Goal: Task Accomplishment & Management: Manage account settings

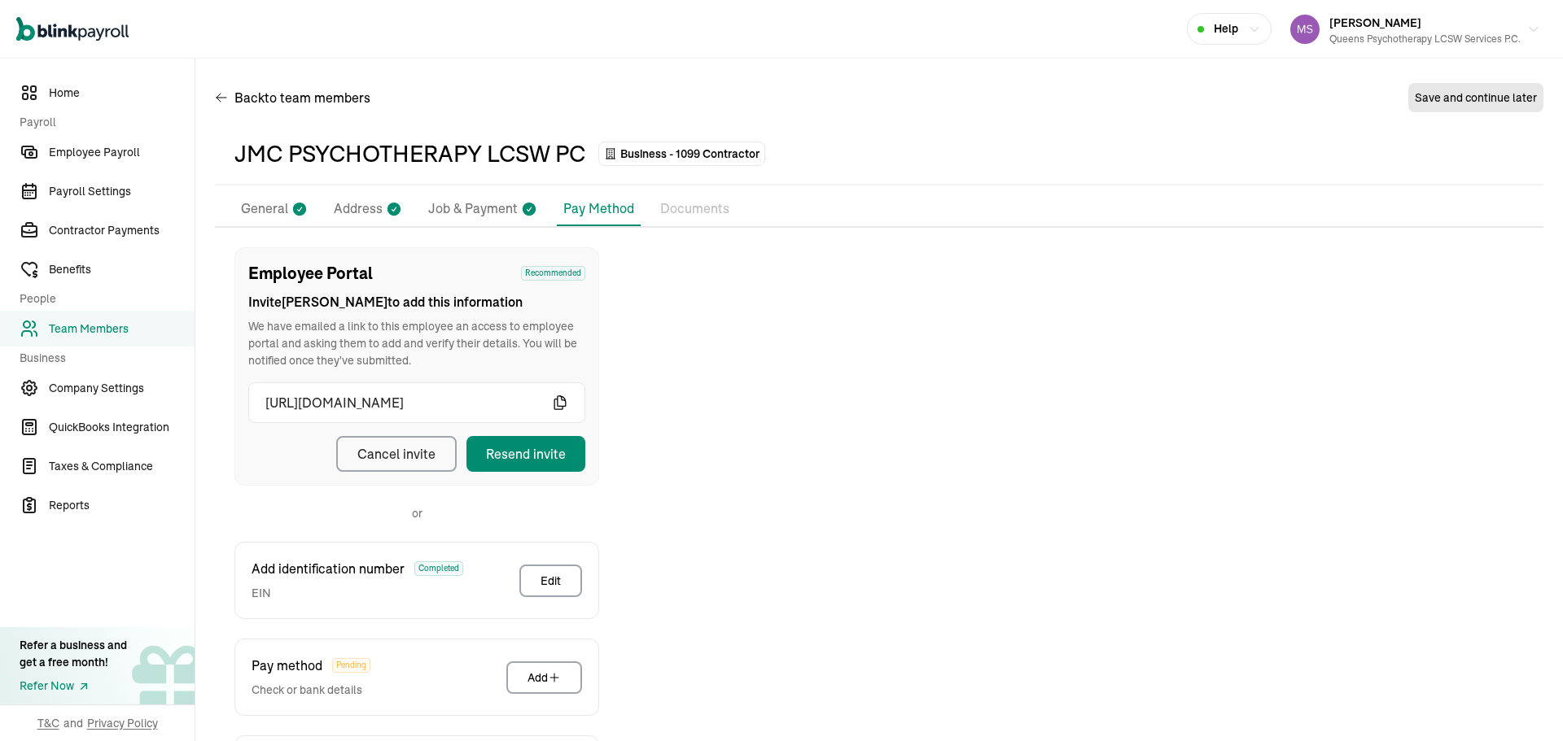
click at [128, 333] on span "Team Members" at bounding box center [122, 329] width 146 height 17
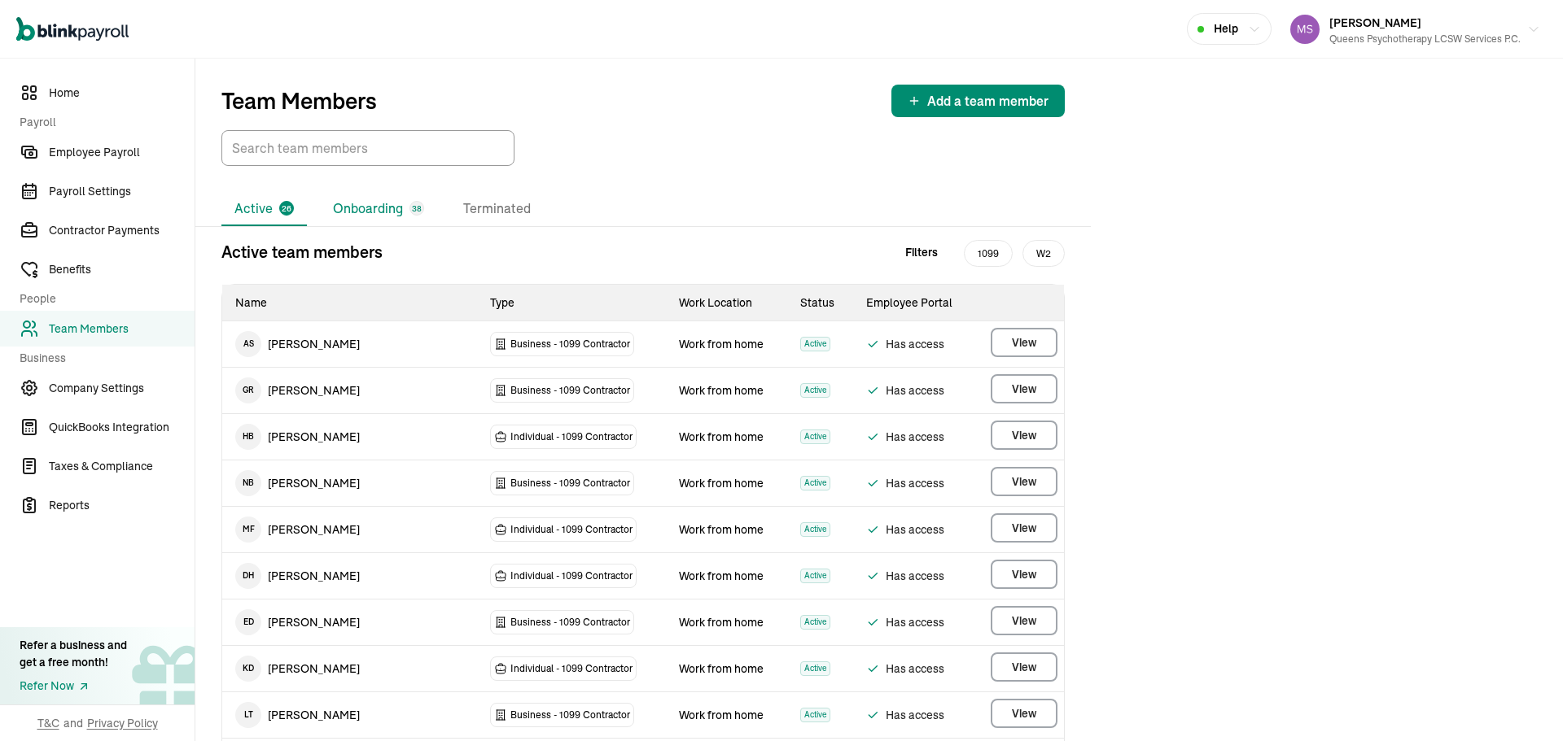
click at [359, 205] on li "Onboarding 38" at bounding box center [378, 209] width 117 height 34
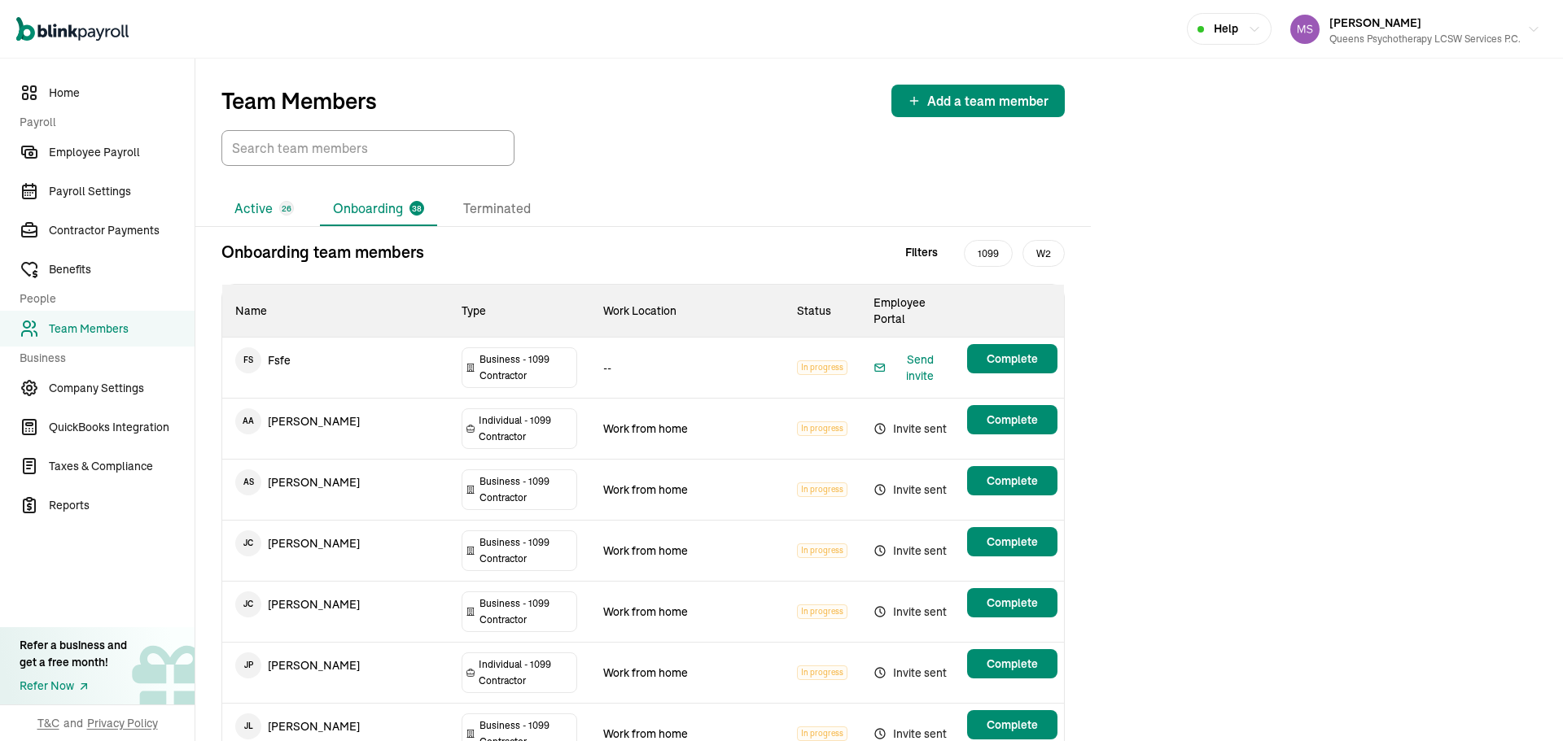
click at [280, 199] on li "Active 26" at bounding box center [263, 209] width 85 height 34
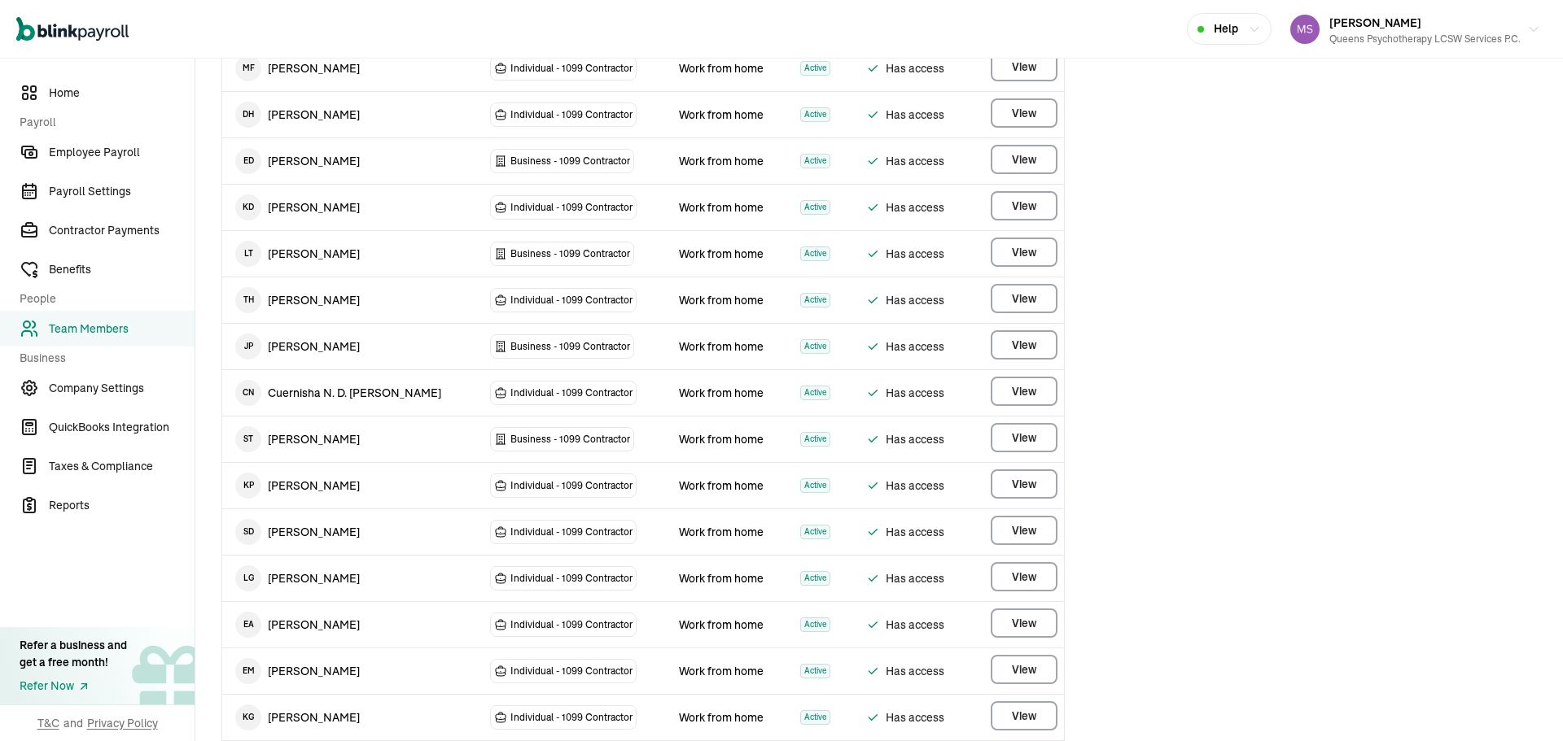
scroll to position [488, 0]
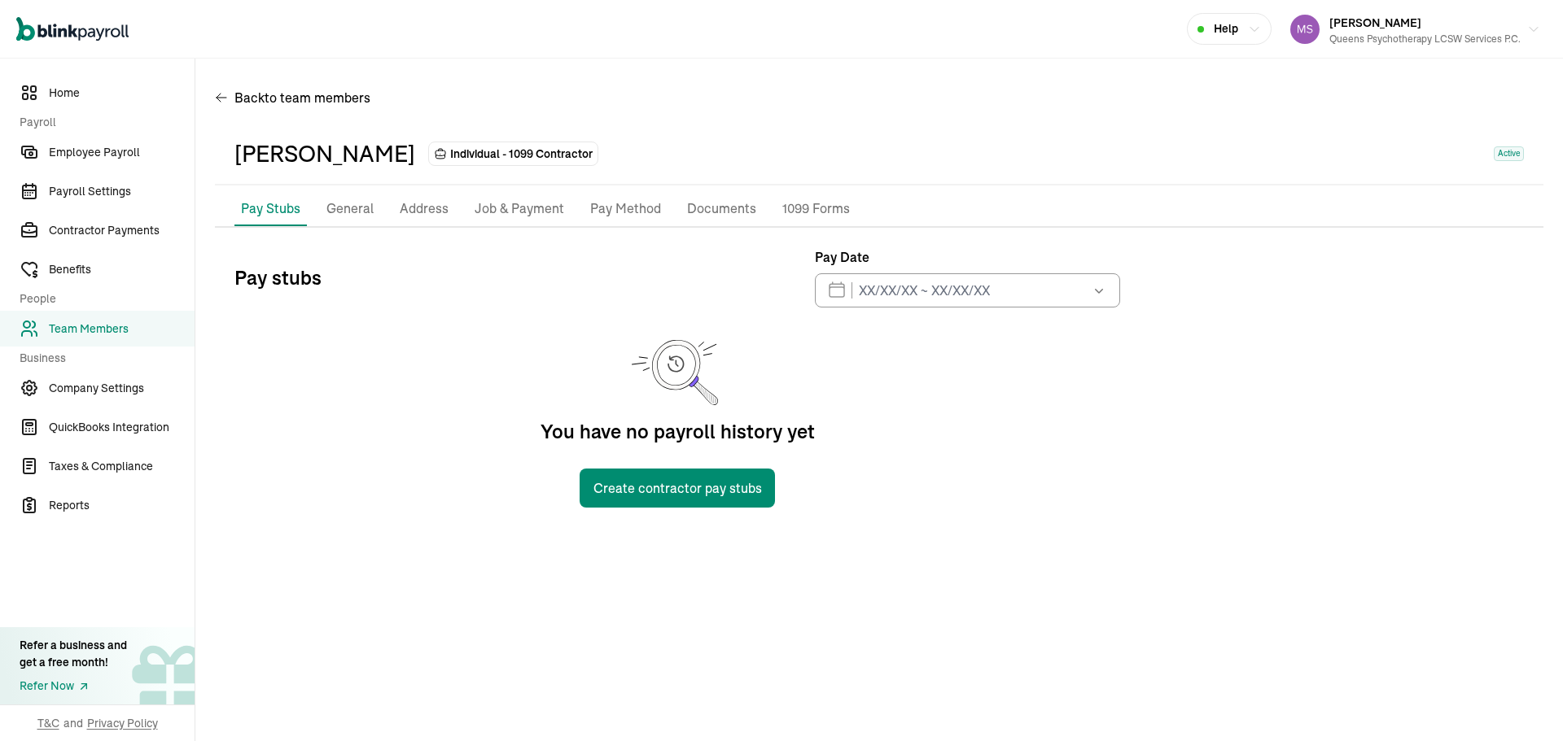
click at [352, 203] on p "General" at bounding box center [349, 209] width 47 height 21
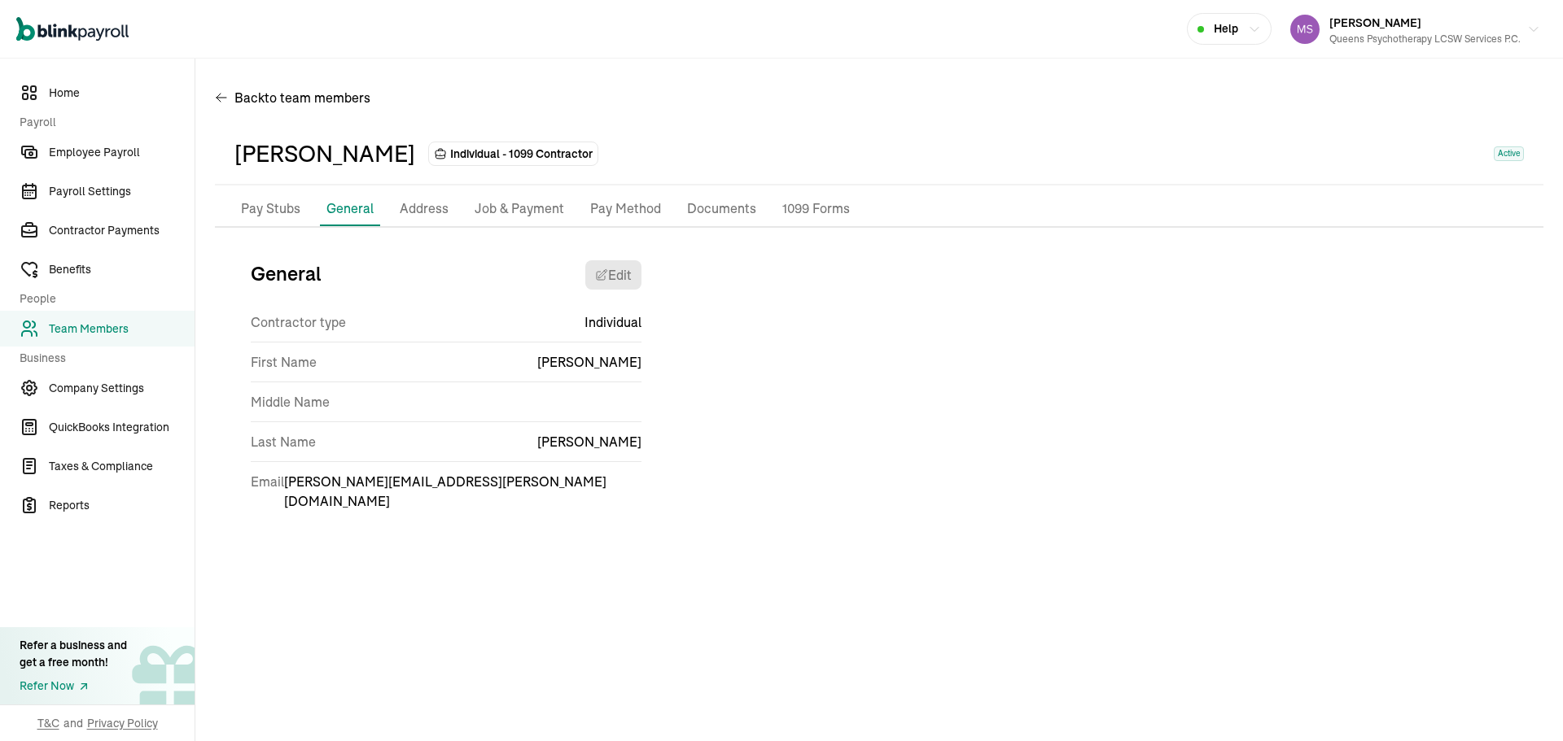
click at [426, 210] on p "Address" at bounding box center [424, 209] width 49 height 21
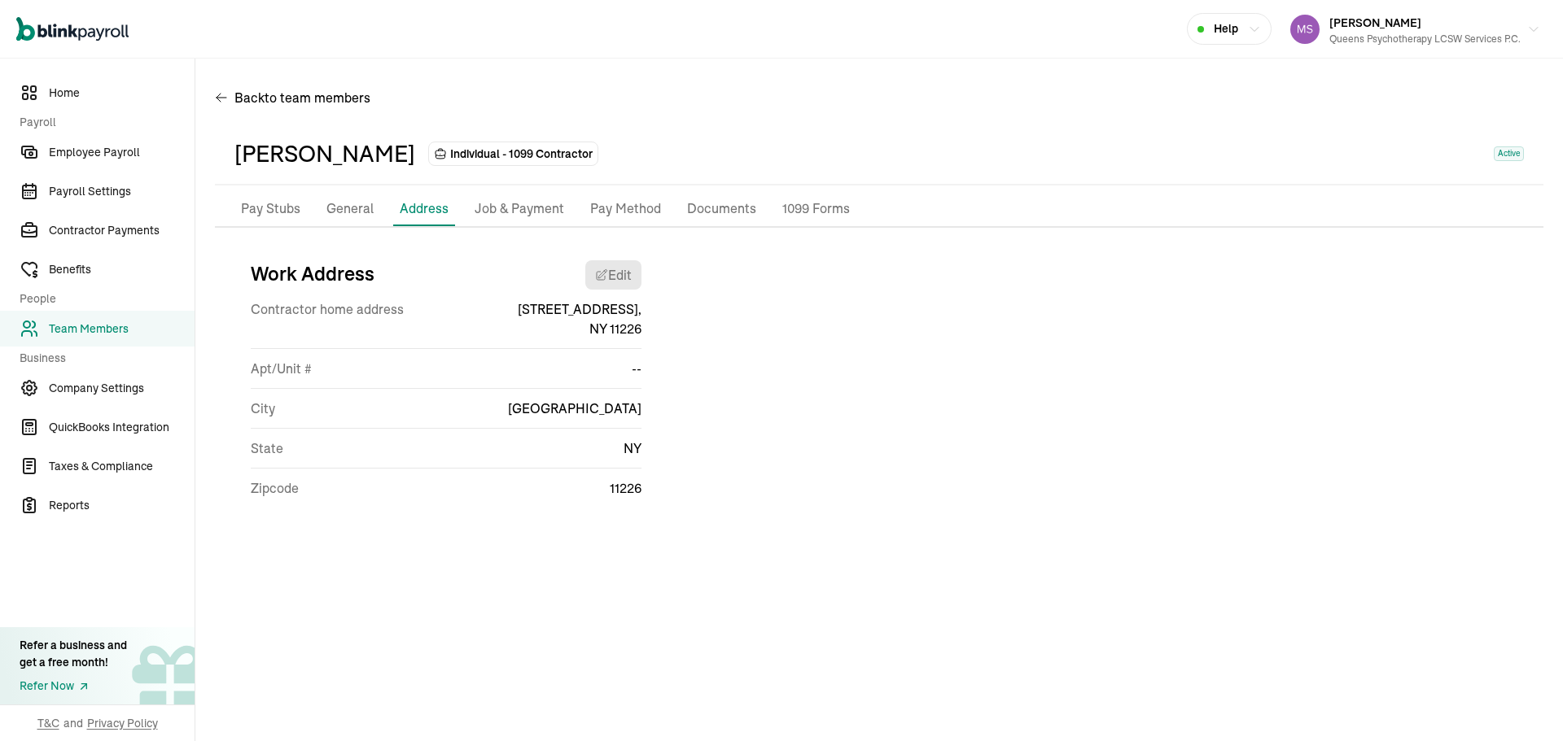
click at [500, 204] on p "Job & Payment" at bounding box center [520, 209] width 90 height 21
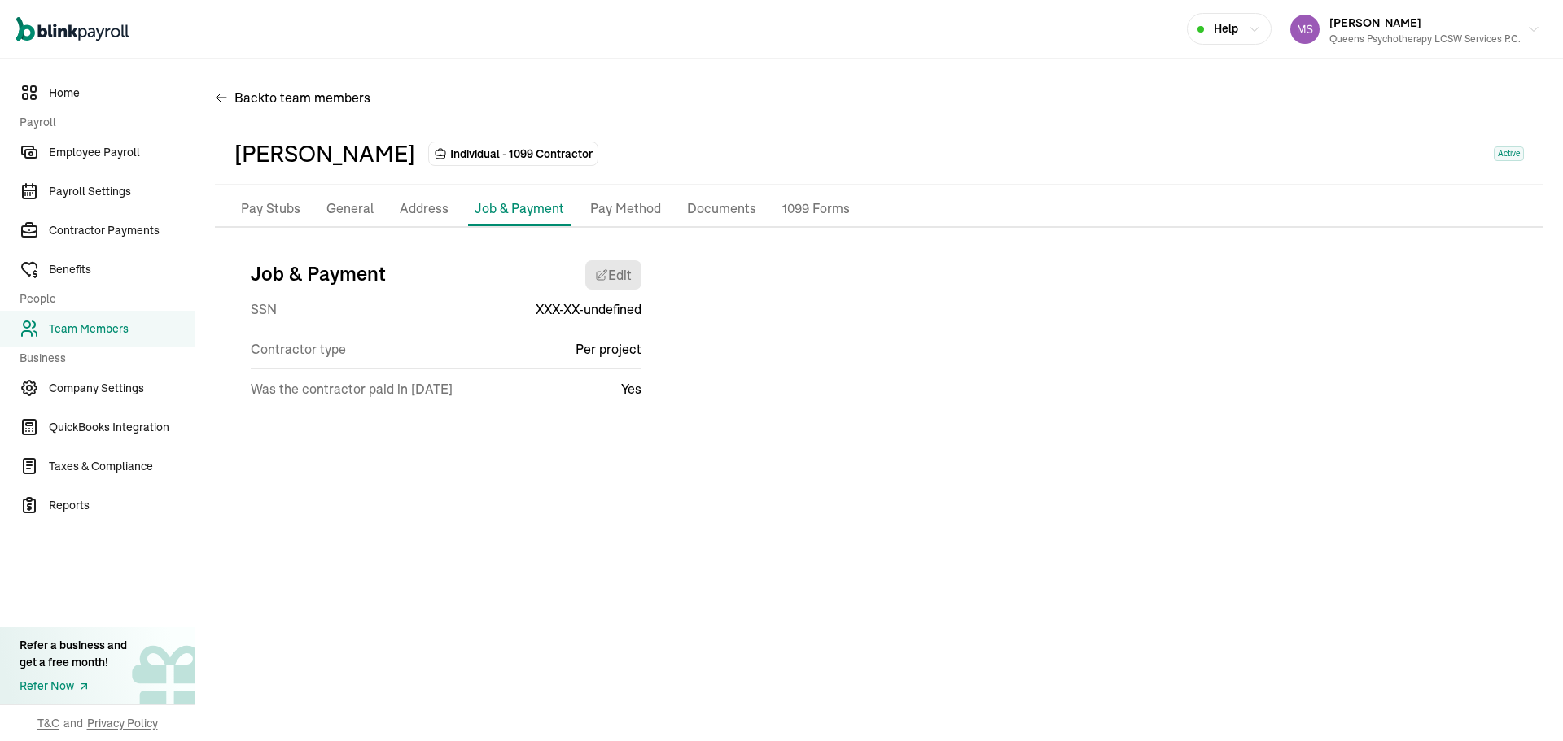
click at [617, 207] on p "Pay Method" at bounding box center [625, 209] width 71 height 21
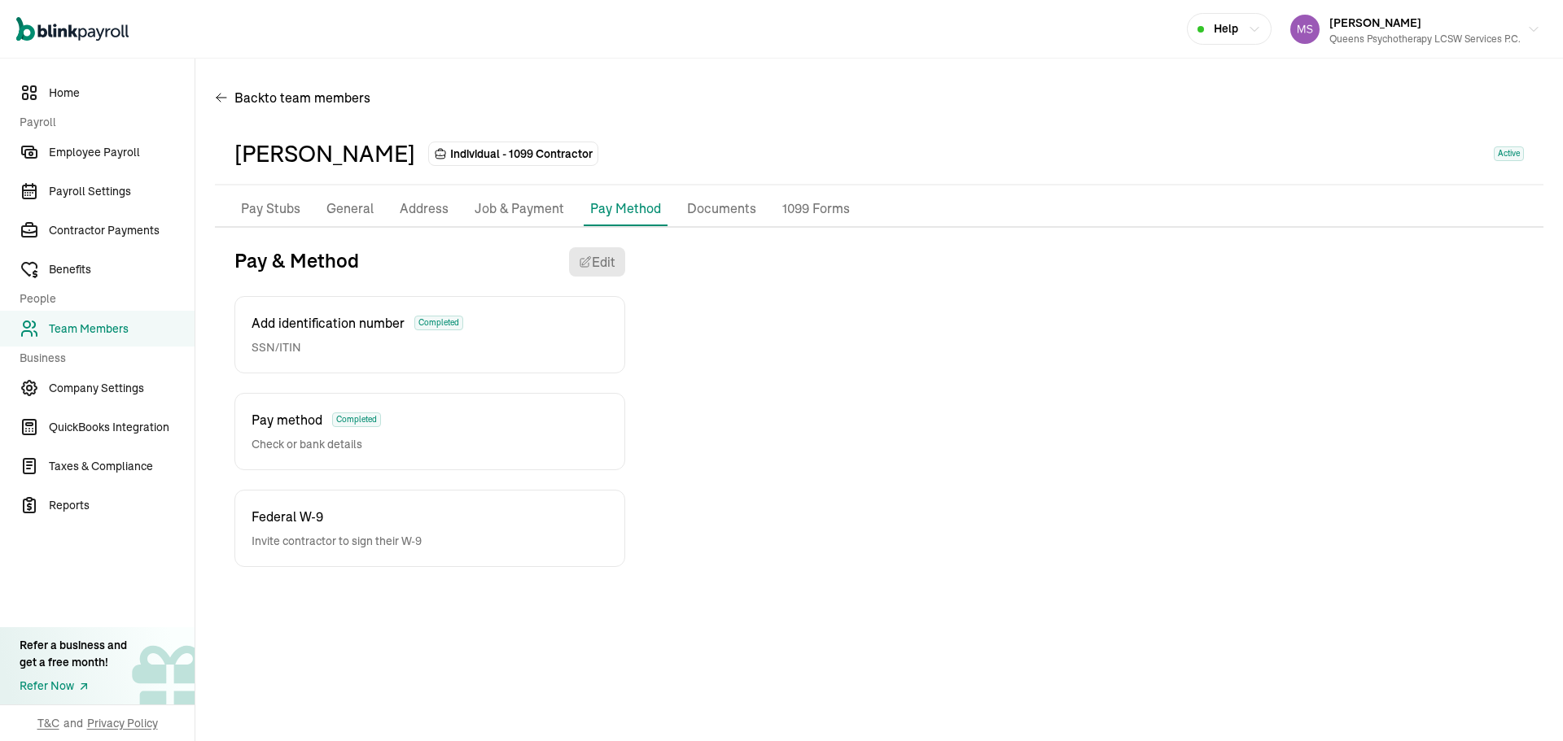
click at [353, 326] on span "Add identification number" at bounding box center [327, 323] width 153 height 20
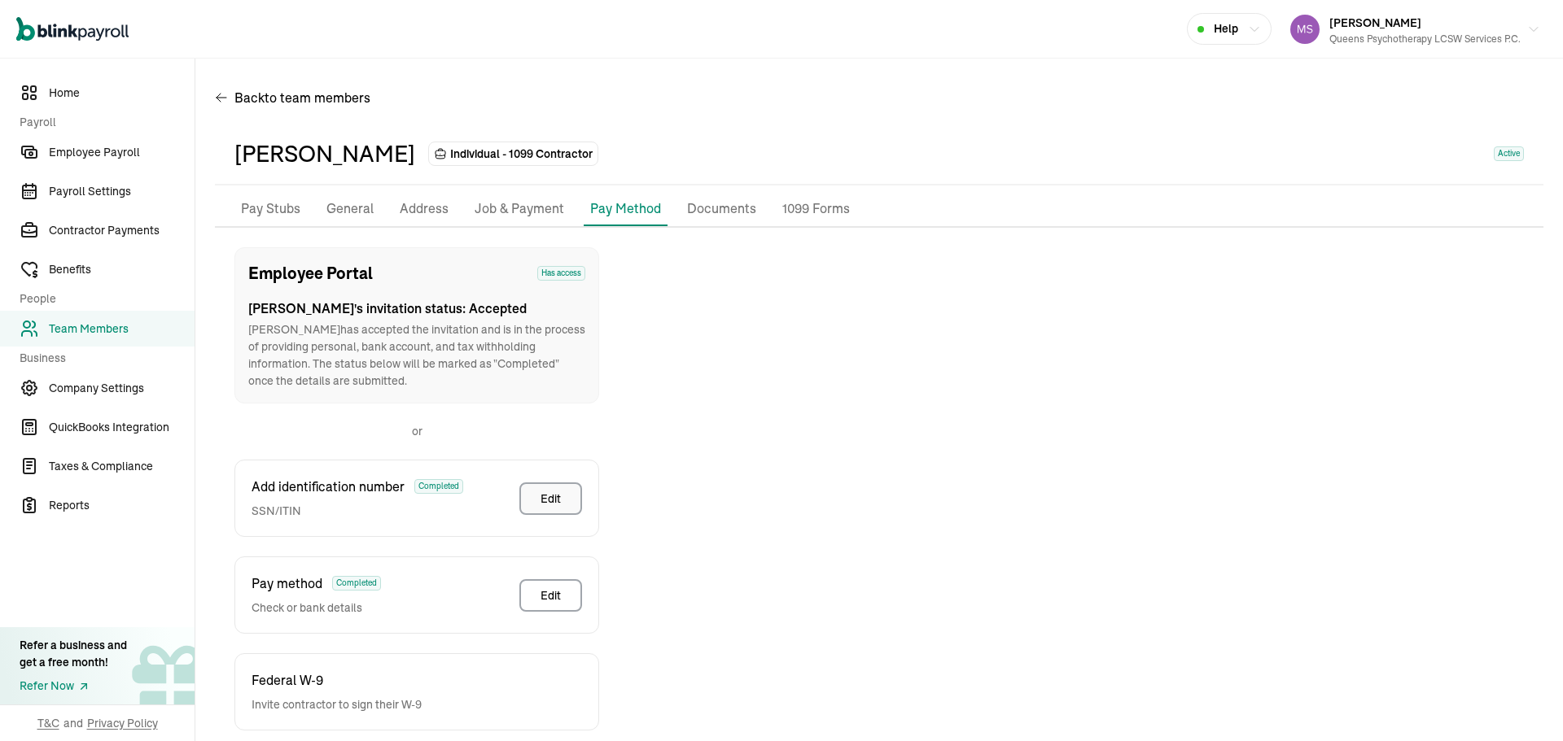
click at [562, 506] on button "Edit" at bounding box center [550, 499] width 63 height 33
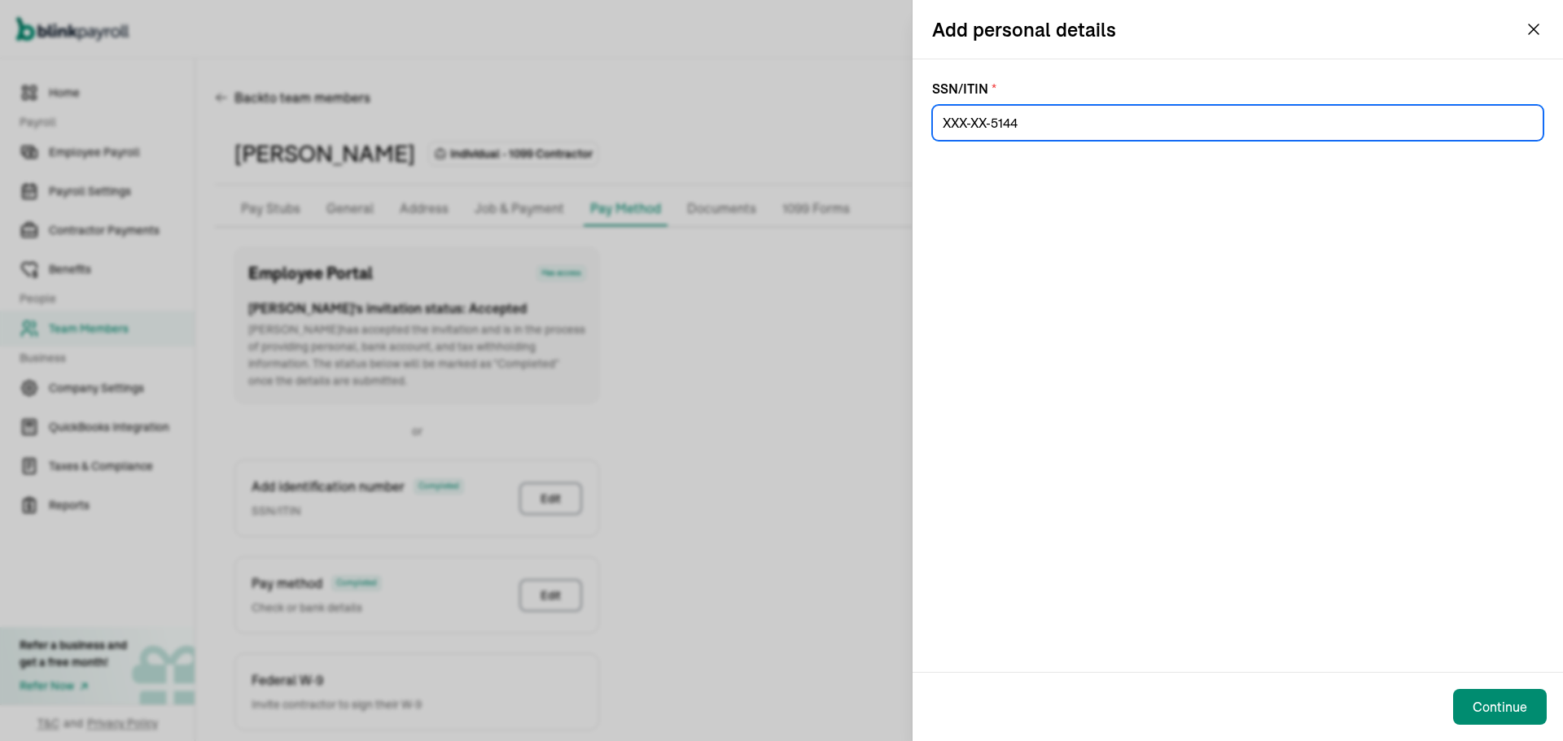
drag, startPoint x: 1032, startPoint y: 129, endPoint x: 847, endPoint y: 129, distance: 184.8
click at [847, 129] on div "Add personal details SSN/ITIN * Continue" at bounding box center [781, 370] width 1563 height 741
click at [1047, 112] on input at bounding box center [1237, 123] width 611 height 36
click at [1056, 112] on input at bounding box center [1237, 123] width 611 height 36
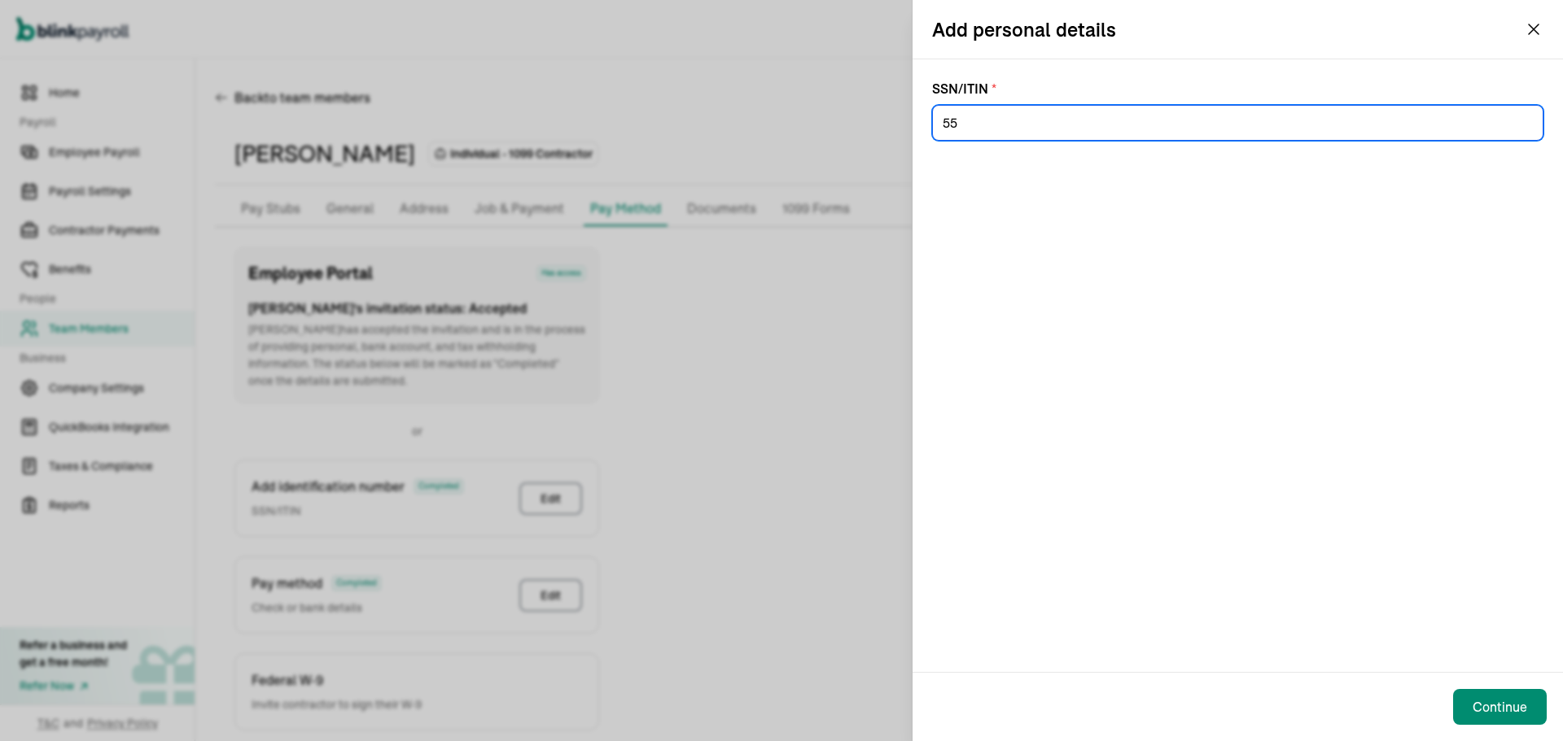
type input "5"
paste input "072-78-6761"
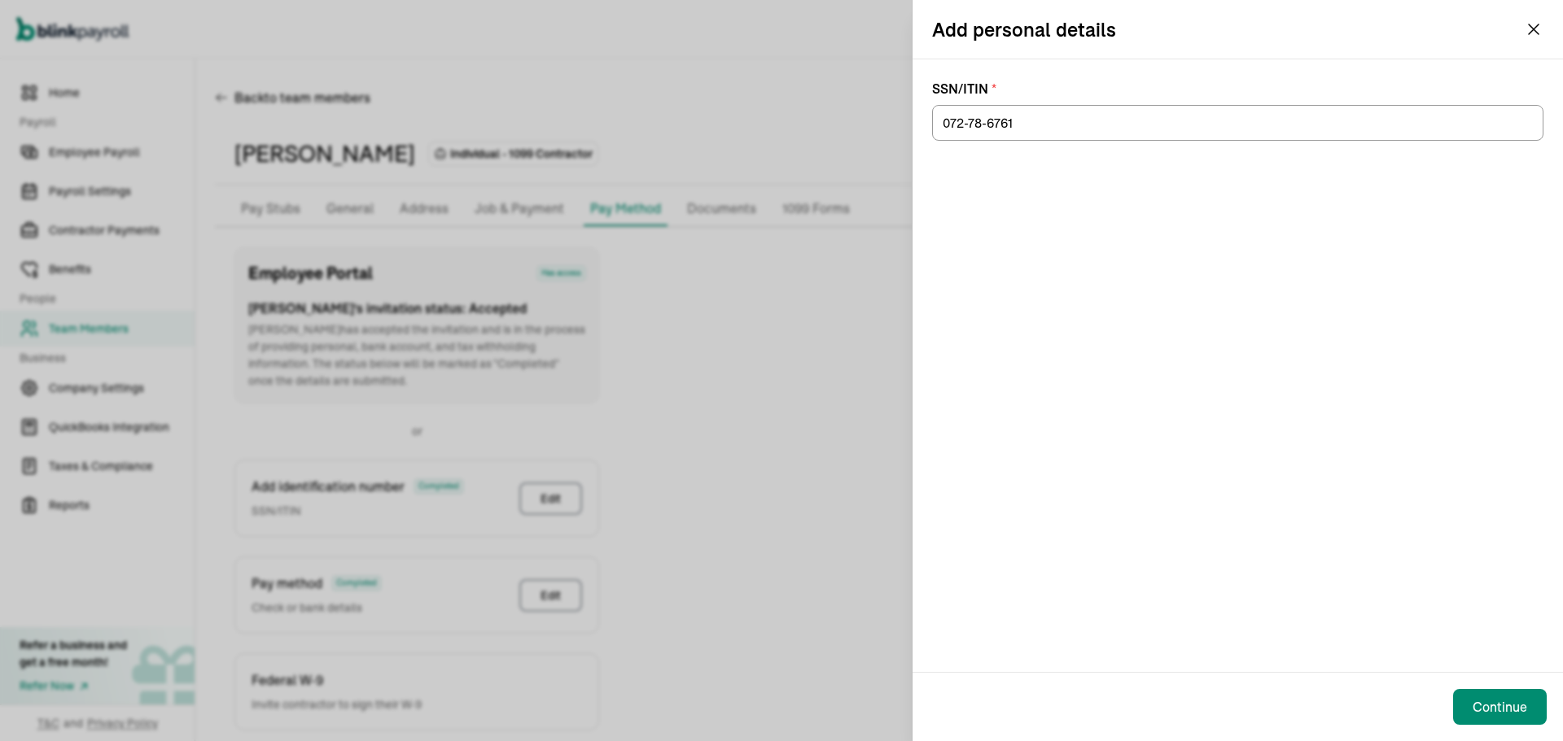
click at [1122, 300] on div "SSN/ITIN * 072-78-6761" at bounding box center [1237, 365] width 650 height 613
click at [1501, 702] on div "Continue" at bounding box center [1499, 708] width 55 height 20
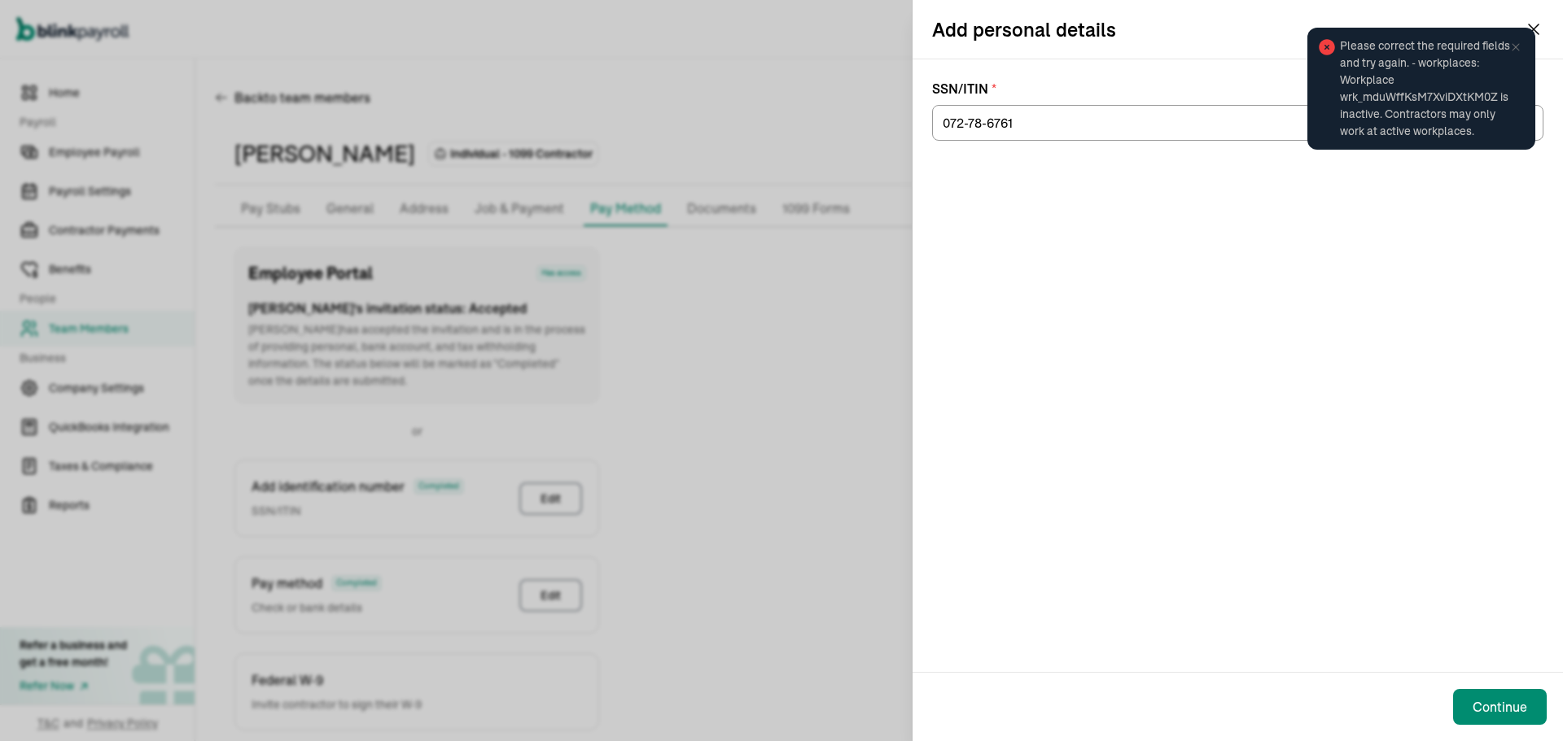
click at [1516, 37] on span "Please correct the required fields and try again. - workplaces: Workplace wrk_m…" at bounding box center [1429, 88] width 179 height 103
click at [964, 126] on input "072-78-6761" at bounding box center [1237, 123] width 611 height 36
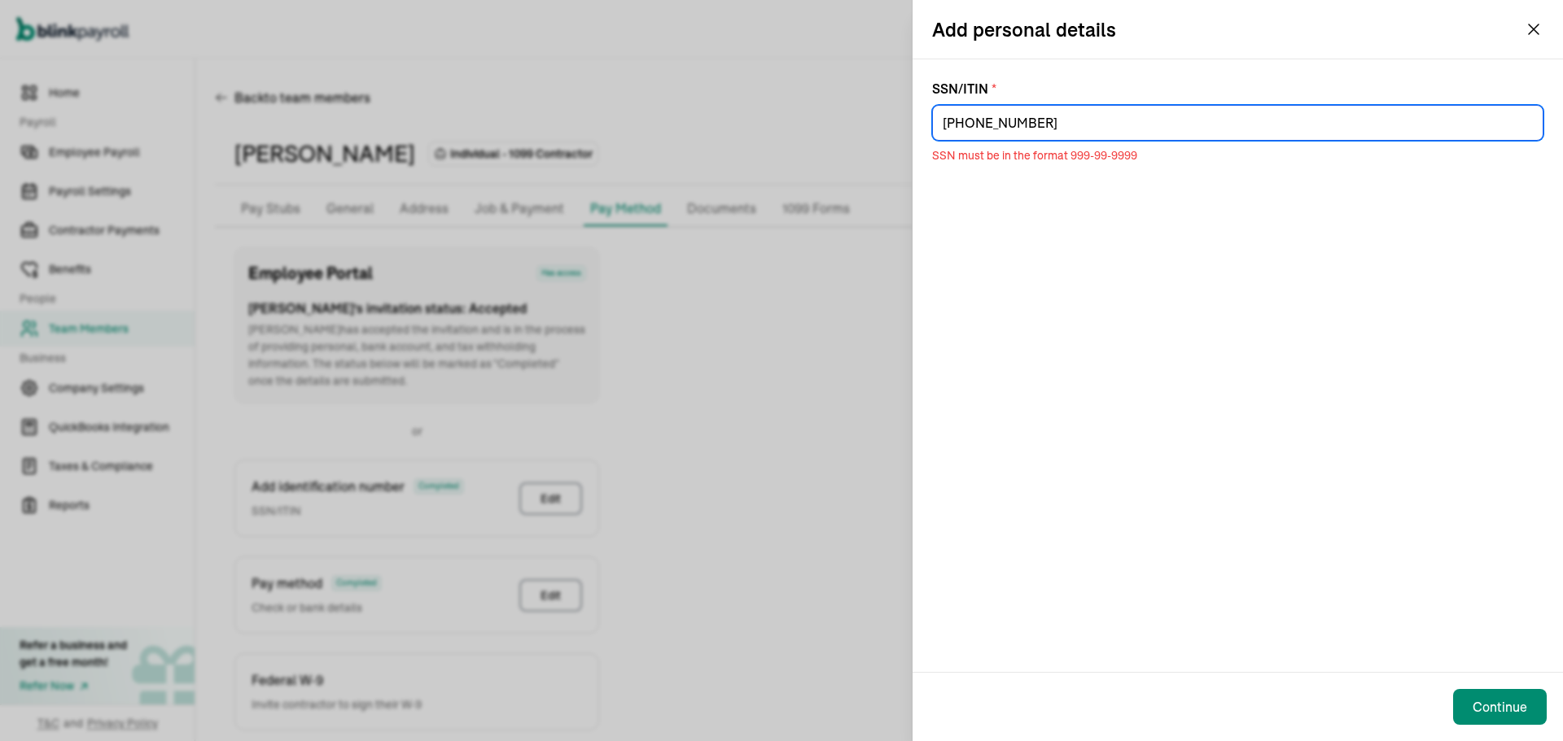
click at [989, 130] on input "072-86-761" at bounding box center [1237, 123] width 611 height 36
drag, startPoint x: 1028, startPoint y: 129, endPoint x: 834, endPoint y: 129, distance: 193.7
click at [834, 129] on div "Add personal details SSN/ITIN * 072-87-61 SSN must be in the format 999-99-9999…" at bounding box center [781, 370] width 1563 height 741
paste input "78-67"
click at [987, 118] on input "072-78-6761" at bounding box center [1237, 123] width 611 height 36
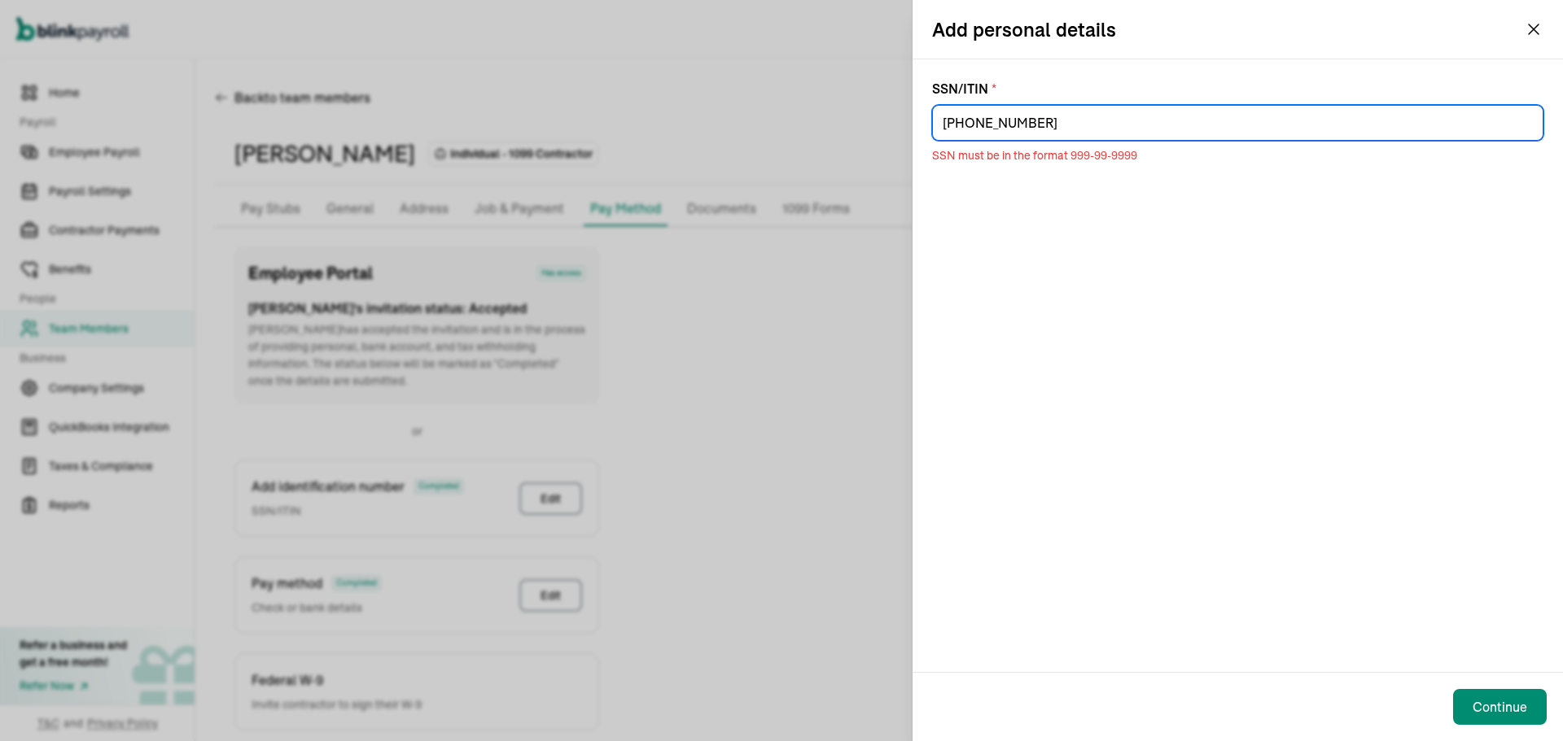
drag, startPoint x: 1031, startPoint y: 129, endPoint x: 733, endPoint y: 129, distance: 298.7
click at [733, 129] on div "Add personal details SSN/ITIN * 072-76-761 SSN must be in the format 999-99-999…" at bounding box center [781, 370] width 1563 height 741
paste input "8-6"
type input "072-78-6761"
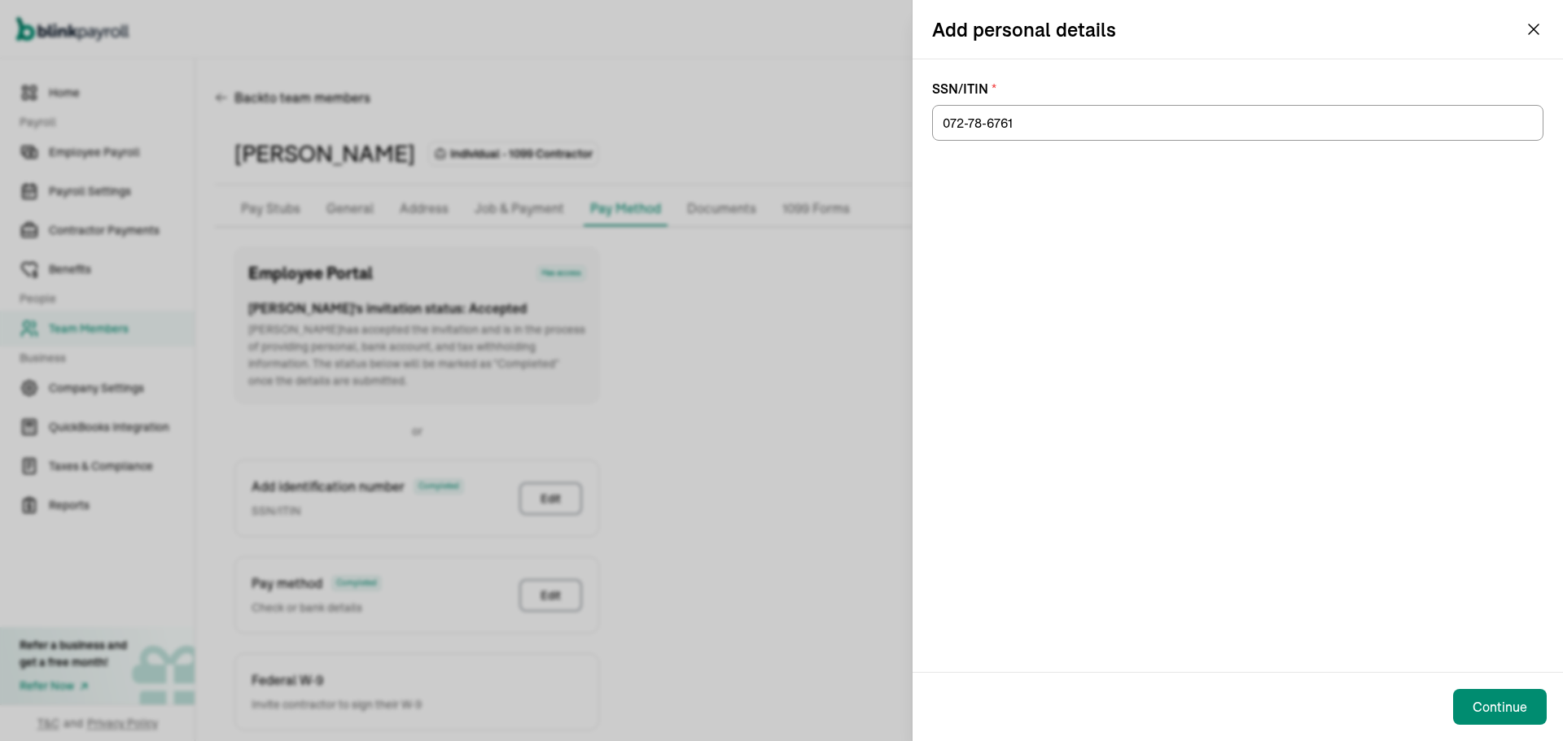
click at [1397, 203] on div "SSN/ITIN * 072-78-6761" at bounding box center [1237, 365] width 650 height 613
click at [1292, 274] on div "SSN/ITIN * 072-78-6761" at bounding box center [1237, 365] width 650 height 613
click at [1039, 128] on input "072-78-6761" at bounding box center [1237, 123] width 611 height 36
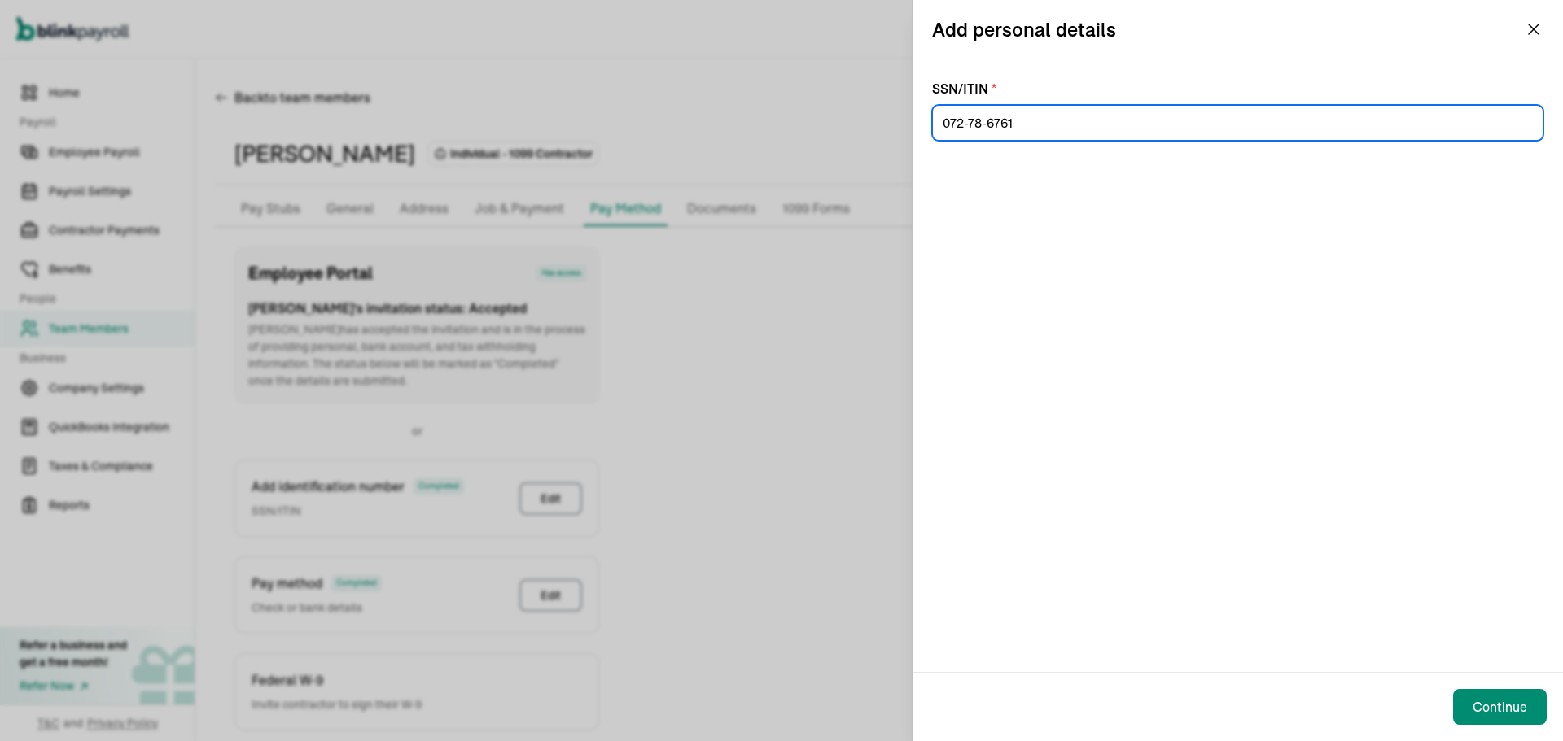
click at [940, 122] on input "072-78-6761" at bounding box center [1237, 123] width 611 height 36
click at [1030, 129] on input "072-78-6761" at bounding box center [1237, 123] width 611 height 36
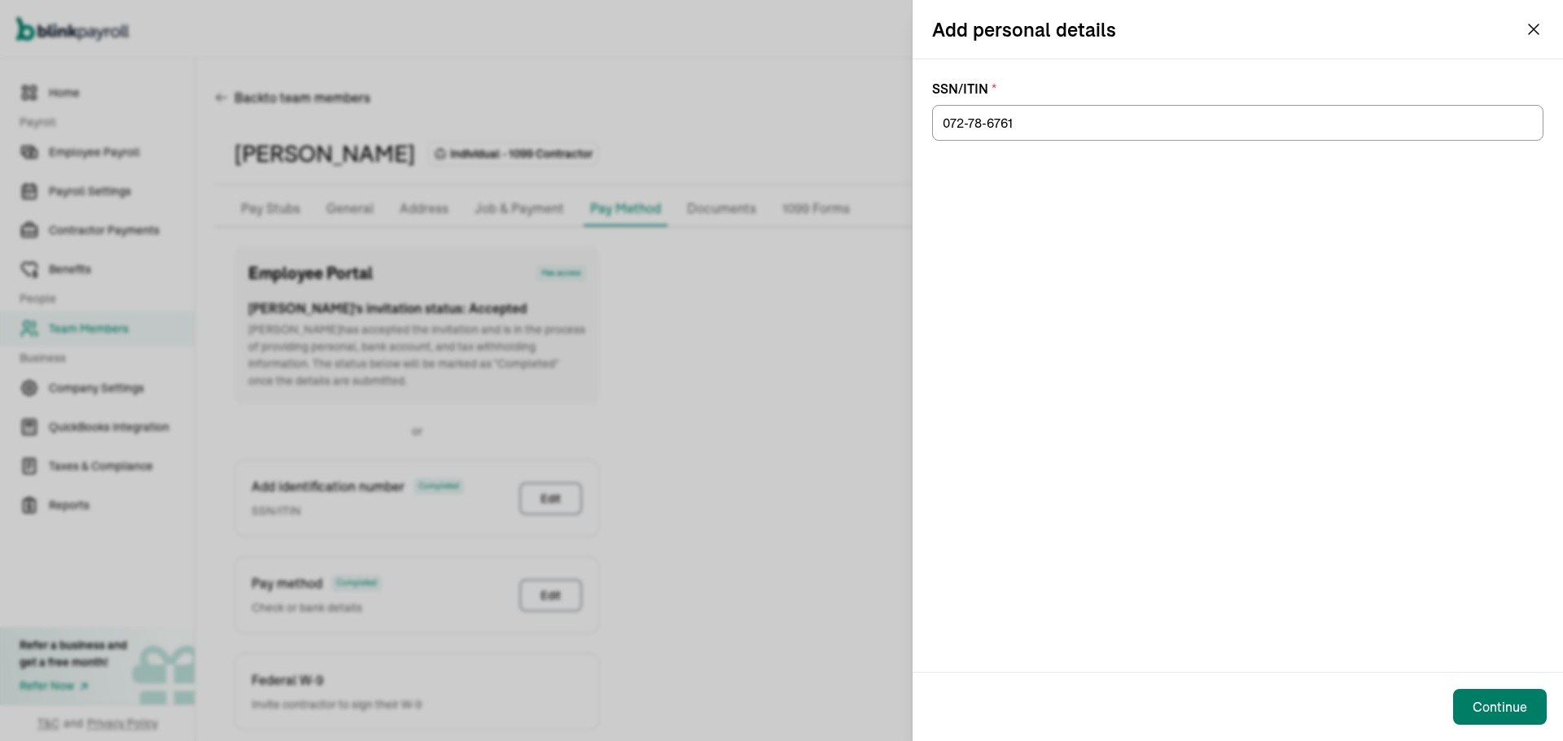
click at [1489, 717] on button "Continue" at bounding box center [1500, 707] width 94 height 36
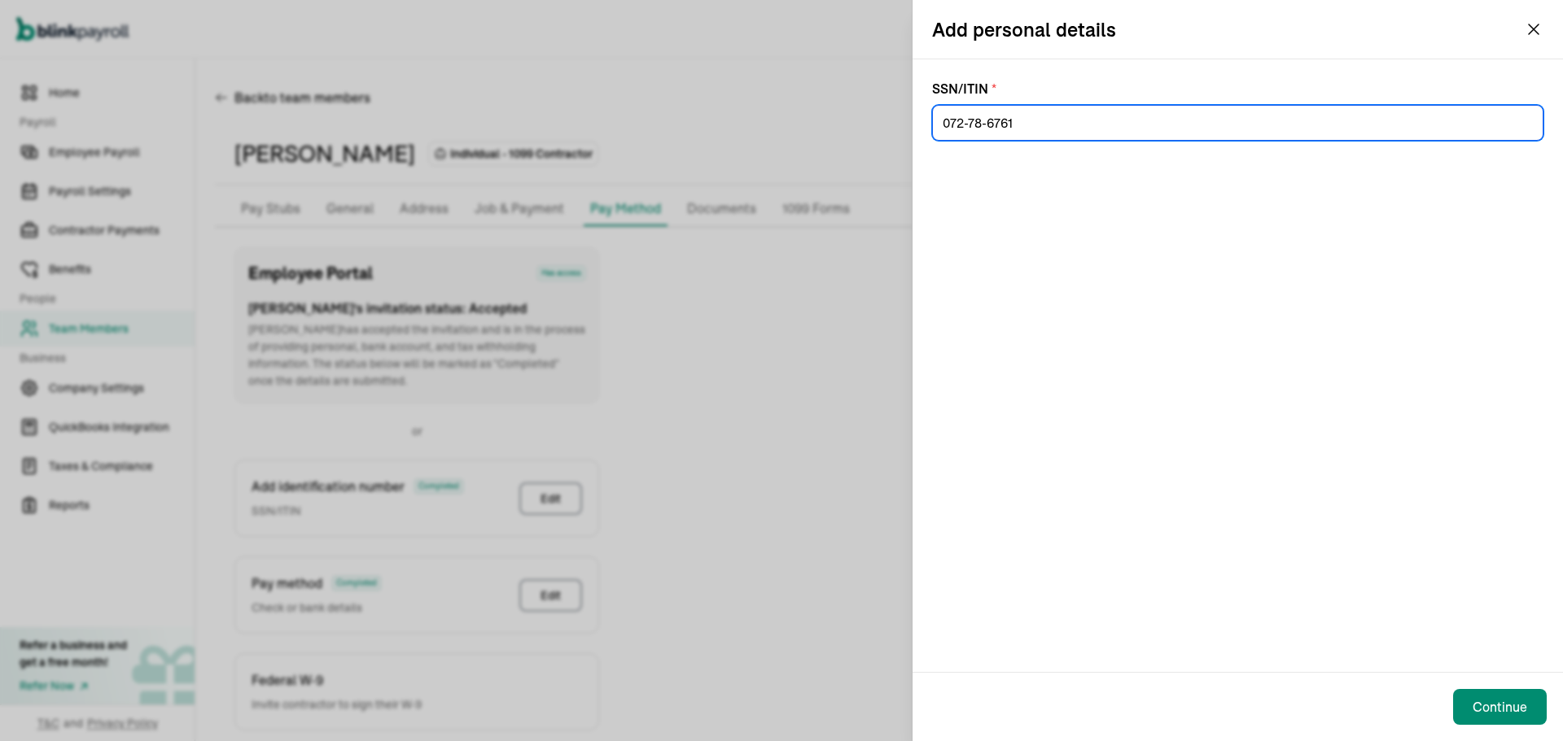
click at [1068, 119] on input "072-78-6761" at bounding box center [1237, 123] width 611 height 36
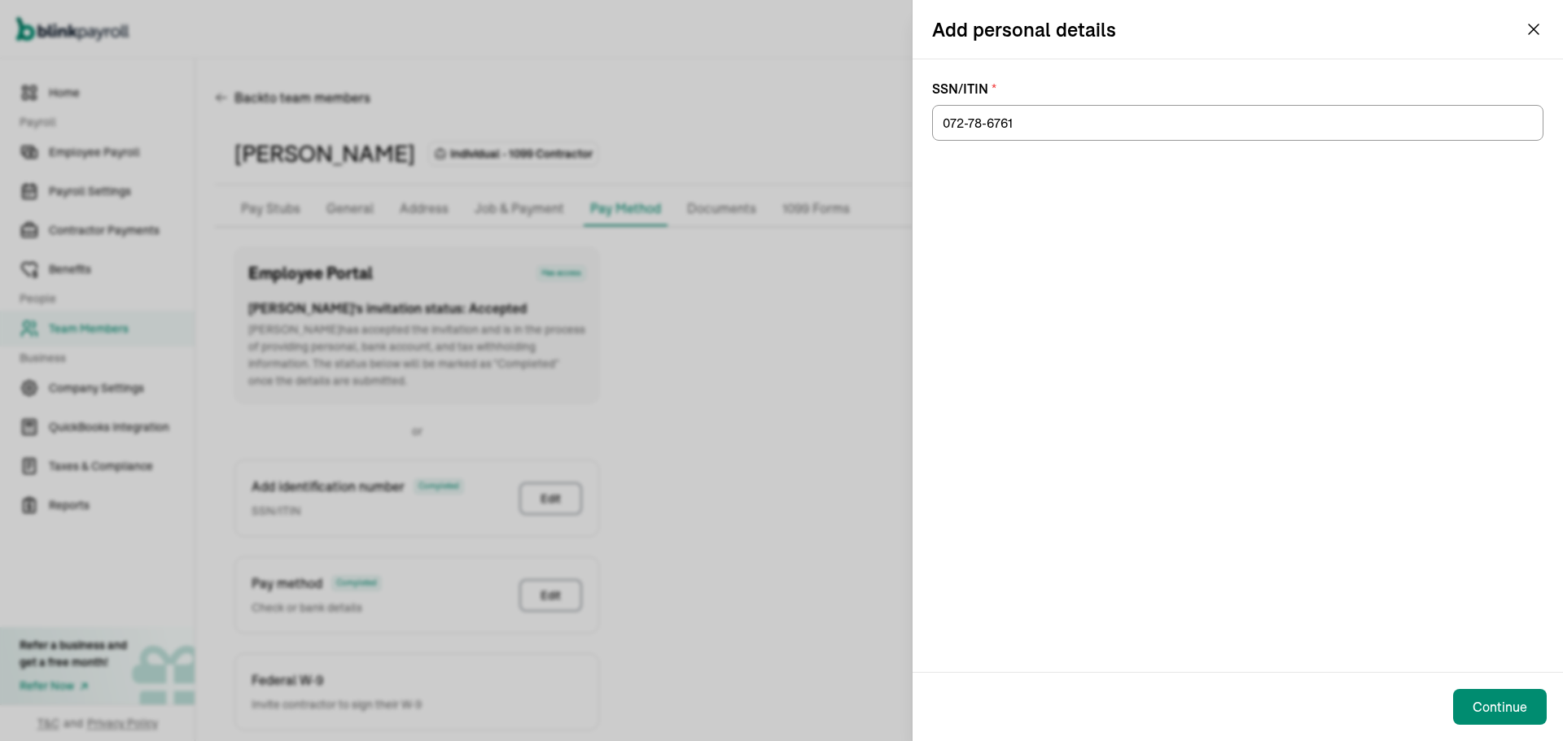
click at [1540, 27] on icon "button" at bounding box center [1534, 30] width 20 height 20
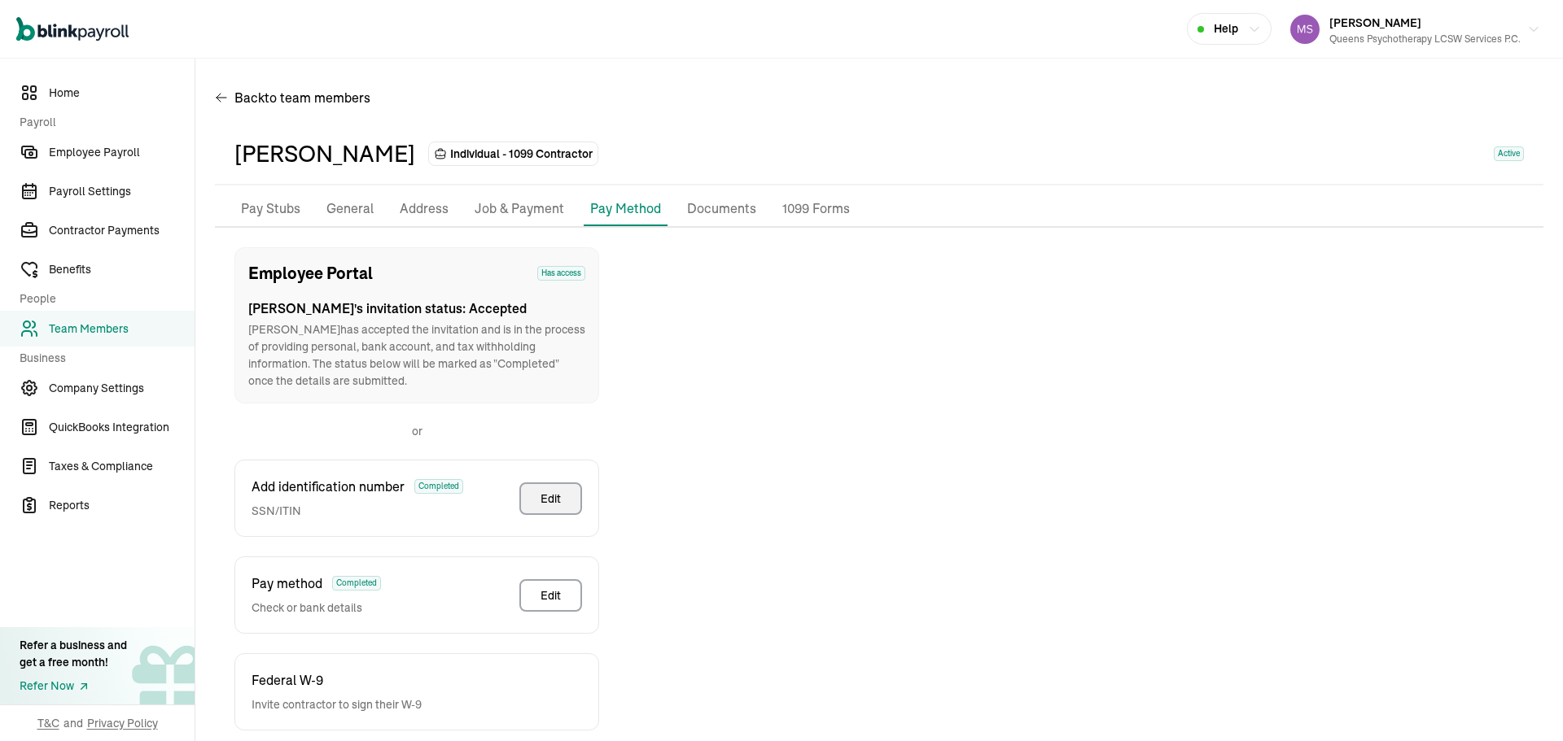
click at [557, 507] on button "Edit" at bounding box center [550, 499] width 63 height 33
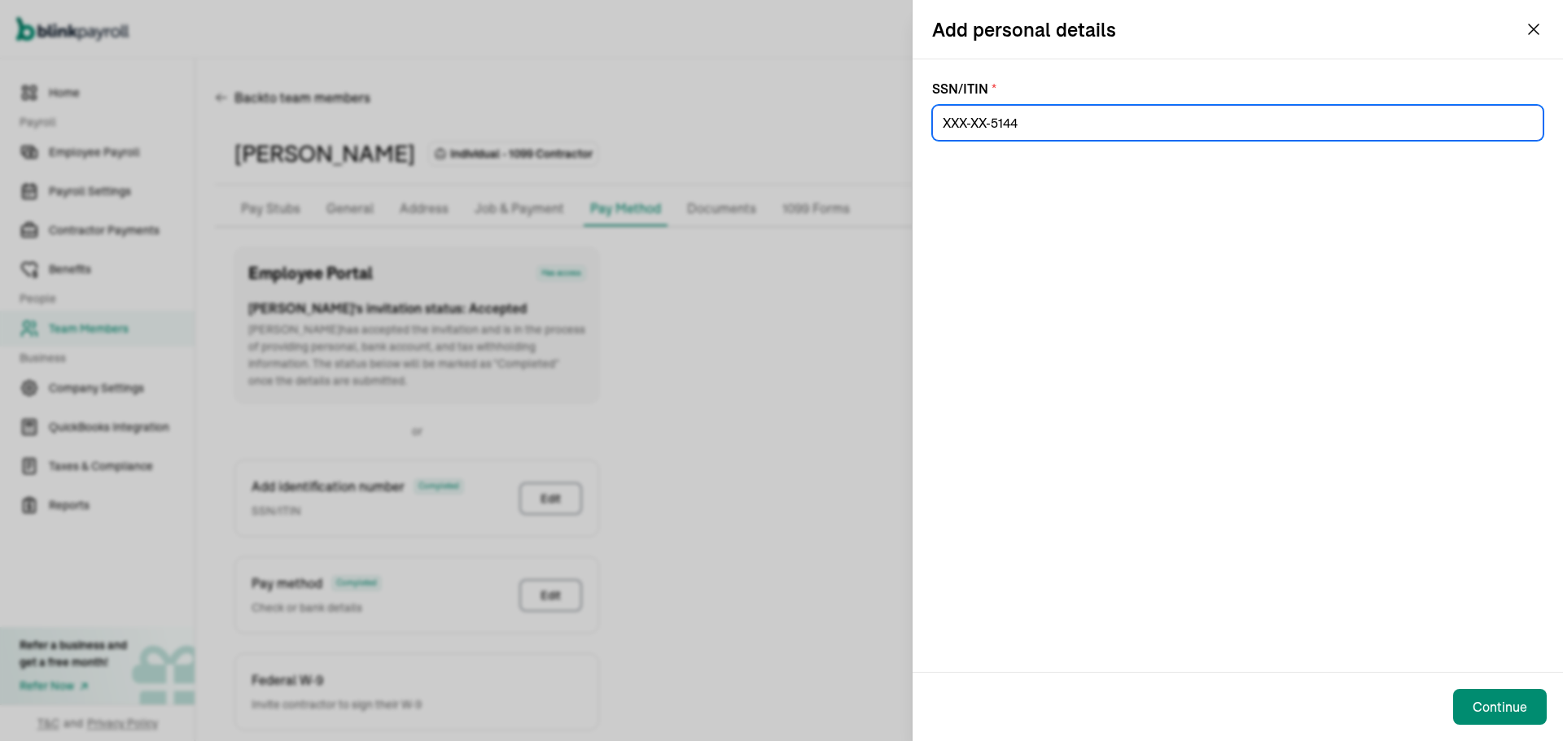
click at [1113, 108] on input at bounding box center [1237, 123] width 611 height 36
drag, startPoint x: 1152, startPoint y: 121, endPoint x: 914, endPoint y: 146, distance: 238.9
click at [914, 146] on div "SSN/ITIN *" at bounding box center [1237, 365] width 650 height 613
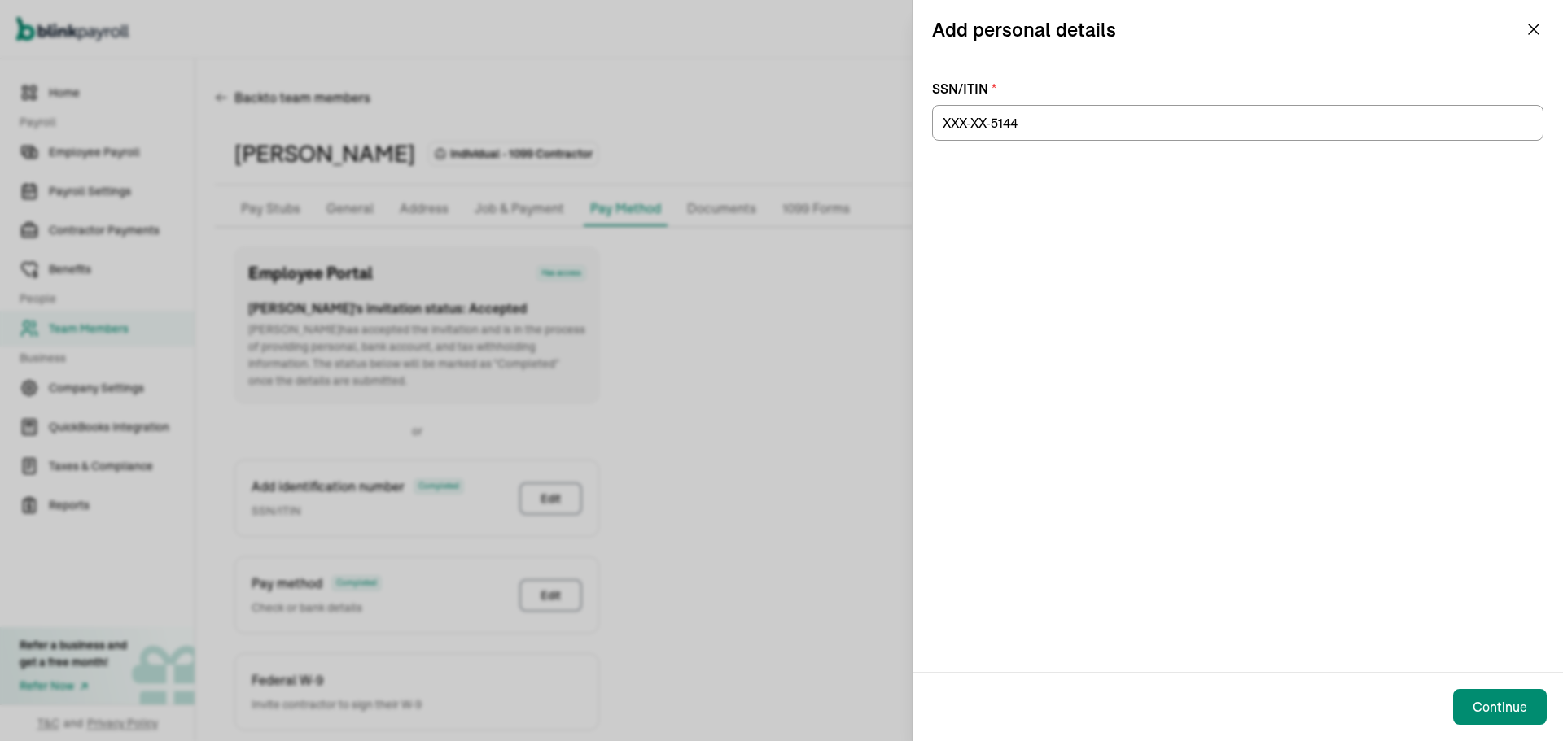
drag, startPoint x: 926, startPoint y: 133, endPoint x: 938, endPoint y: 131, distance: 12.5
click at [937, 131] on div "SSN/ITIN *" at bounding box center [1237, 365] width 650 height 613
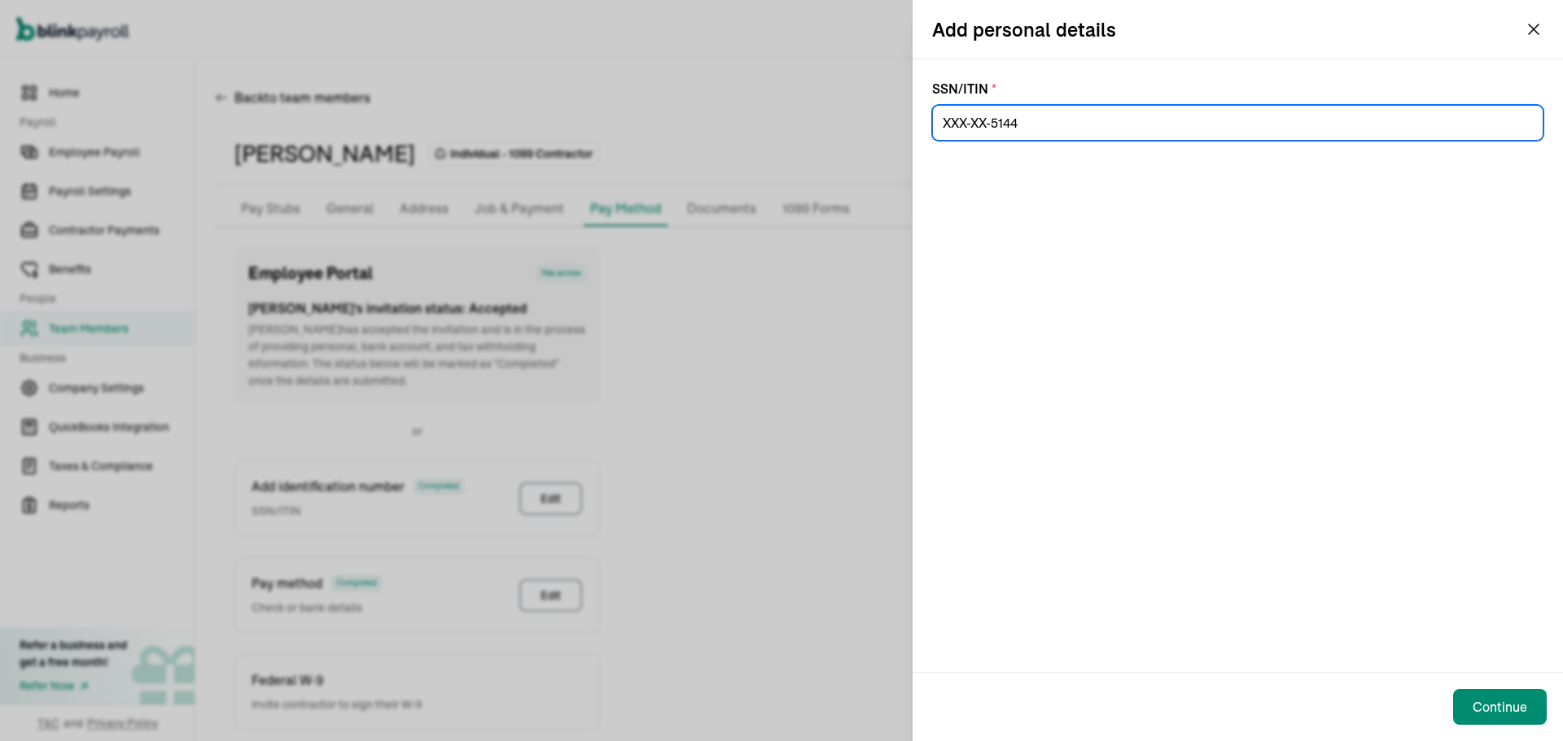
drag, startPoint x: 949, startPoint y: 123, endPoint x: 1078, endPoint y: 134, distance: 129.9
click at [1078, 134] on input at bounding box center [1237, 123] width 611 height 36
paste input "072-78-6761"
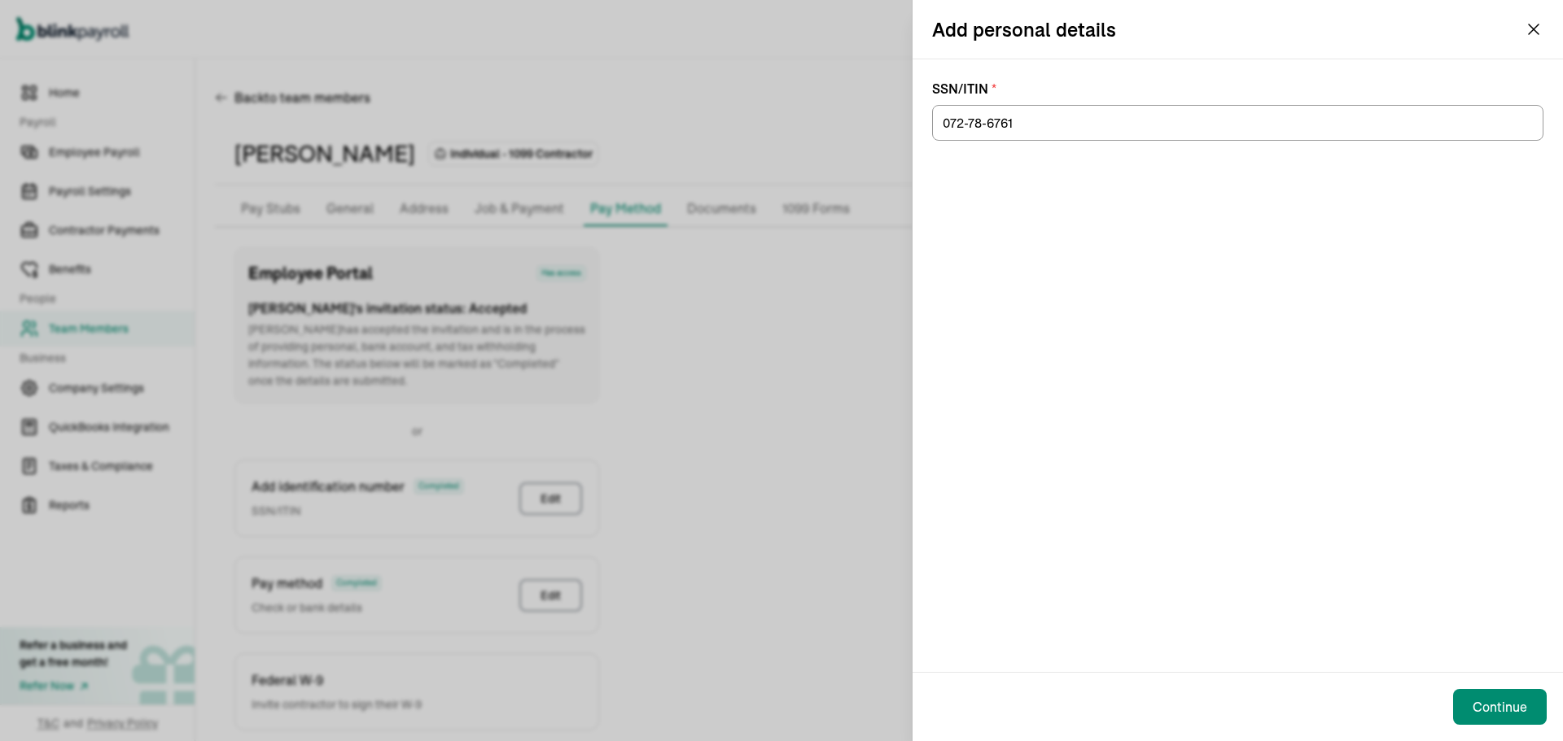
click at [1175, 279] on div "SSN/ITIN * 072-78-6761" at bounding box center [1237, 365] width 650 height 613
click at [1471, 678] on div "Continue" at bounding box center [1237, 707] width 650 height 68
click at [1485, 694] on button "Continue" at bounding box center [1500, 707] width 94 height 36
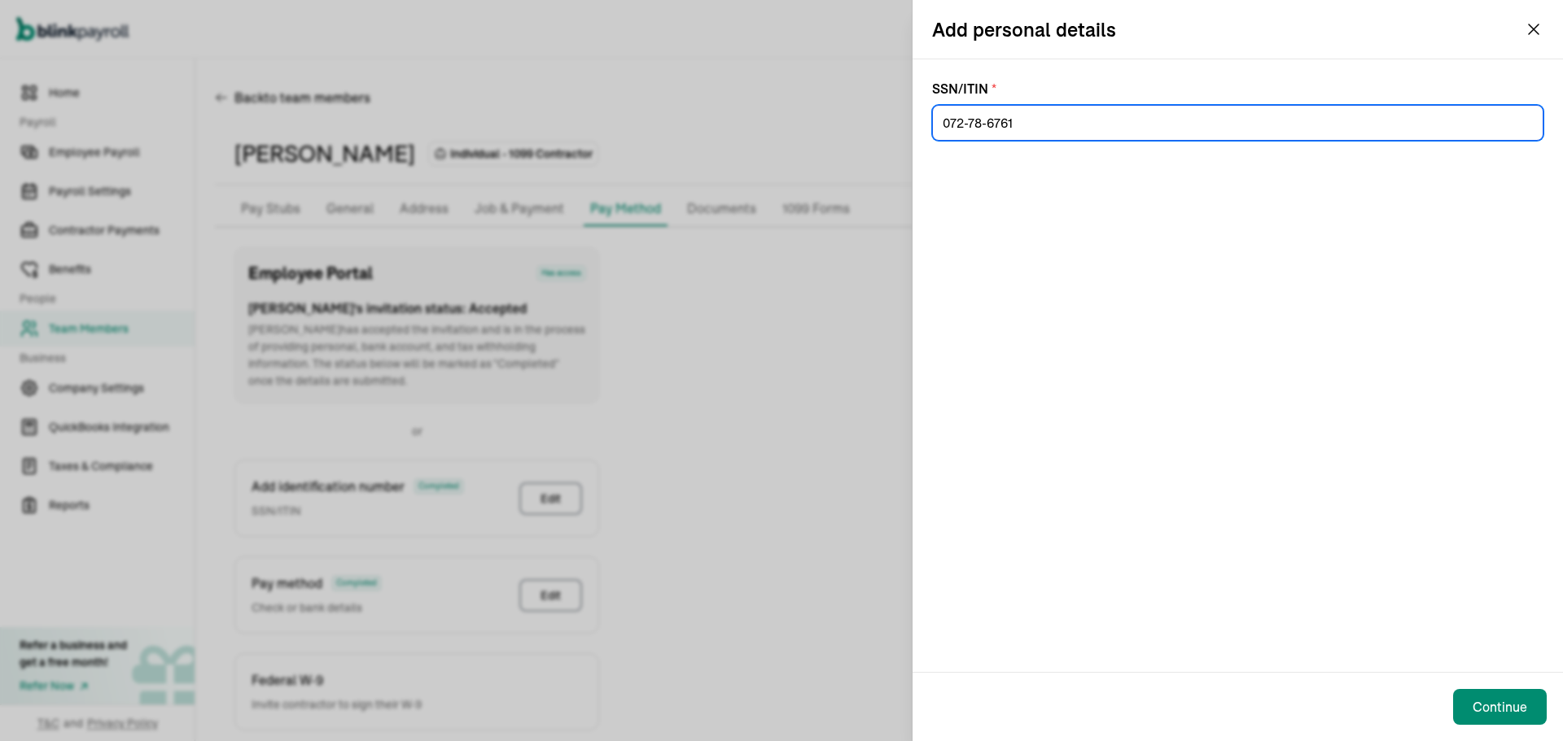
drag, startPoint x: 1043, startPoint y: 125, endPoint x: 809, endPoint y: 149, distance: 235.7
click at [809, 149] on div "Add personal details SSN/ITIN * 072-78-6761 Continue" at bounding box center [781, 370] width 1563 height 741
type input "072-78-6761"
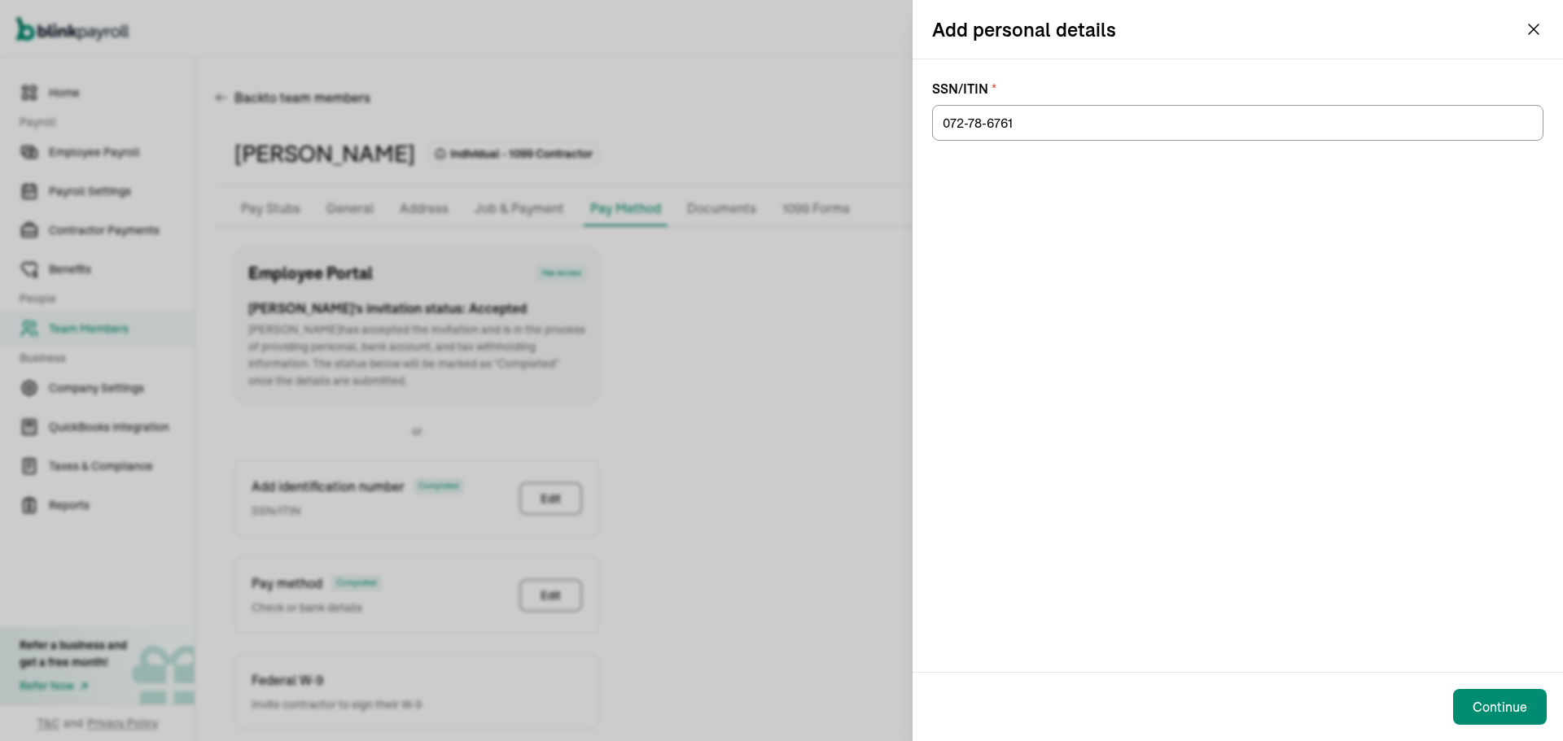
click at [1246, 261] on div "SSN/ITIN * 072-78-6761" at bounding box center [1237, 365] width 650 height 613
click at [1470, 687] on div "Continue" at bounding box center [1237, 707] width 650 height 68
click at [1484, 702] on div "Continue" at bounding box center [1499, 708] width 55 height 20
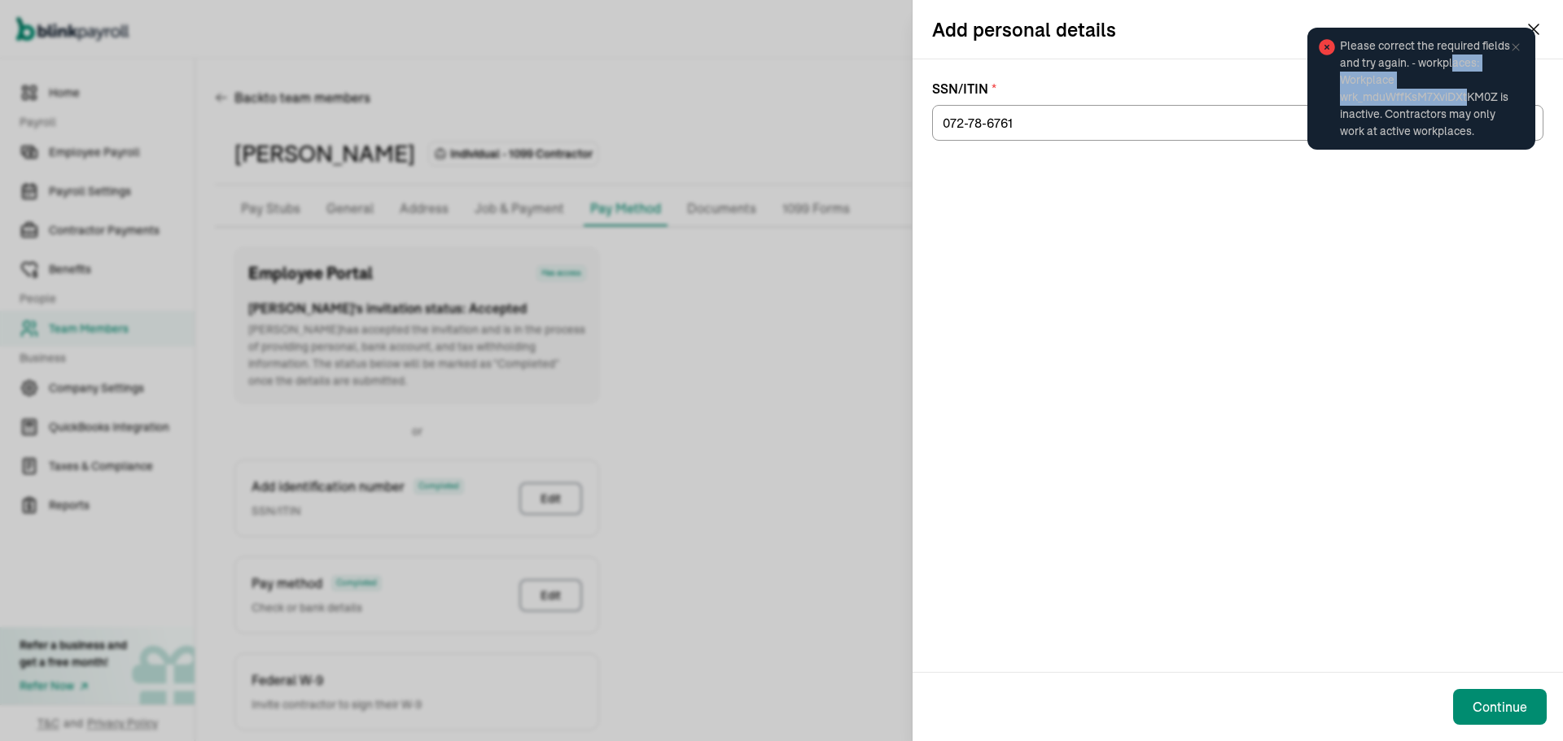
drag, startPoint x: 1454, startPoint y: 68, endPoint x: 1465, endPoint y: 102, distance: 35.8
click at [1465, 102] on span "Please correct the required fields and try again. - workplaces: Workplace wrk_m…" at bounding box center [1429, 88] width 179 height 103
drag, startPoint x: 1393, startPoint y: 65, endPoint x: 1500, endPoint y: 128, distance: 123.7
click at [1500, 128] on span "Please correct the required fields and try again. - workplaces: Workplace wrk_m…" at bounding box center [1429, 88] width 179 height 103
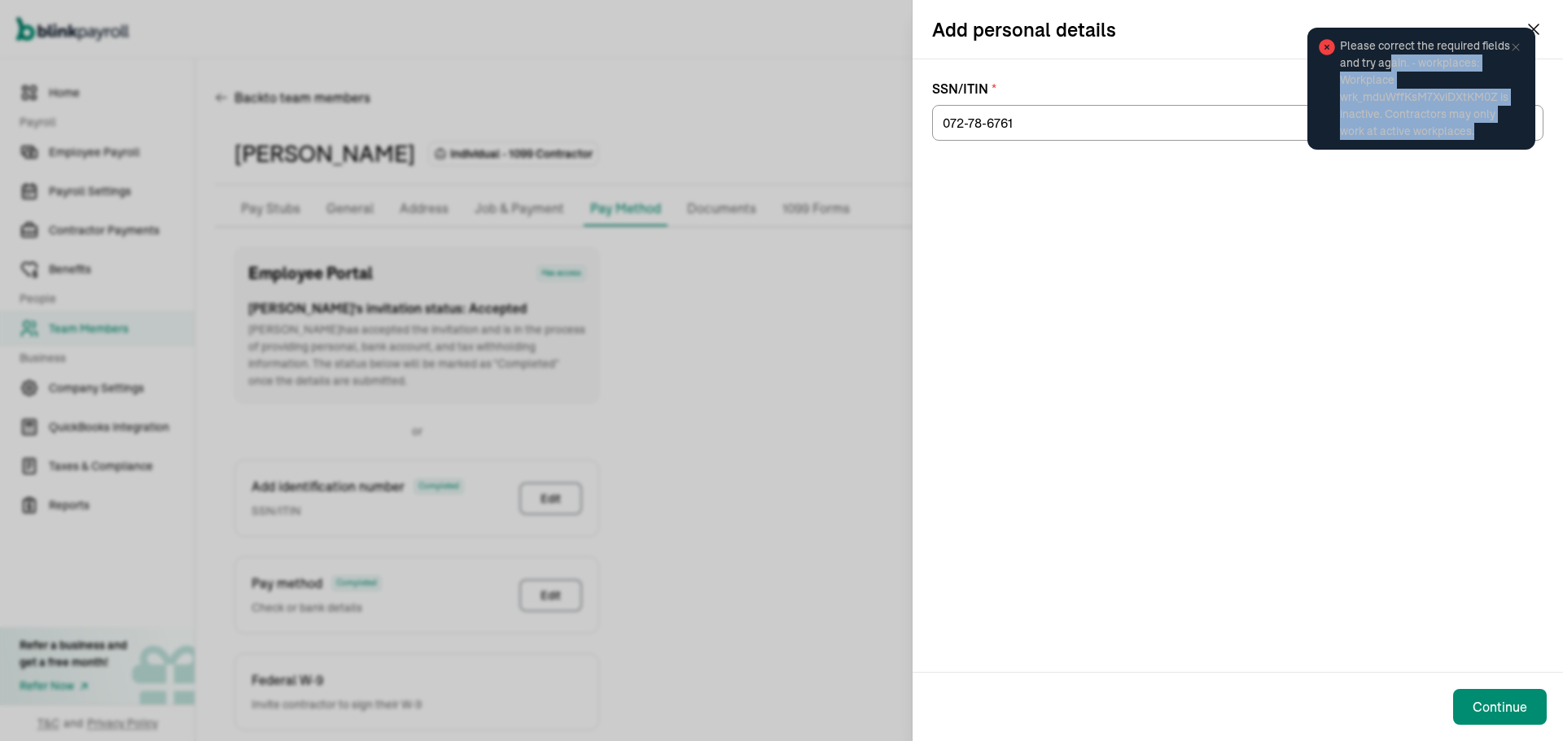
click at [1500, 128] on span "Please correct the required fields and try again. - workplaces: Workplace wrk_m…" at bounding box center [1429, 88] width 179 height 103
drag, startPoint x: 1490, startPoint y: 127, endPoint x: 1342, endPoint y: 50, distance: 166.7
click at [1342, 50] on span "Please correct the required fields and try again. - workplaces: Workplace wrk_m…" at bounding box center [1429, 88] width 179 height 103
click at [1342, 49] on span "Please correct the required fields and try again. - workplaces: Workplace wrk_m…" at bounding box center [1429, 88] width 179 height 103
click at [1534, 23] on div "Please correct the required fields and try again. - workplaces: Workplace wrk_m…" at bounding box center [1421, 89] width 238 height 132
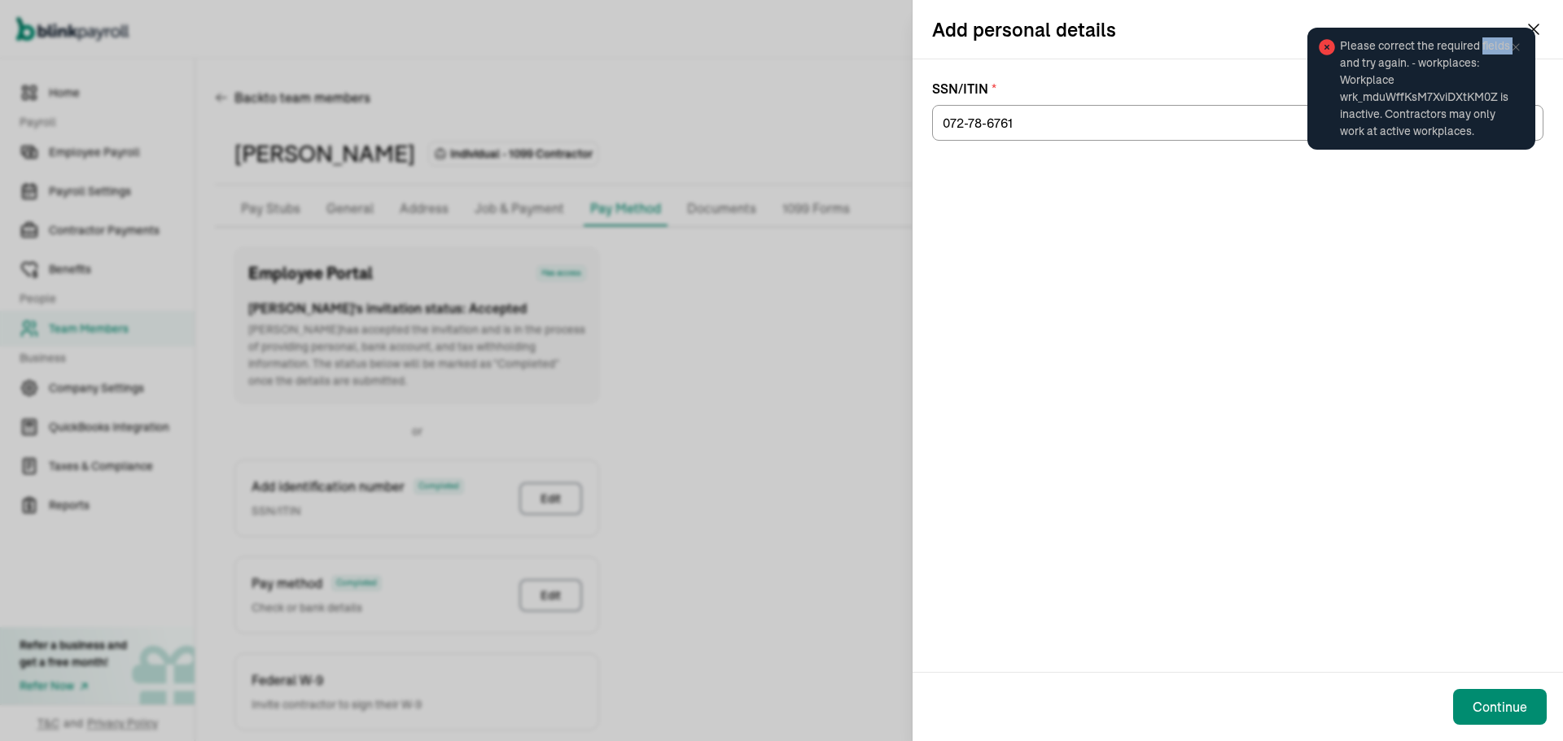
click at [1533, 24] on div "Please correct the required fields and try again. - workplaces: Workplace wrk_m…" at bounding box center [1421, 89] width 238 height 132
click at [1529, 28] on div "Please correct the required fields and try again. - workplaces: Workplace wrk_m…" at bounding box center [1421, 89] width 228 height 122
click at [1407, 500] on div "SSN/ITIN * 072-78-6761" at bounding box center [1237, 365] width 650 height 613
click at [1509, 43] on icon at bounding box center [1515, 47] width 13 height 13
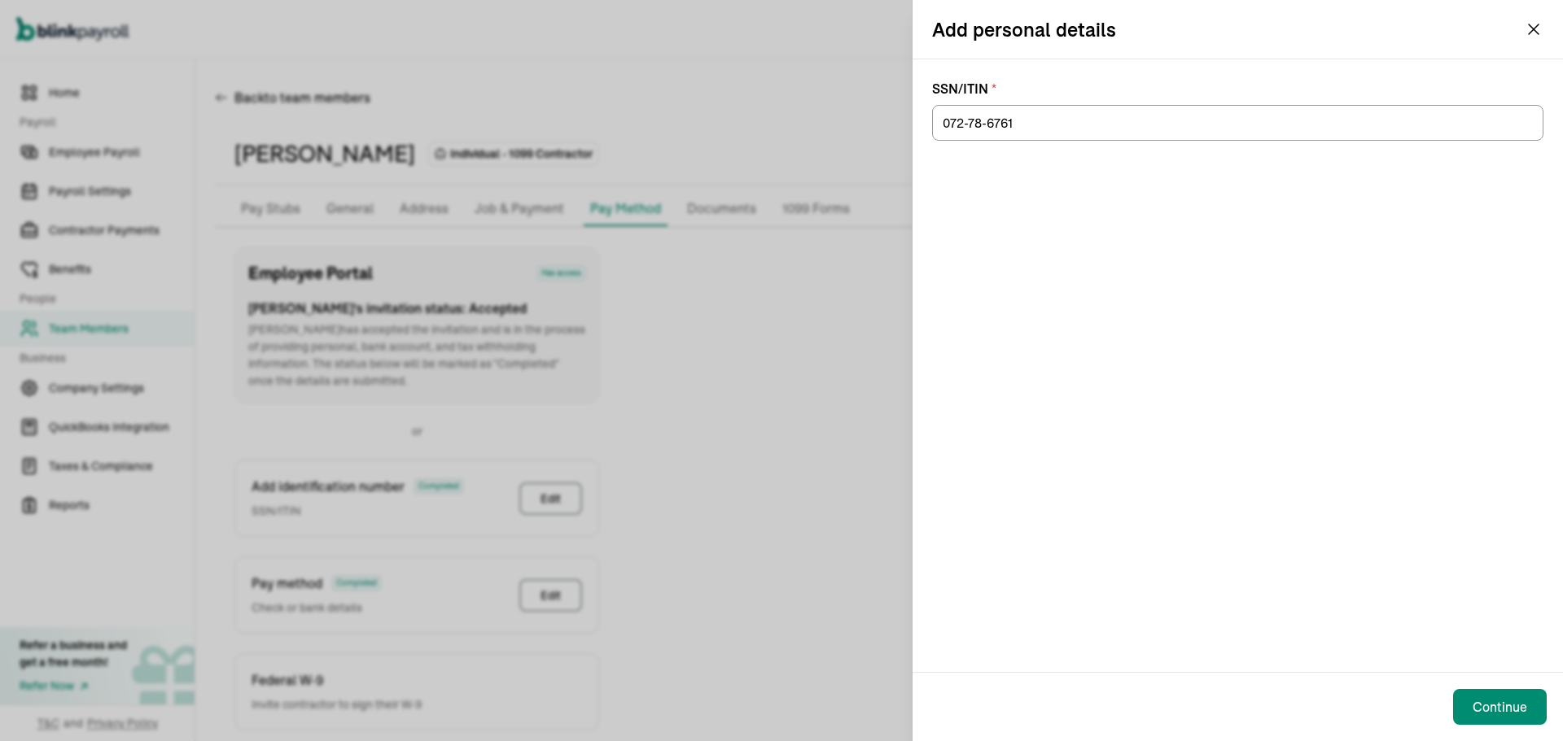
click at [1524, 29] on div "Please correct the required fields and try again. - workplaces: Workplace wrk_m…" at bounding box center [1420, 95] width 257 height 164
click at [1532, 20] on div "Please correct the required fields and try again. - workplaces: Workplace wrk_m…" at bounding box center [1420, 16] width 257 height 7
click at [1534, 27] on icon "button" at bounding box center [1534, 30] width 20 height 20
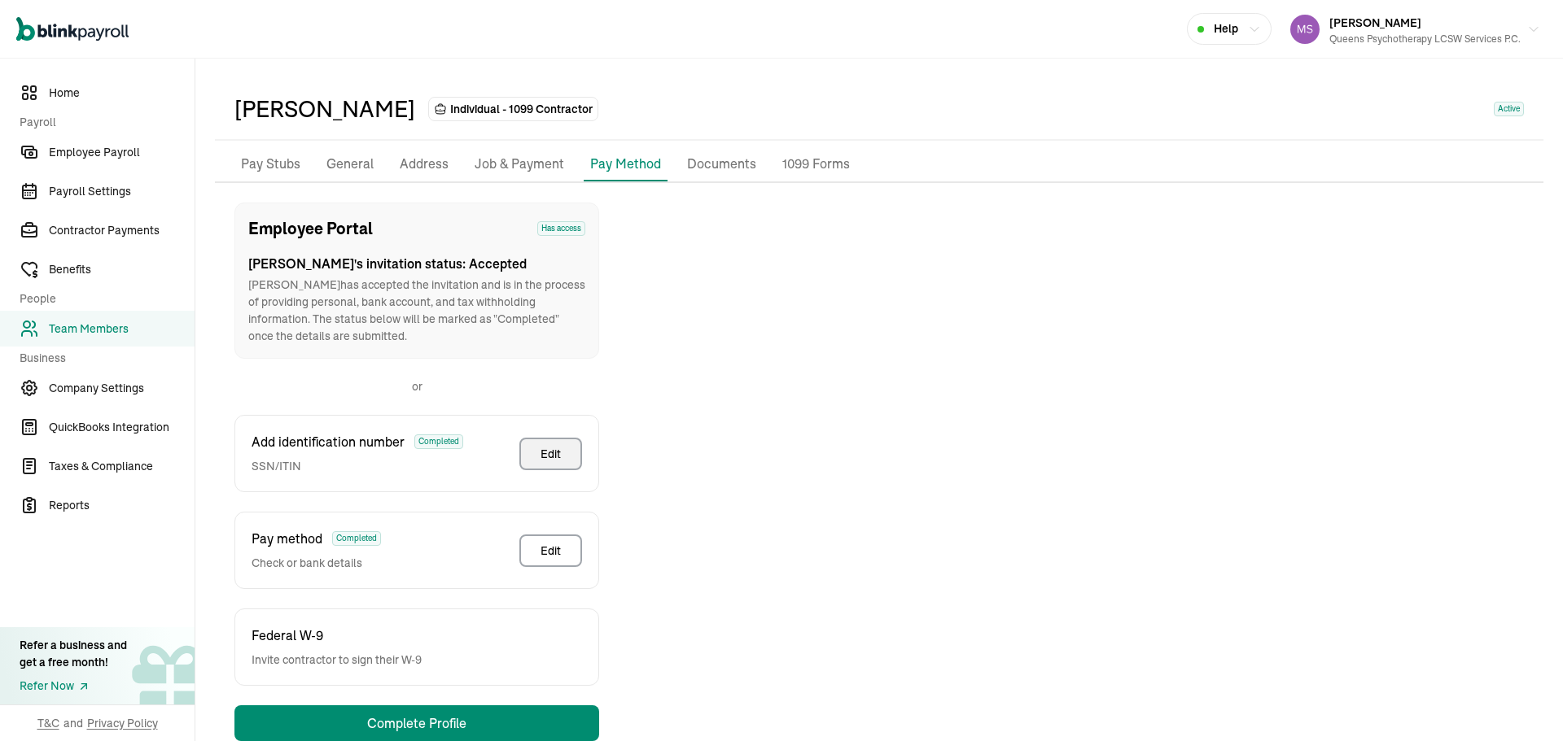
scroll to position [81, 0]
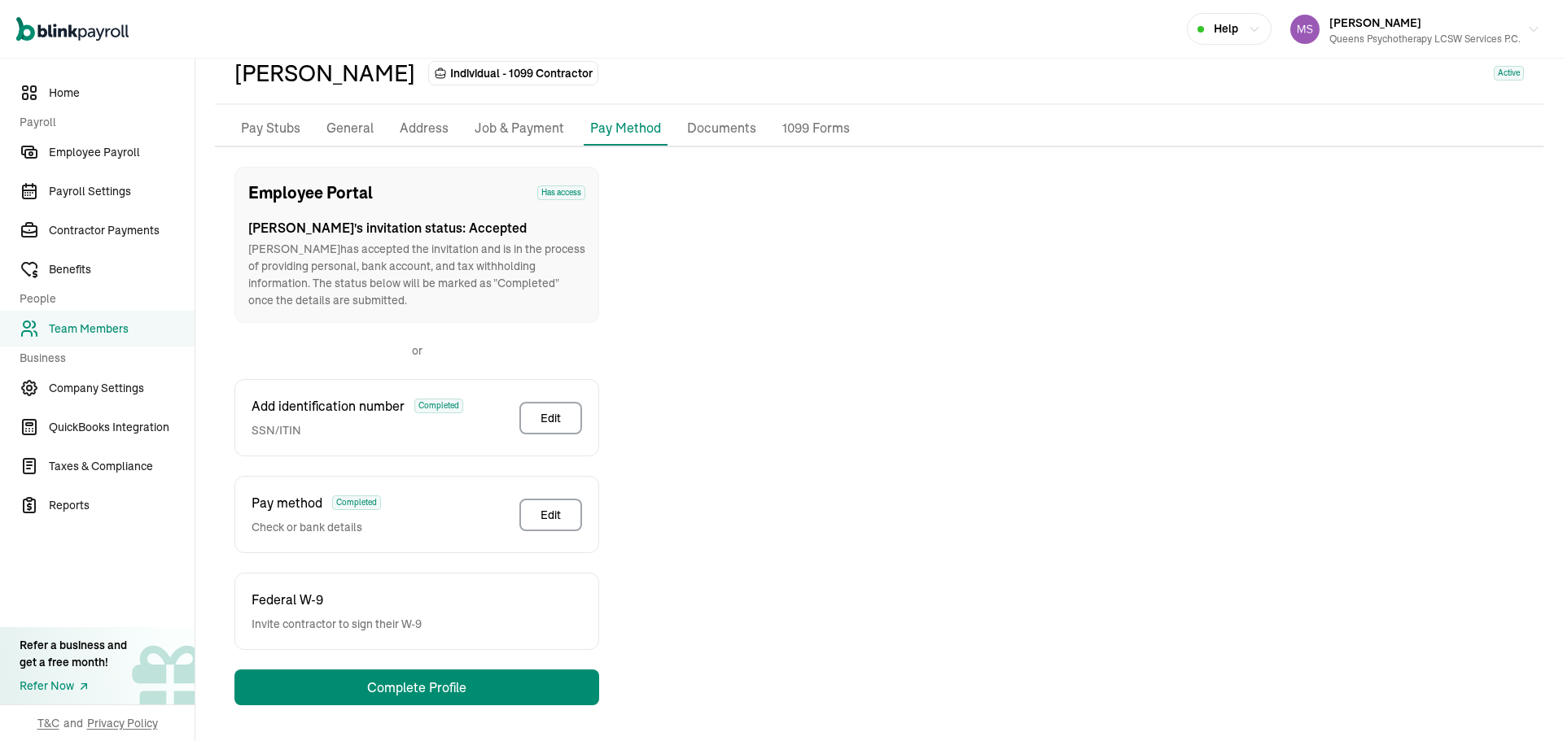
click at [505, 133] on p "Job & Payment" at bounding box center [520, 128] width 90 height 21
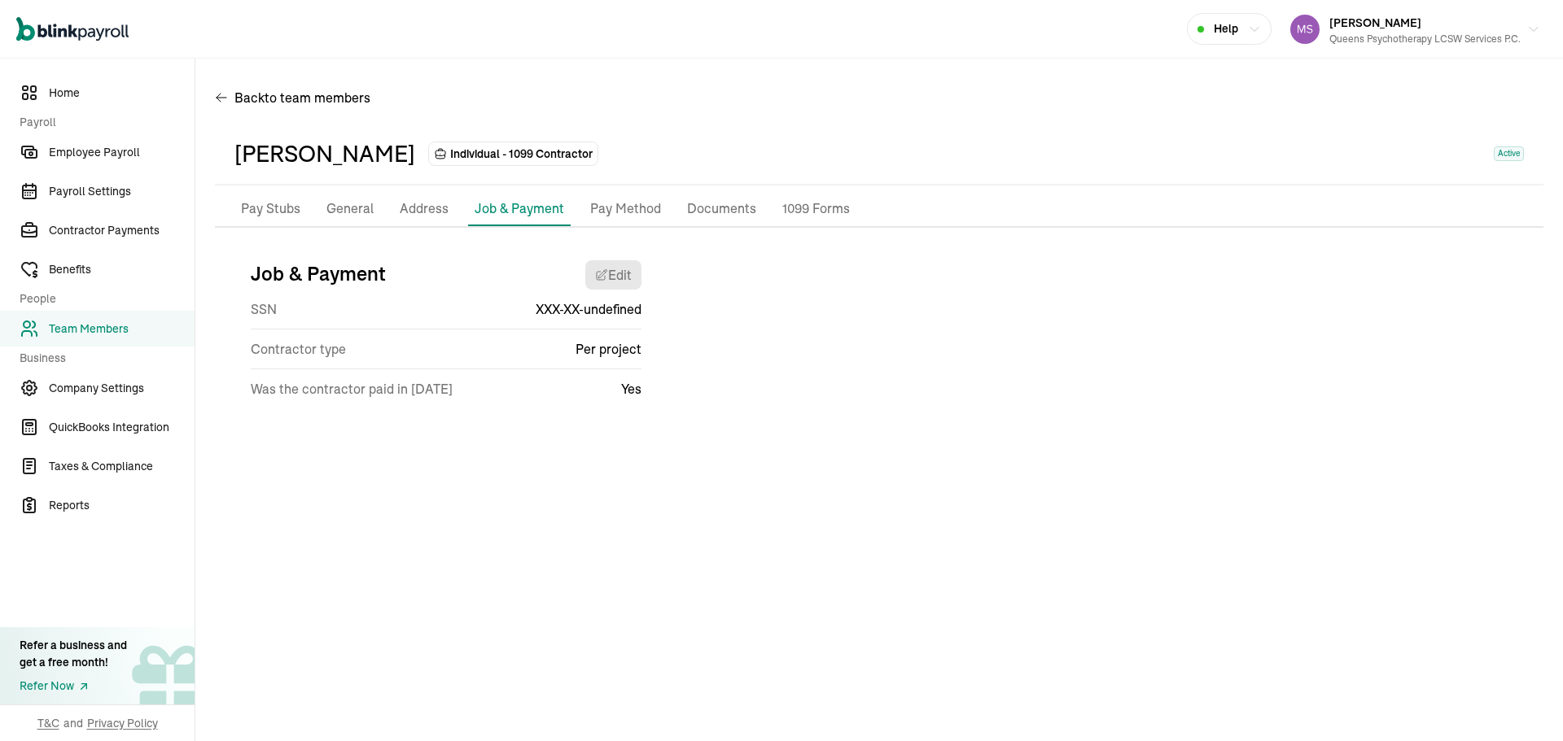
click at [608, 207] on p "Pay Method" at bounding box center [625, 209] width 71 height 21
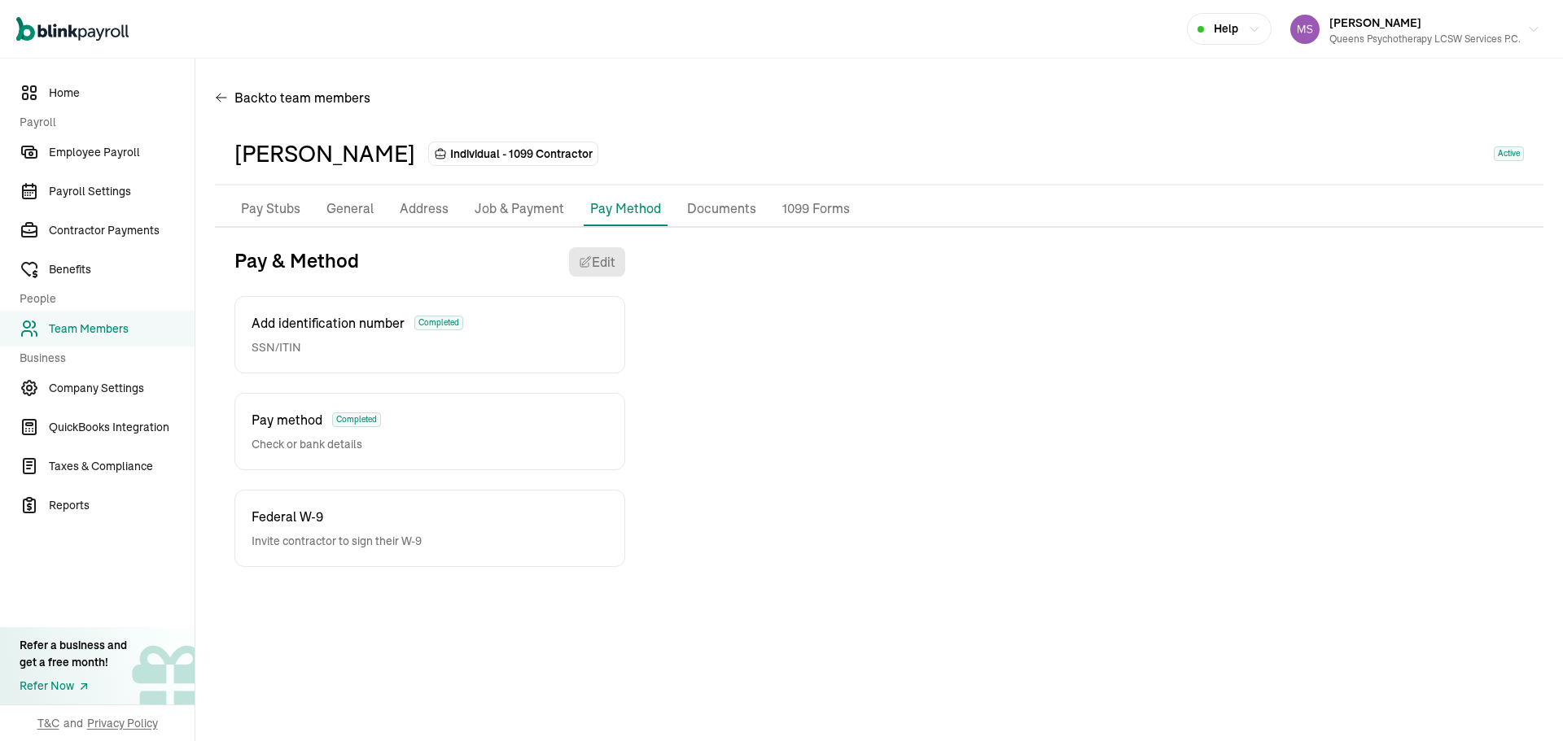
click at [409, 221] on li "Address" at bounding box center [424, 209] width 62 height 34
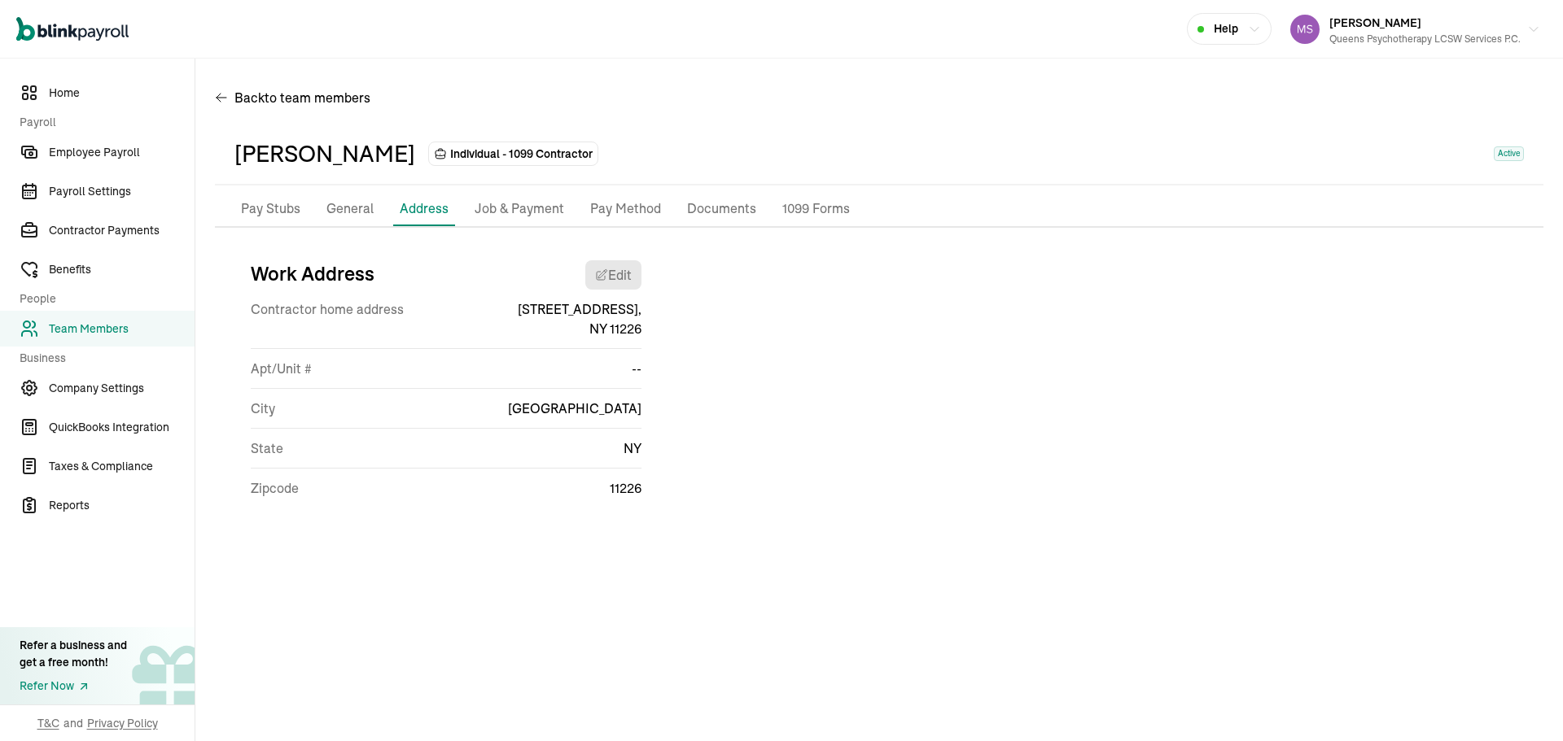
click at [348, 217] on p "General" at bounding box center [349, 209] width 47 height 21
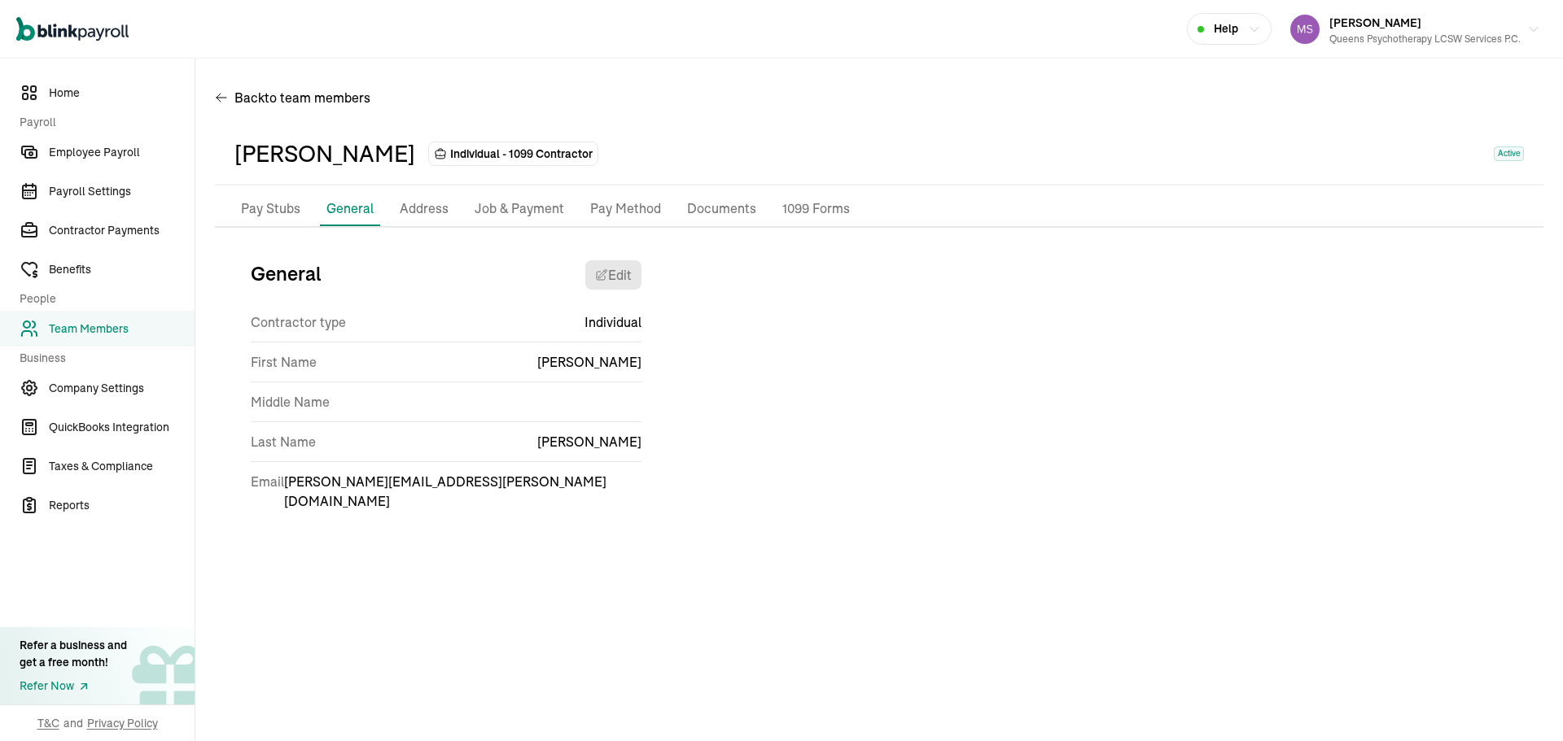
click at [636, 206] on p "Pay Method" at bounding box center [625, 209] width 71 height 21
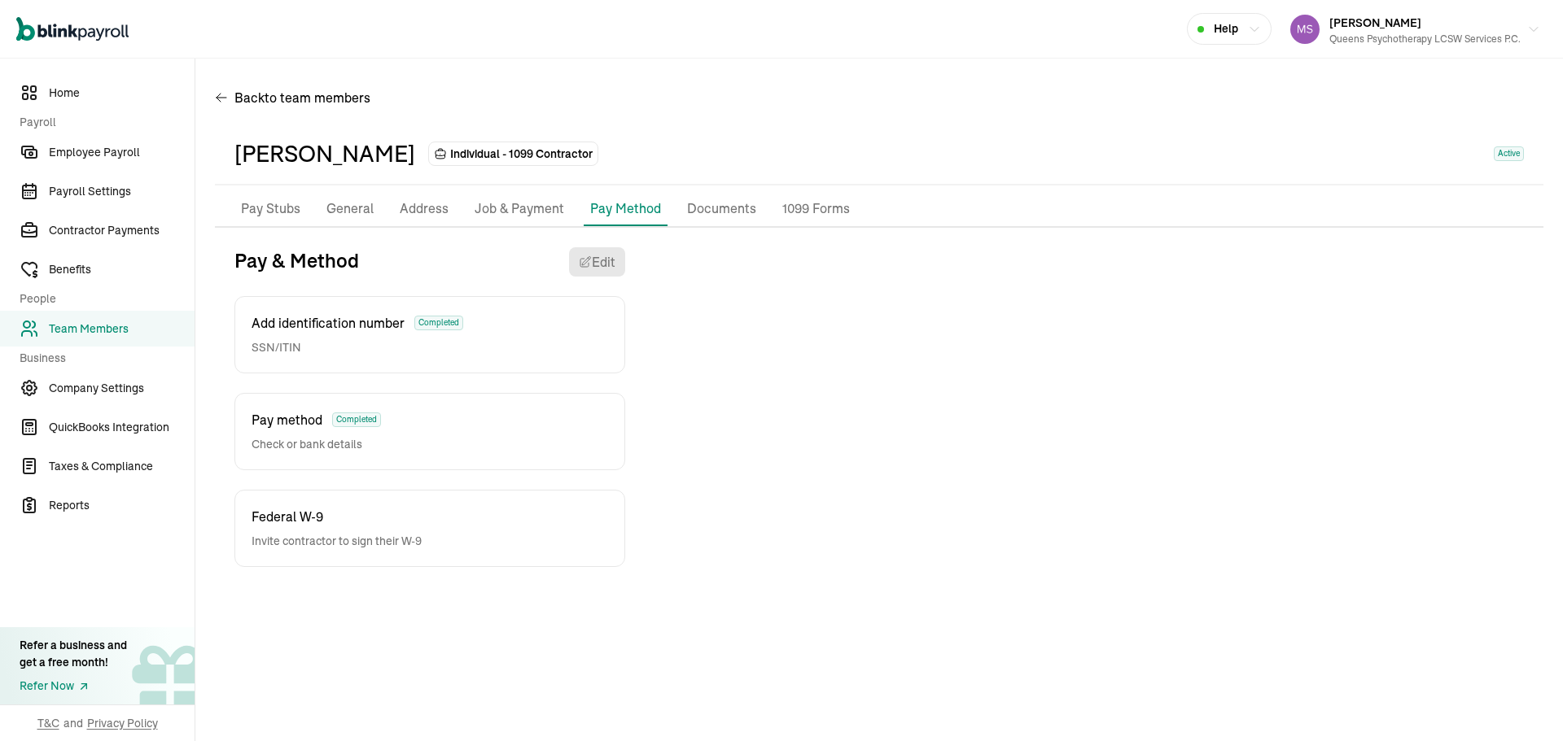
click at [703, 206] on p "Documents" at bounding box center [721, 209] width 69 height 21
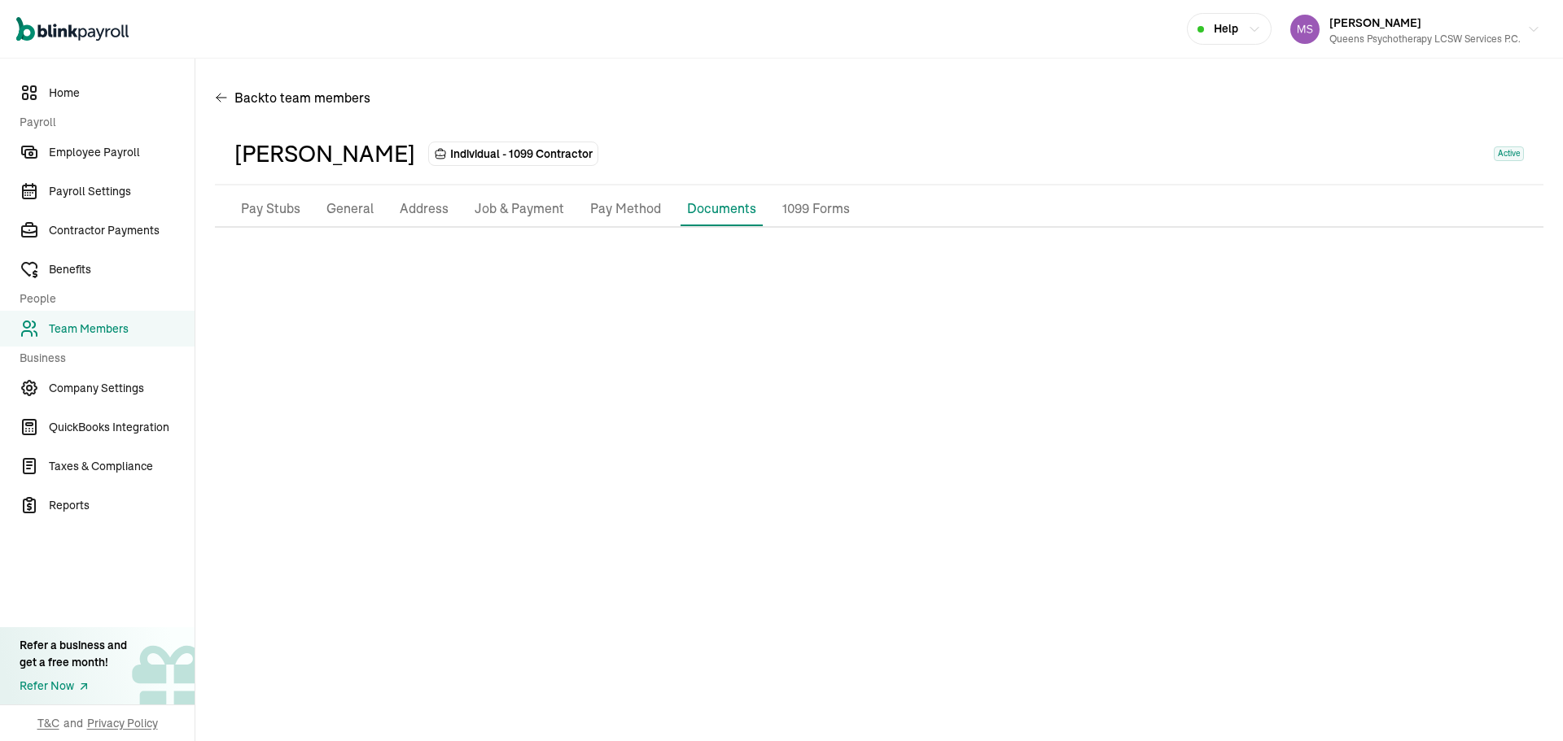
click at [615, 211] on p "Pay Method" at bounding box center [625, 209] width 71 height 21
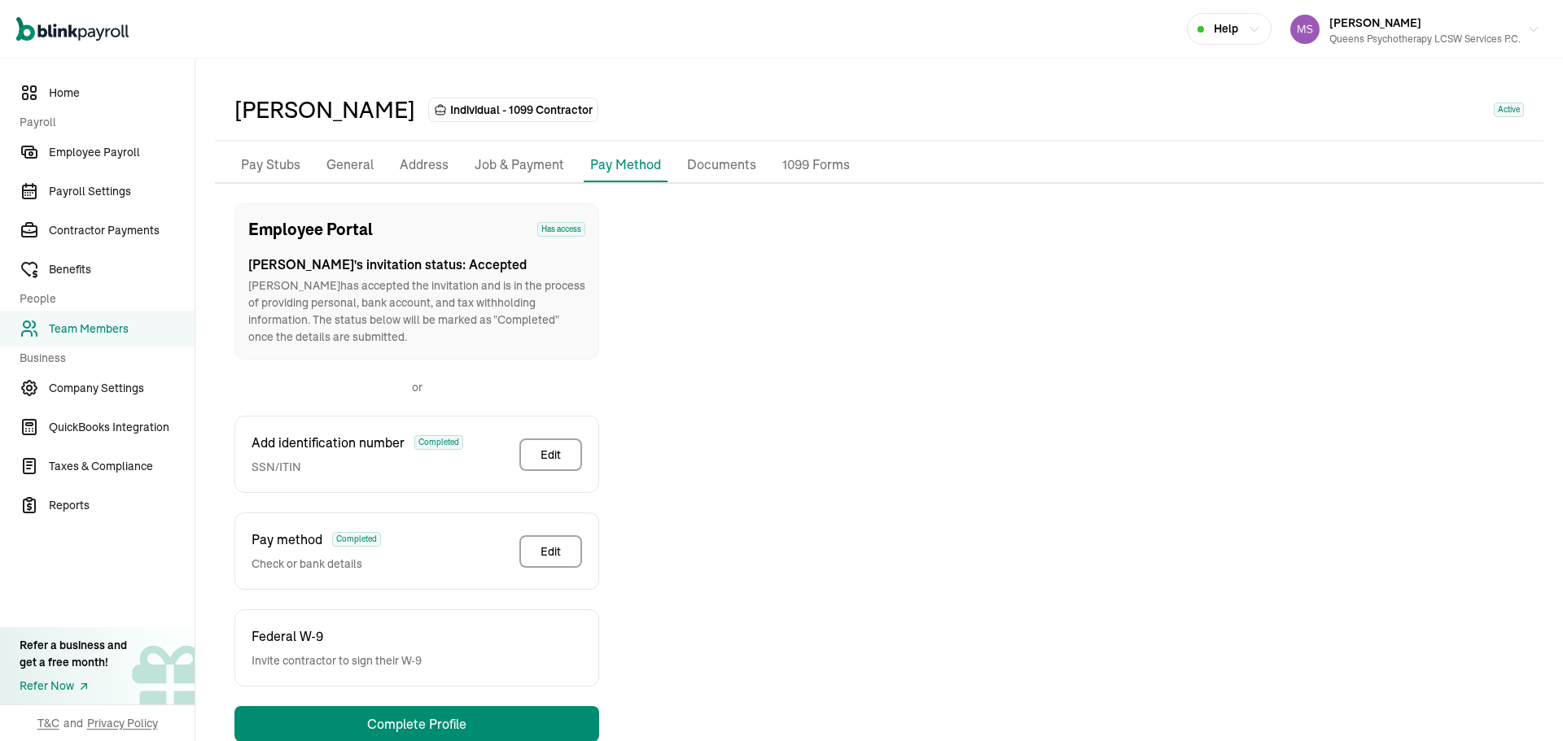
scroll to position [81, 0]
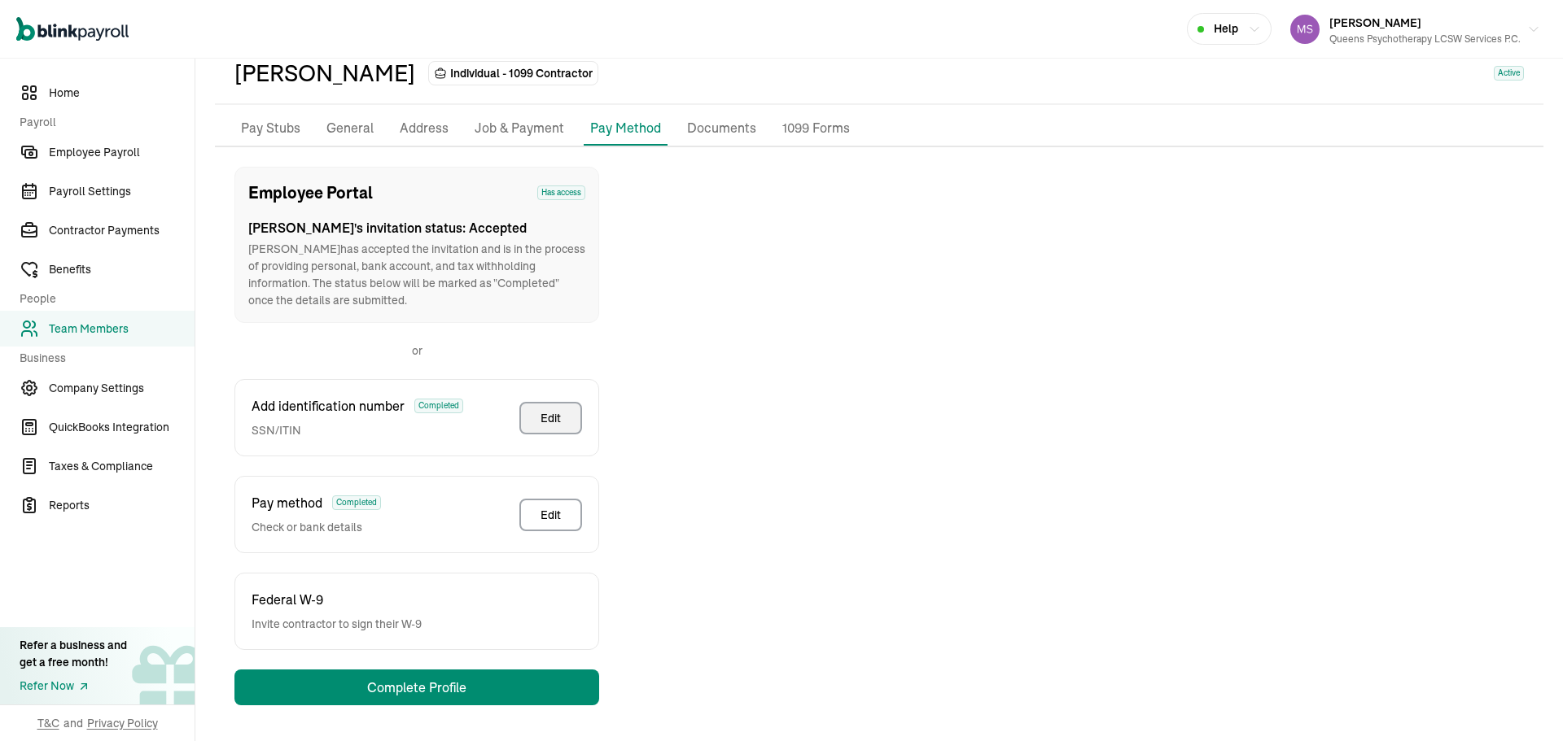
click at [545, 406] on button "Edit" at bounding box center [550, 418] width 63 height 33
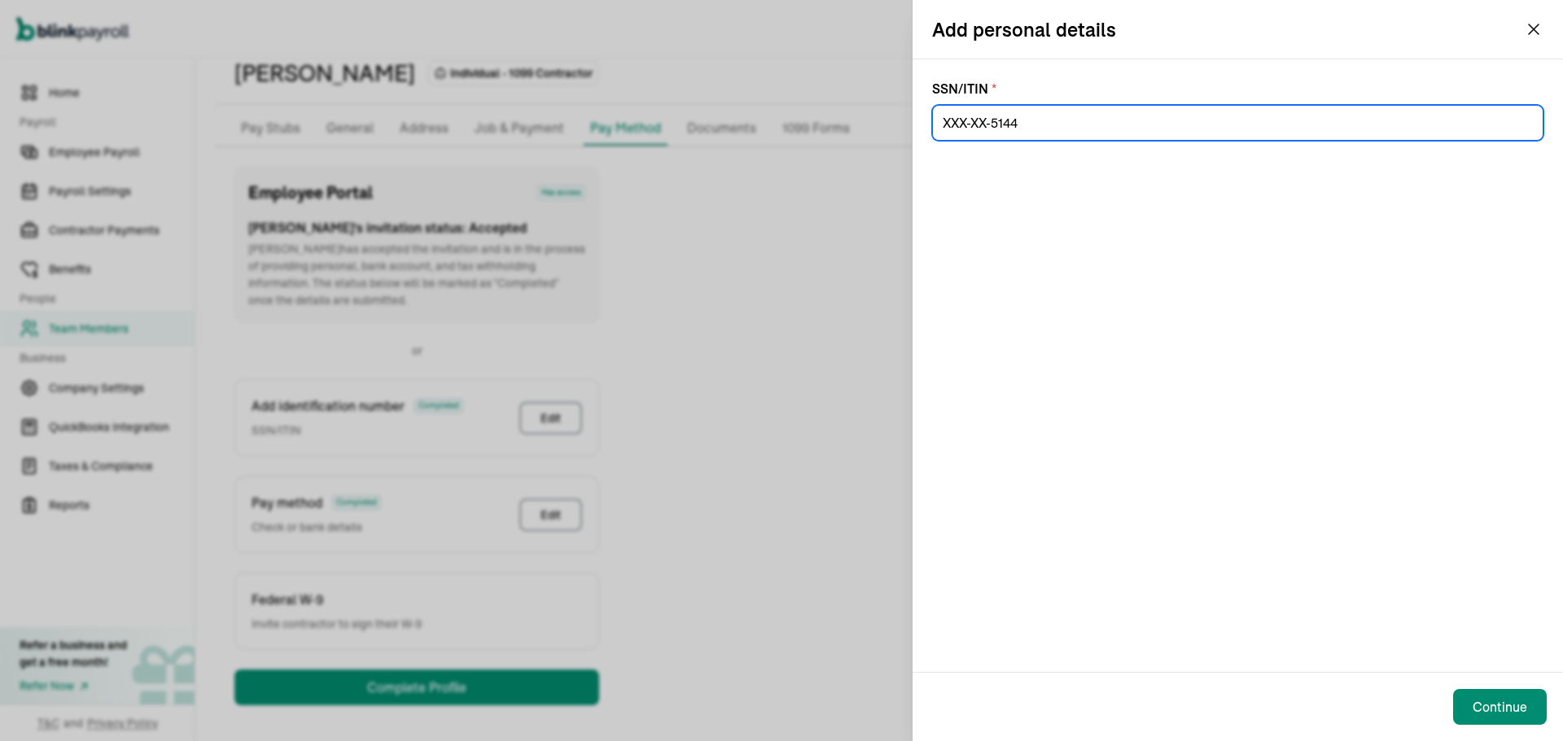
drag, startPoint x: 1099, startPoint y: 137, endPoint x: 818, endPoint y: 140, distance: 280.8
click at [818, 140] on div "Add personal details SSN/ITIN * Continue" at bounding box center [781, 370] width 1563 height 741
paste input "072-78-6761"
type input "072-78-6761"
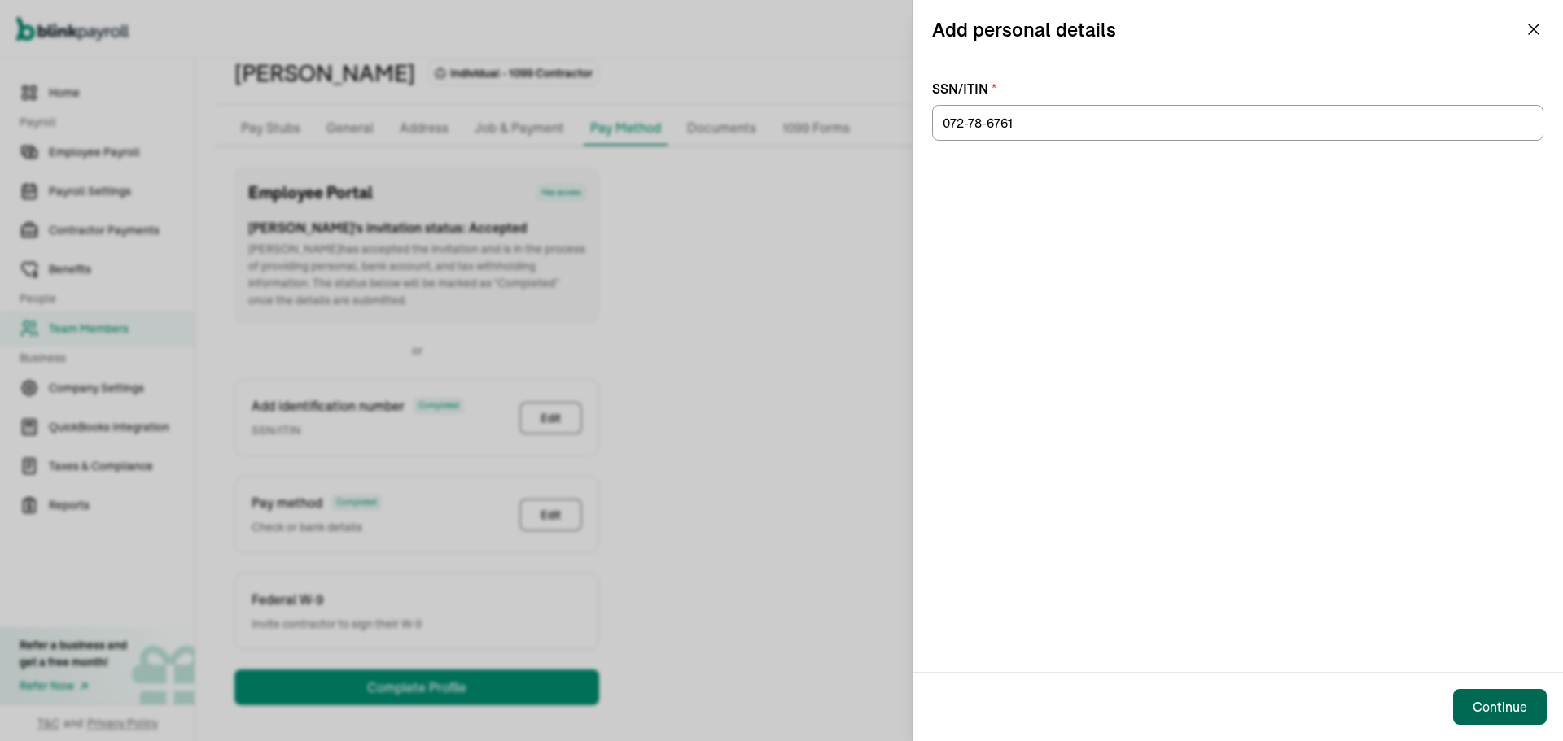
click at [1489, 712] on div "Continue" at bounding box center [1499, 708] width 55 height 20
click at [1519, 700] on div "Continue" at bounding box center [1499, 708] width 55 height 20
click at [1360, 442] on div "SSN/ITIN * 072-78-6761" at bounding box center [1237, 365] width 650 height 613
click at [598, 246] on div "Add personal details SSN/ITIN * 072-78-6761 Continue" at bounding box center [781, 370] width 1563 height 741
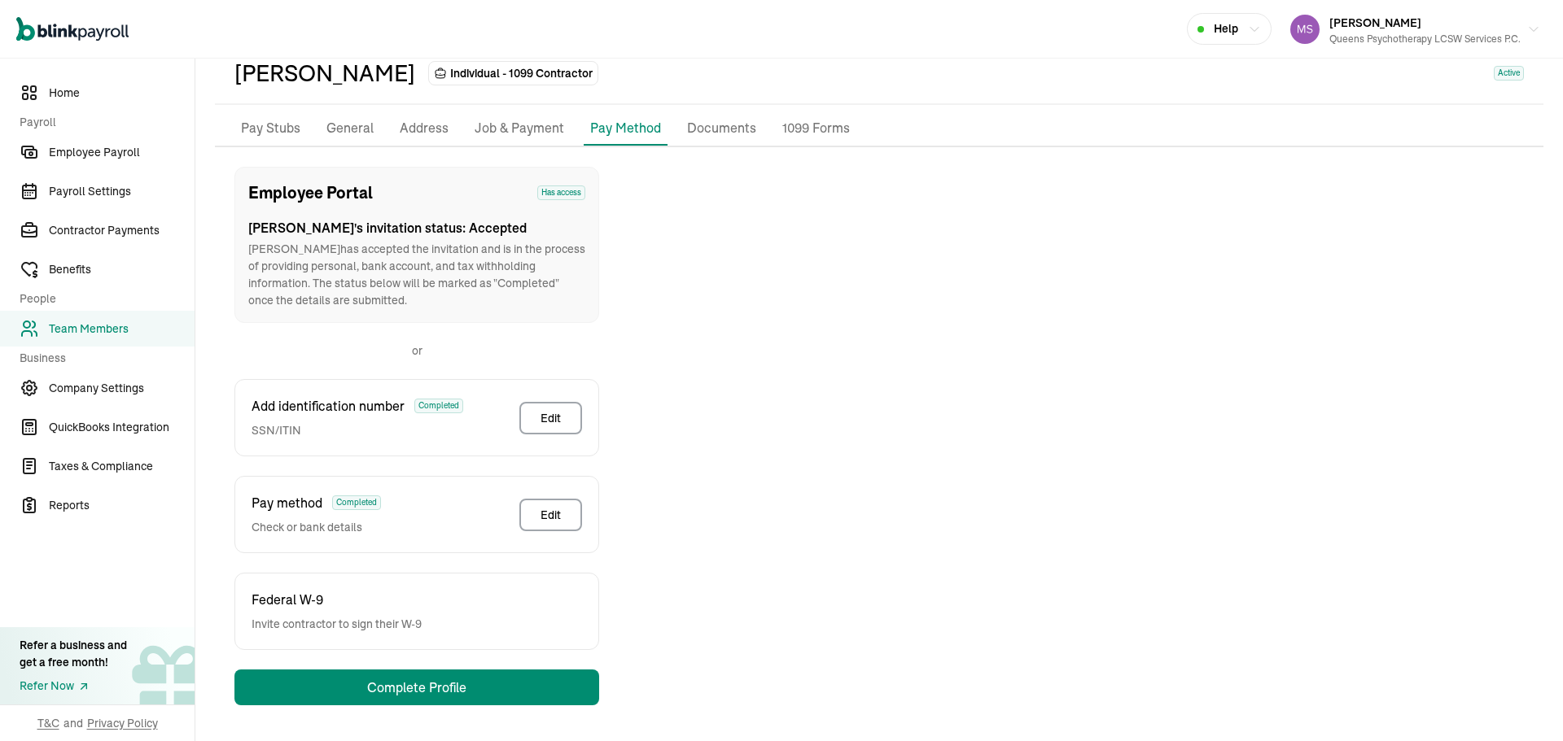
click at [83, 327] on span "Team Members" at bounding box center [122, 329] width 146 height 17
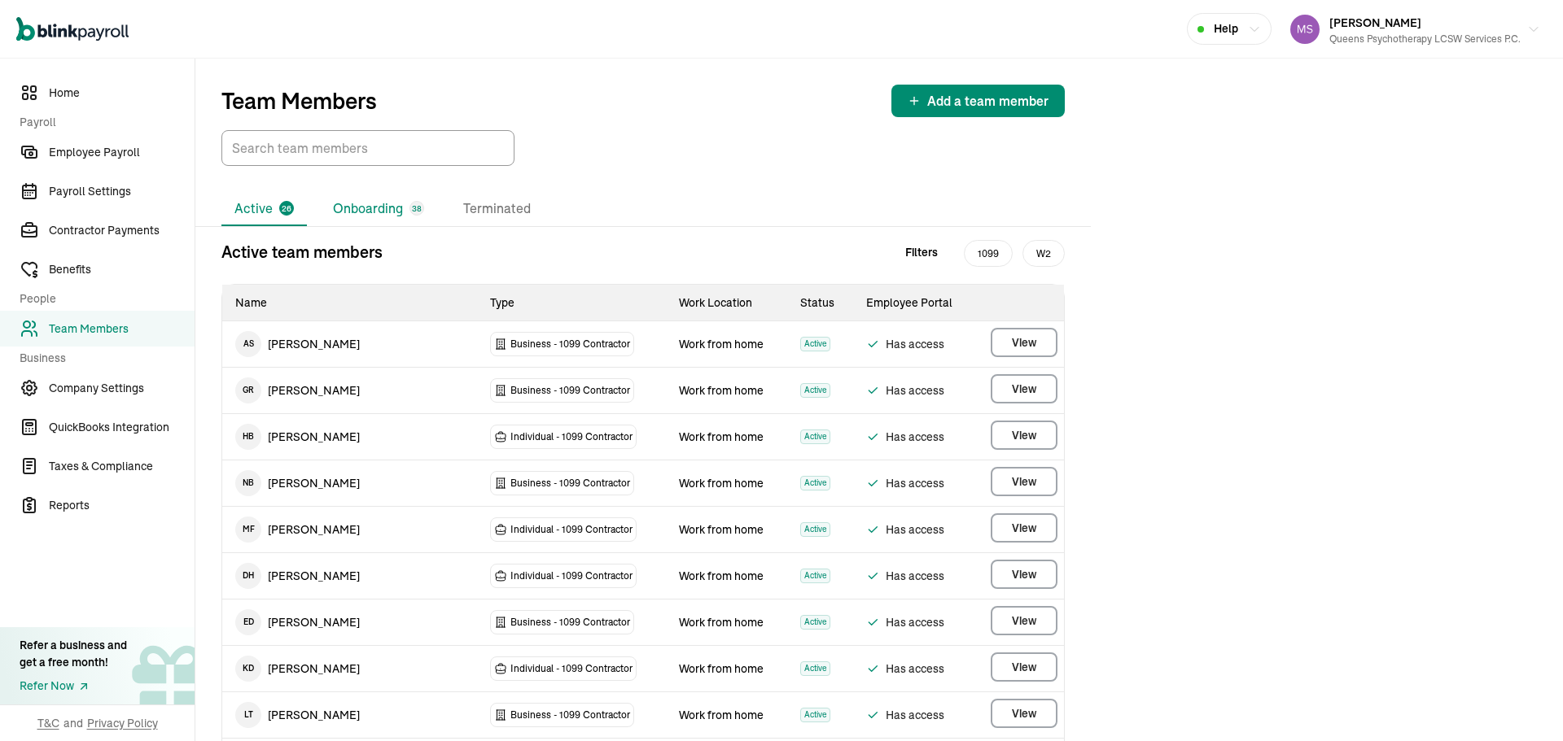
click at [384, 195] on li "Onboarding 38" at bounding box center [378, 209] width 117 height 34
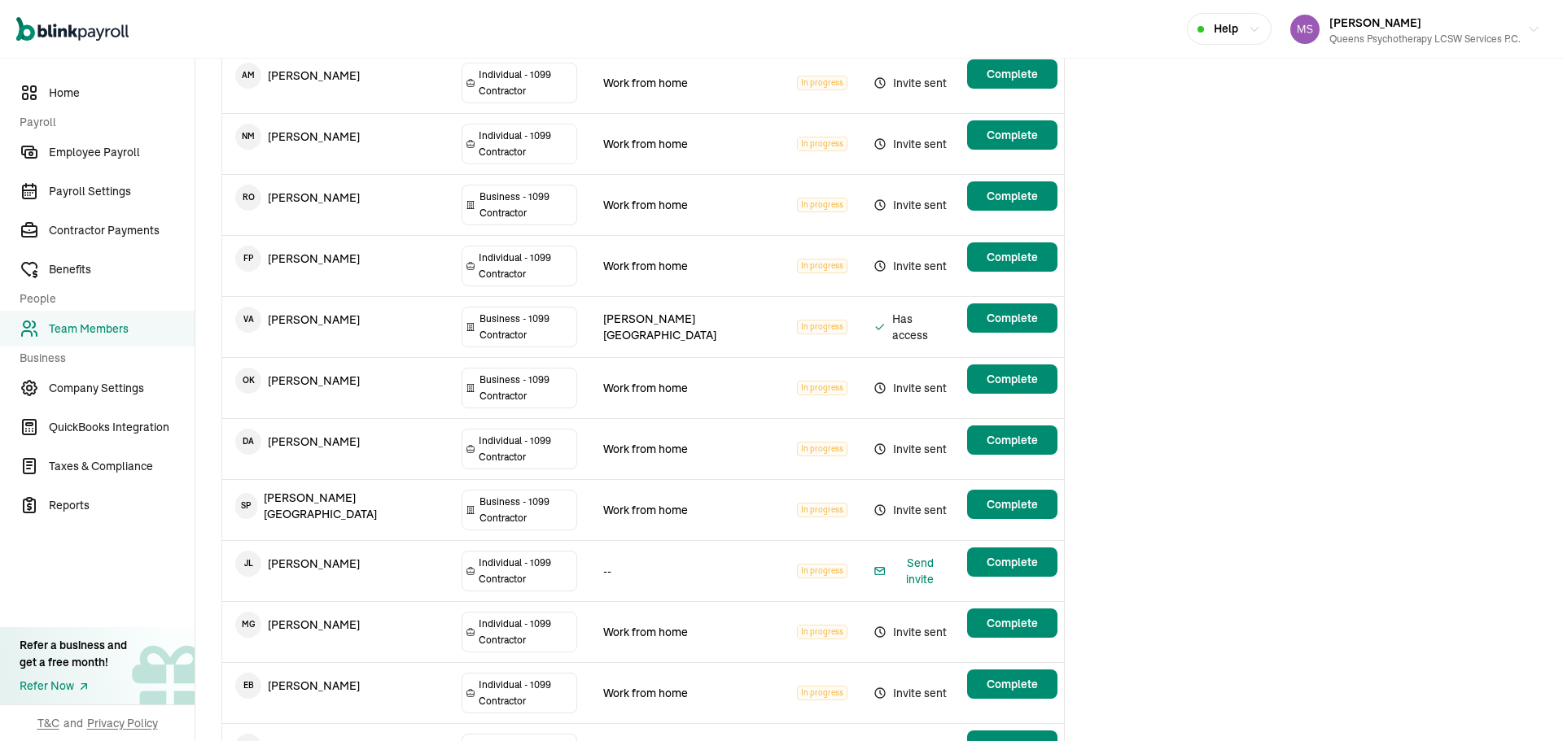
scroll to position [977, 0]
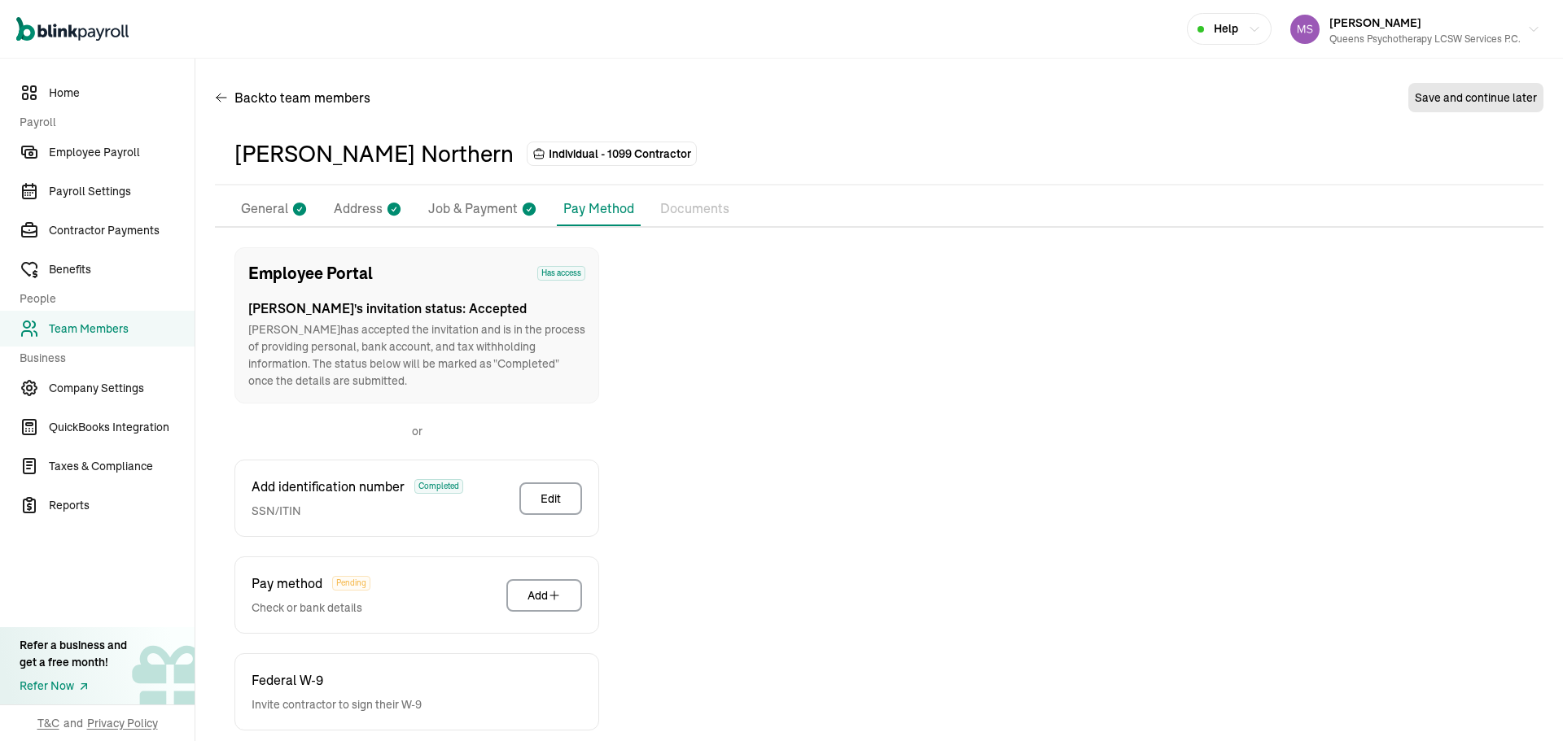
scroll to position [81, 0]
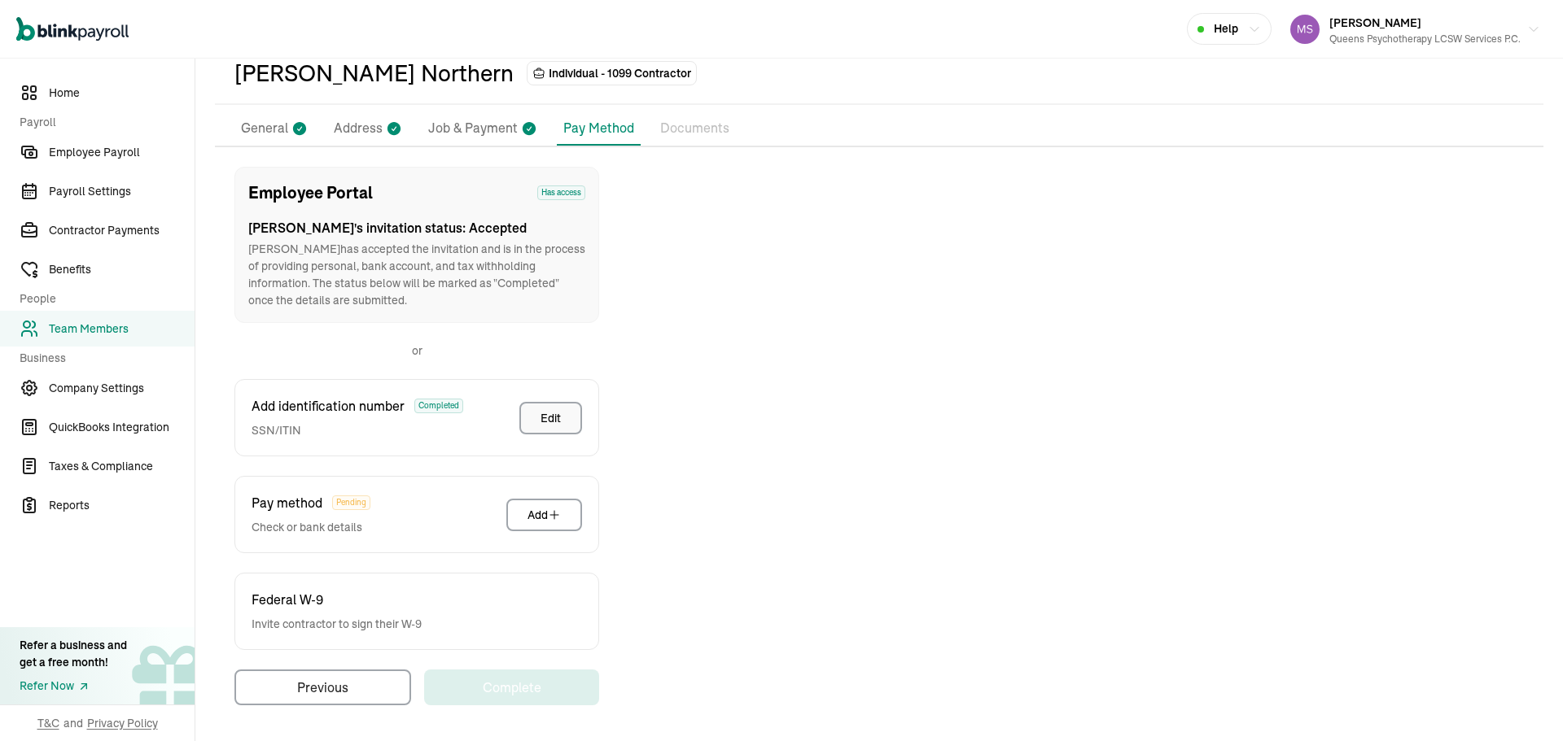
click at [579, 413] on button "Edit" at bounding box center [550, 418] width 63 height 33
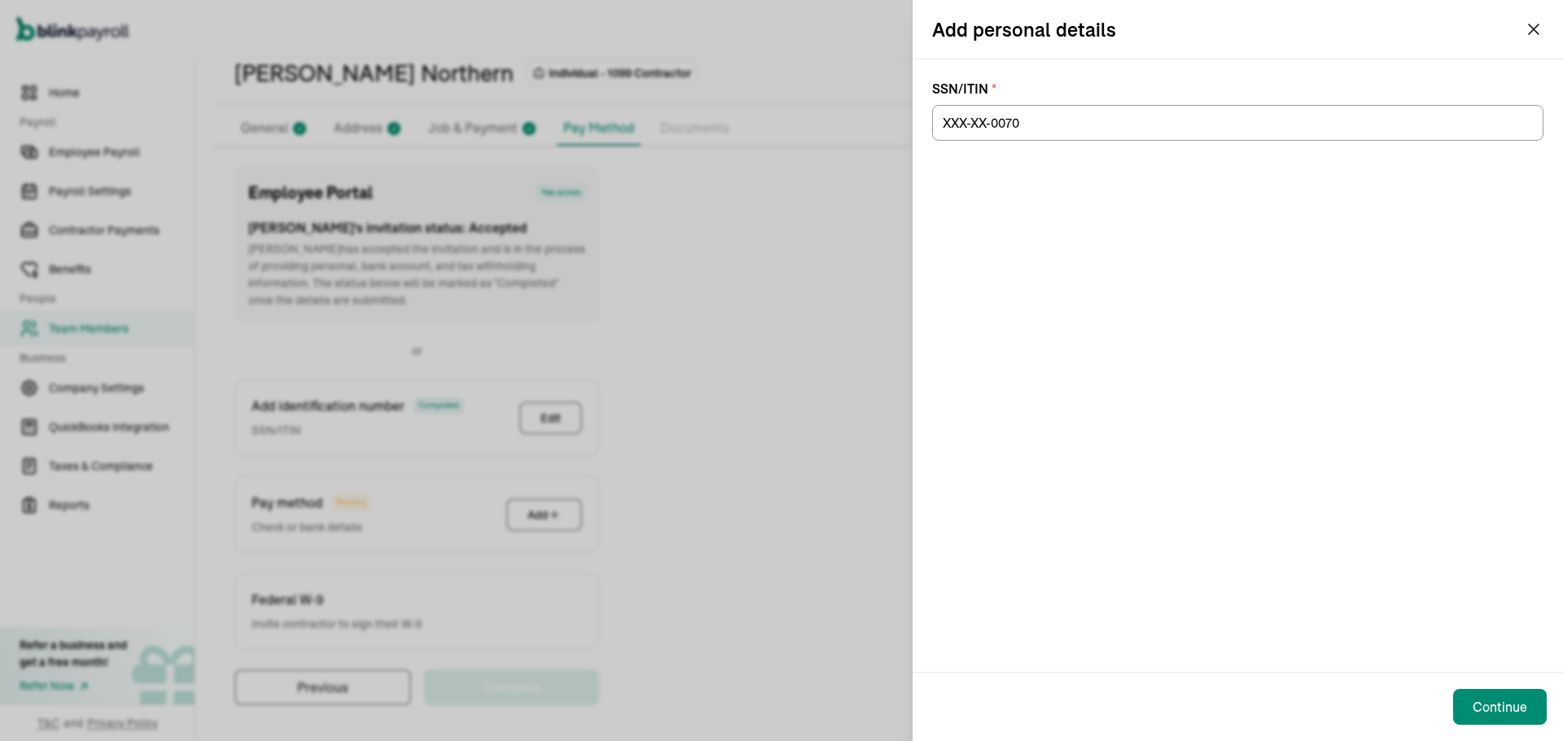
click at [918, 191] on div "SSN/ITIN *" at bounding box center [1237, 365] width 650 height 613
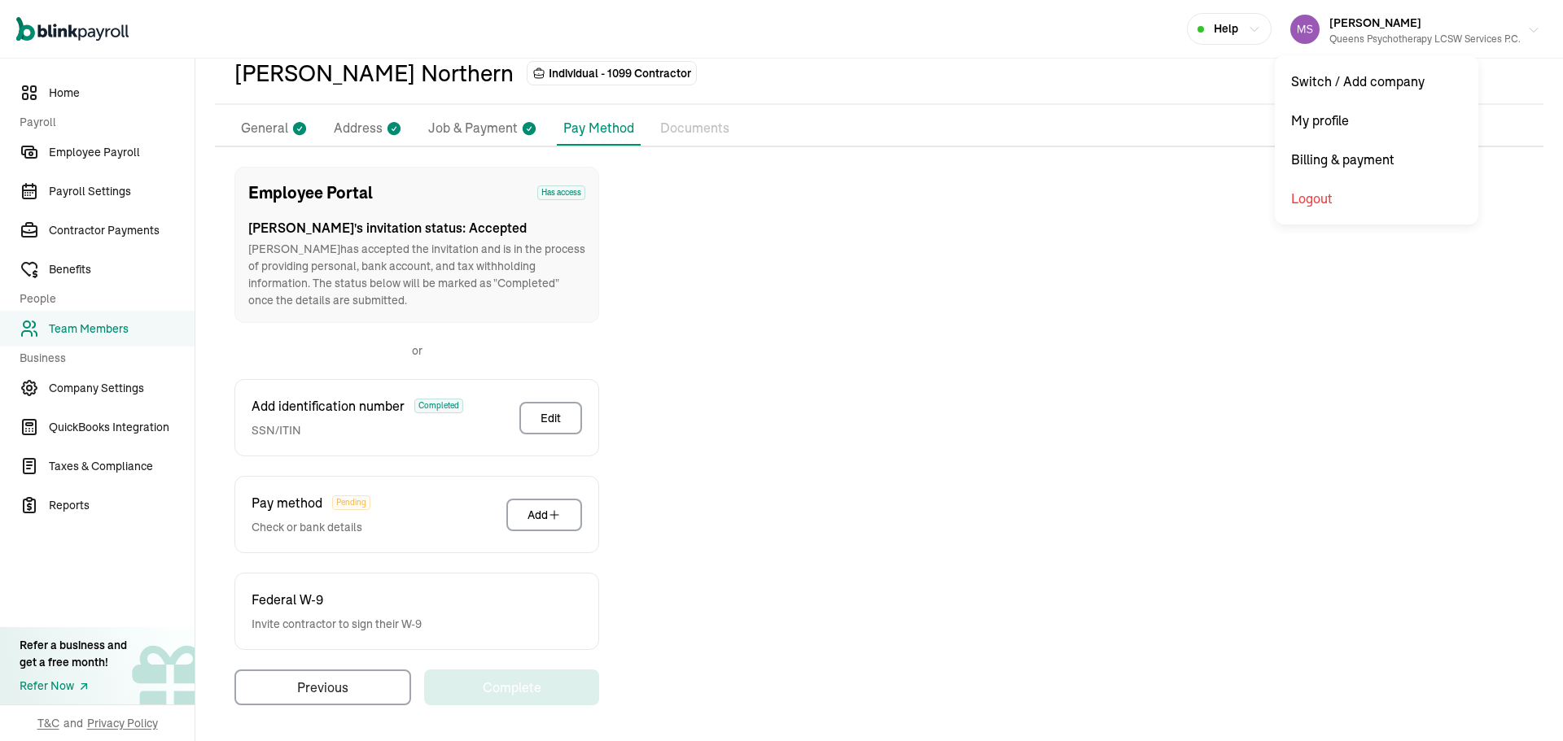
click at [1532, 32] on button "MARIANA SANTIAGO Queens Psychotherapy LCSW Services P.C." at bounding box center [1415, 29] width 263 height 41
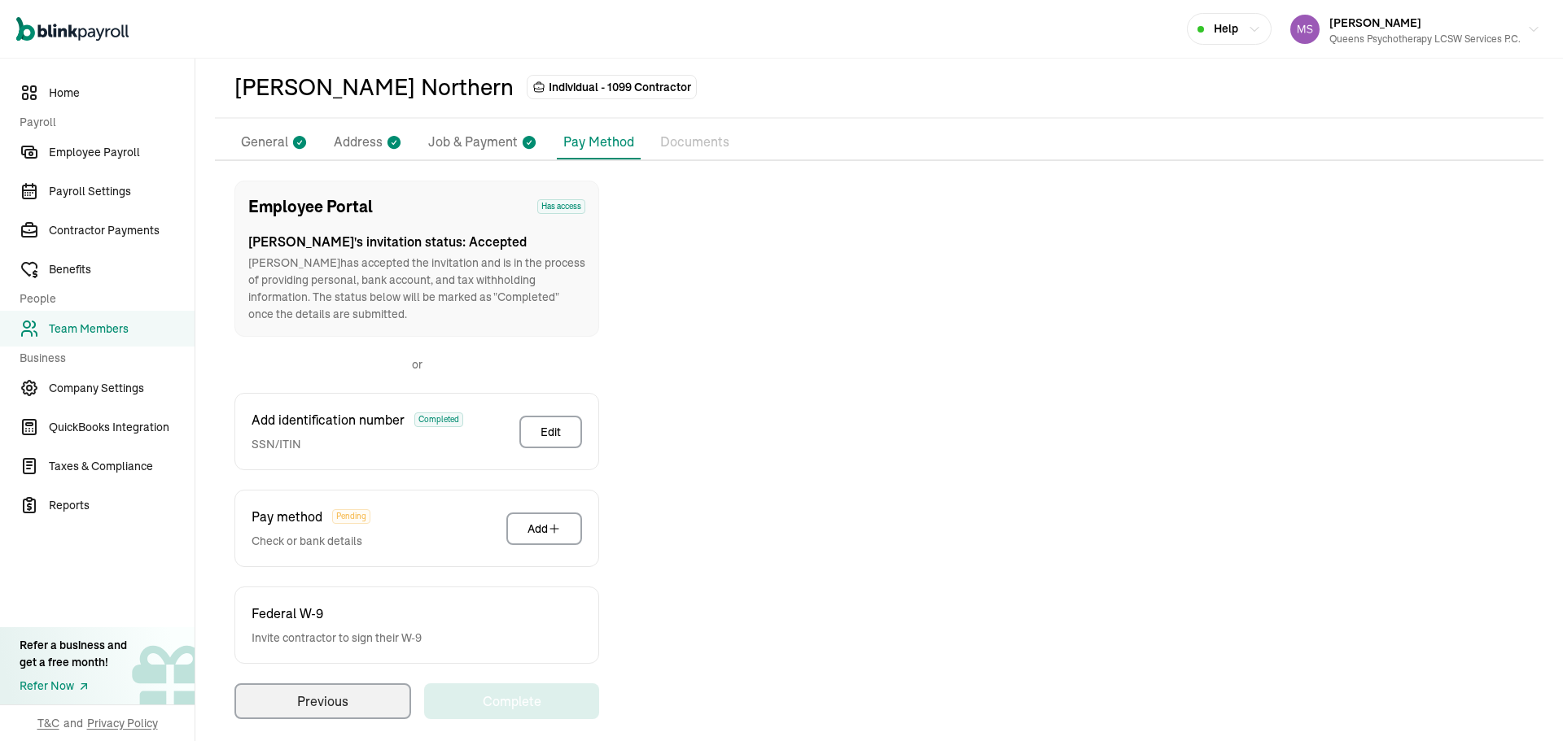
select select "Works from home"
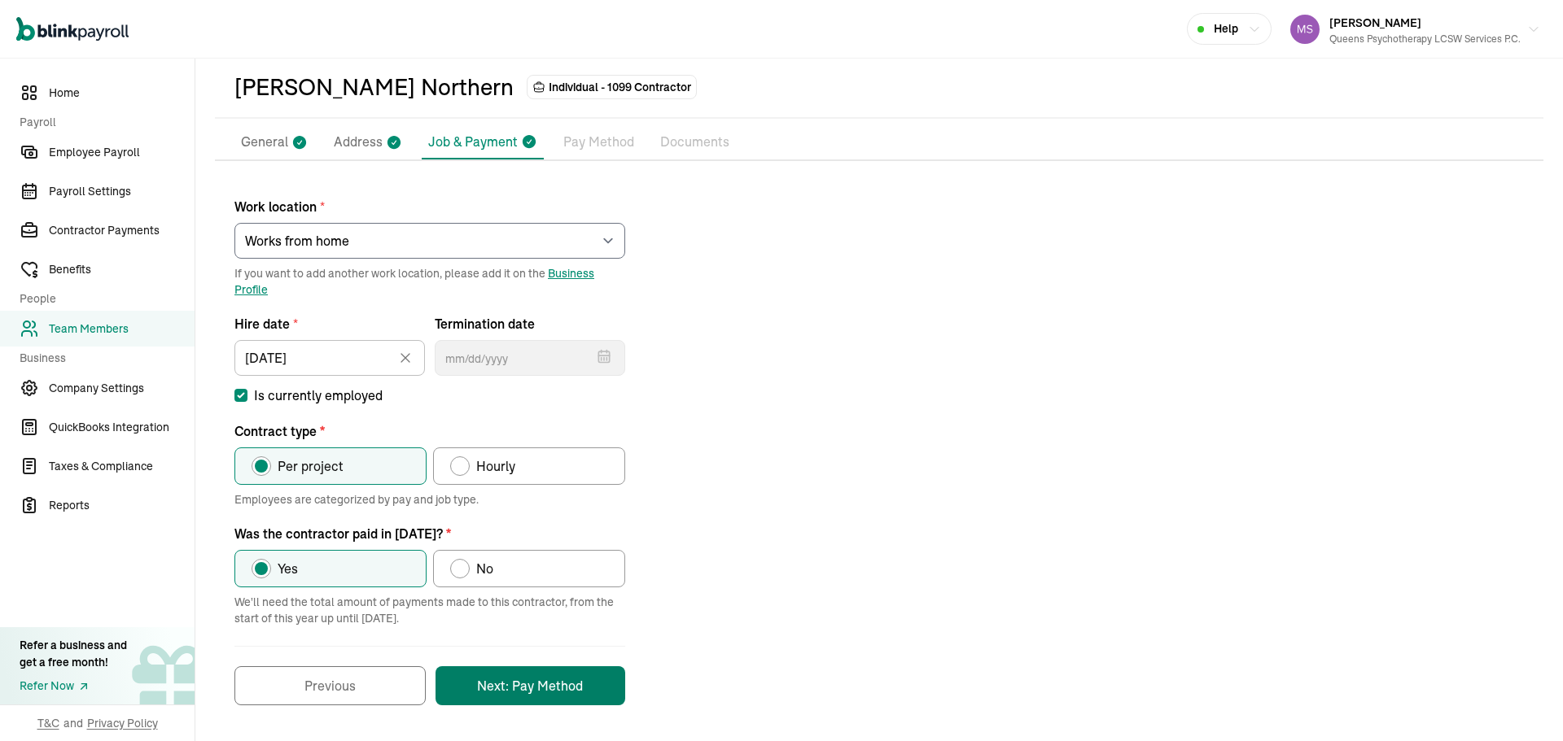
click at [551, 691] on button "Next: Pay Method" at bounding box center [530, 686] width 190 height 39
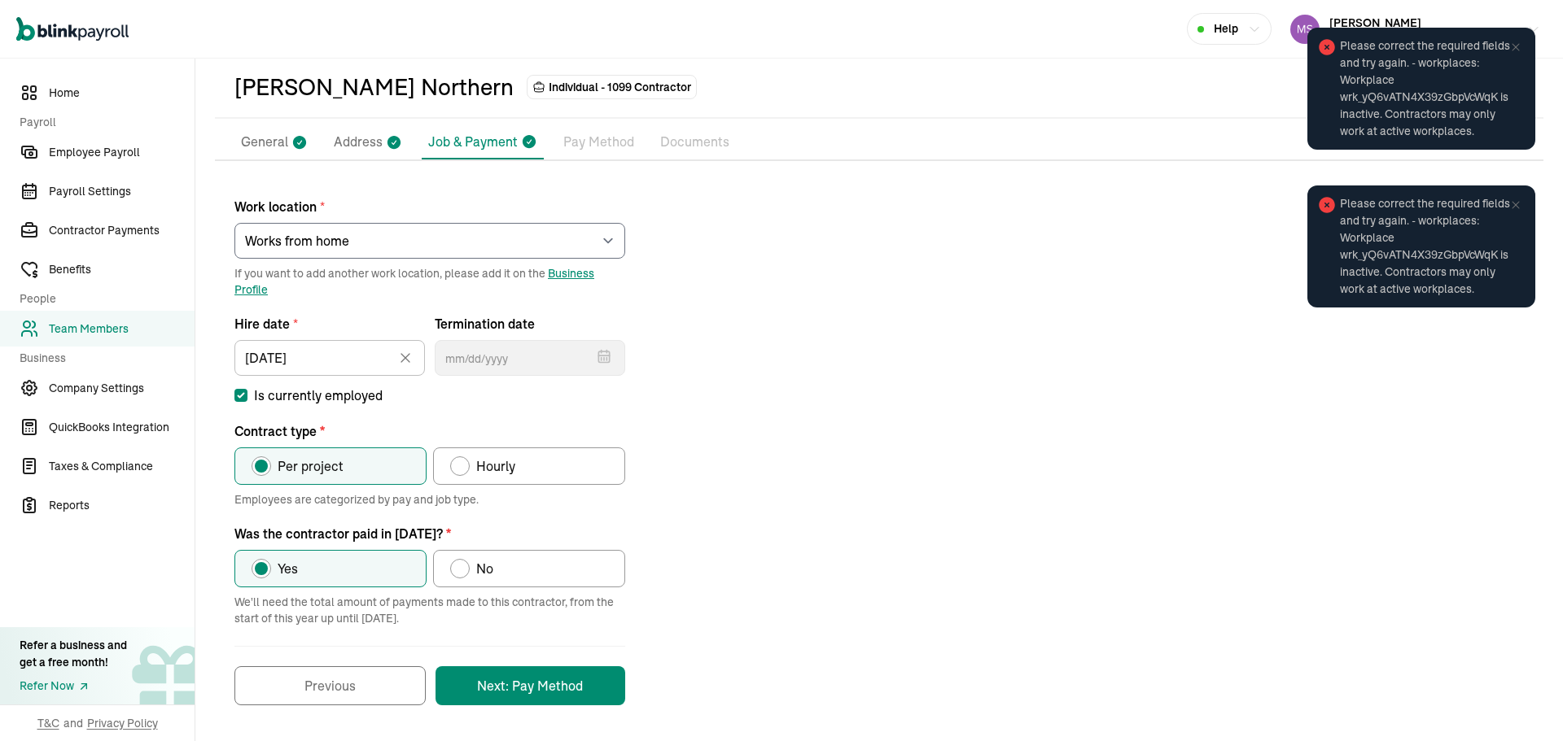
click at [601, 127] on li "Pay Method" at bounding box center [599, 142] width 84 height 34
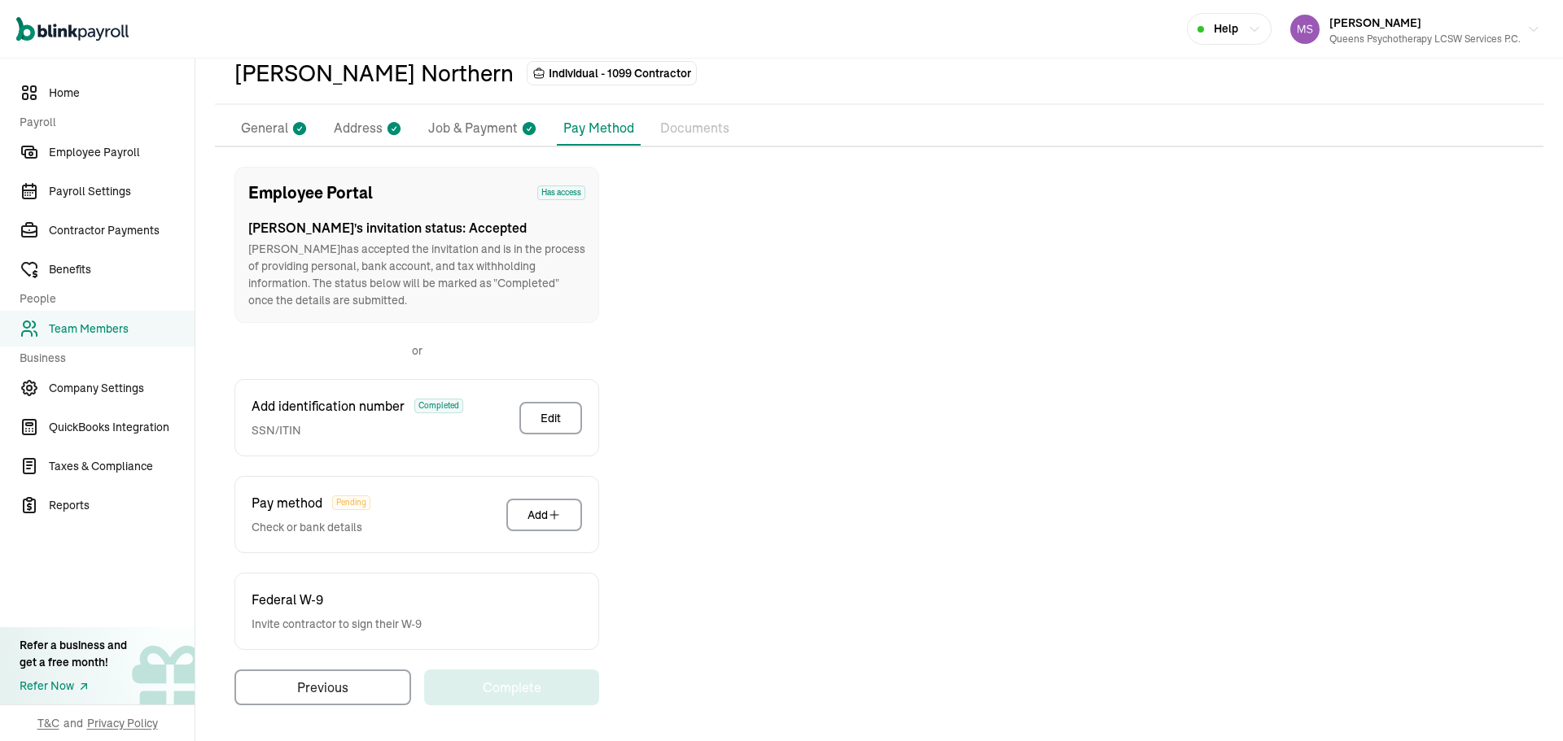
click at [540, 184] on div "Employee Portal Has access" at bounding box center [416, 193] width 337 height 24
click at [263, 125] on p "General" at bounding box center [264, 128] width 47 height 21
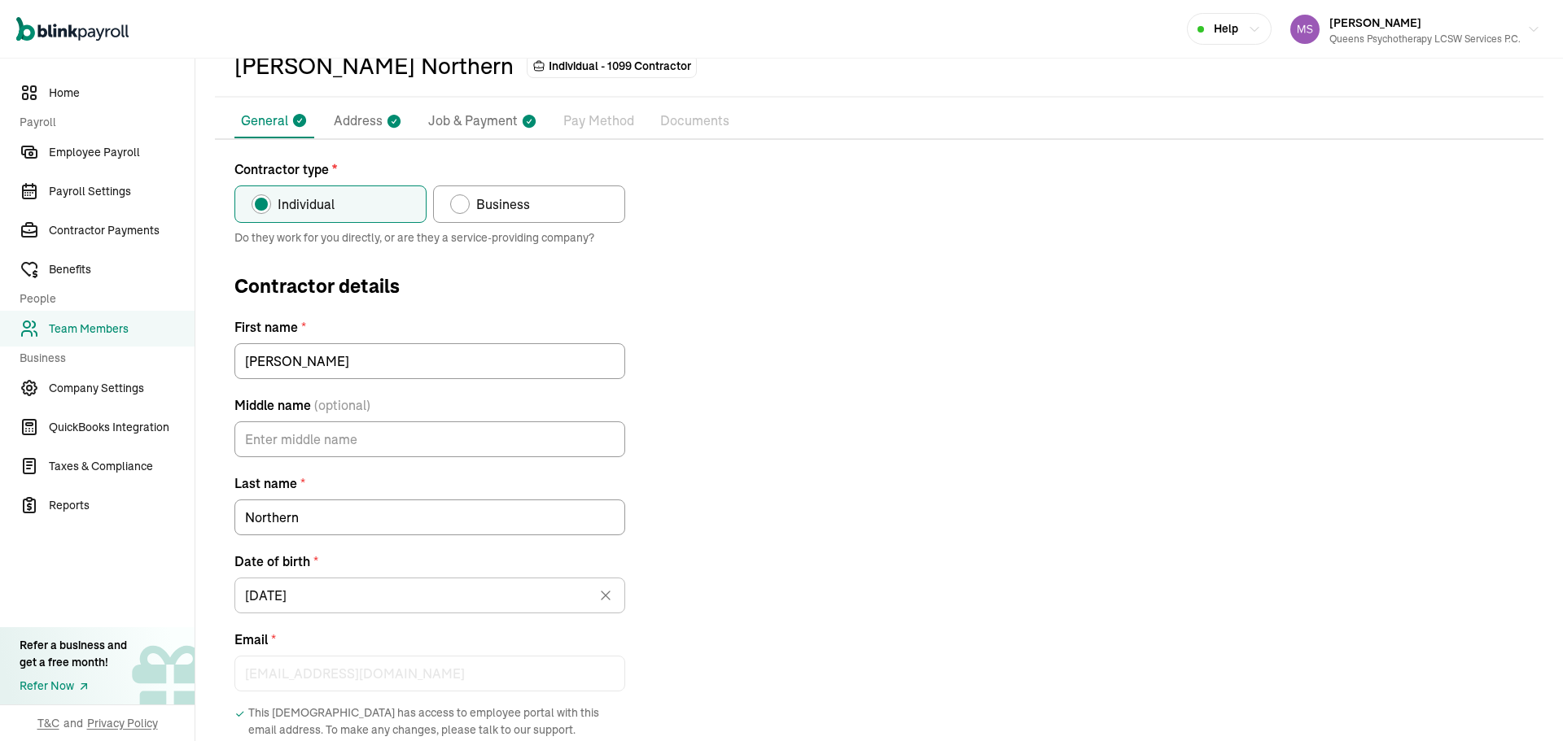
scroll to position [0, 0]
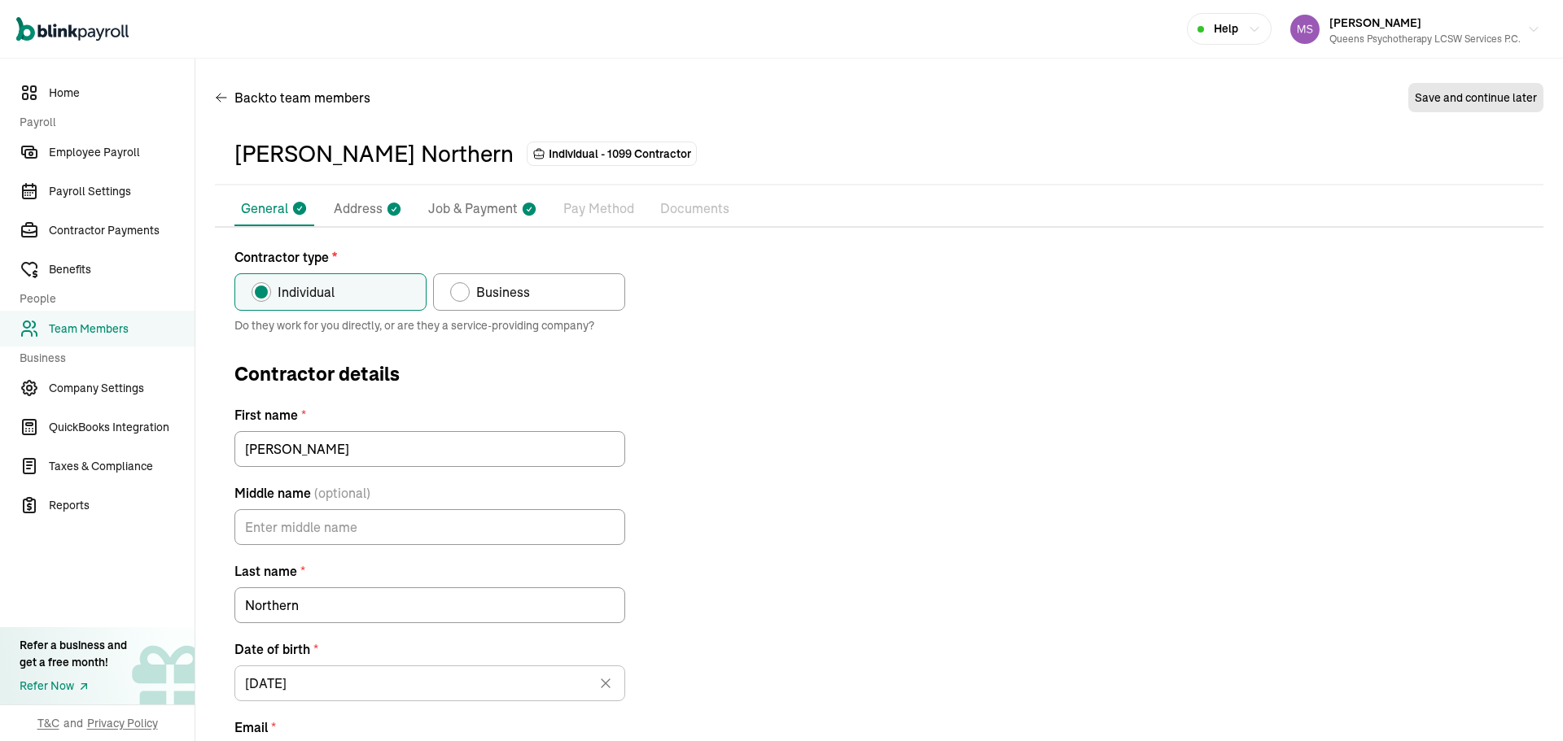
click at [358, 202] on p "Address" at bounding box center [358, 209] width 49 height 21
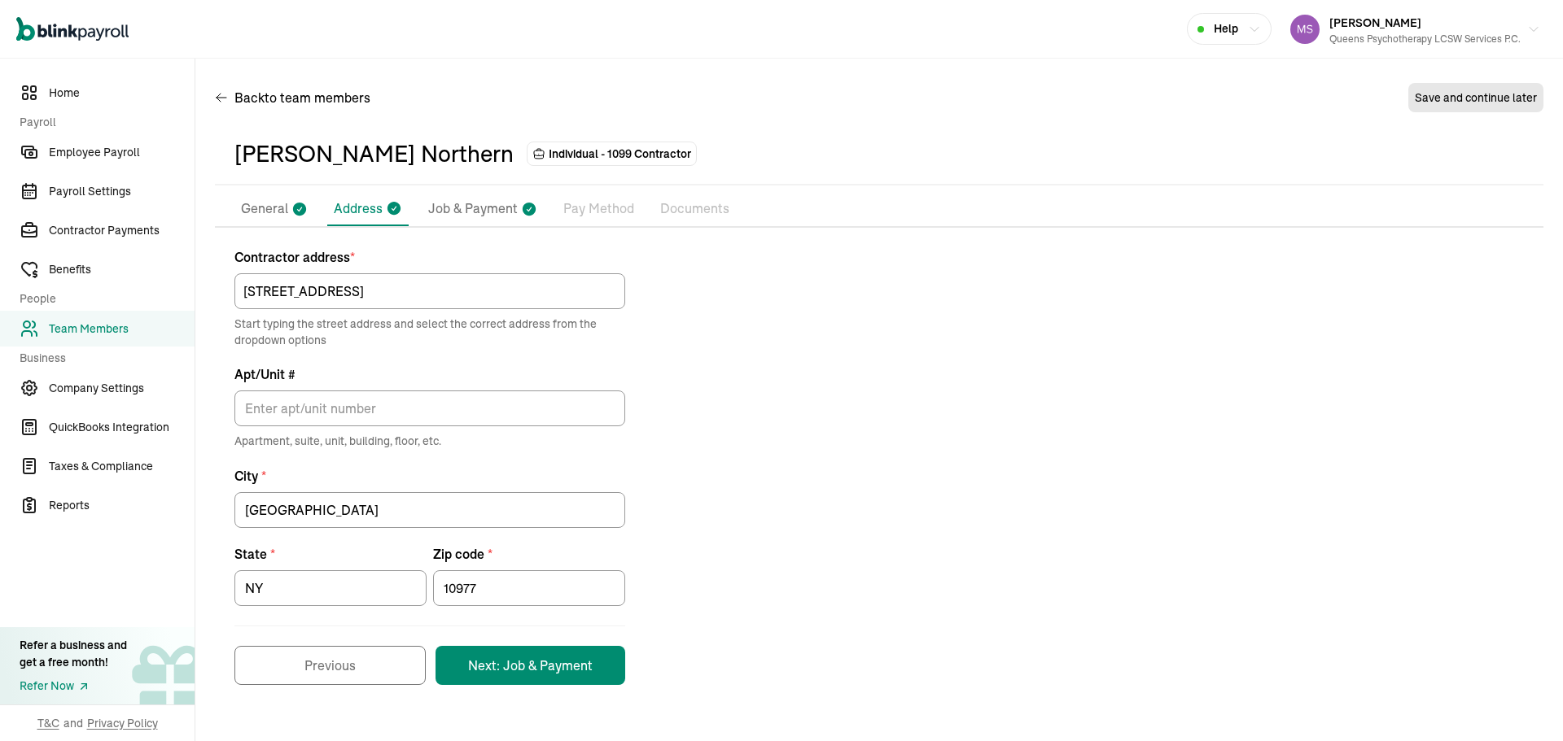
click at [516, 207] on li "Job & Payment" at bounding box center [483, 209] width 122 height 34
select select "Works from home"
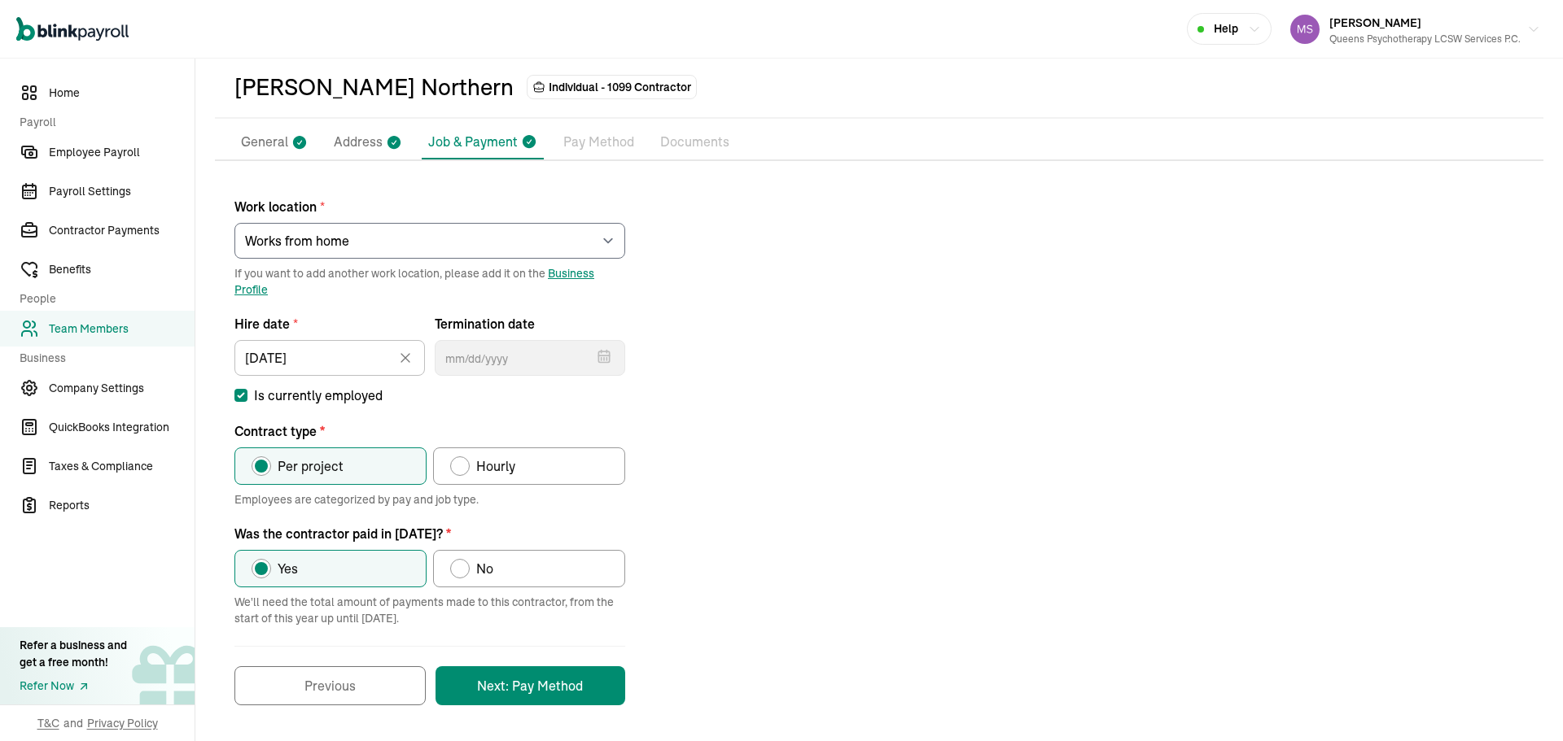
click at [611, 148] on p "Pay Method" at bounding box center [598, 142] width 71 height 21
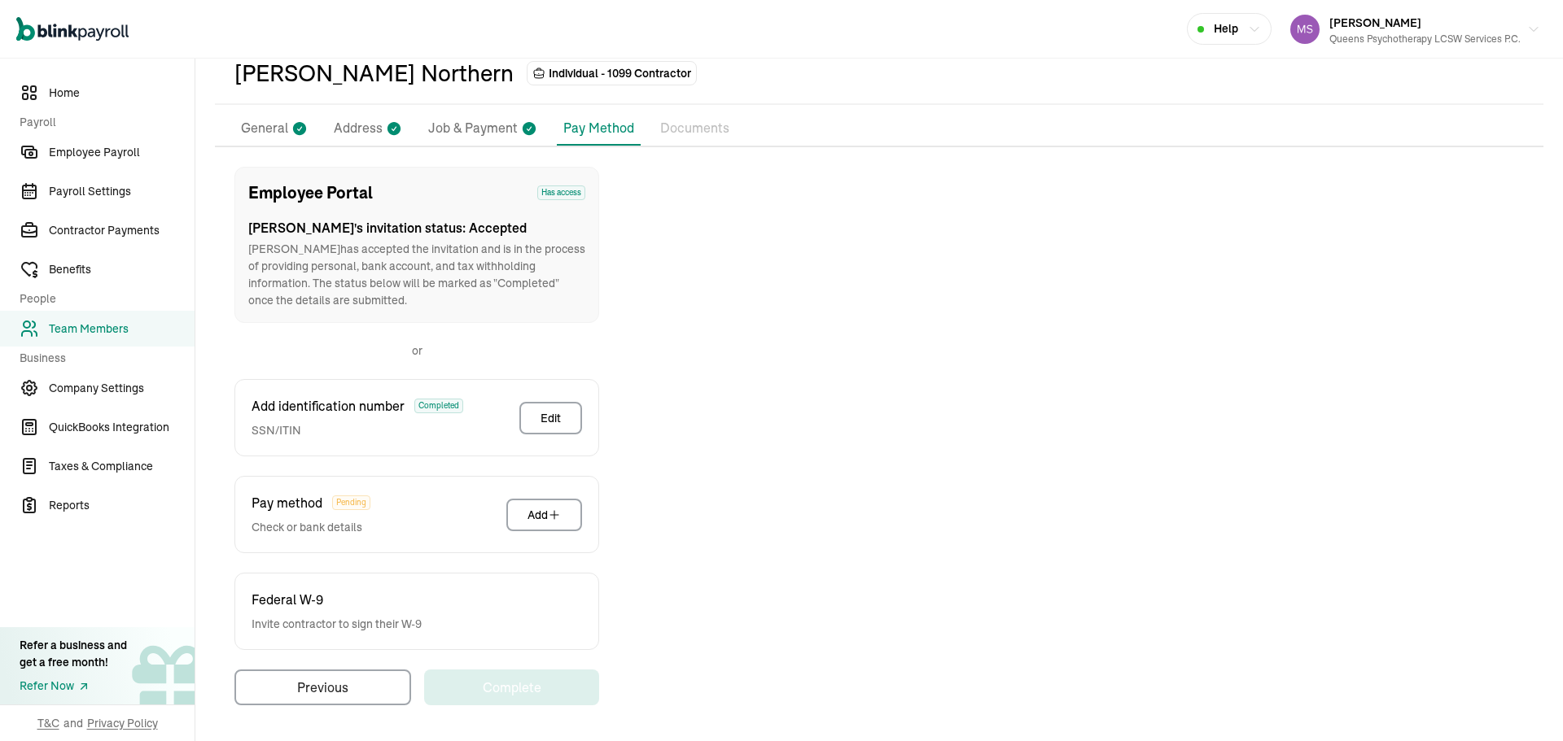
click at [709, 134] on p "Documents" at bounding box center [694, 128] width 69 height 21
click at [609, 134] on p "Pay Method" at bounding box center [598, 128] width 71 height 20
click at [470, 135] on p "Job & Payment" at bounding box center [473, 128] width 90 height 21
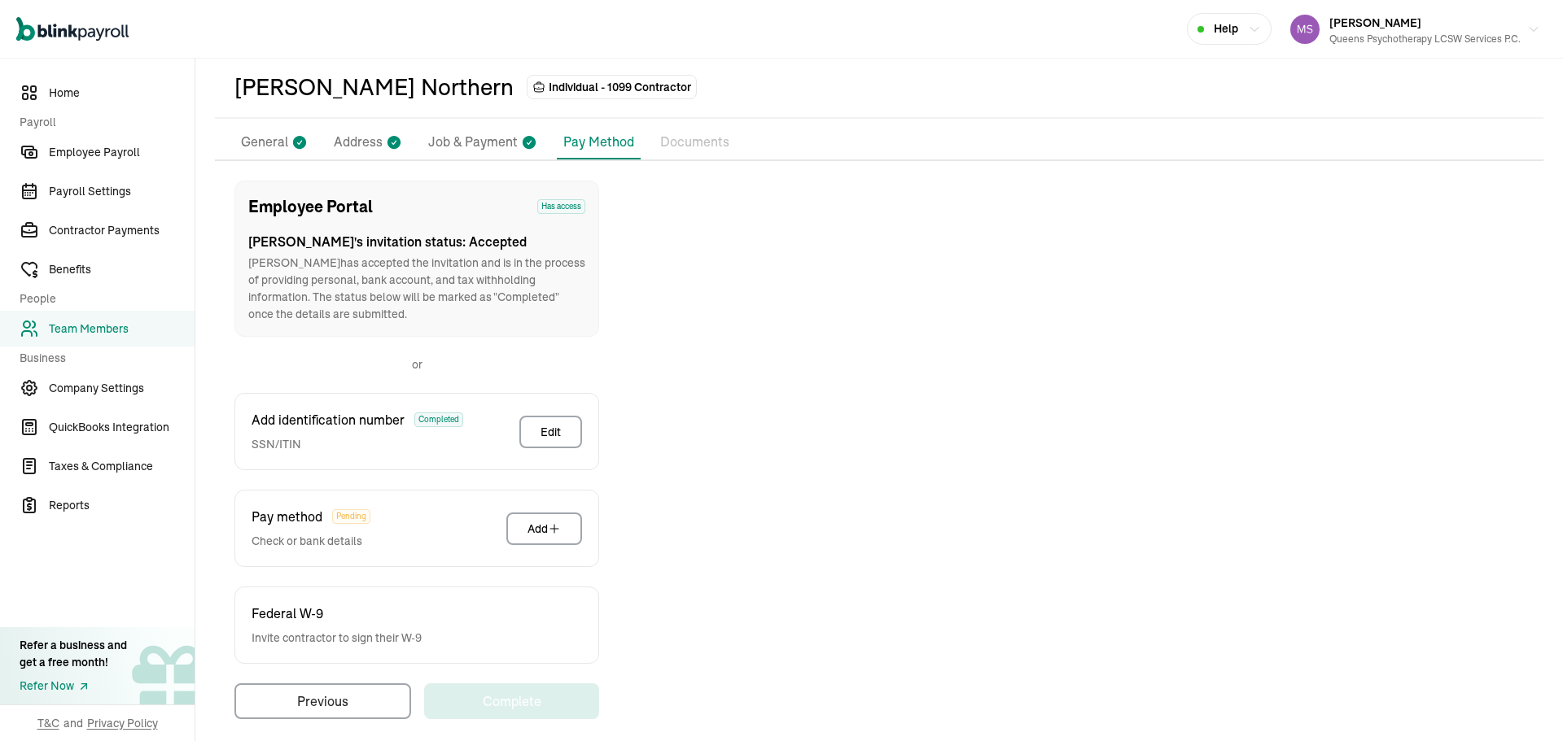
select select "Works from home"
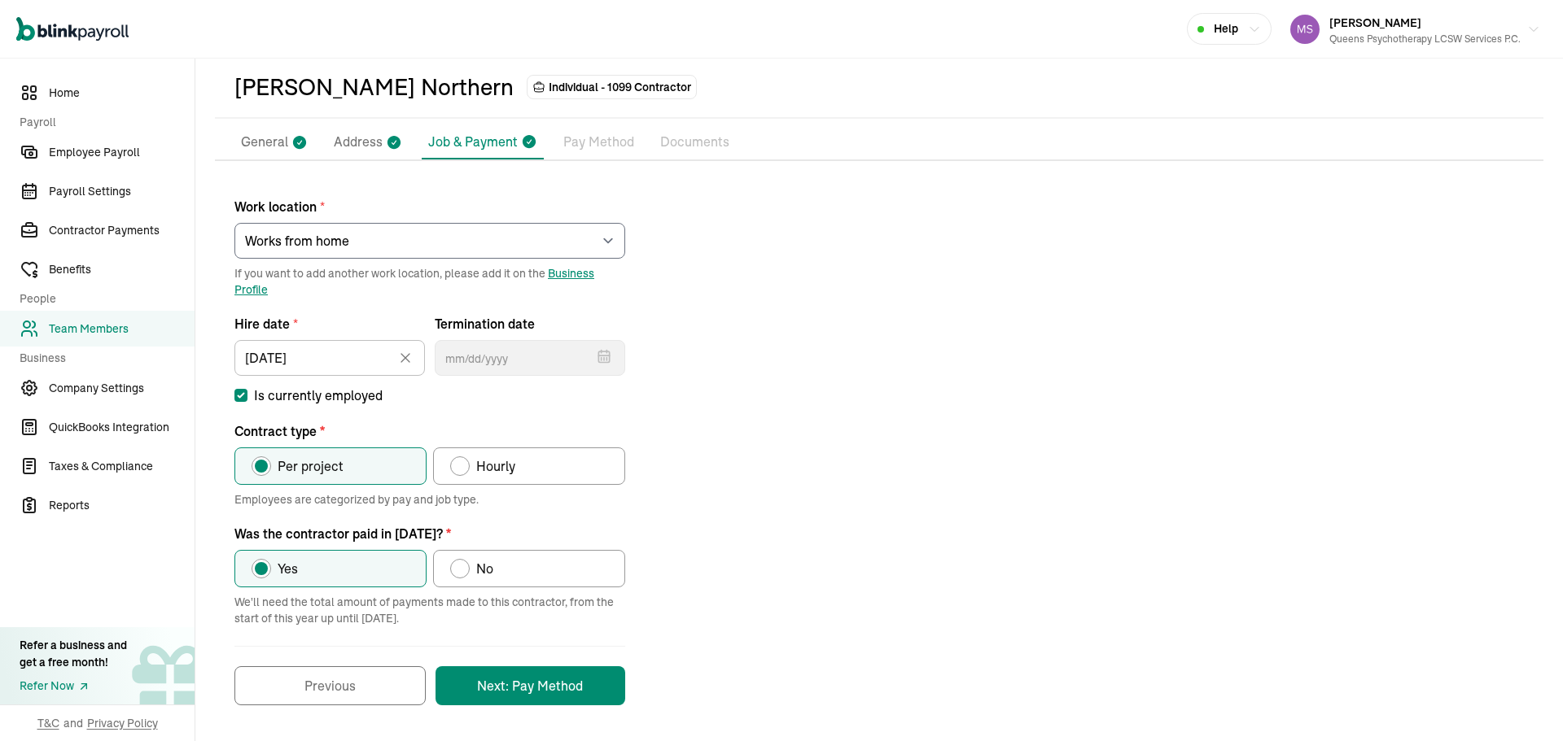
click at [835, 368] on div "Work location * Select an item rego park 176 Lincoln Road 2751 S Ocean DR Apt 1…" at bounding box center [879, 443] width 1328 height 525
click at [370, 133] on p "Address" at bounding box center [358, 142] width 49 height 21
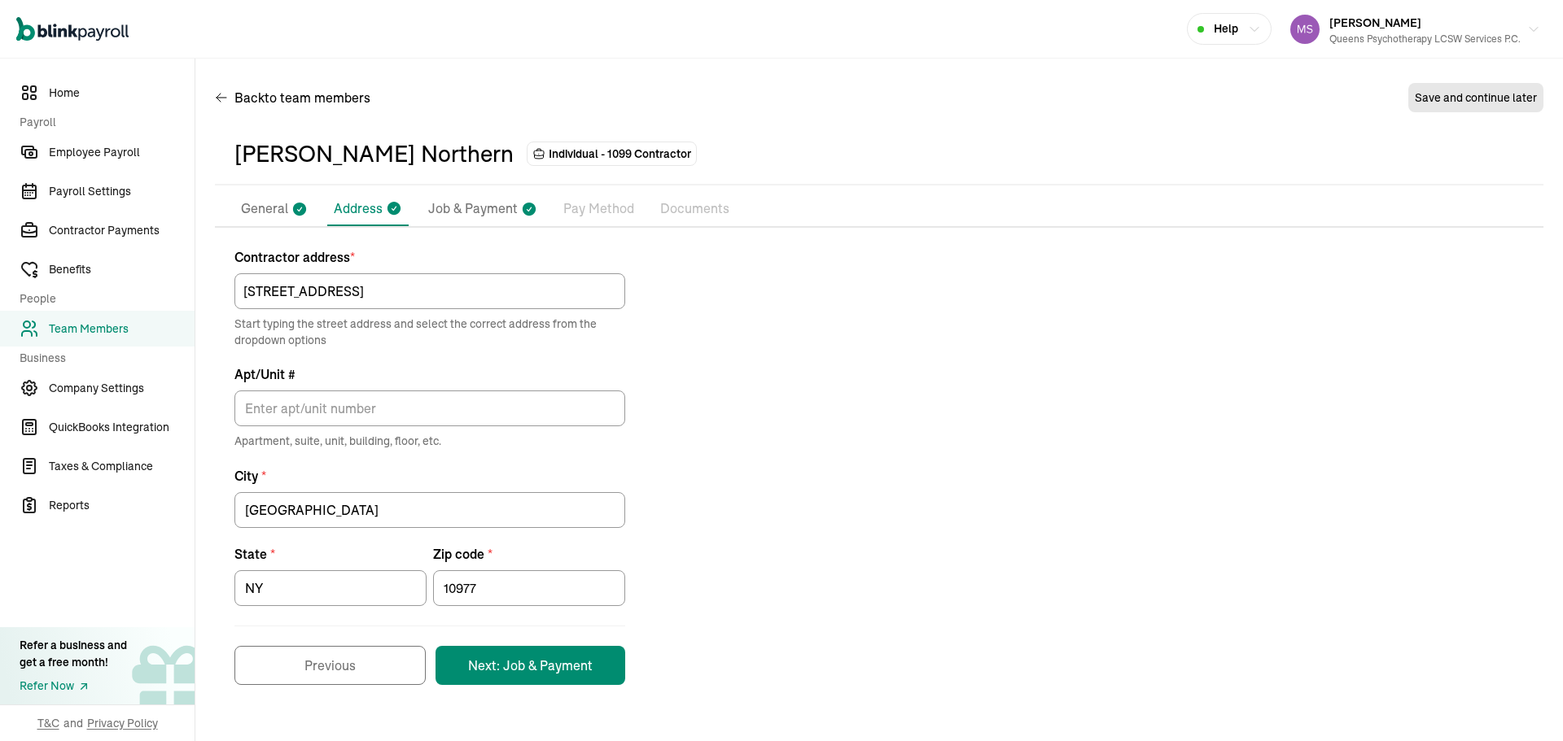
scroll to position [0, 0]
click at [282, 225] on li "General" at bounding box center [274, 209] width 80 height 34
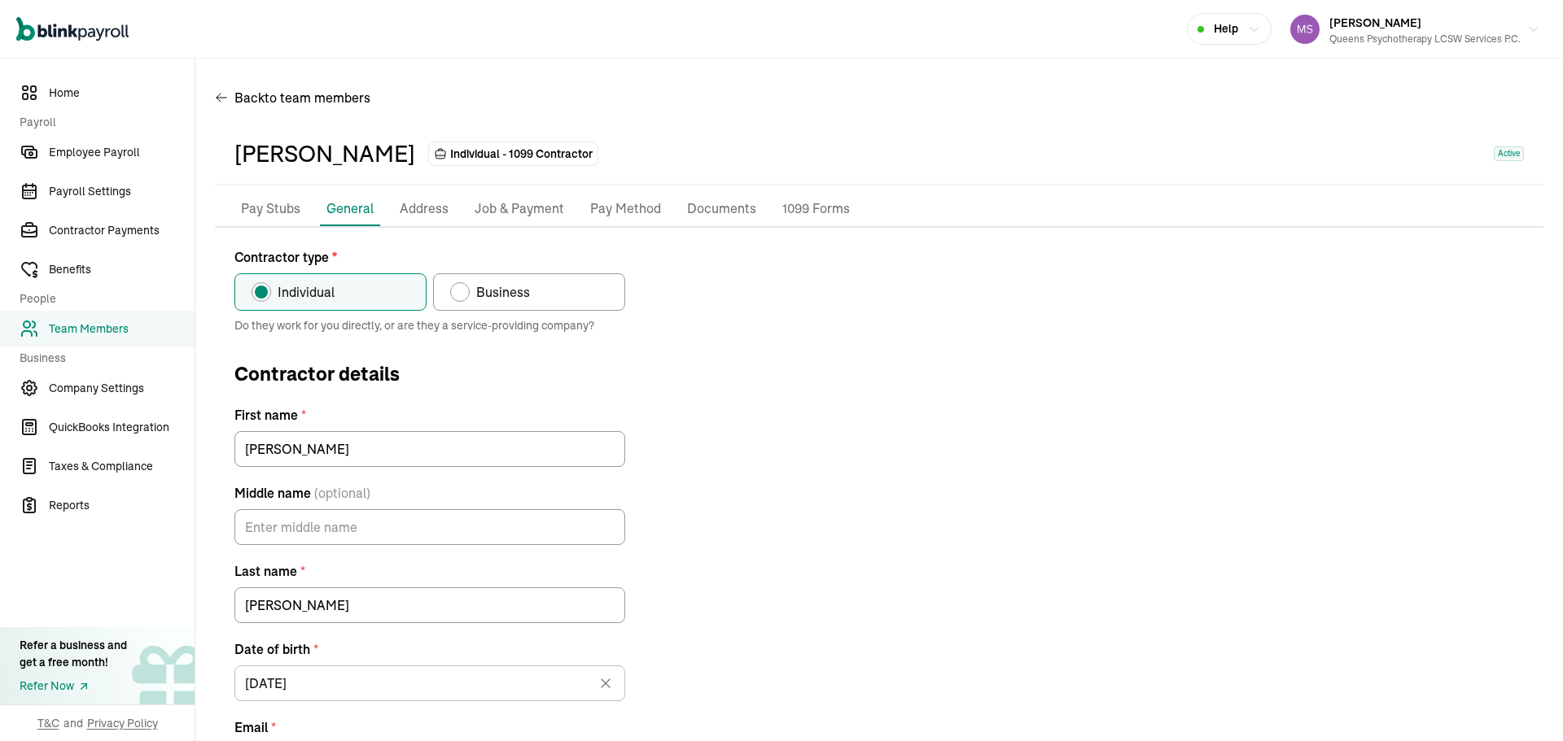
scroll to position [81, 0]
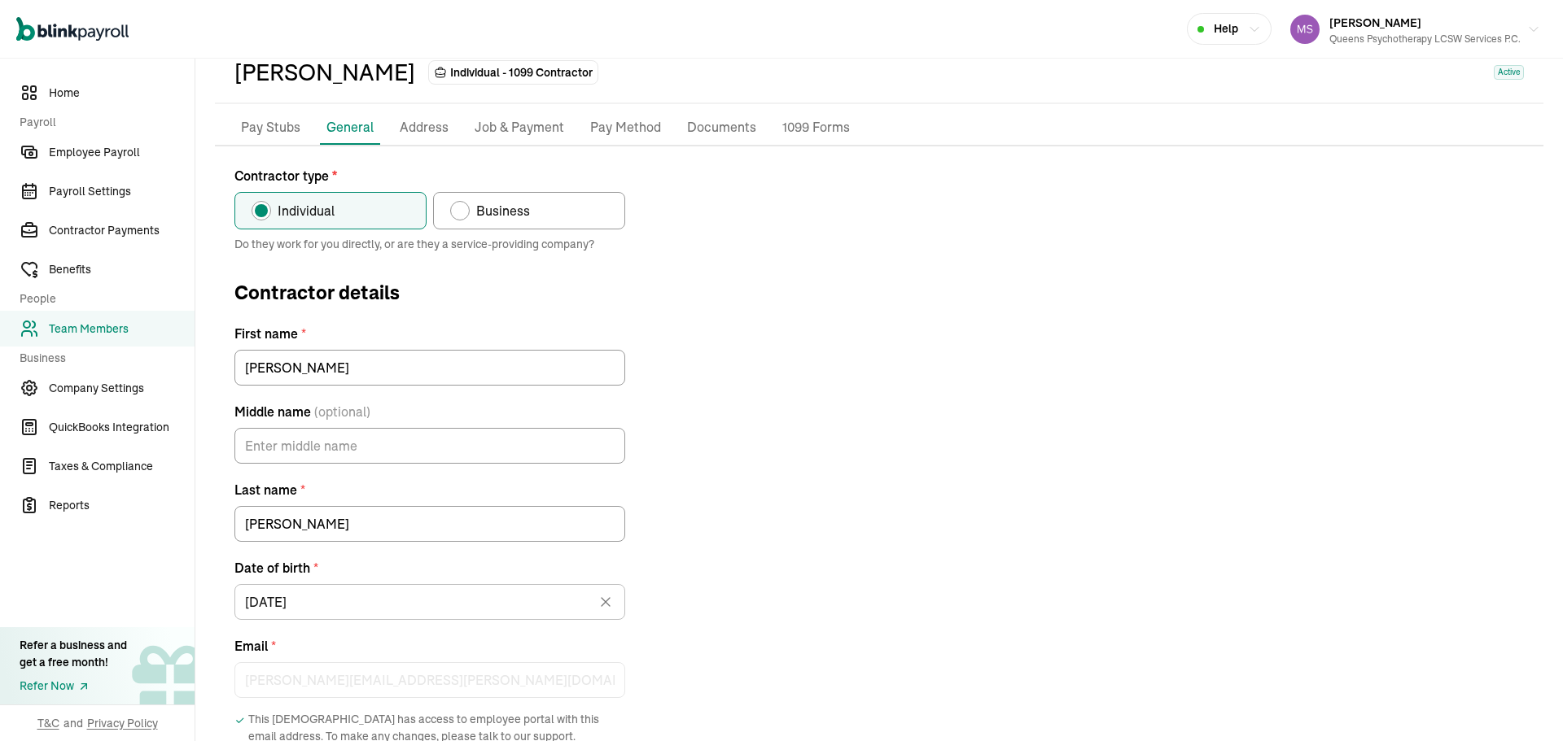
click at [614, 114] on li "Pay Method" at bounding box center [626, 128] width 84 height 34
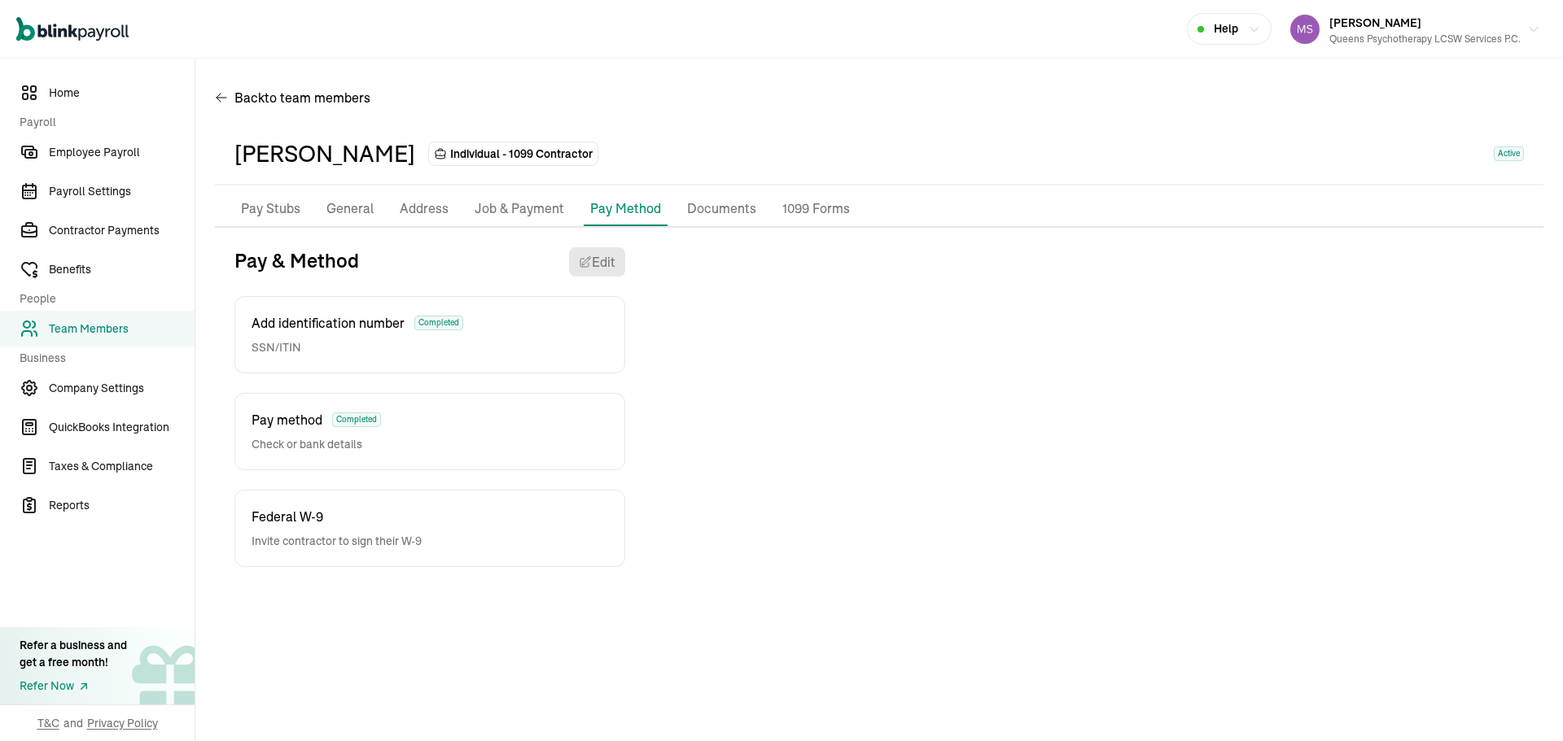
scroll to position [0, 0]
drag, startPoint x: 383, startPoint y: 306, endPoint x: 629, endPoint y: 304, distance: 245.8
click at [407, 304] on div "Add identification number Completed SSN/ITIN" at bounding box center [429, 334] width 391 height 77
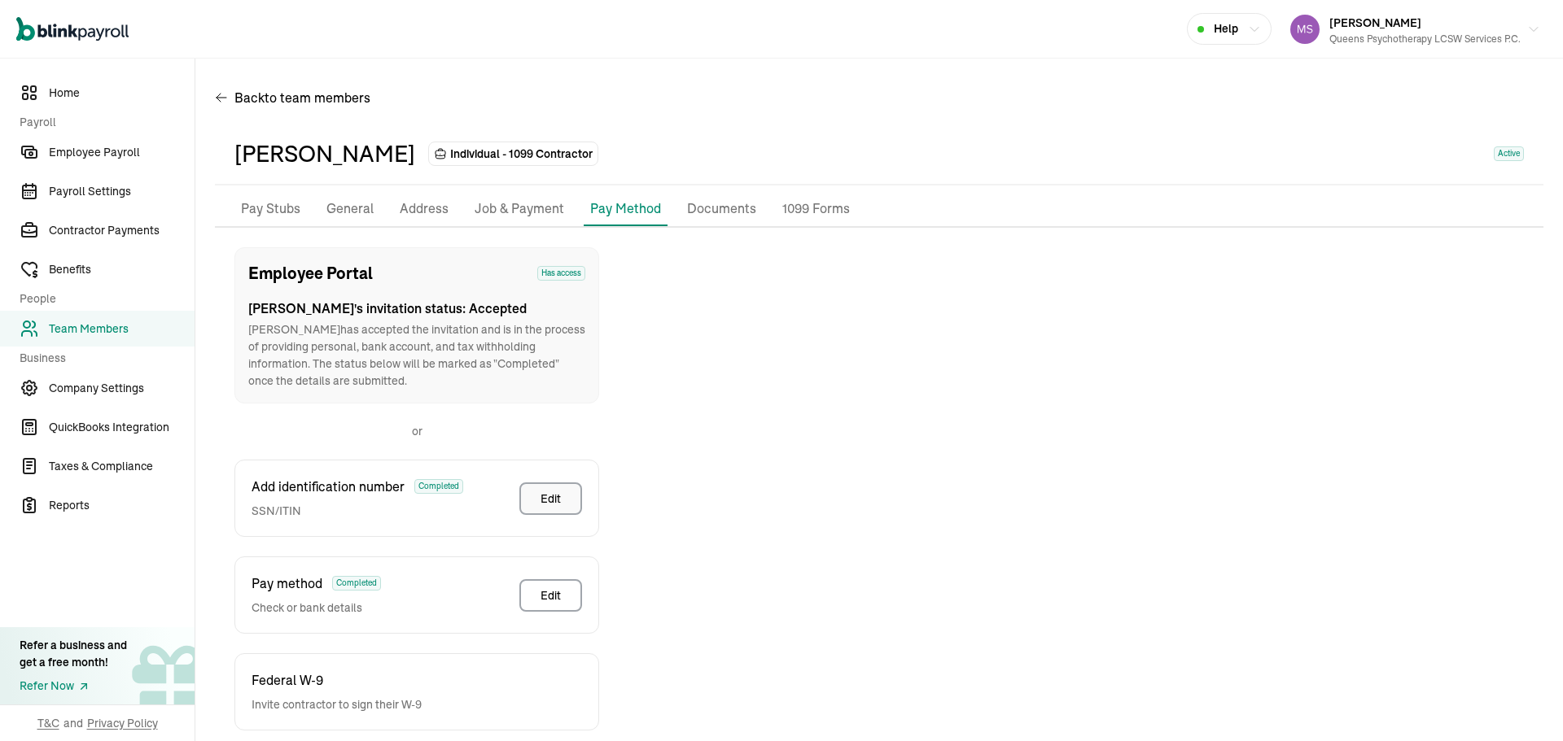
click at [558, 495] on div "Edit" at bounding box center [550, 499] width 20 height 16
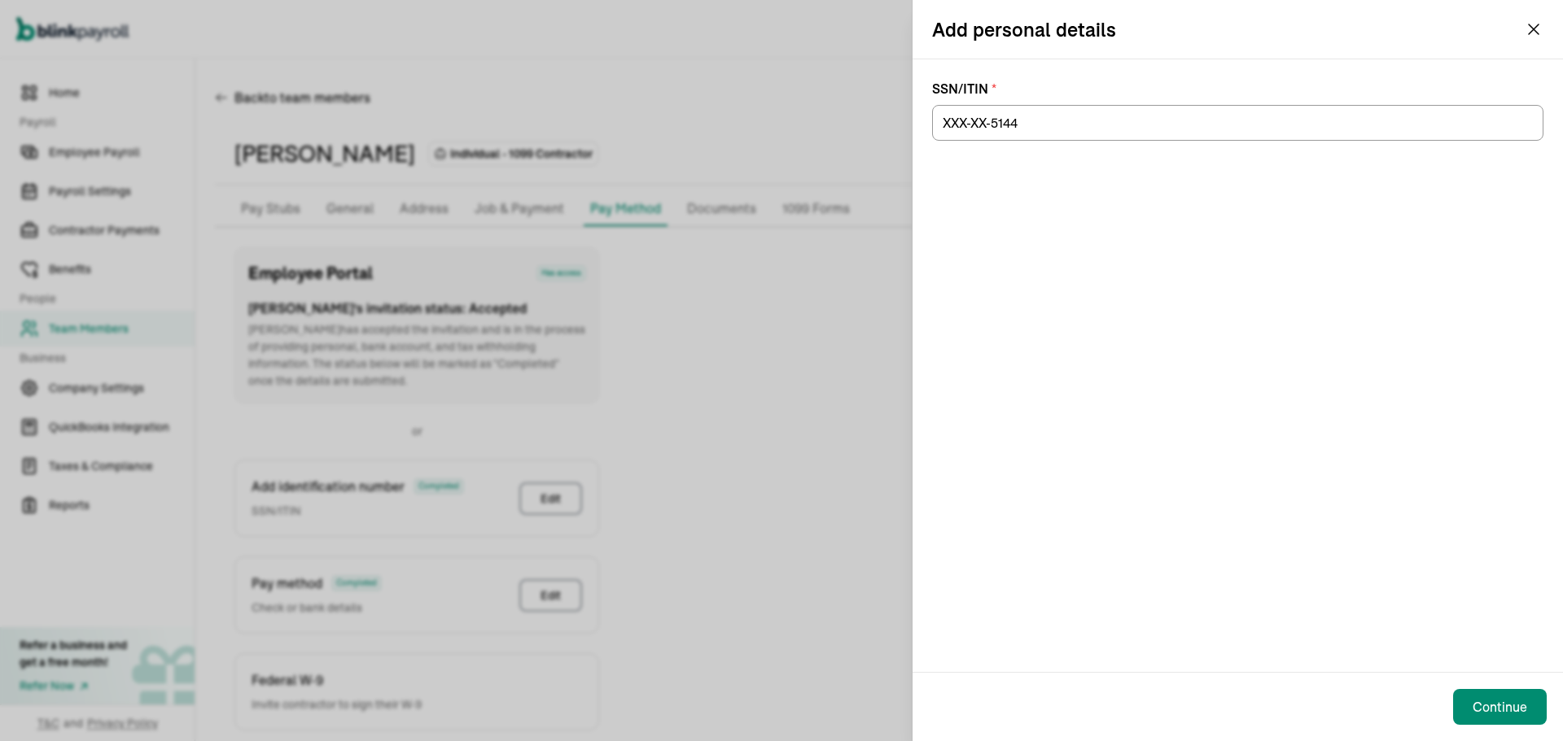
click at [1544, 30] on div "Add personal details" at bounding box center [1237, 29] width 650 height 59
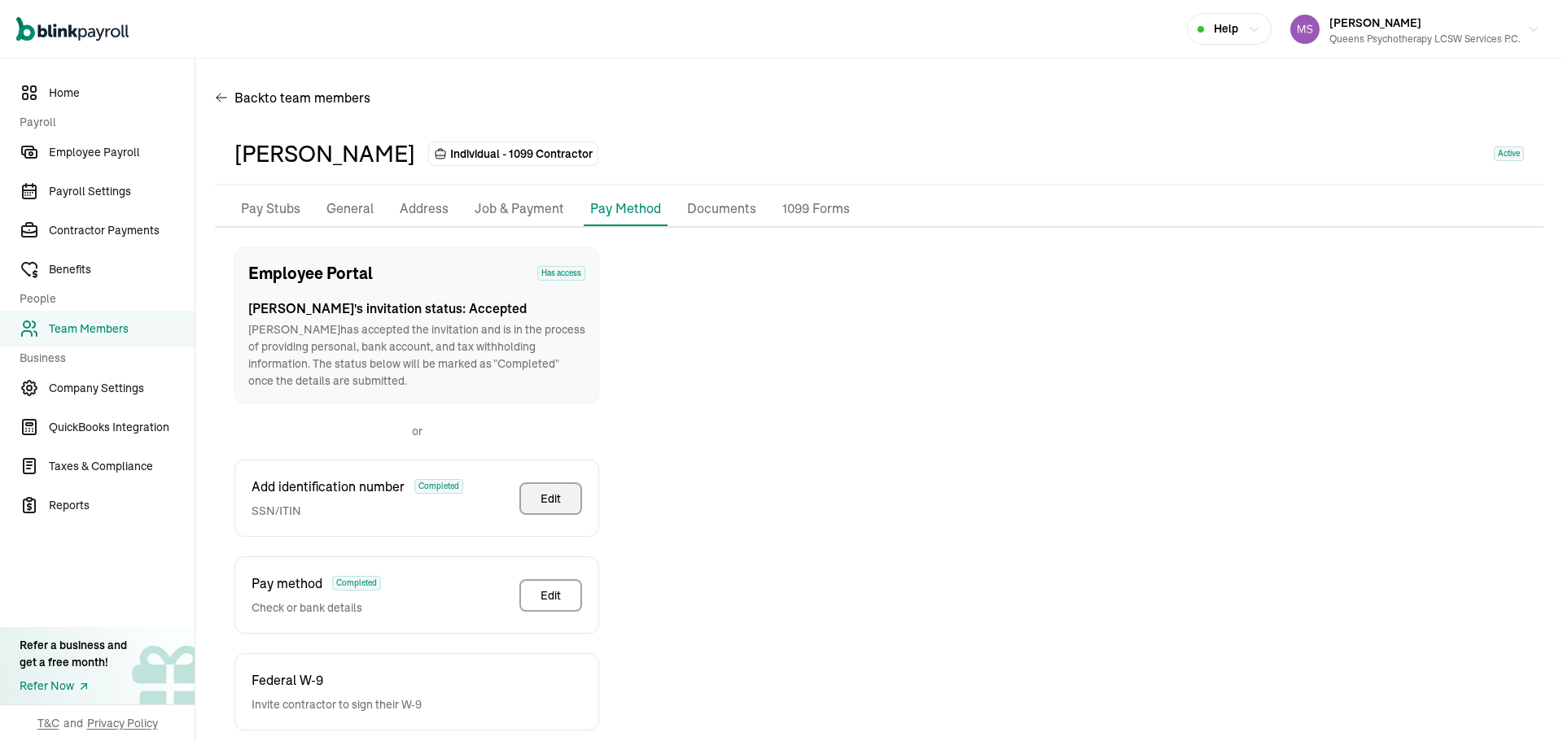
click at [1537, 25] on div "Open main menu Help [PERSON_NAME] Queens Psychotherapy LCSW Services P.C." at bounding box center [781, 29] width 1563 height 59
click at [500, 217] on p "Job & Payment" at bounding box center [520, 209] width 90 height 21
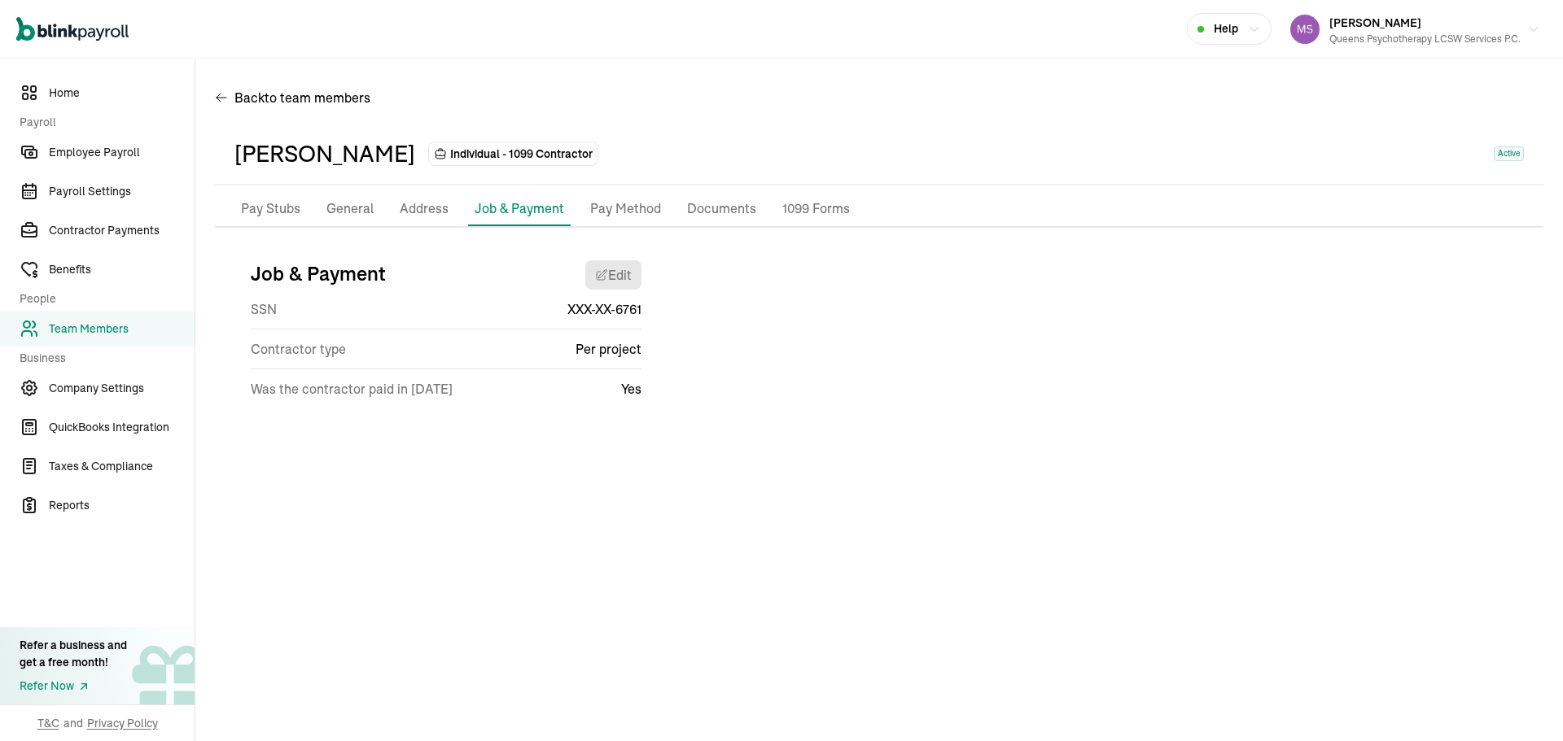
click at [633, 204] on p "Pay Method" at bounding box center [625, 209] width 71 height 21
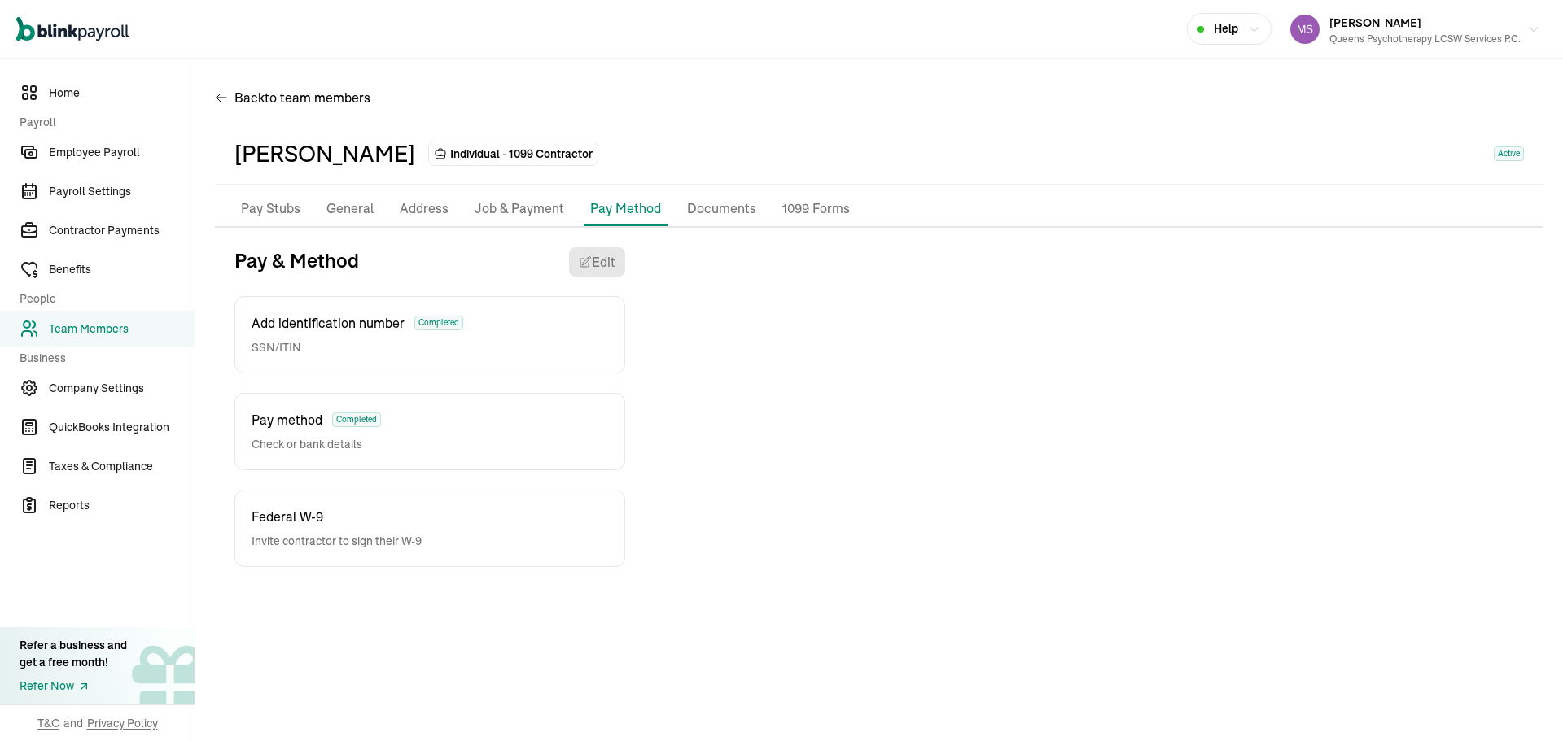
click at [515, 205] on p "Job & Payment" at bounding box center [520, 209] width 90 height 21
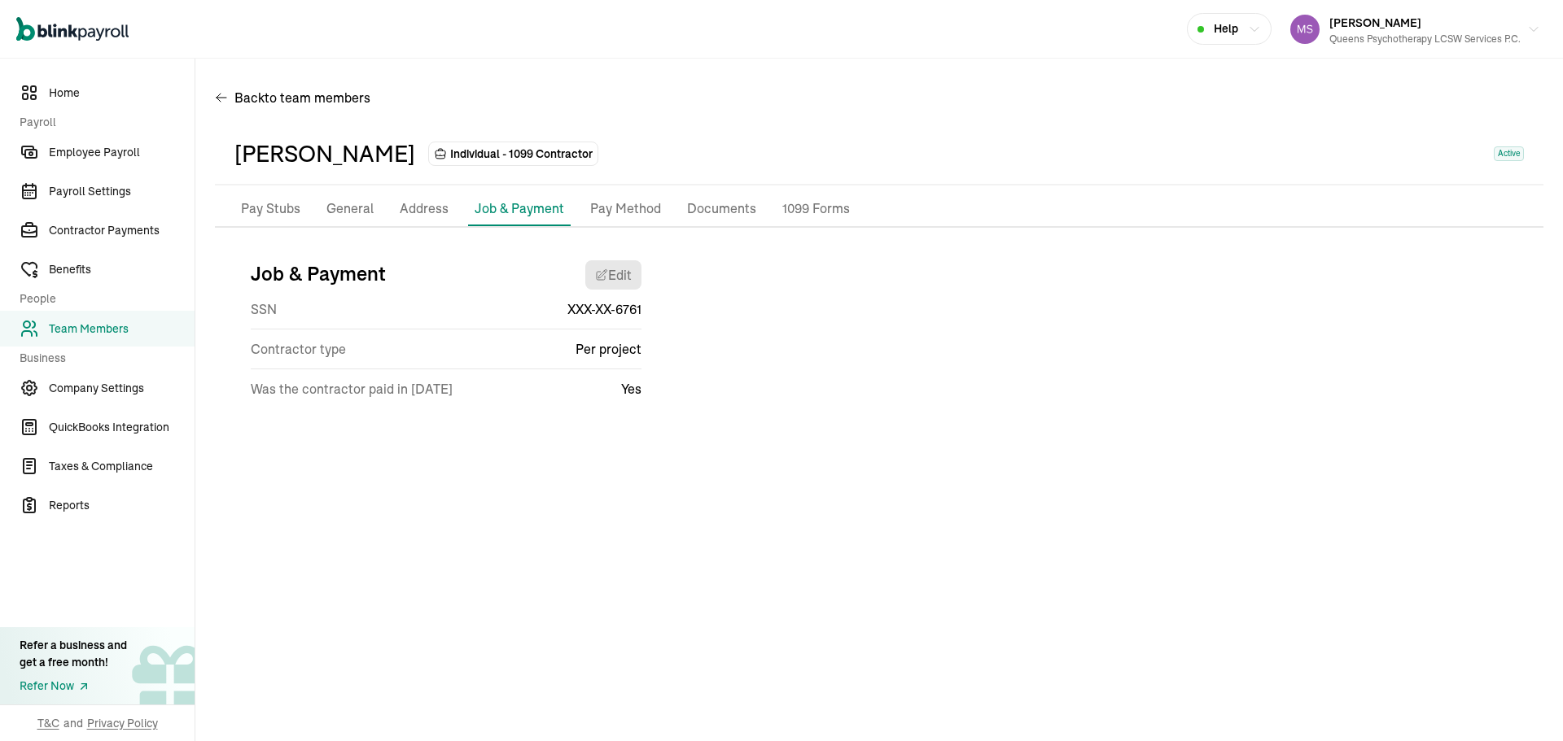
click at [433, 199] on p "Address" at bounding box center [424, 209] width 49 height 21
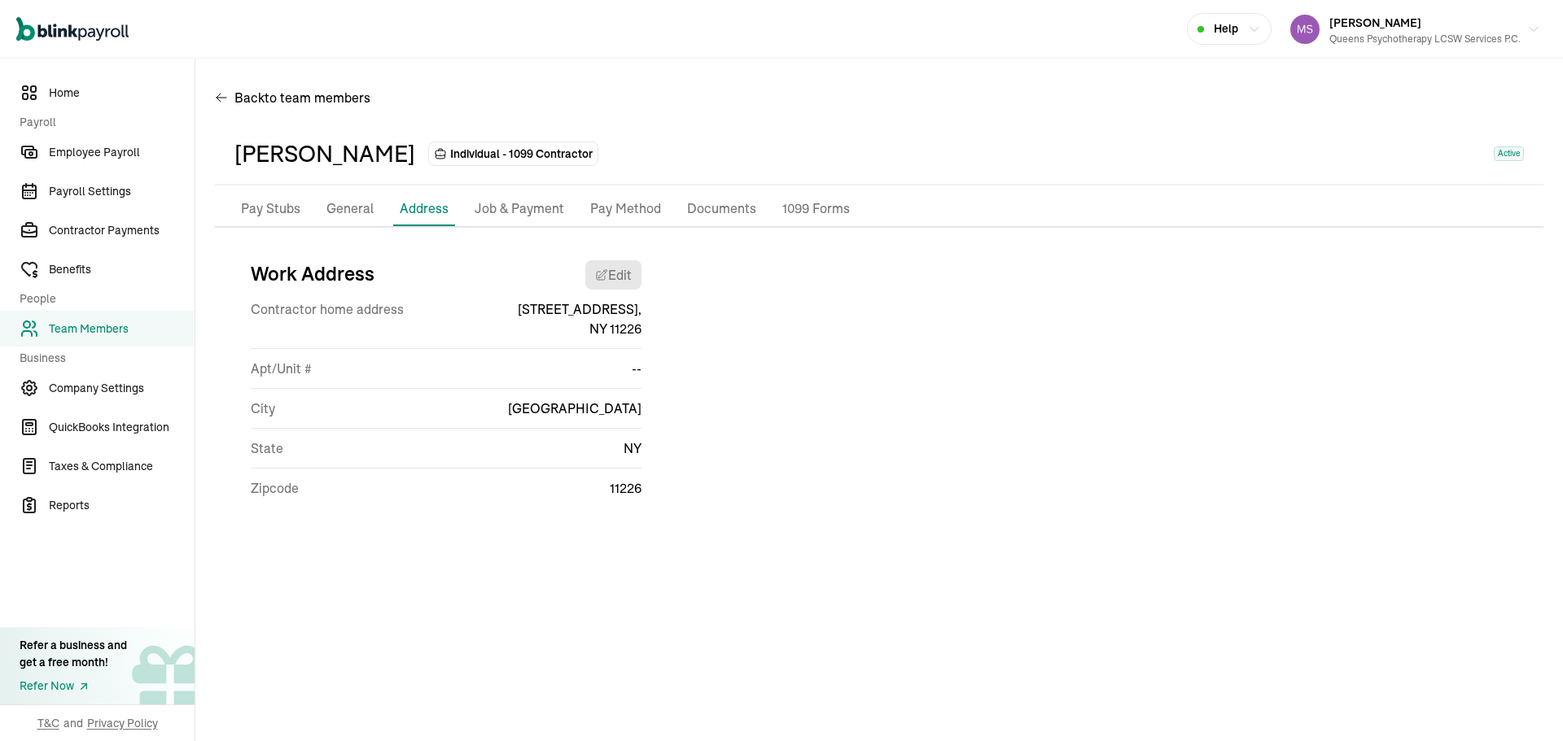
click at [335, 210] on p "General" at bounding box center [349, 209] width 47 height 21
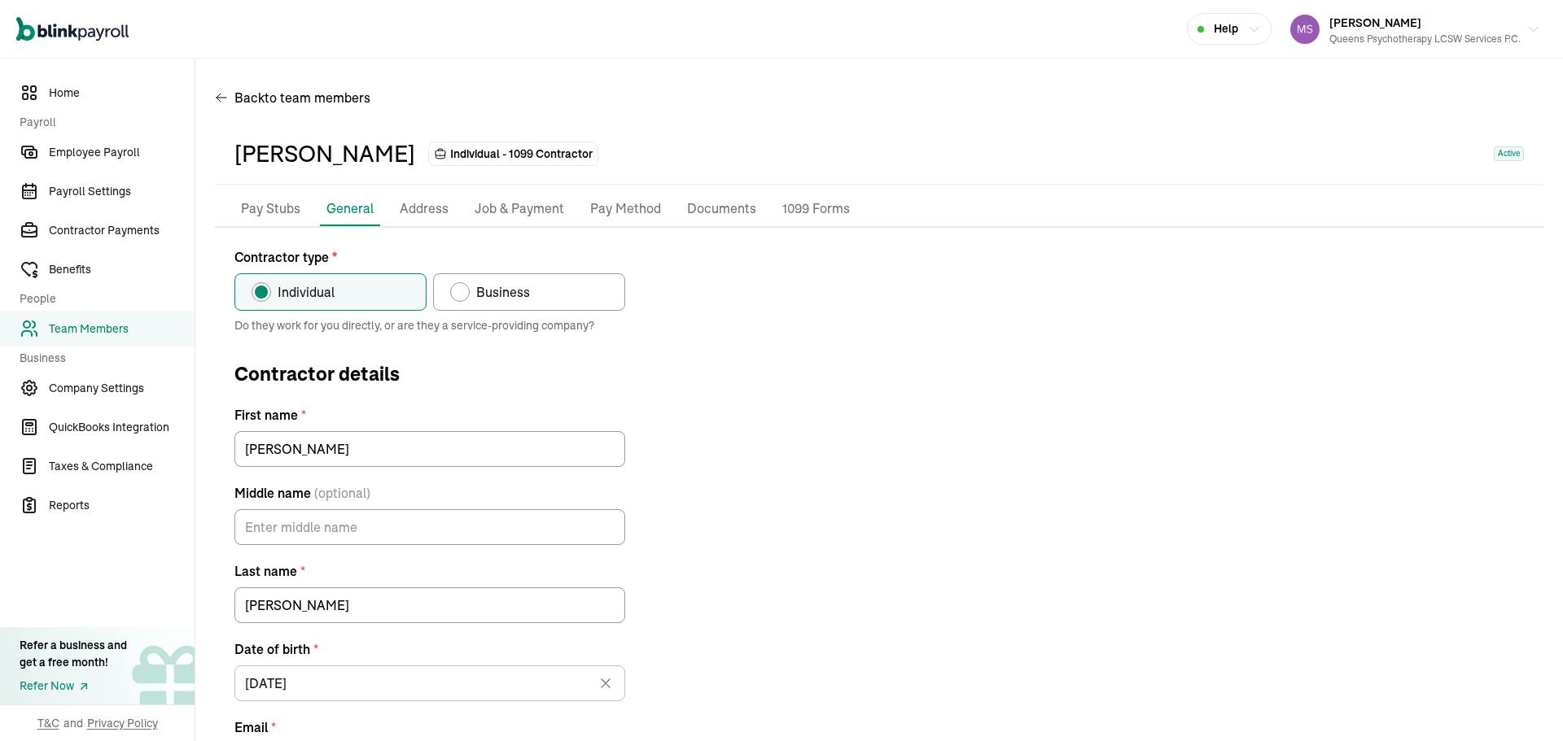
scroll to position [197, 0]
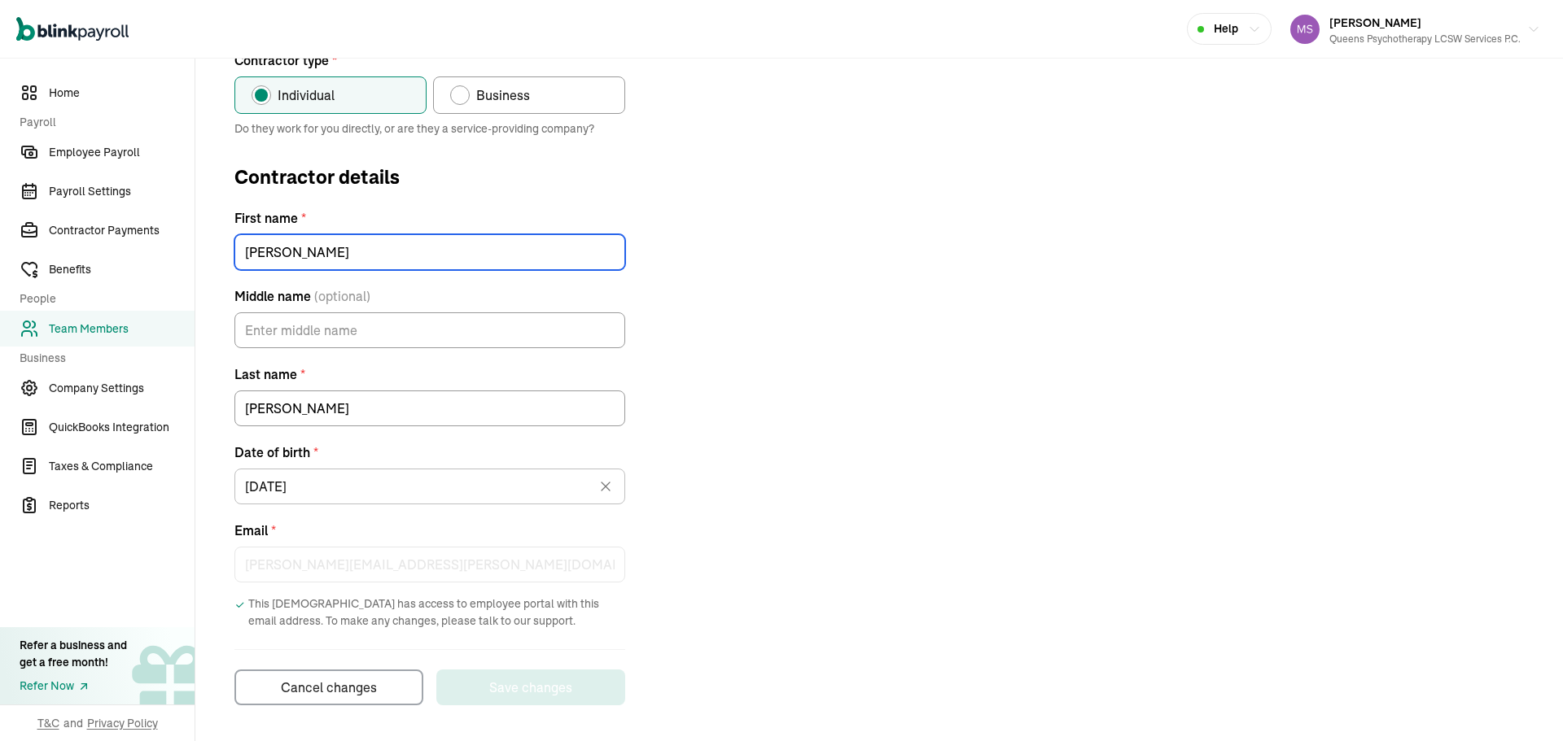
click at [583, 251] on div "First name * [PERSON_NAME]" at bounding box center [429, 239] width 391 height 62
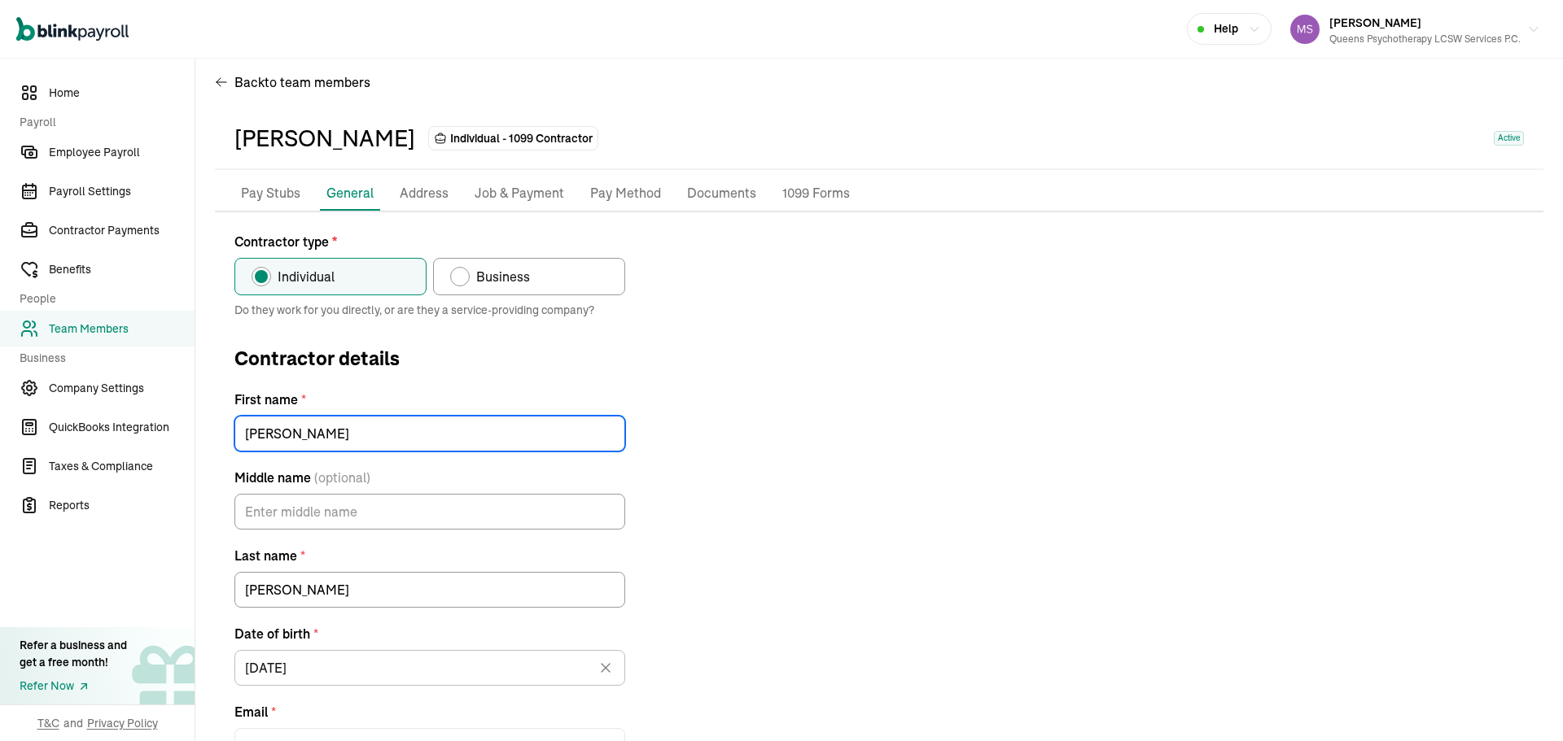
scroll to position [0, 0]
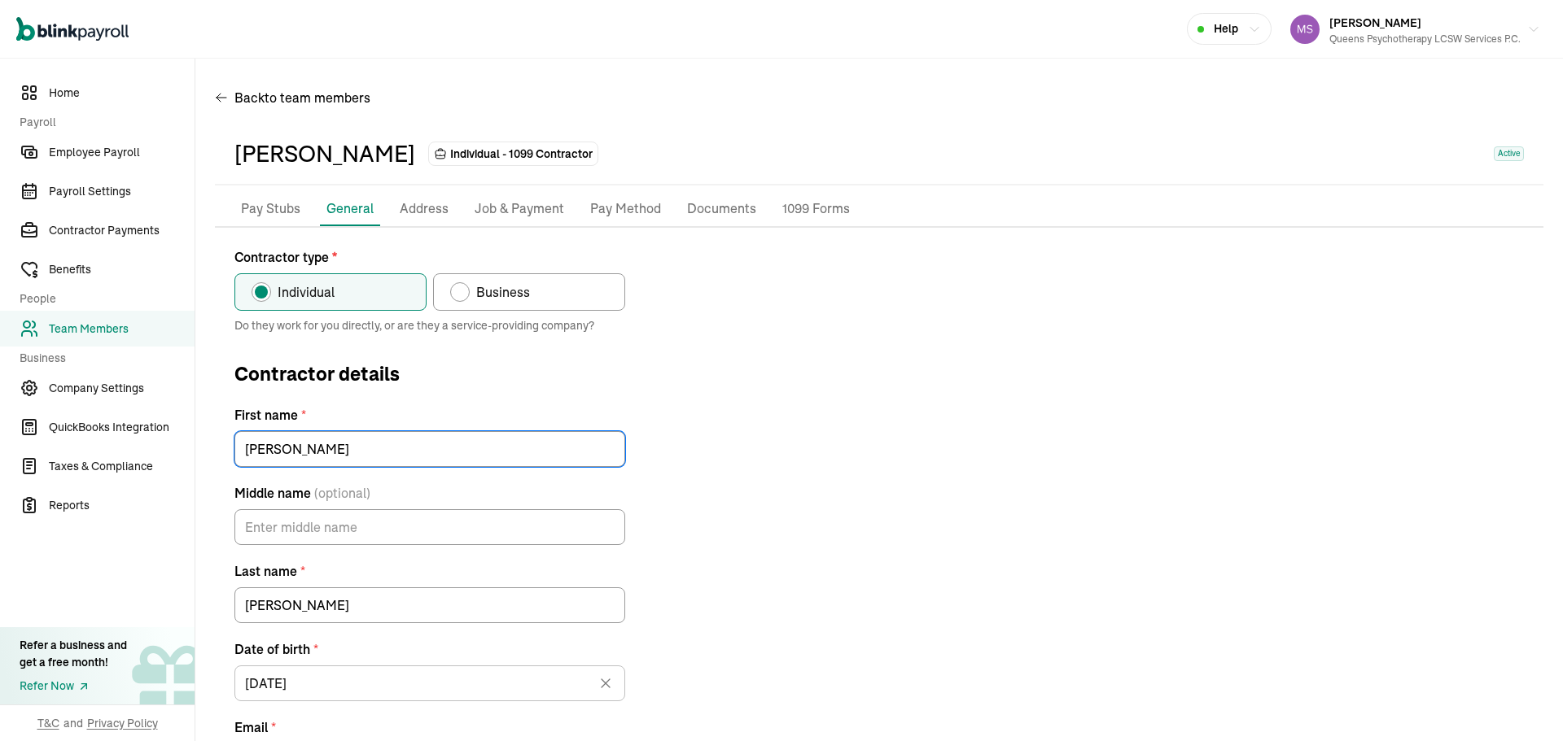
click at [514, 217] on p "Job & Payment" at bounding box center [520, 209] width 90 height 21
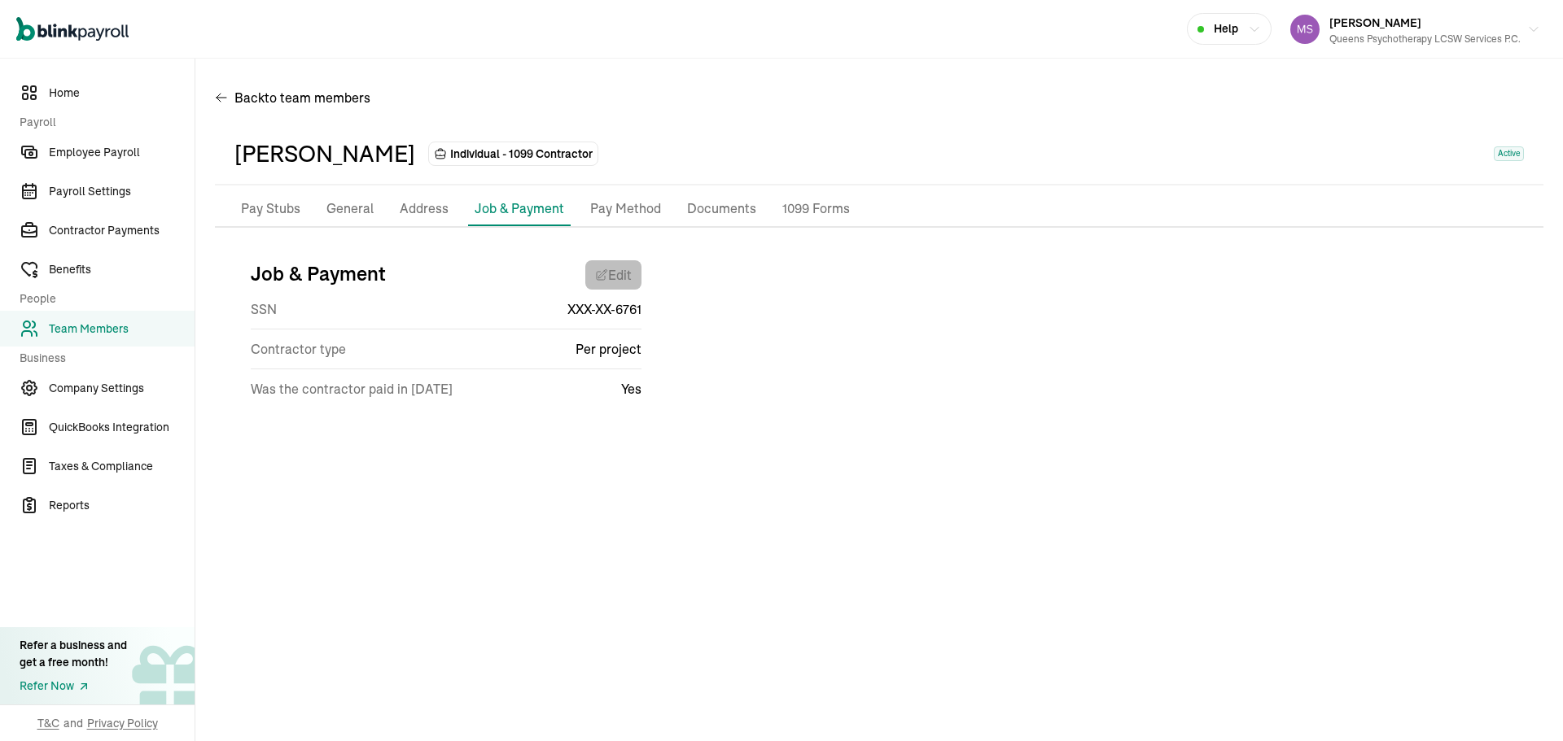
select select "Works from home"
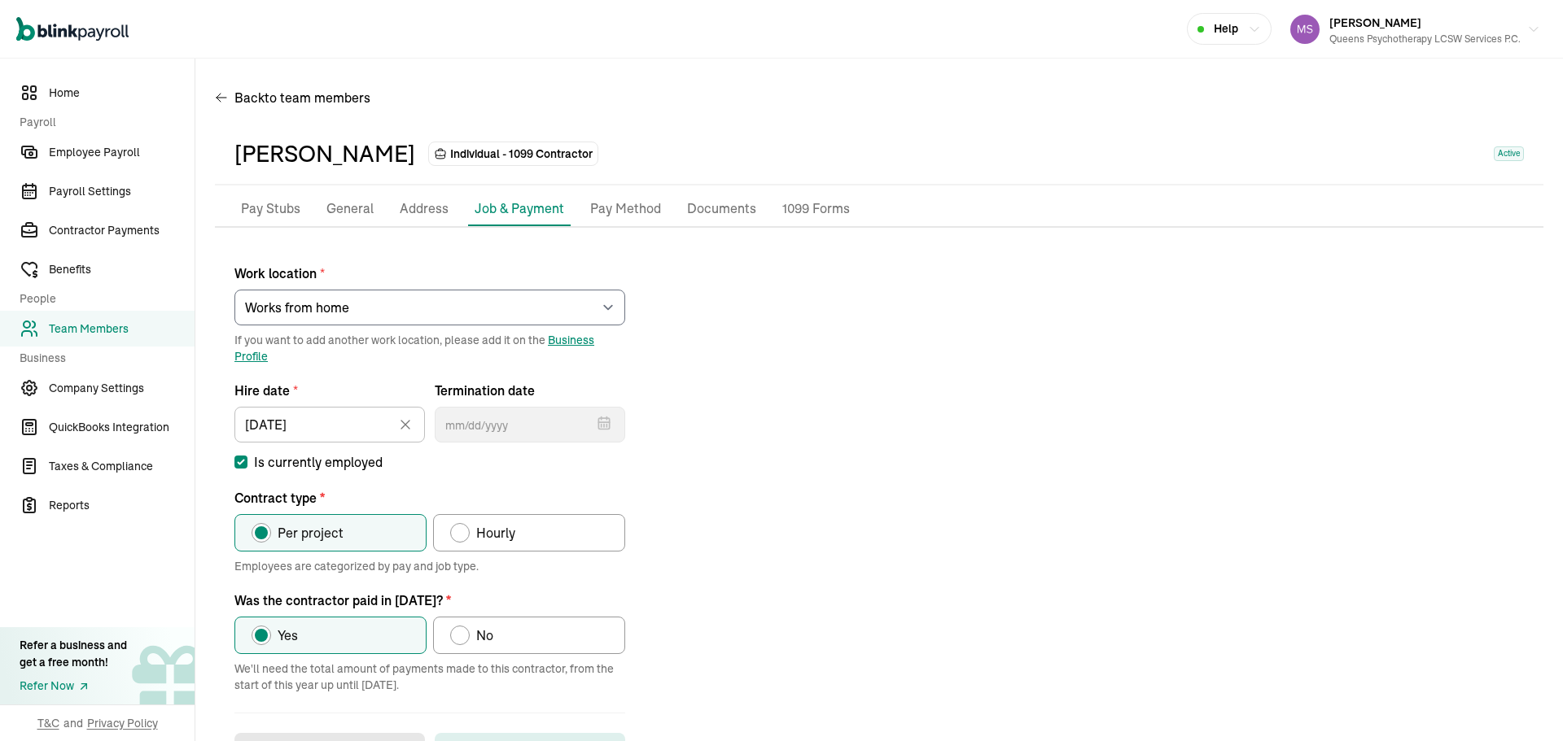
scroll to position [67, 0]
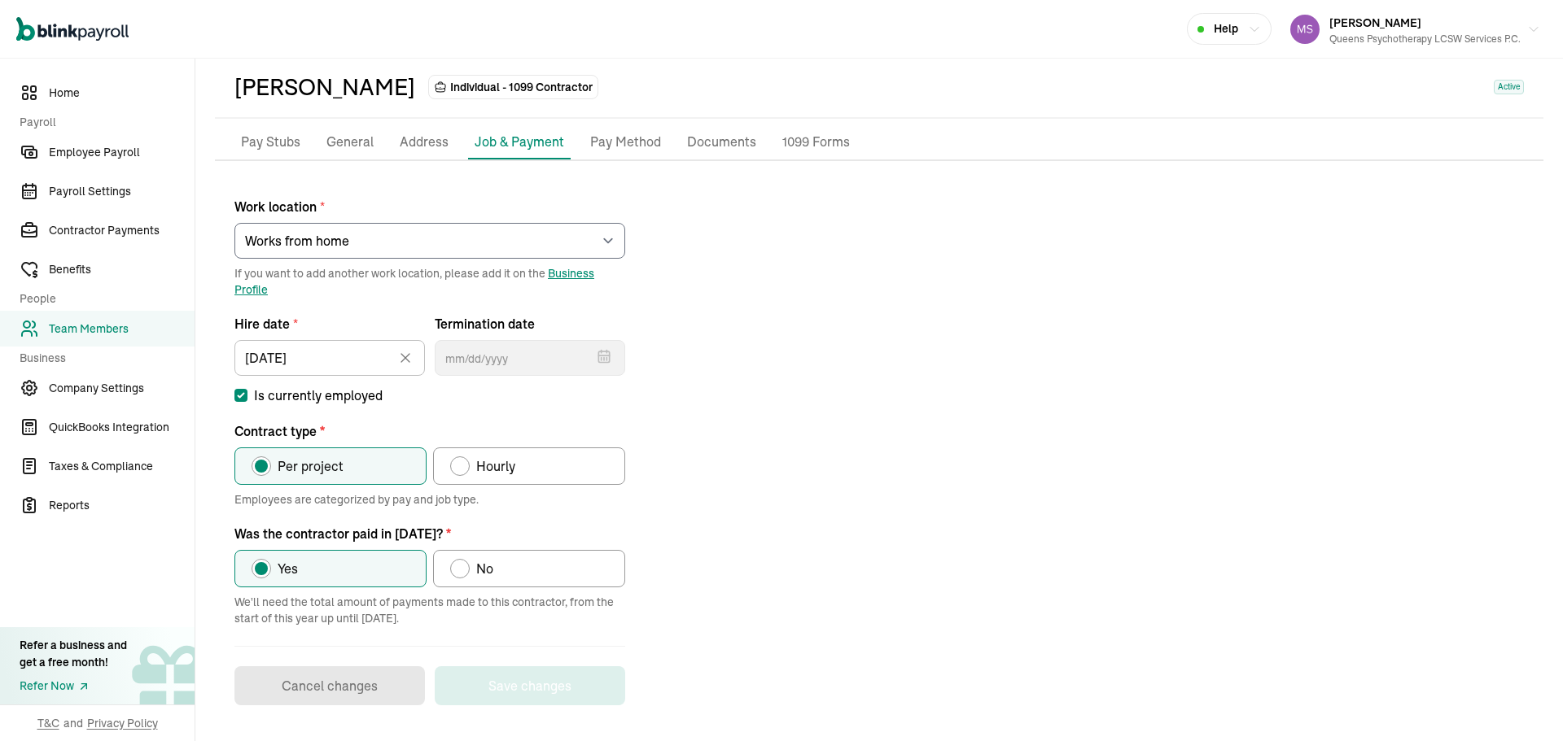
click at [422, 147] on p "Address" at bounding box center [424, 142] width 49 height 21
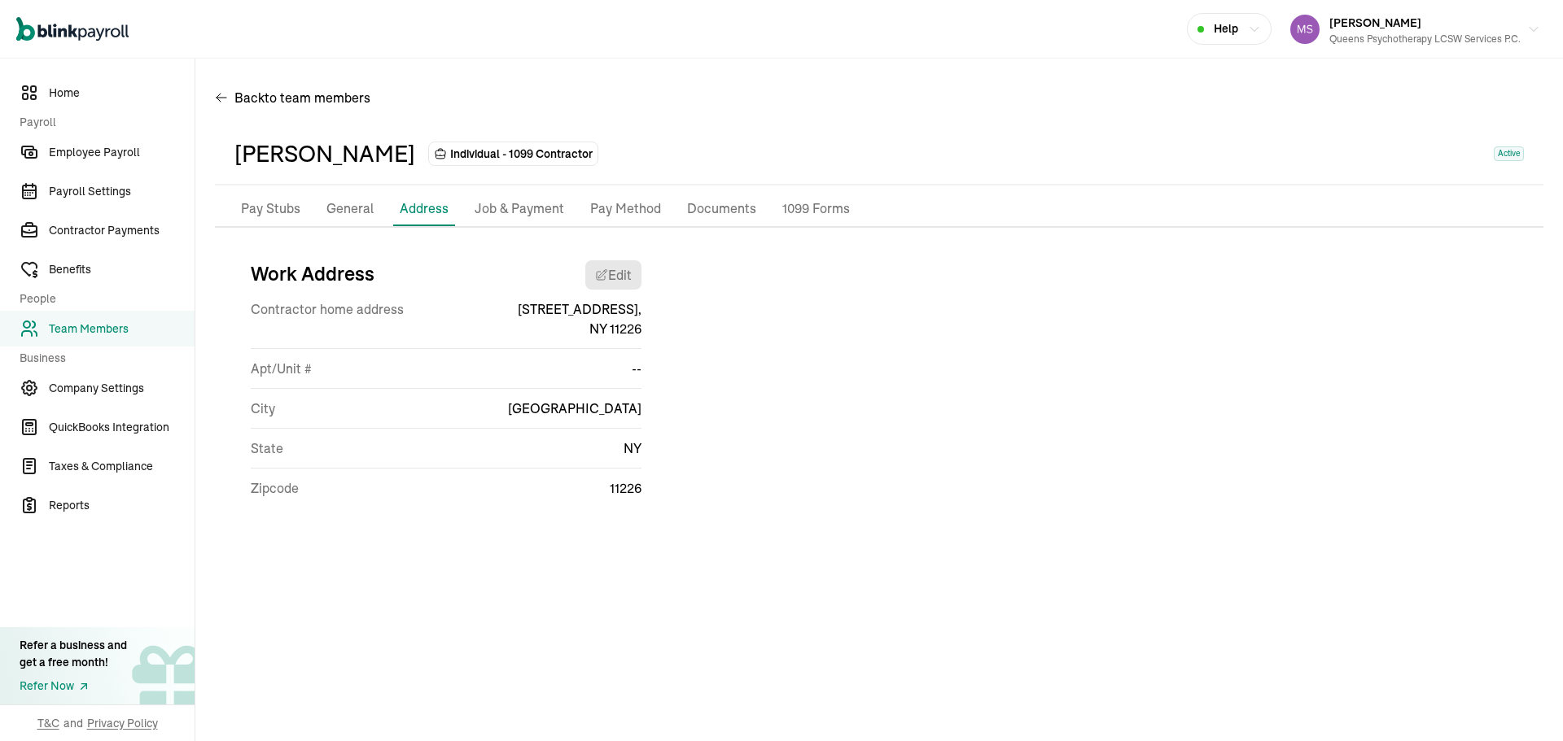
scroll to position [0, 0]
click at [536, 212] on p "Job & Payment" at bounding box center [520, 209] width 90 height 21
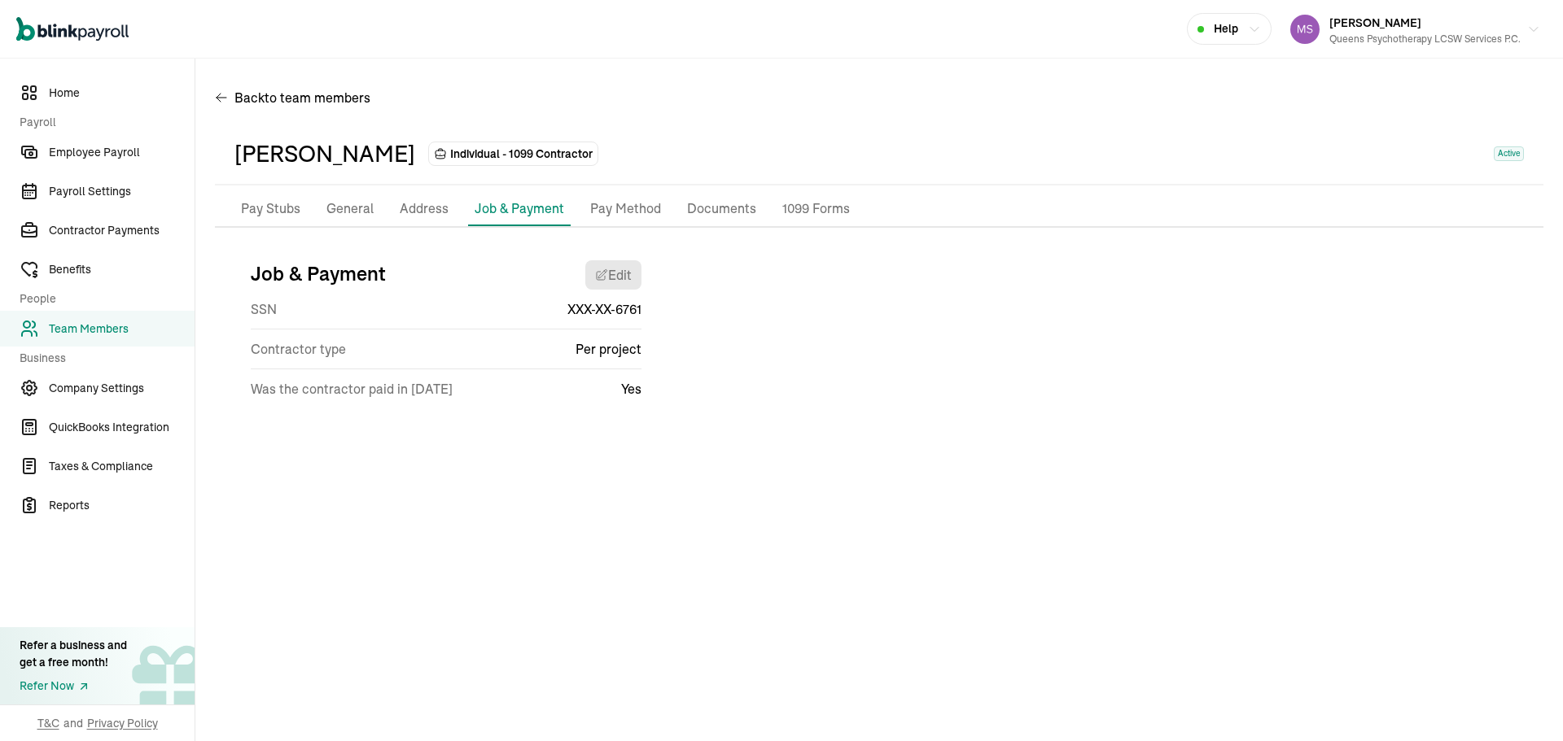
click at [353, 218] on p "General" at bounding box center [349, 209] width 47 height 21
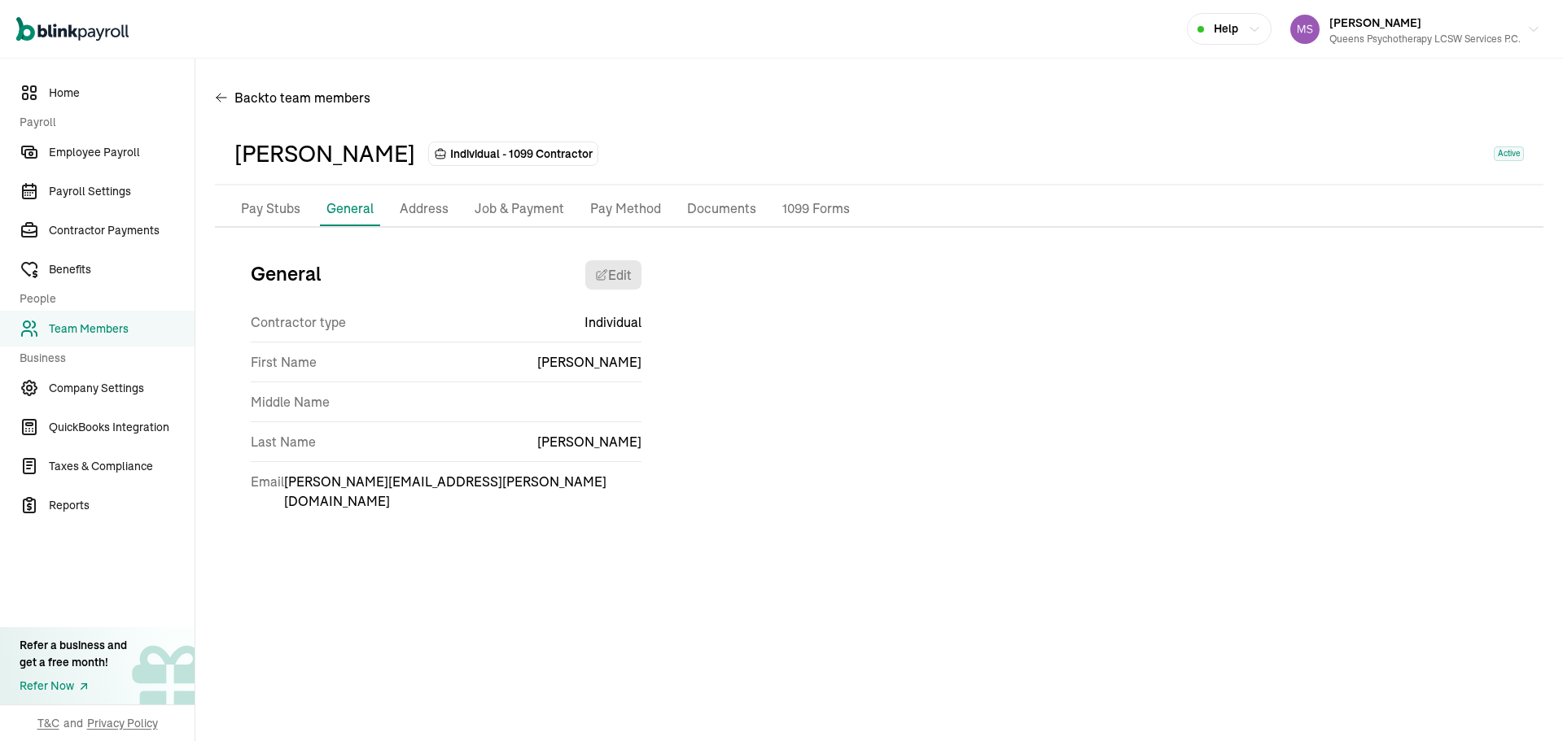
click at [632, 256] on div "General Edit Contractor type Individual First Name [PERSON_NAME] Middle Name La…" at bounding box center [437, 392] width 407 height 290
drag, startPoint x: 632, startPoint y: 256, endPoint x: 639, endPoint y: 291, distance: 34.8
click at [634, 267] on div "General Edit Contractor type Individual First Name [PERSON_NAME] Middle Name La…" at bounding box center [437, 392] width 407 height 290
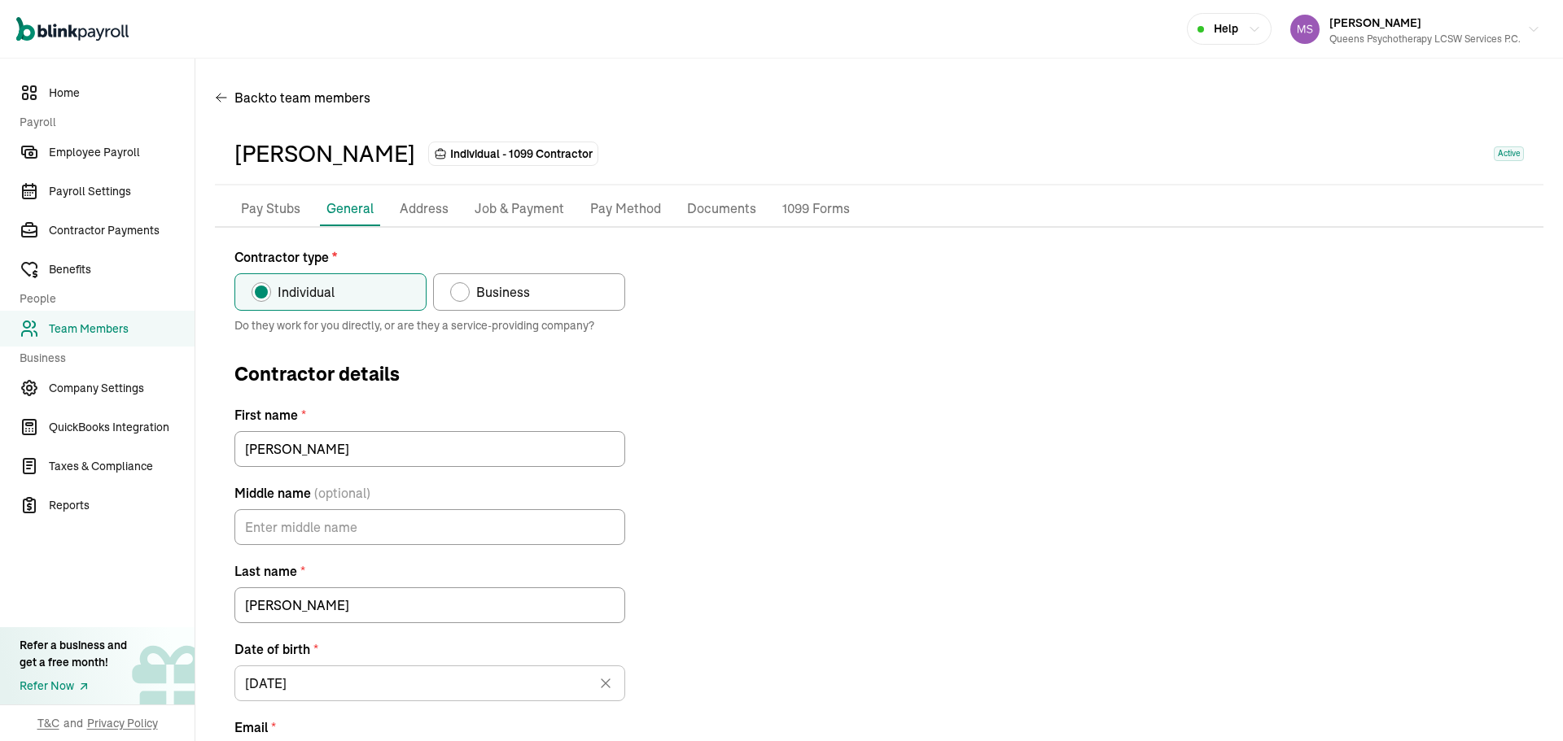
click at [628, 213] on p "Pay Method" at bounding box center [625, 209] width 71 height 21
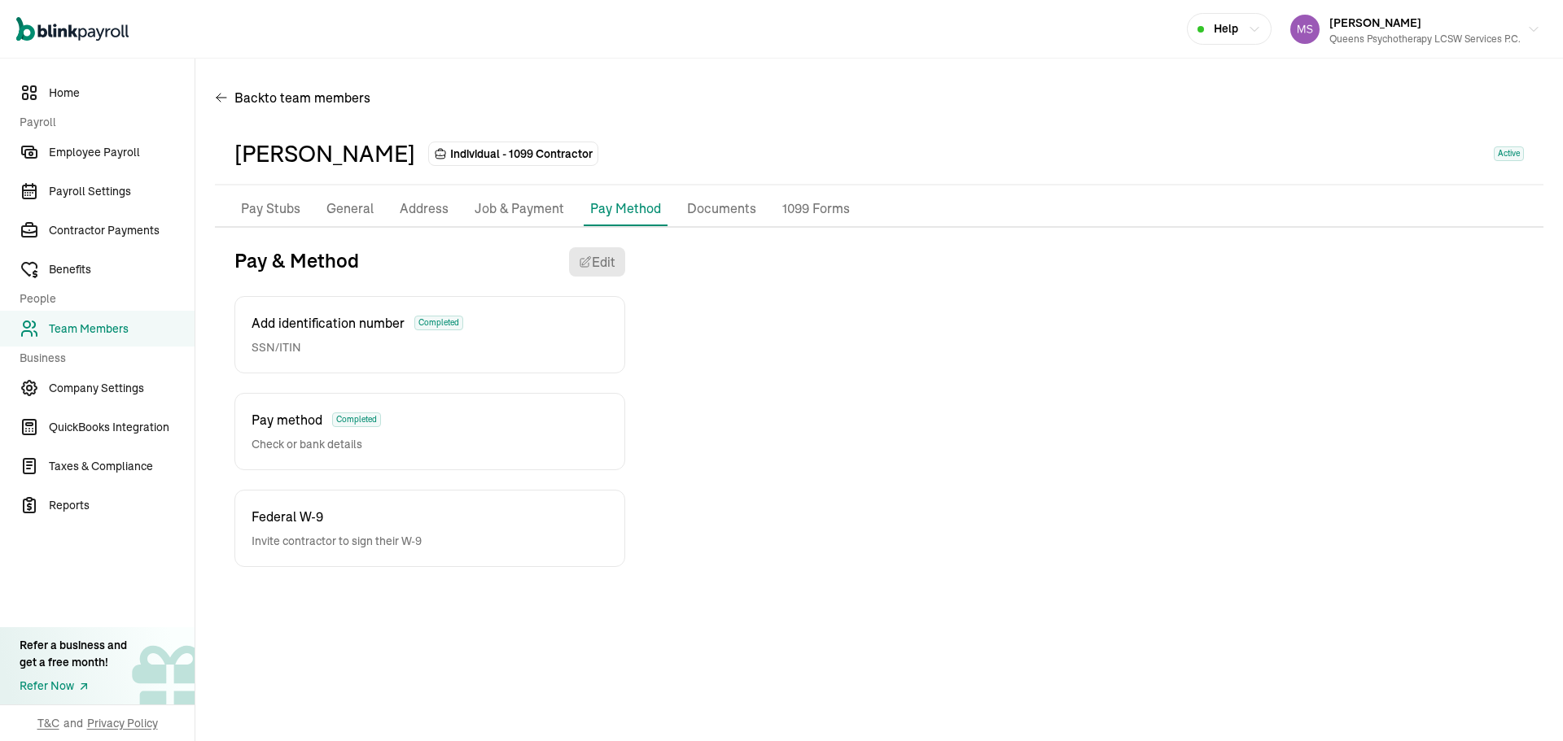
click at [521, 214] on p "Job & Payment" at bounding box center [520, 209] width 90 height 21
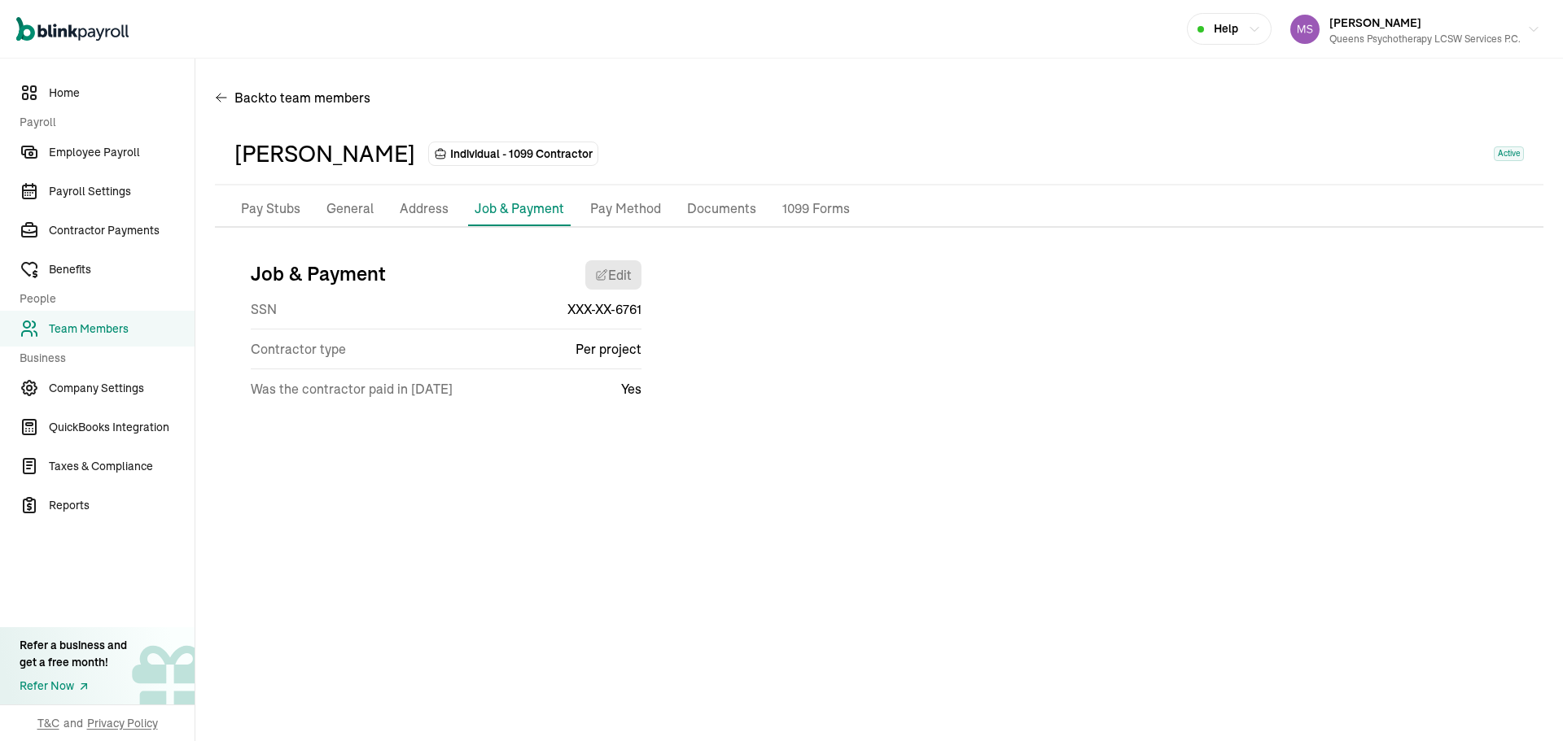
click at [903, 411] on div "Job & Payment Edit SSN XXX-XX-6761 Contractor type Per project Was the contract…" at bounding box center [878, 335] width 1289 height 177
click at [632, 201] on p "Pay Method" at bounding box center [625, 209] width 71 height 21
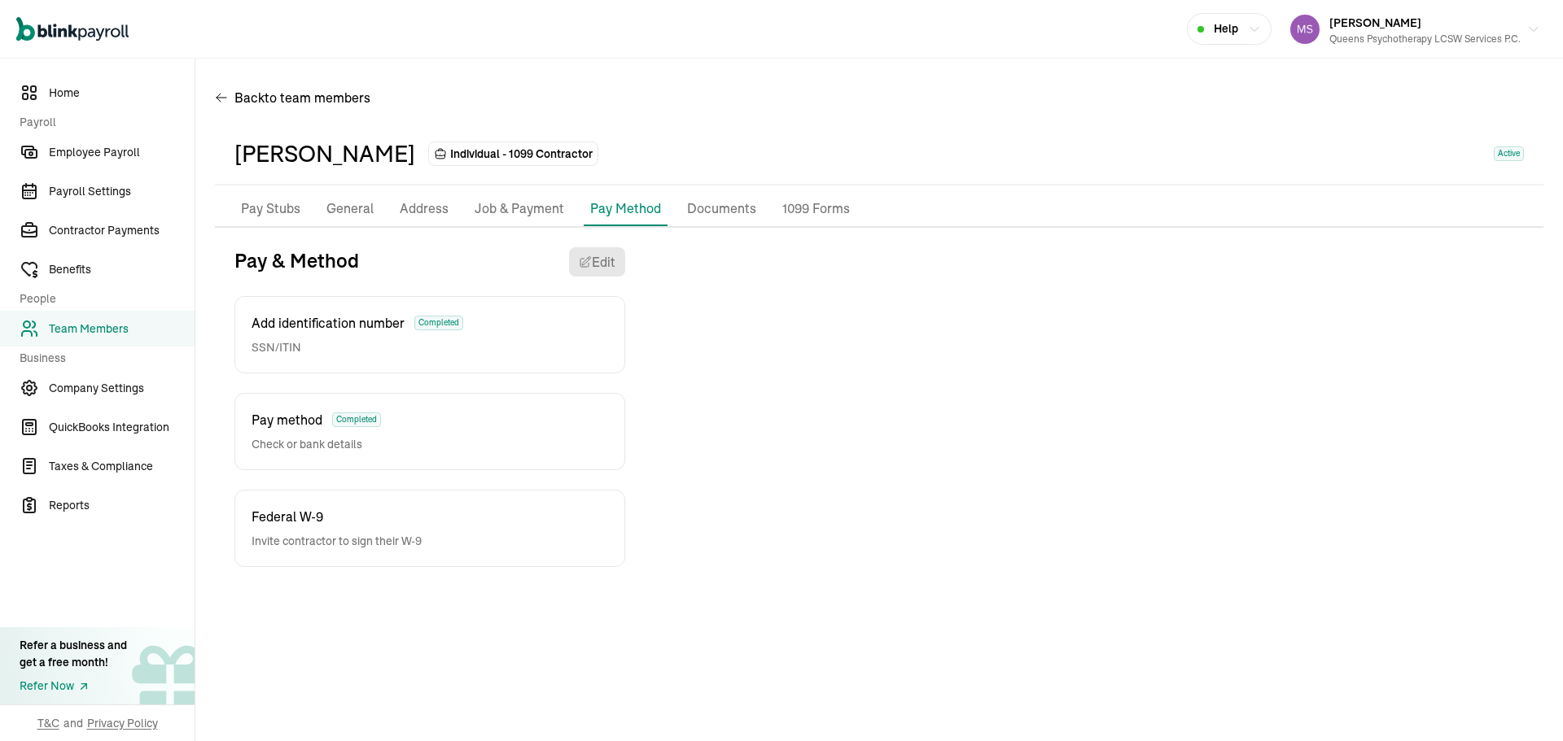
click at [540, 208] on p "Job & Payment" at bounding box center [520, 209] width 90 height 21
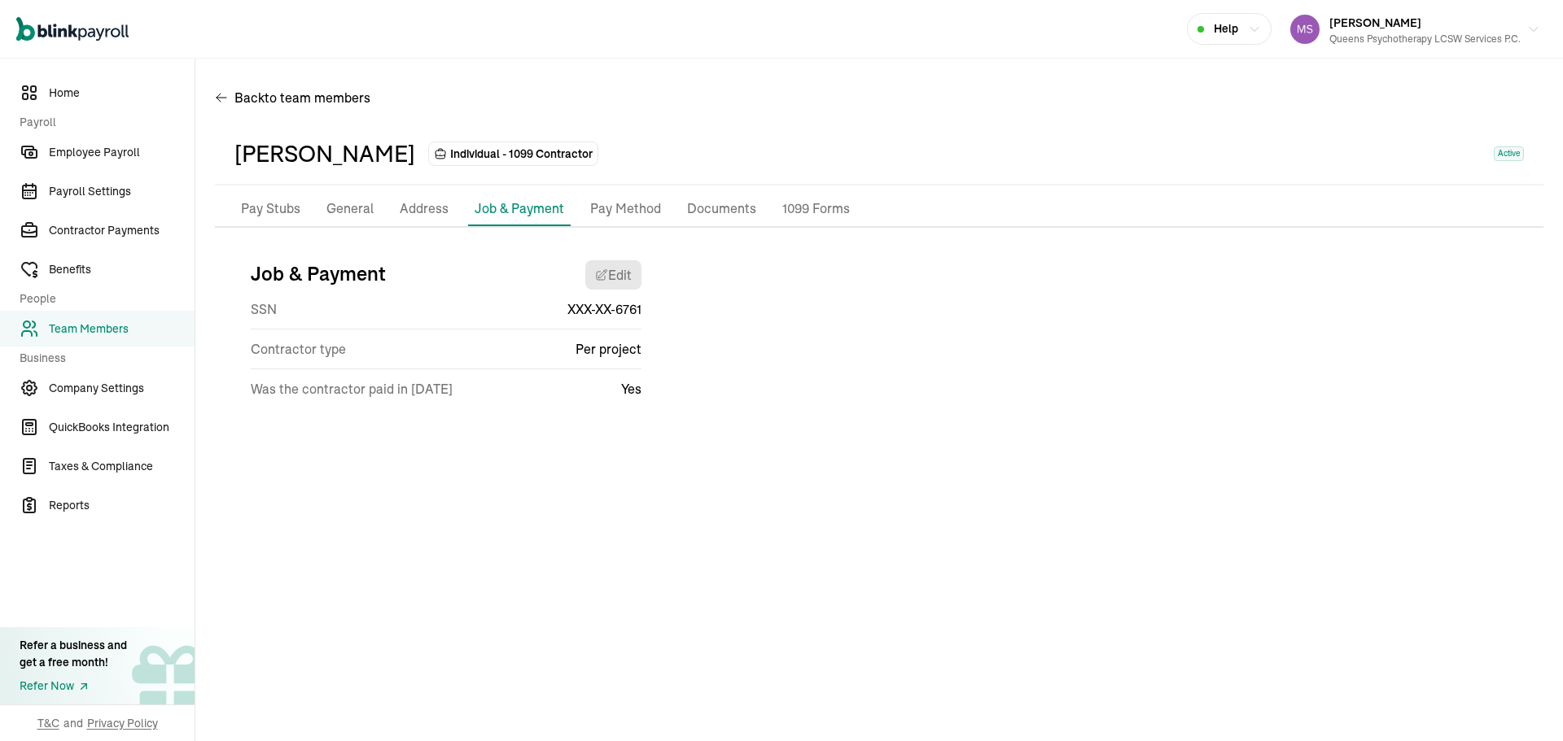
click at [405, 203] on p "Address" at bounding box center [424, 209] width 49 height 21
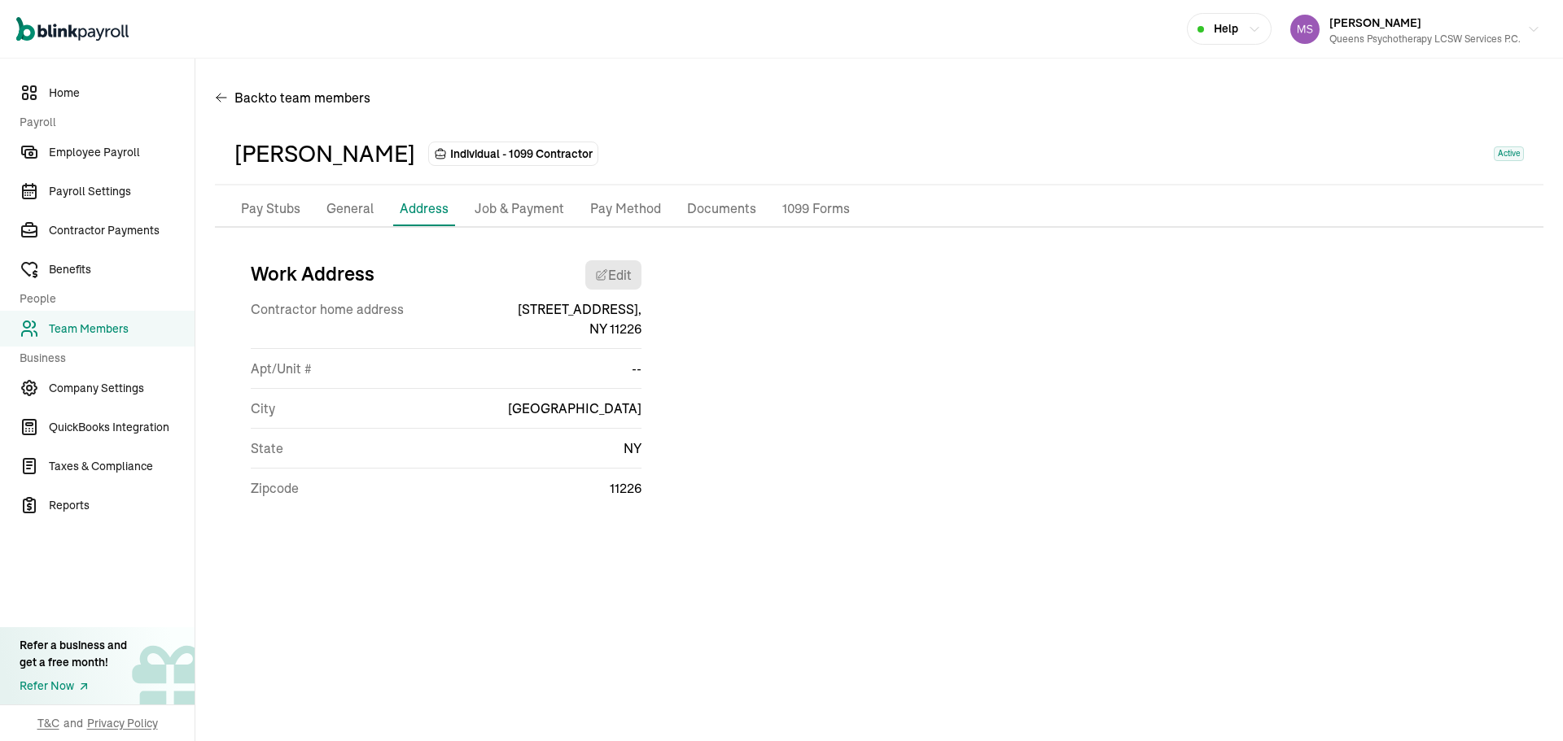
click at [367, 209] on p "General" at bounding box center [349, 209] width 47 height 21
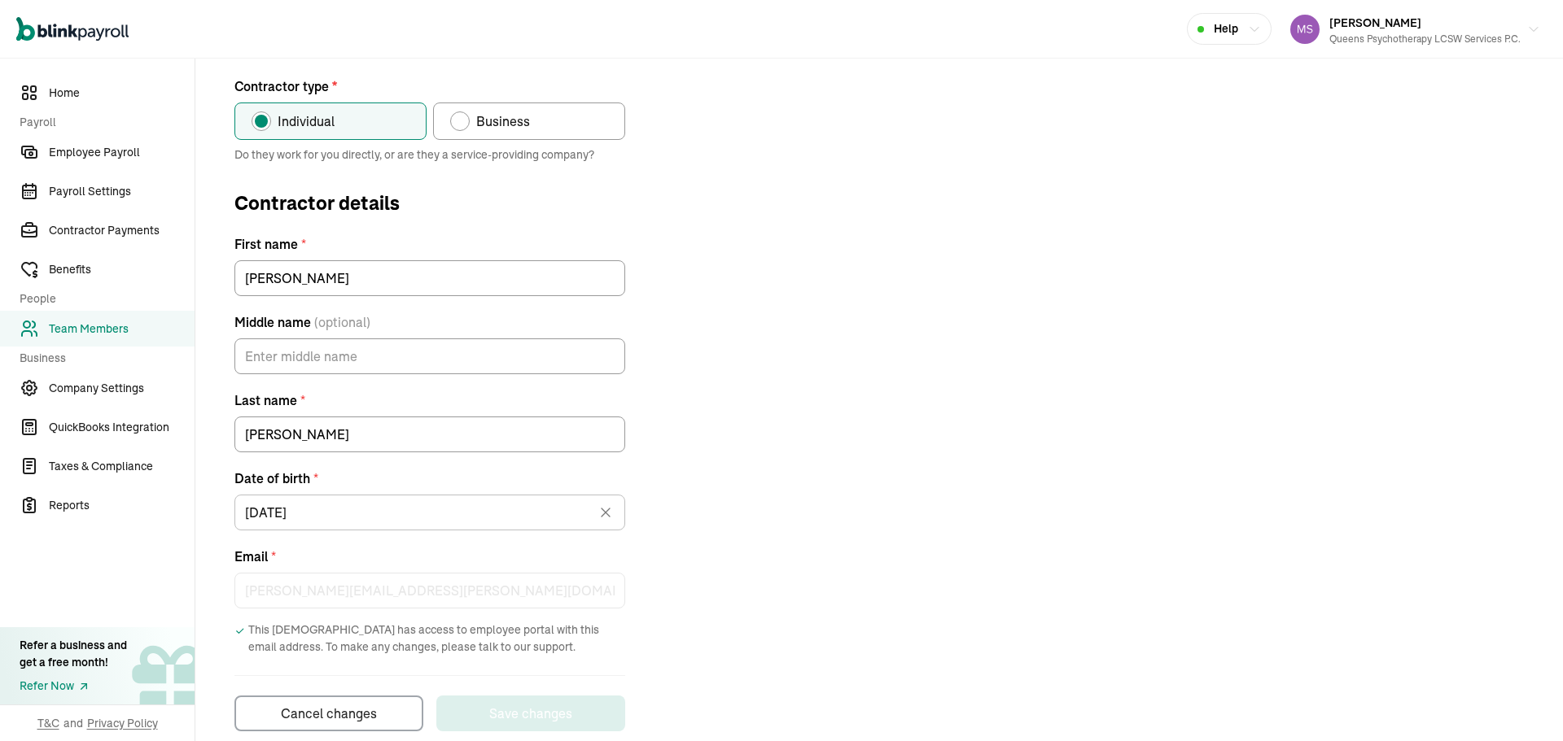
scroll to position [197, 0]
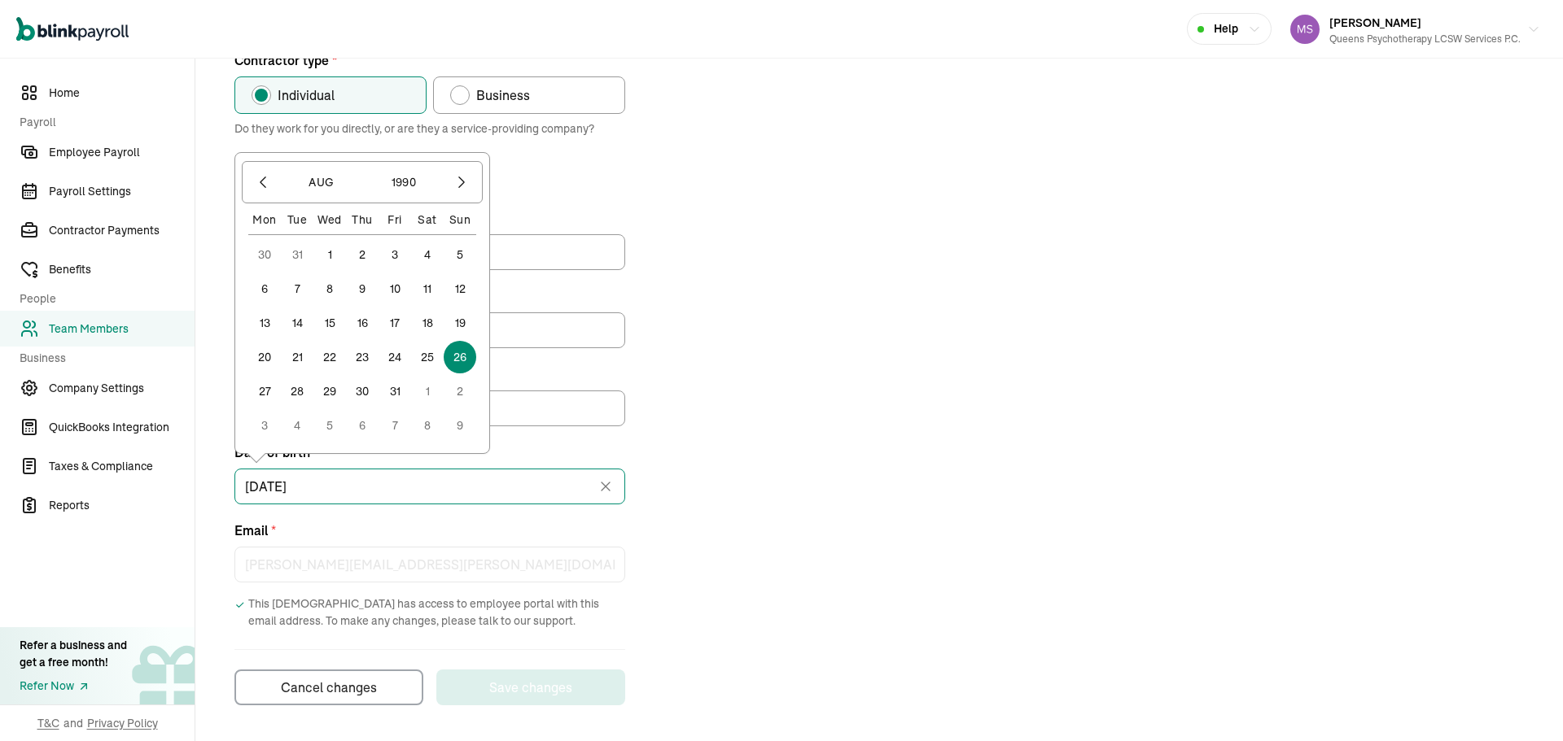
drag, startPoint x: 321, startPoint y: 486, endPoint x: 230, endPoint y: 492, distance: 91.4
click at [230, 492] on div "Contractor type * Individual Business Do they work for you directly, or are the…" at bounding box center [879, 377] width 1328 height 655
click at [833, 432] on div "Contractor type * Individual Business Do they work for you directly, or are the…" at bounding box center [879, 377] width 1328 height 655
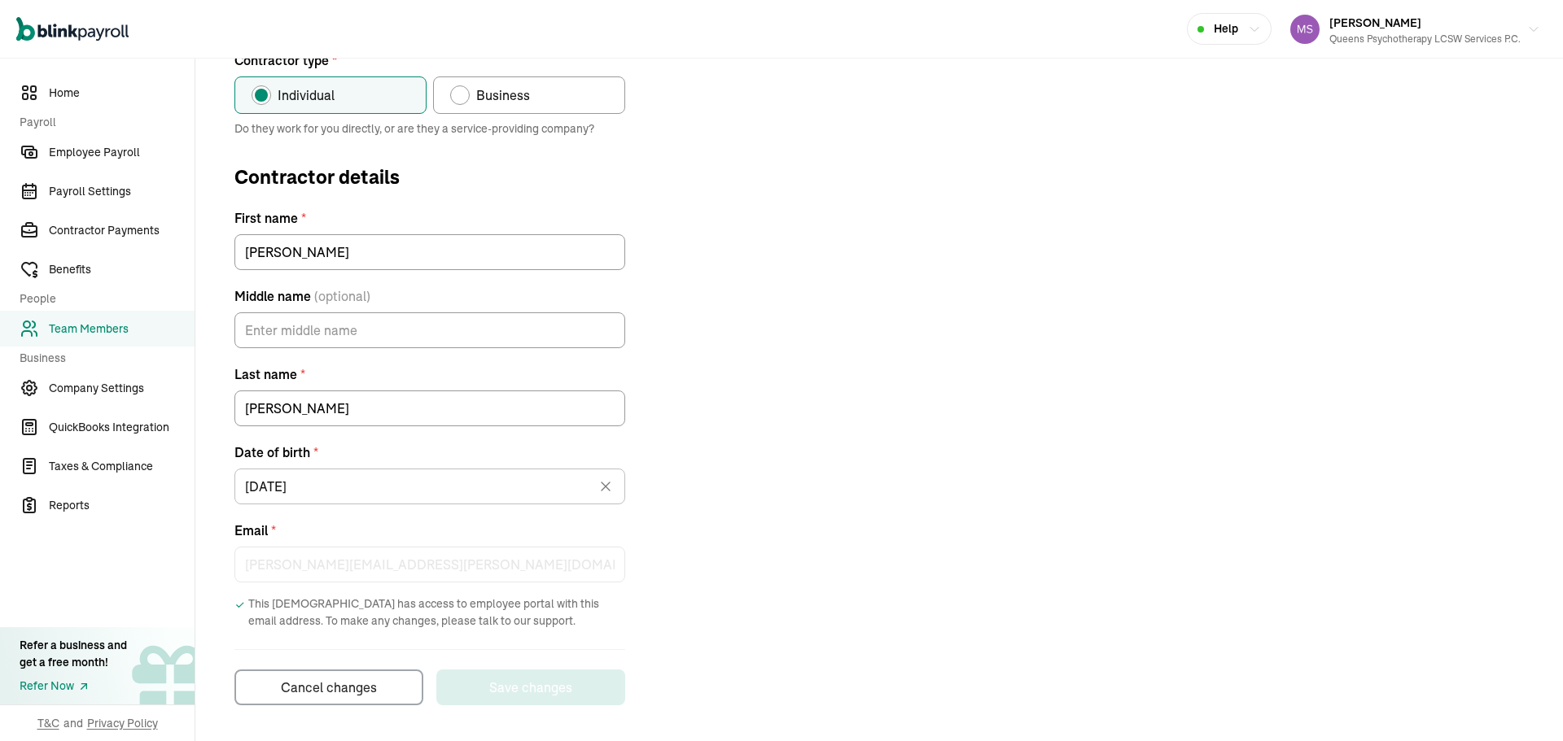
scroll to position [0, 0]
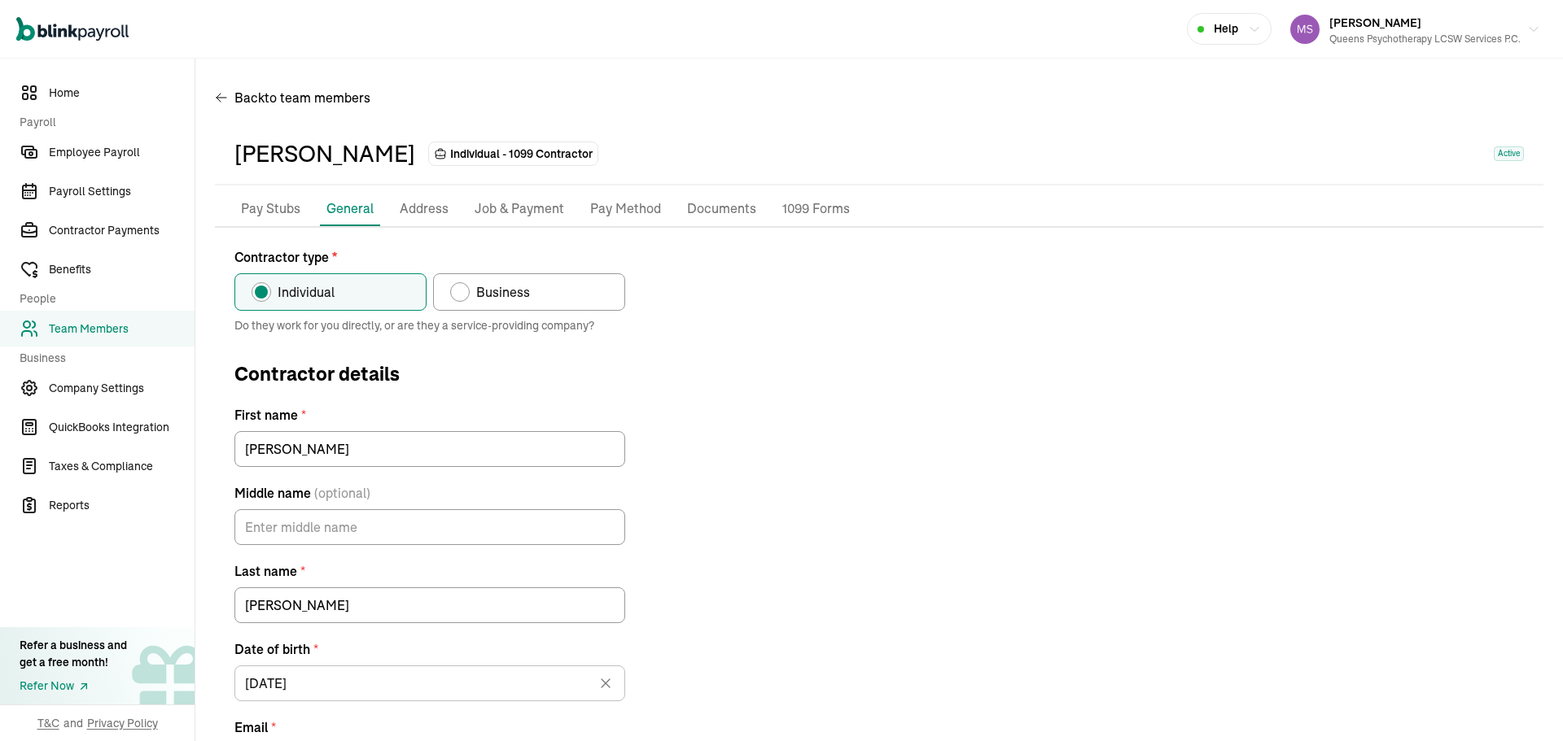
drag, startPoint x: 654, startPoint y: 211, endPoint x: 803, endPoint y: 300, distance: 173.8
click at [654, 211] on p "Pay Method" at bounding box center [625, 209] width 71 height 21
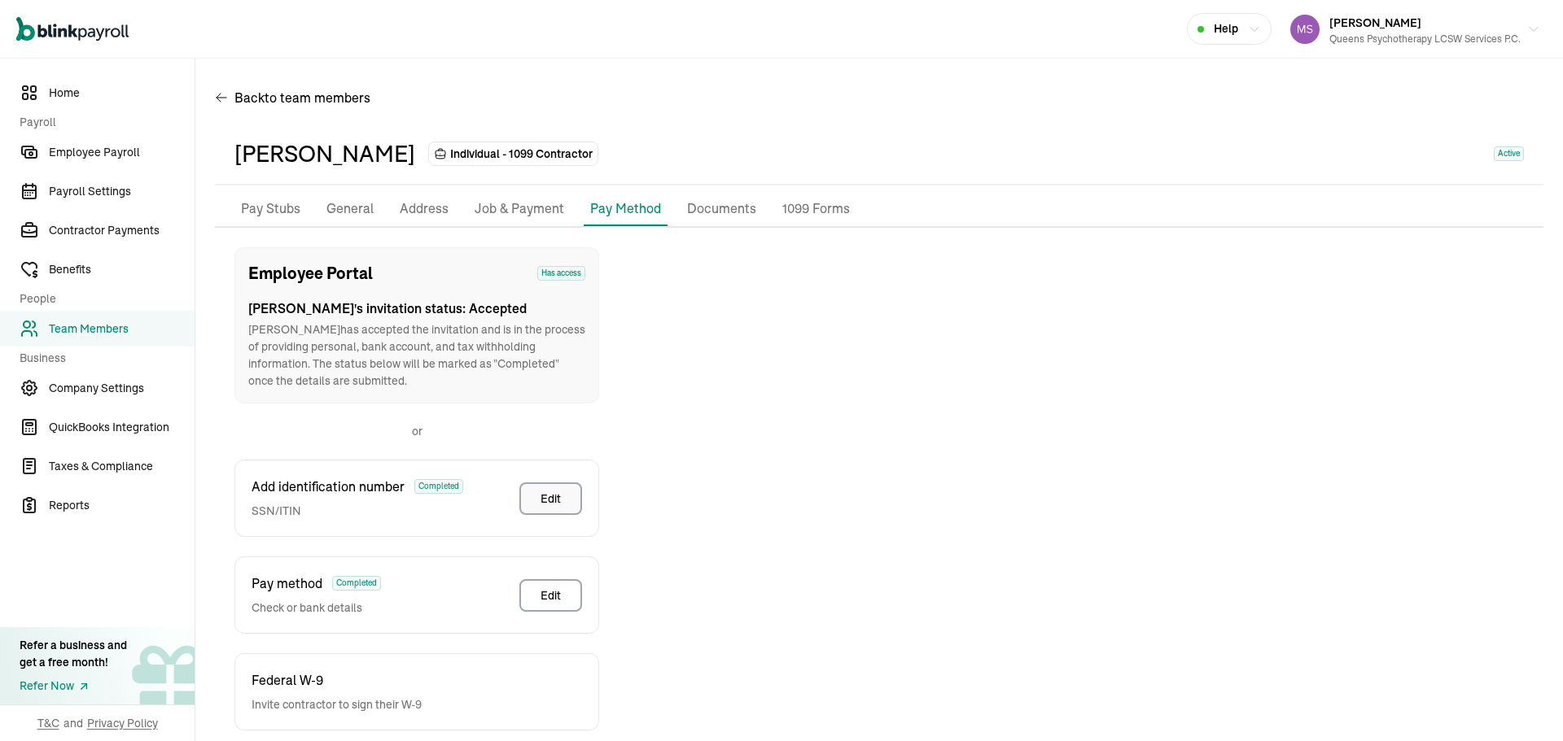
click at [562, 492] on button "Edit" at bounding box center [550, 499] width 63 height 33
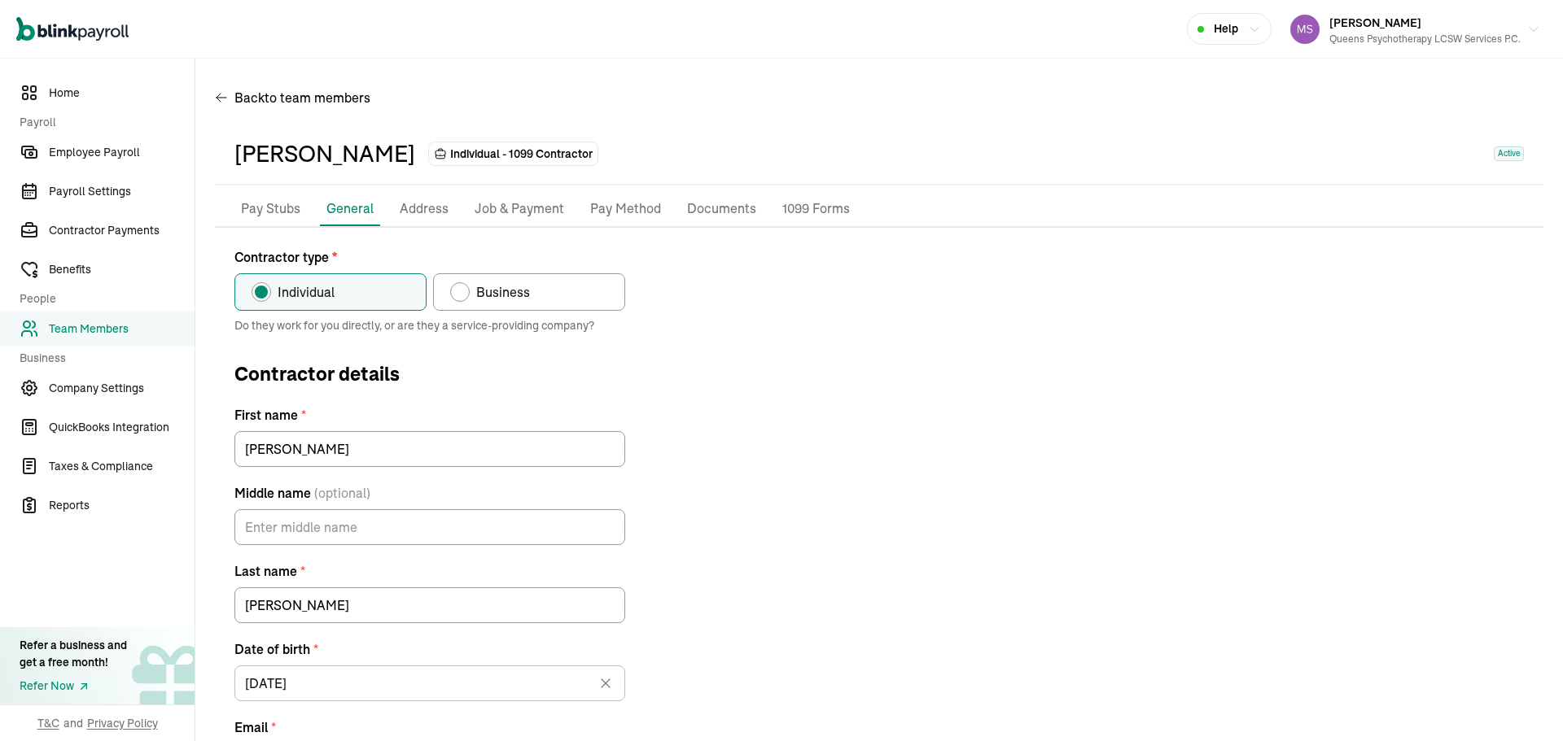
scroll to position [81, 0]
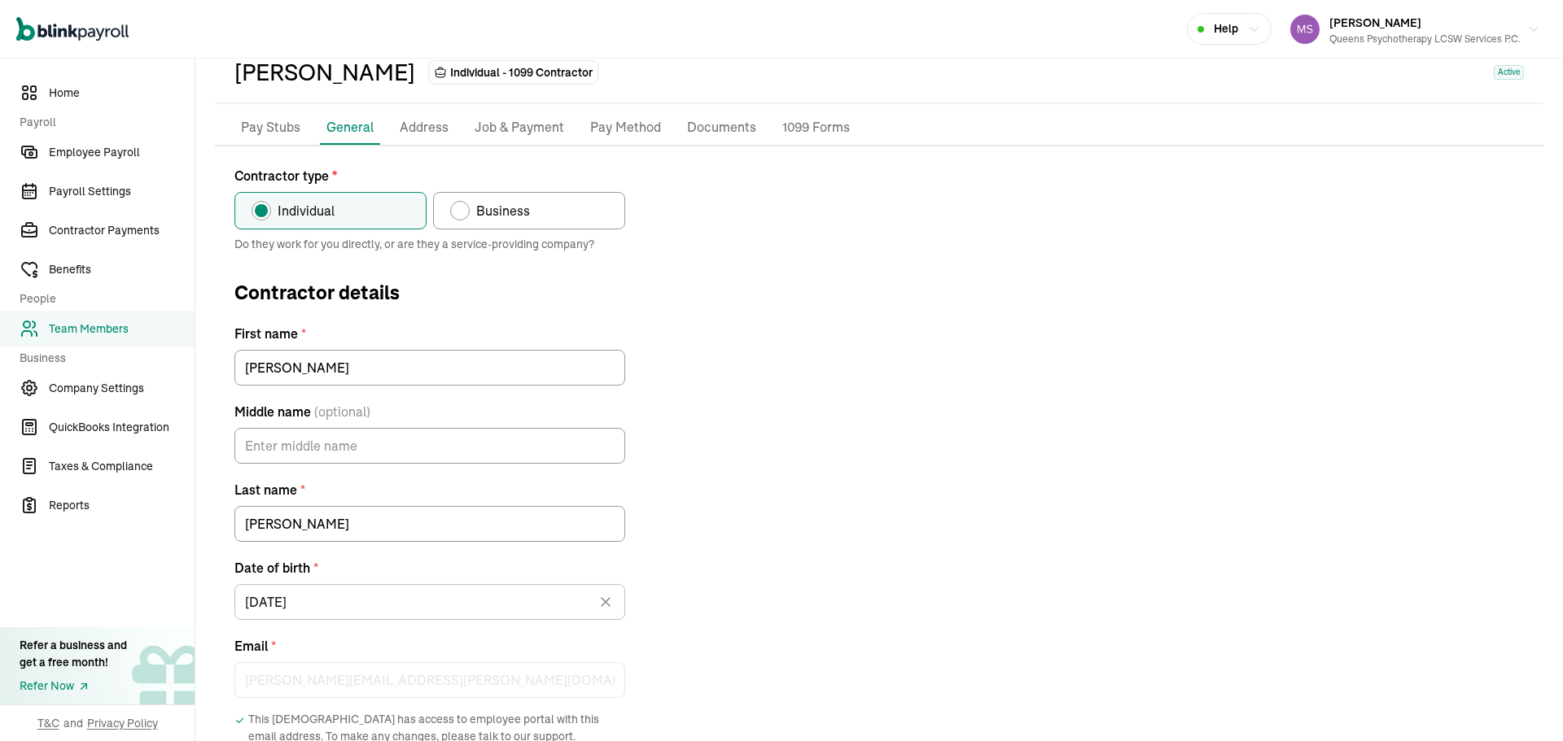
click at [614, 114] on li "Pay Method" at bounding box center [626, 128] width 84 height 34
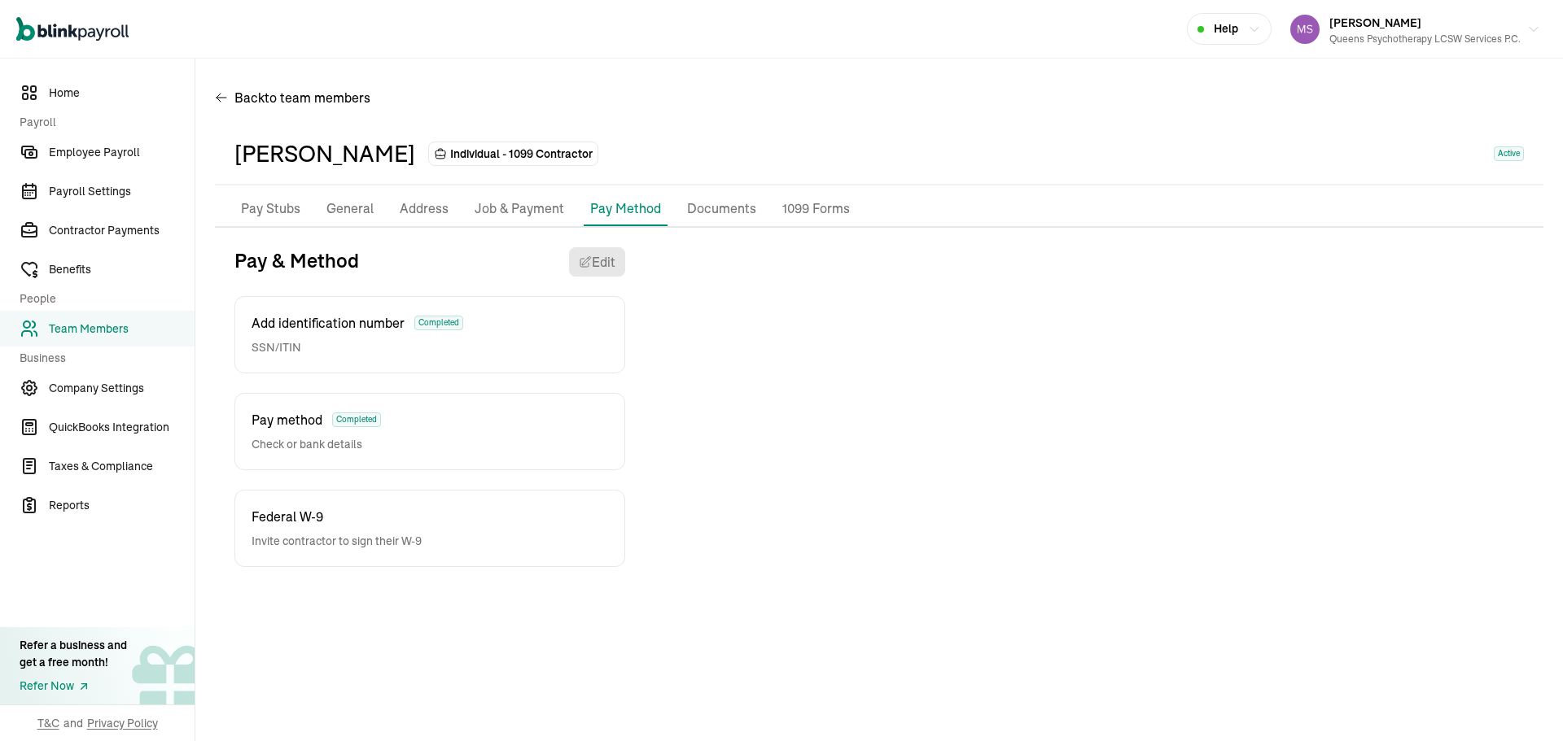
scroll to position [0, 0]
drag, startPoint x: 383, startPoint y: 307, endPoint x: 632, endPoint y: 304, distance: 248.3
click at [407, 304] on div "Add identification number Completed SSN/ITIN" at bounding box center [429, 334] width 391 height 77
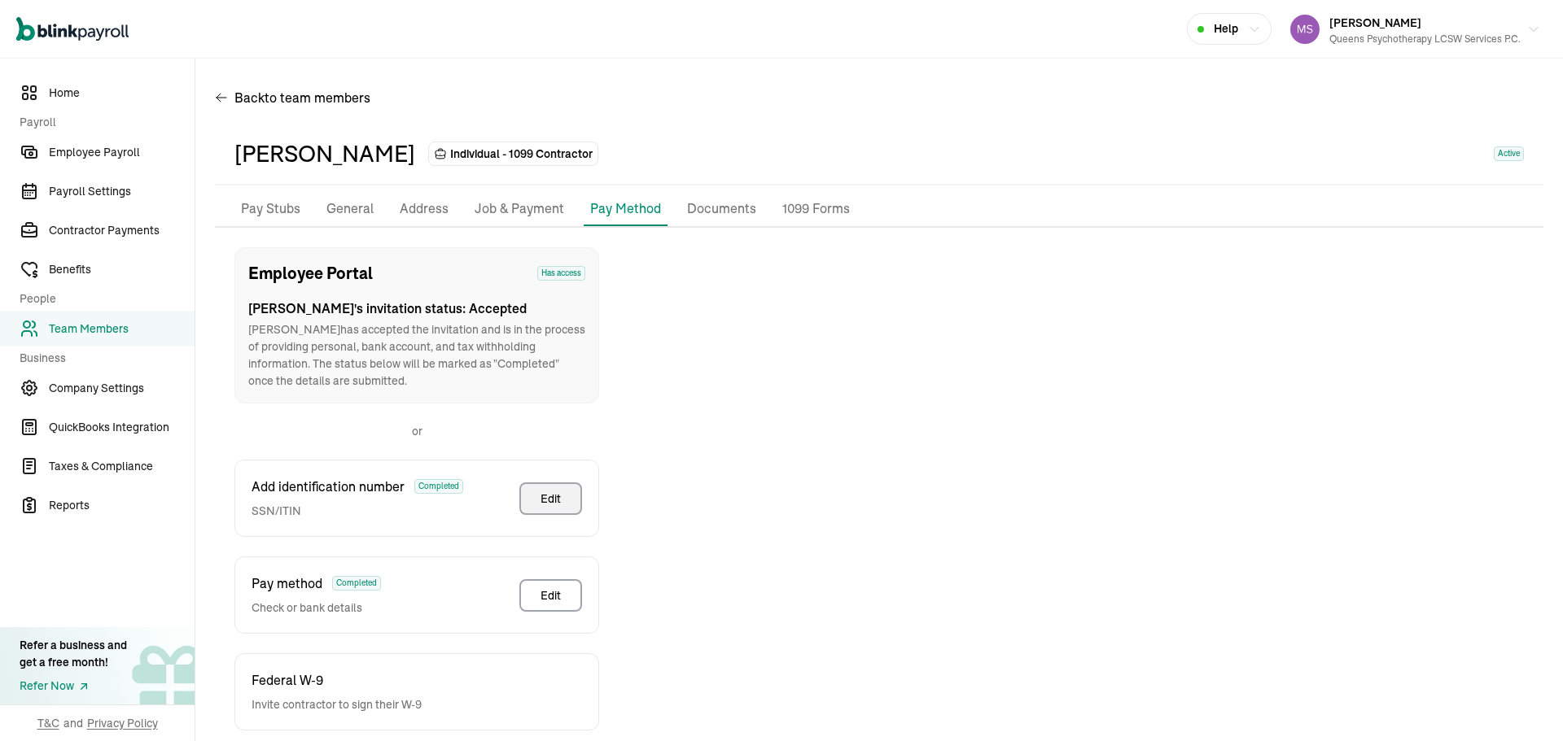
click at [558, 495] on div "Edit" at bounding box center [550, 499] width 20 height 16
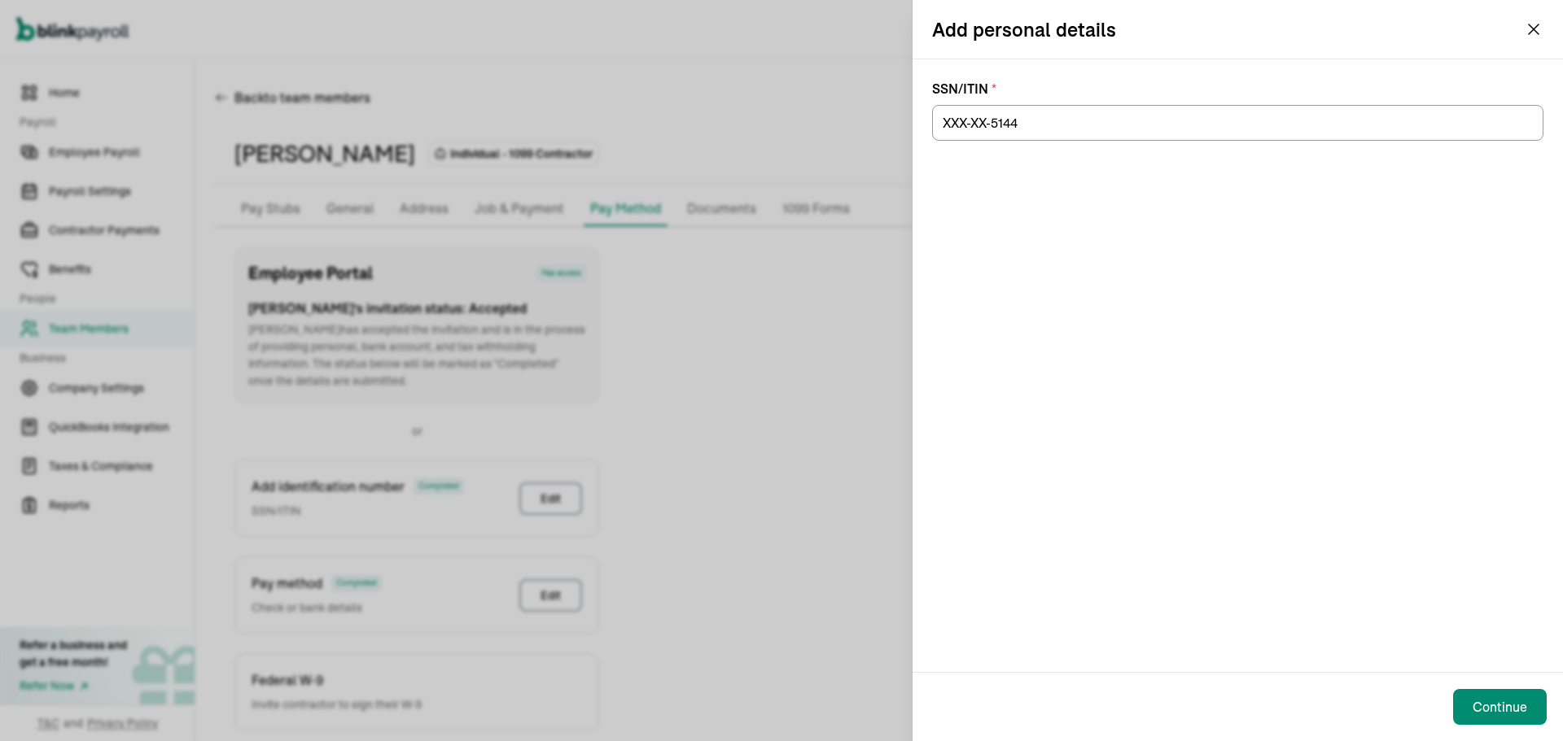
click at [1544, 30] on div "Add personal details" at bounding box center [1237, 29] width 650 height 59
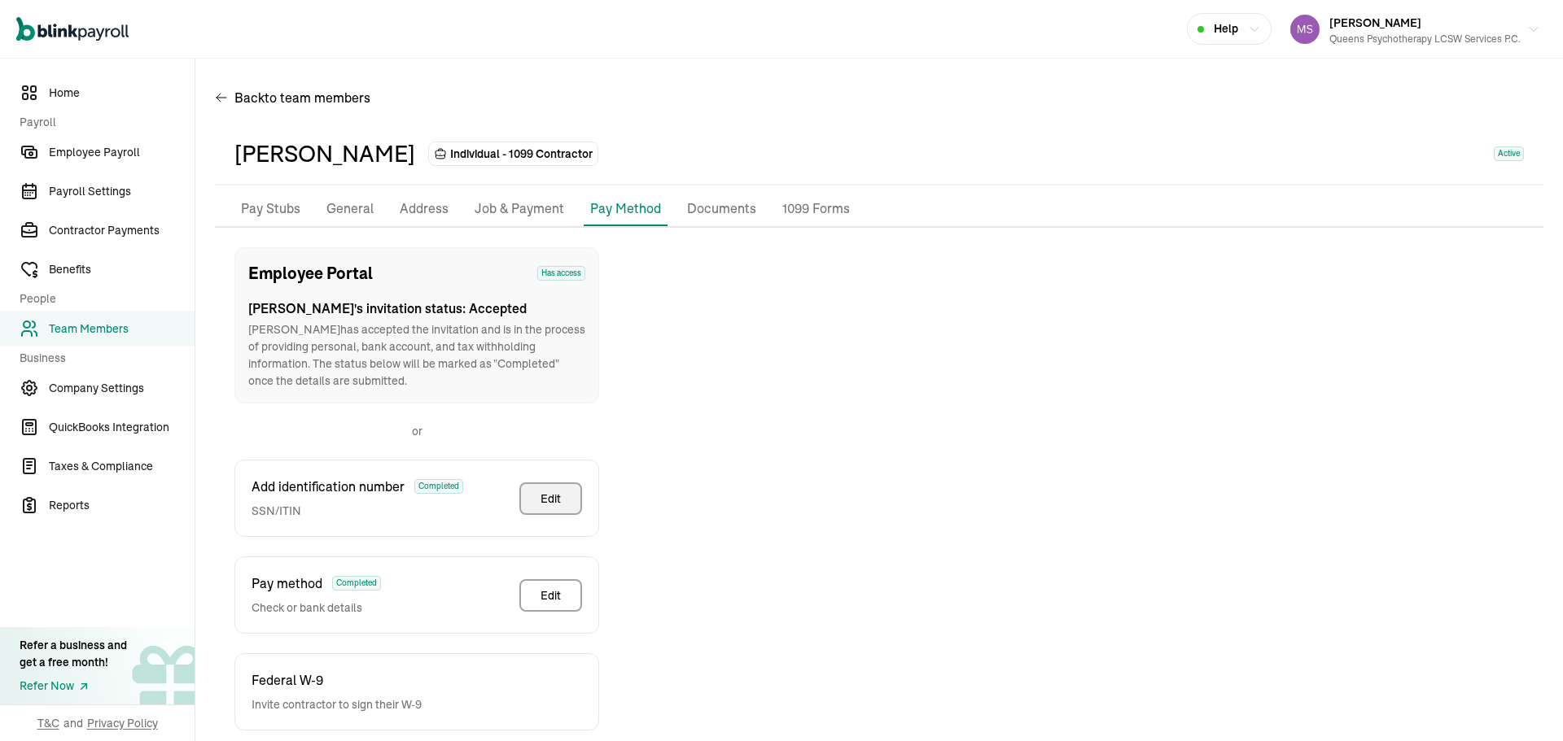
click at [1537, 25] on div "Open main menu Help [PERSON_NAME] Queens Psychotherapy LCSW Services P.C." at bounding box center [781, 29] width 1563 height 59
click at [500, 217] on p "Job & Payment" at bounding box center [520, 209] width 90 height 21
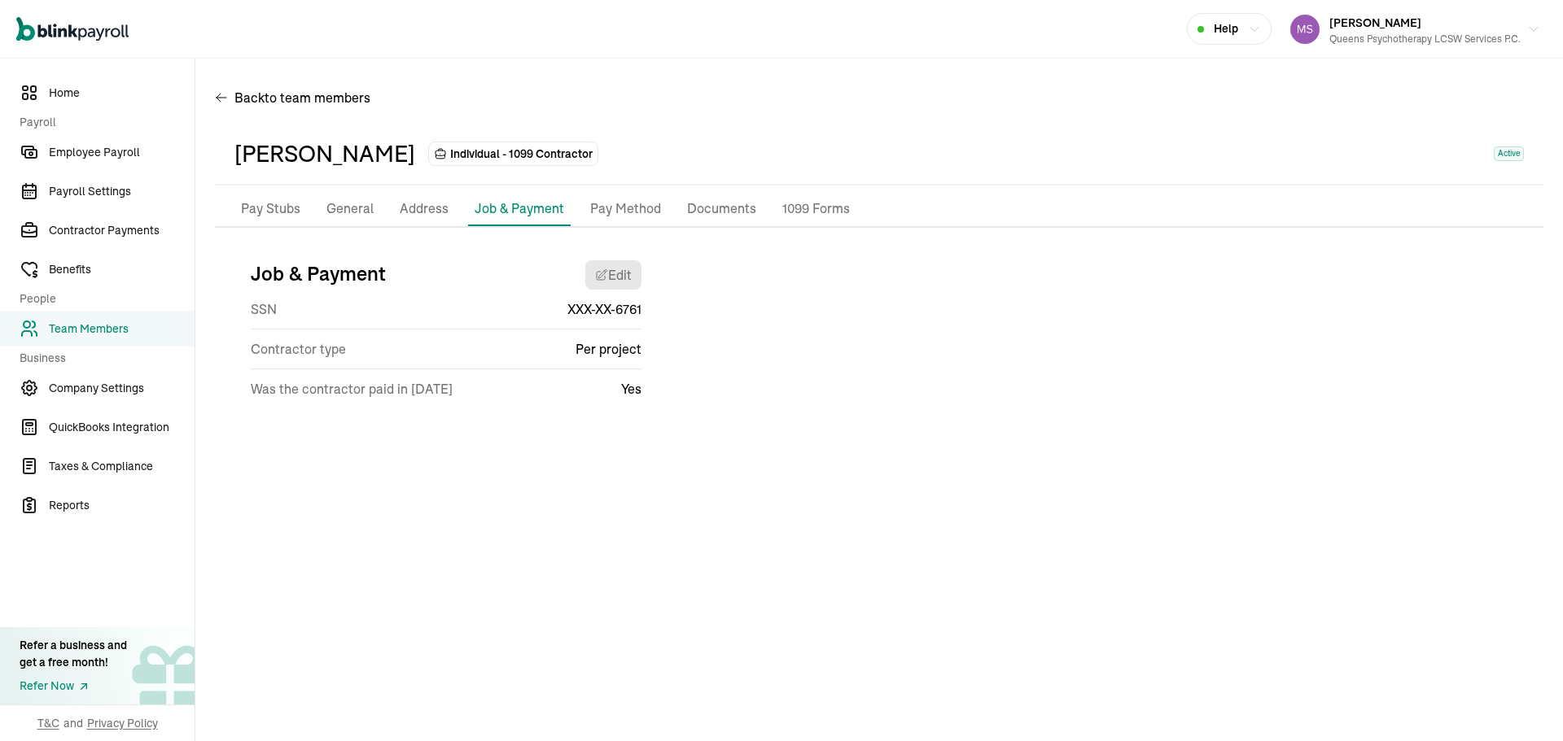
click at [633, 204] on p "Pay Method" at bounding box center [625, 209] width 71 height 21
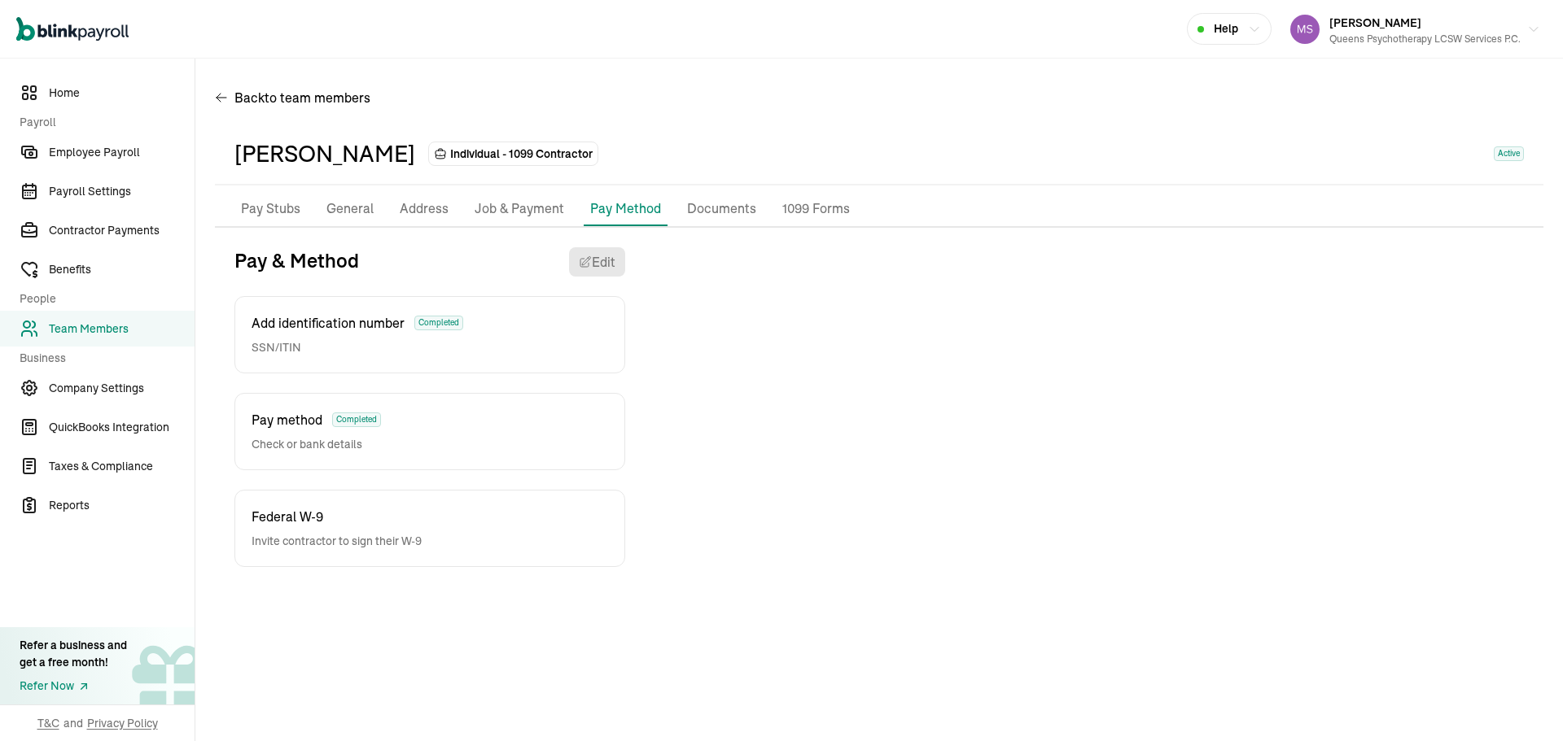
click at [515, 205] on p "Job & Payment" at bounding box center [520, 209] width 90 height 21
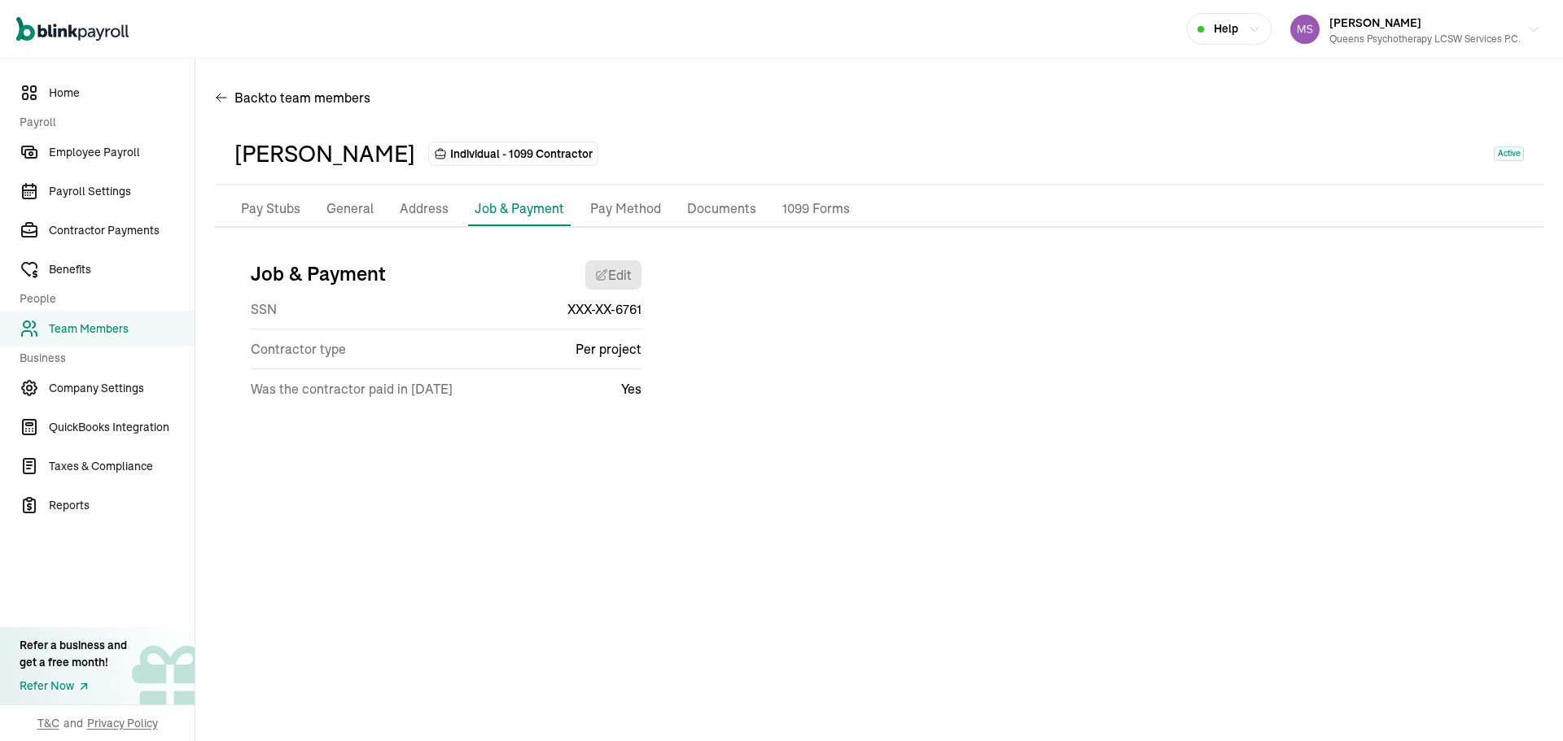
click at [433, 199] on p "Address" at bounding box center [424, 209] width 49 height 21
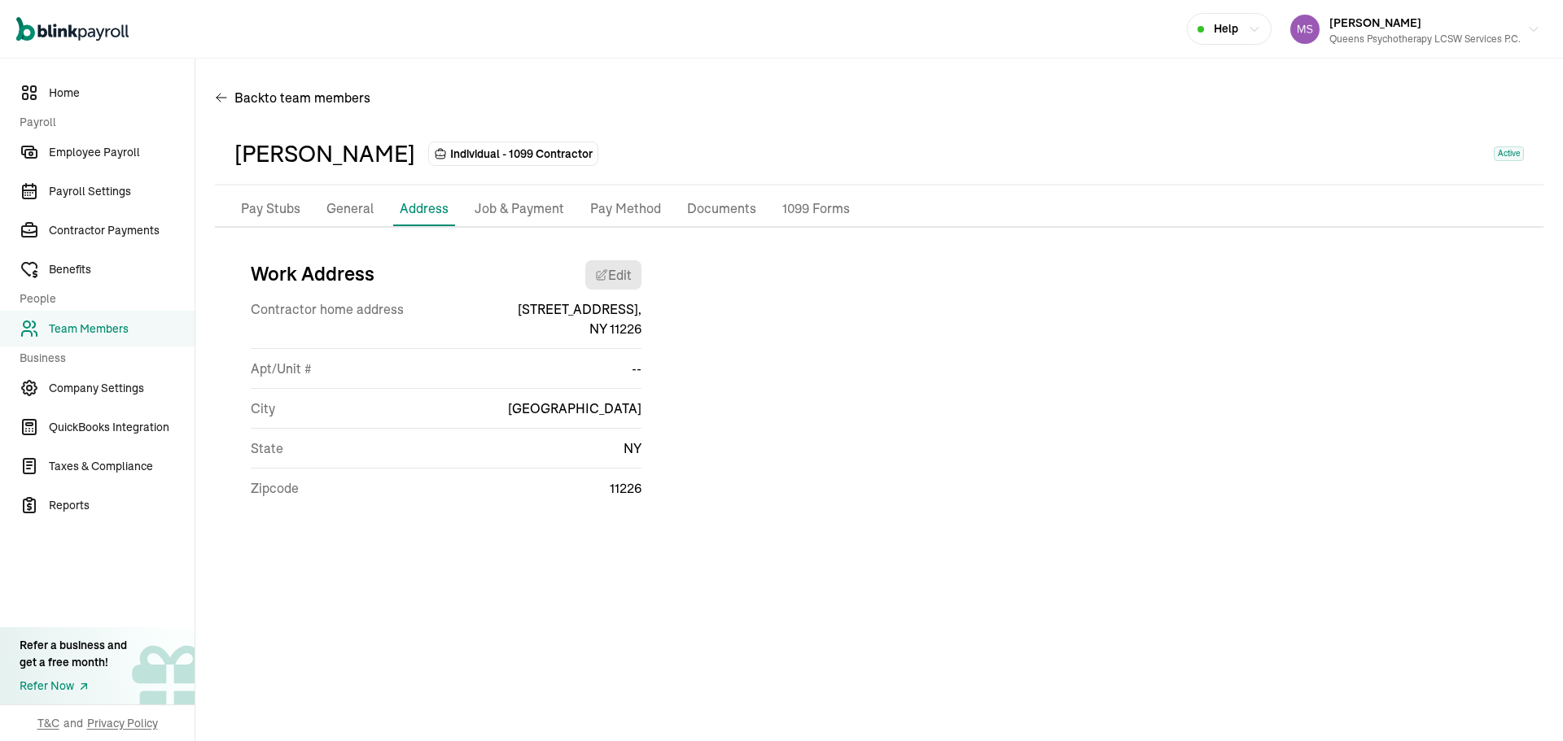
click at [335, 210] on p "General" at bounding box center [349, 209] width 47 height 21
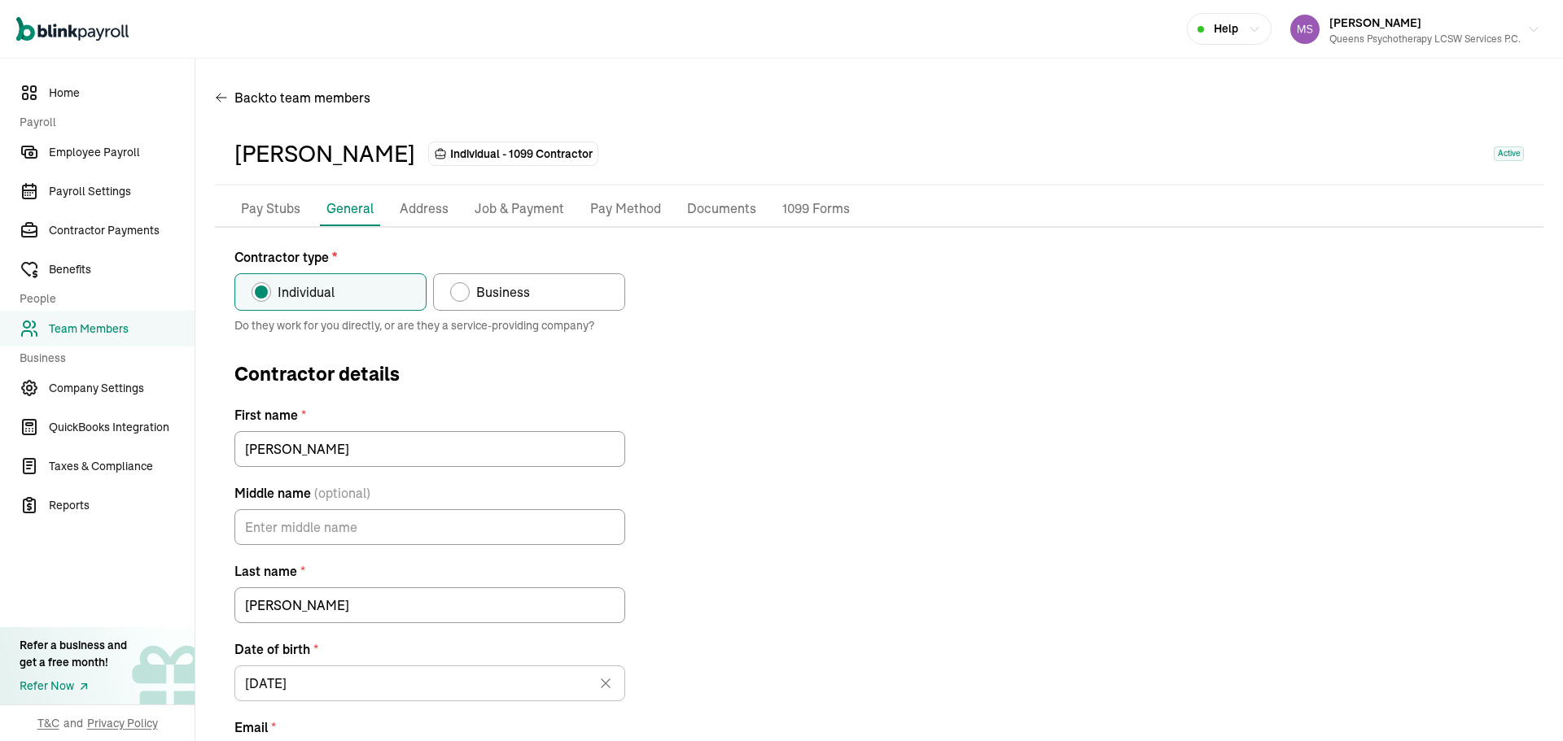
scroll to position [197, 0]
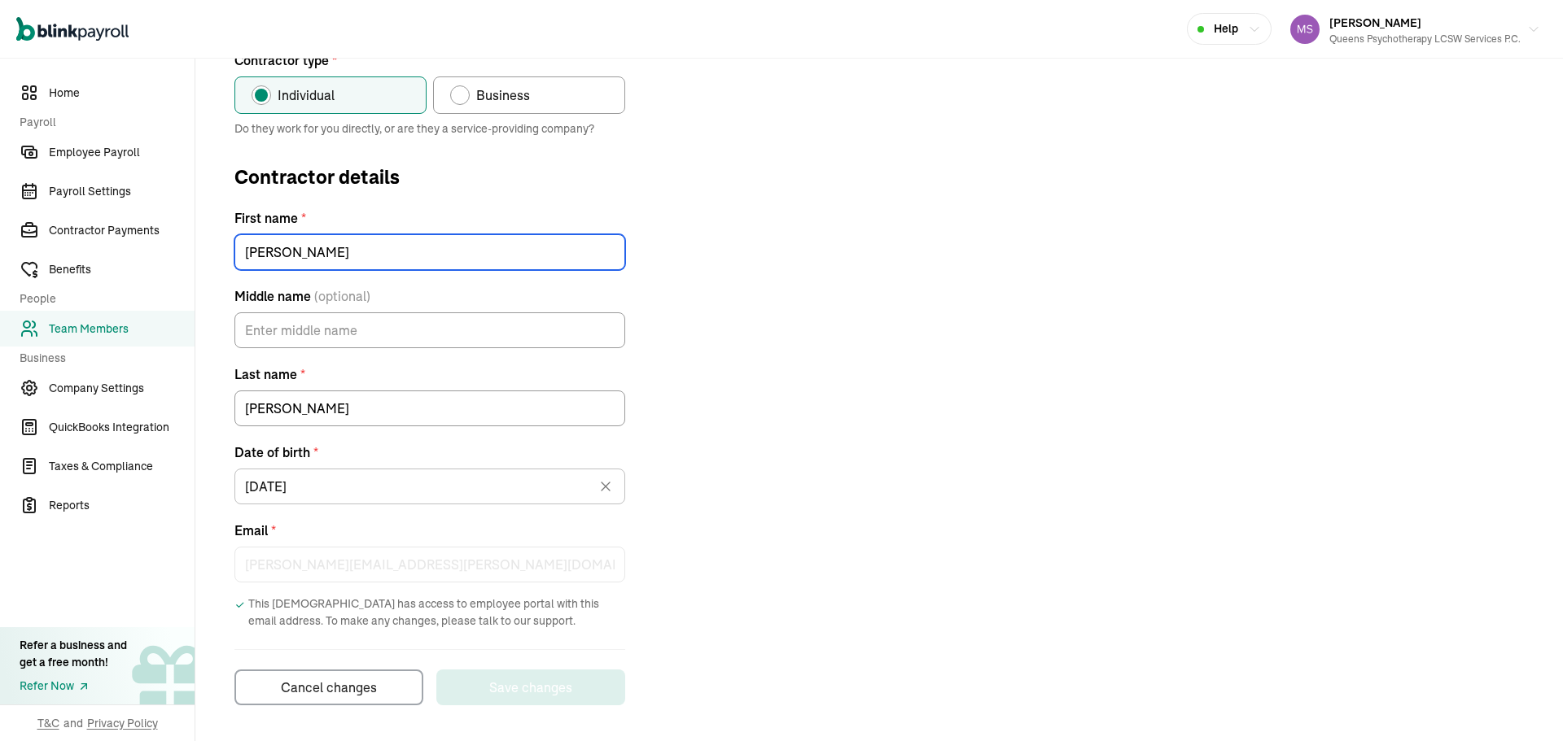
click at [583, 251] on div "First name * [PERSON_NAME]" at bounding box center [429, 239] width 391 height 62
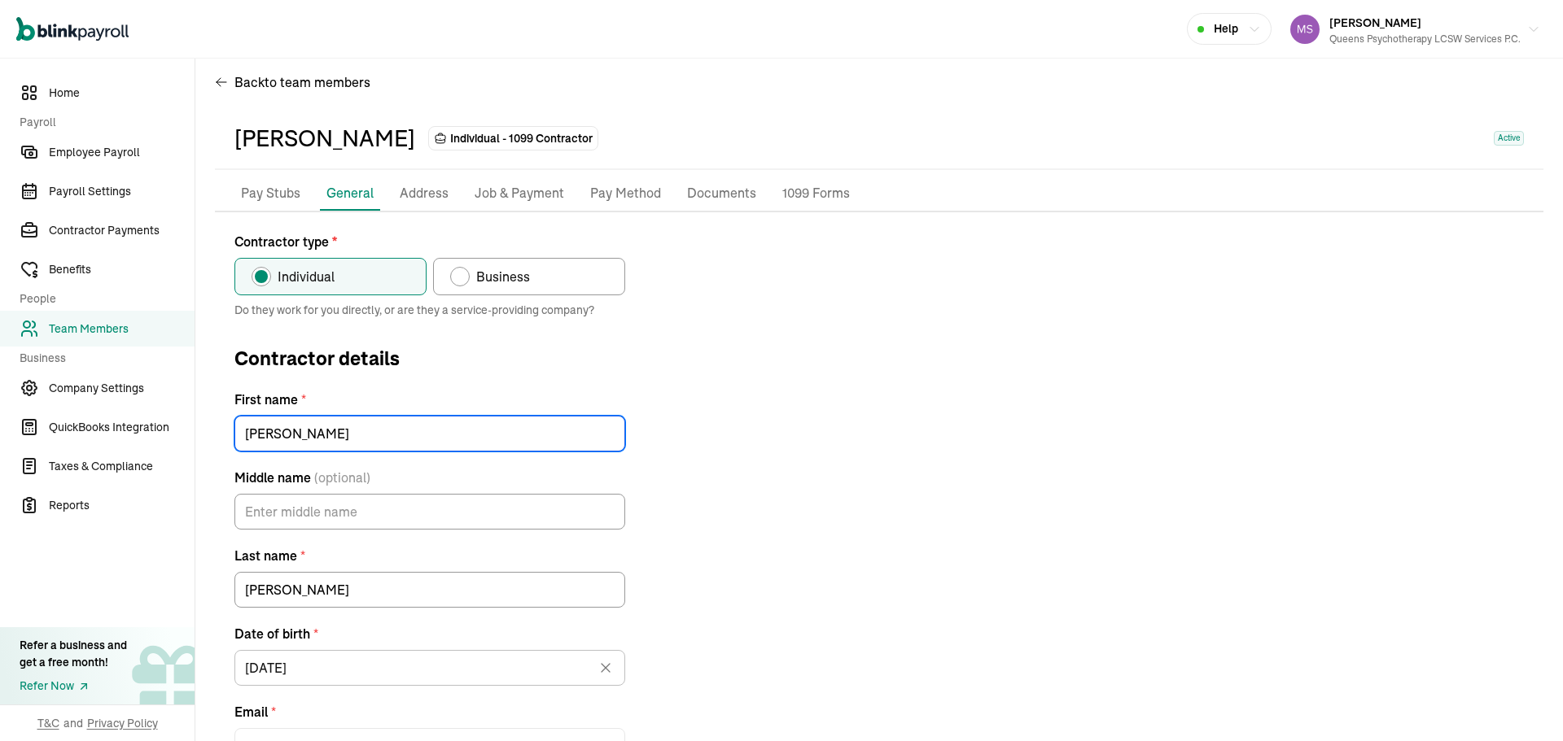
scroll to position [0, 0]
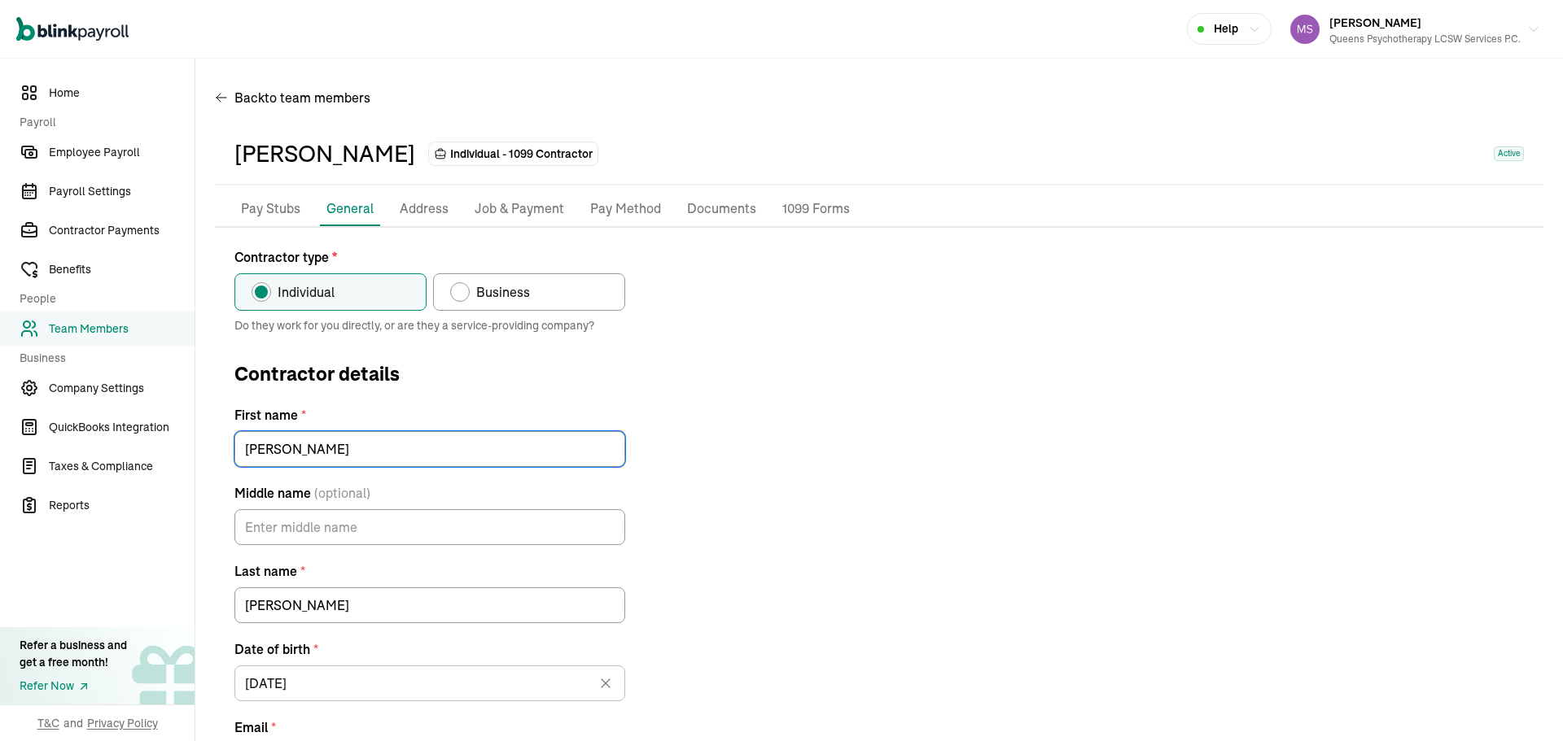
click at [514, 217] on p "Job & Payment" at bounding box center [520, 209] width 90 height 21
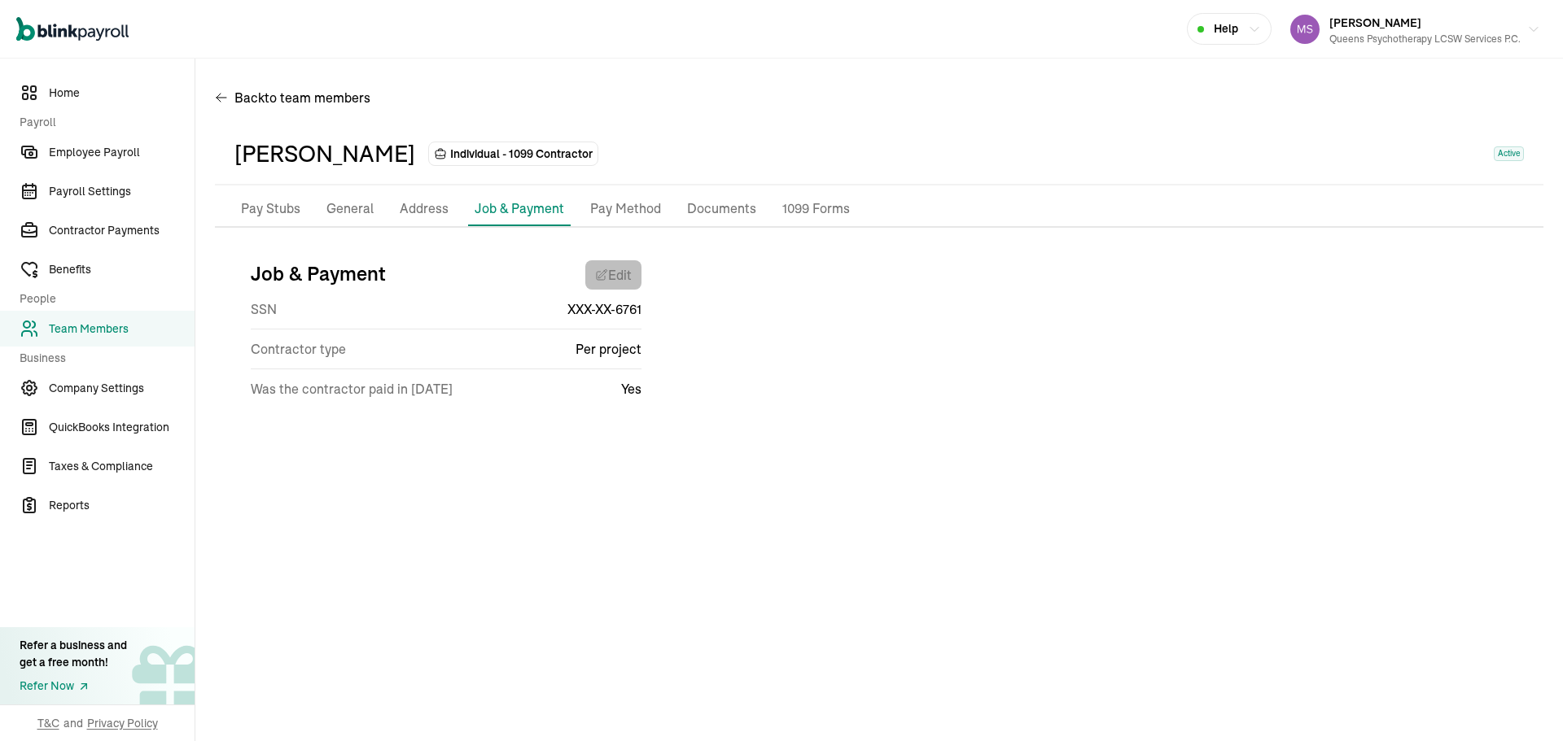
select select "Works from home"
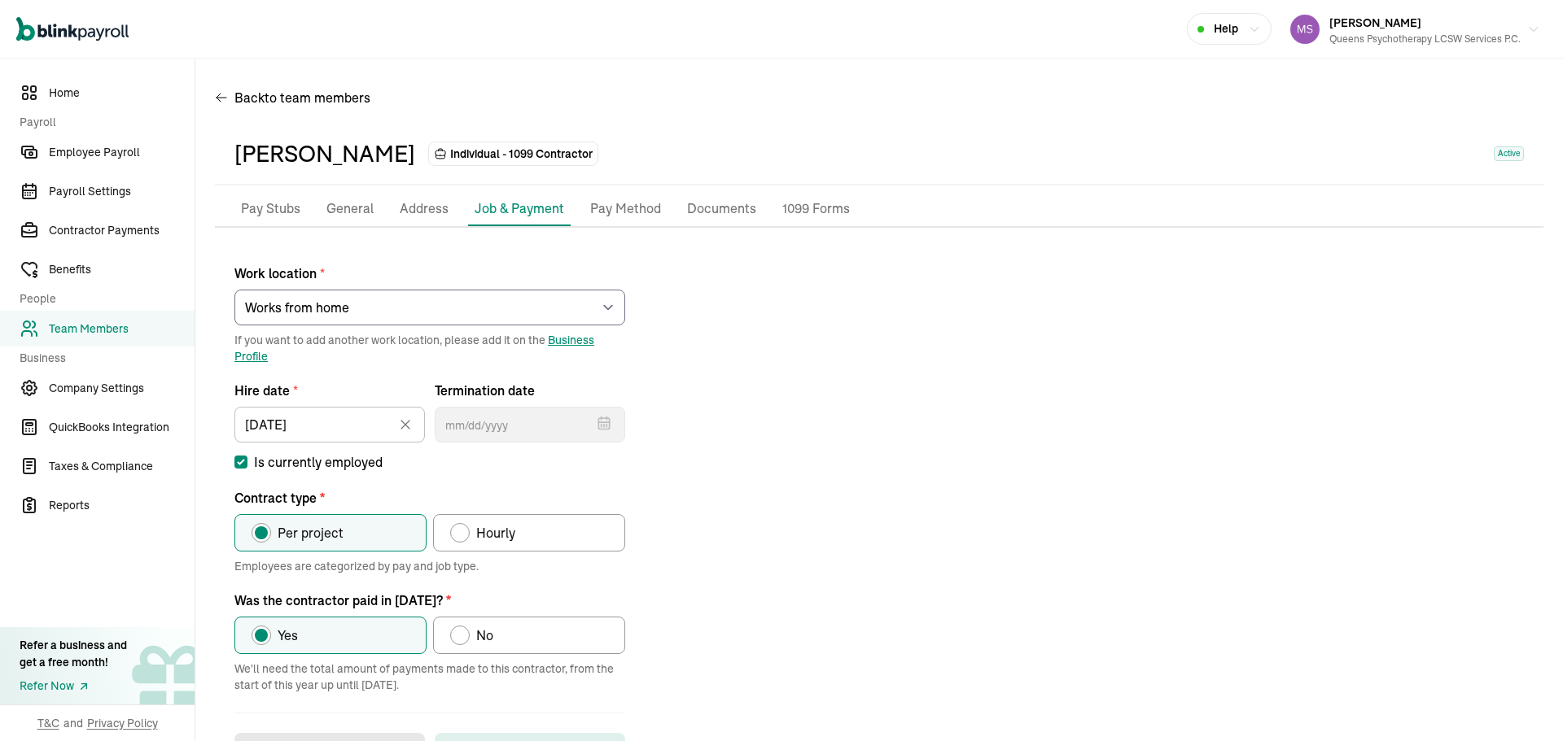
scroll to position [67, 0]
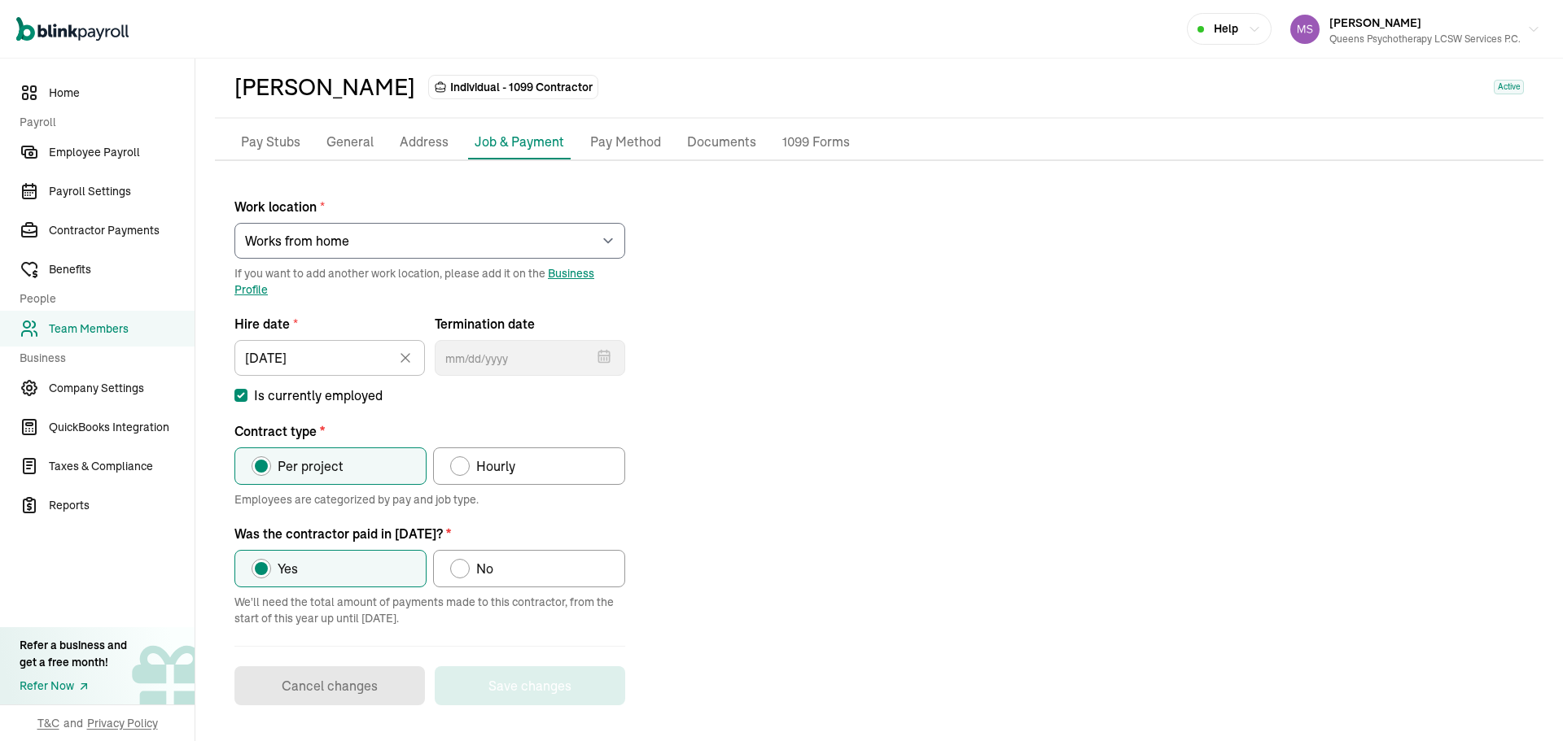
click at [422, 147] on p "Address" at bounding box center [424, 142] width 49 height 21
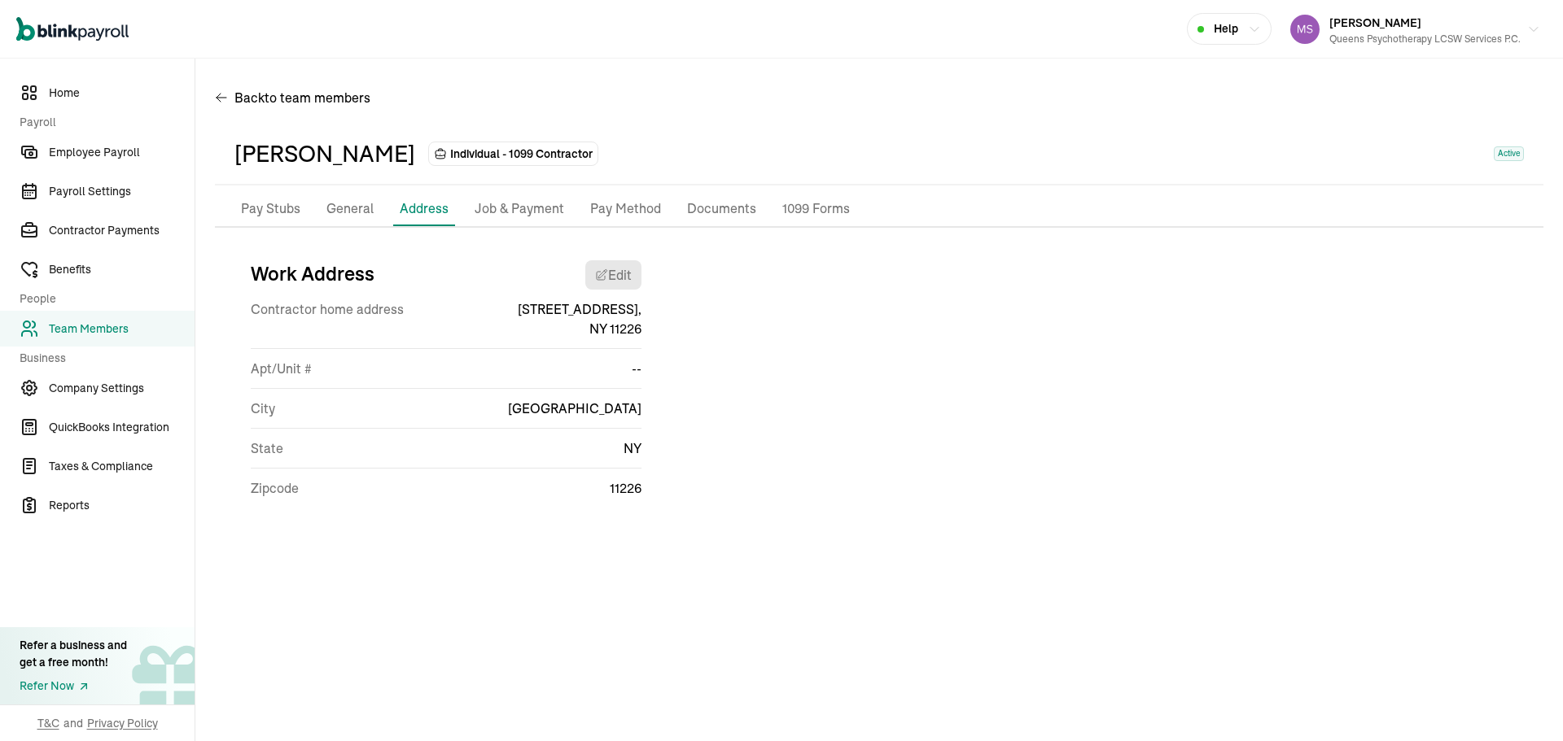
scroll to position [0, 0]
click at [536, 212] on p "Job & Payment" at bounding box center [520, 209] width 90 height 21
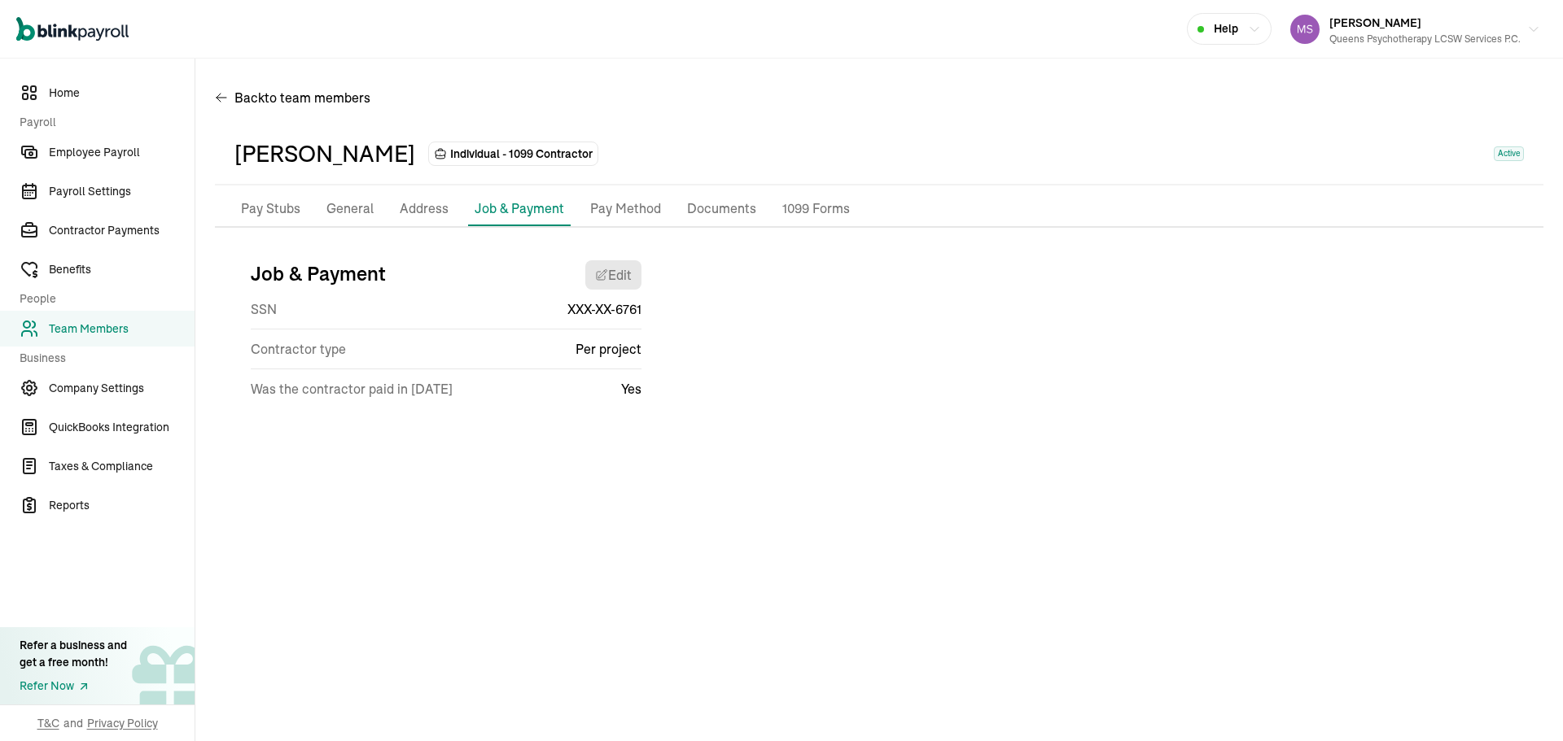
click at [353, 218] on p "General" at bounding box center [349, 209] width 47 height 21
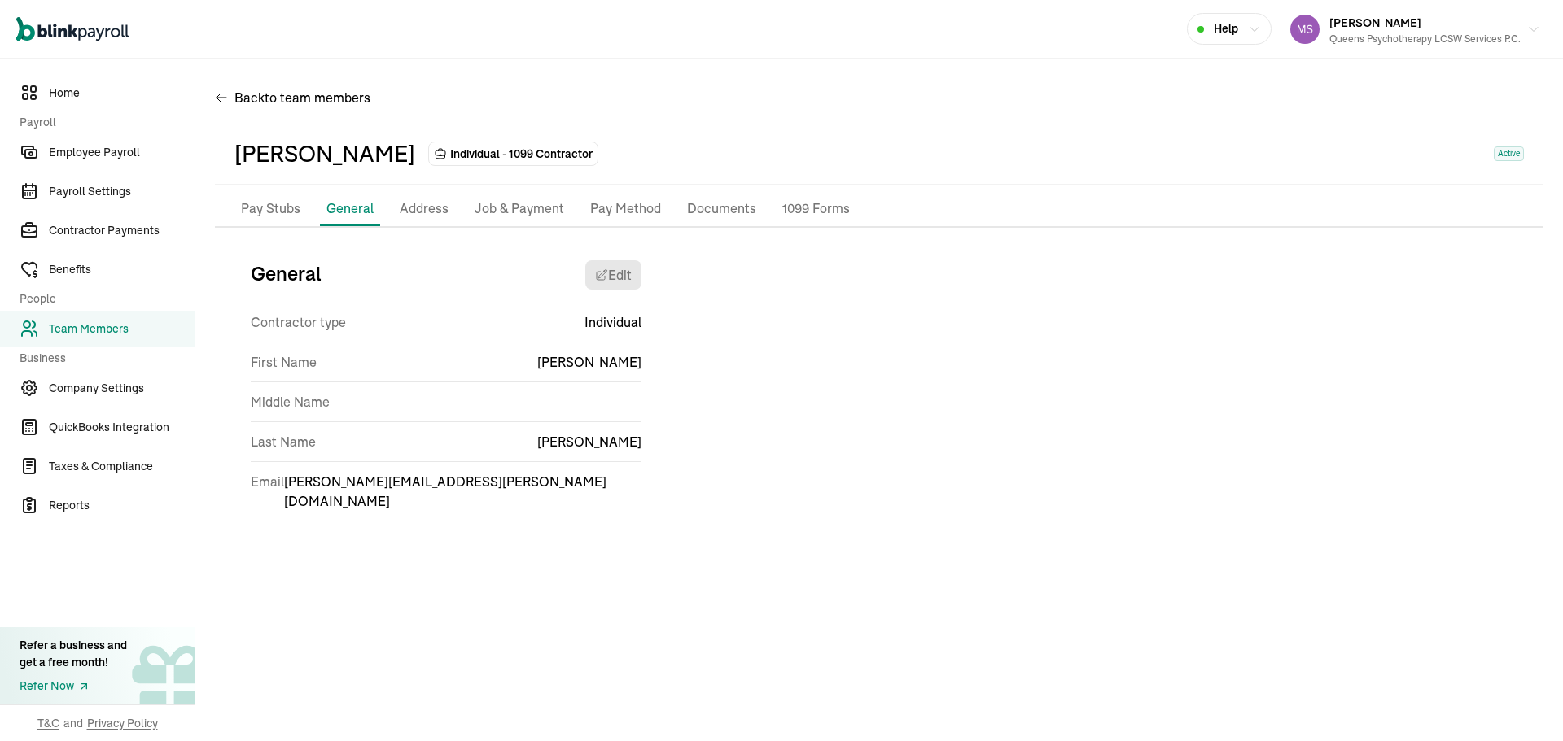
click at [632, 256] on div "General Edit Contractor type Individual First Name [PERSON_NAME] Middle Name La…" at bounding box center [437, 392] width 407 height 290
drag, startPoint x: 632, startPoint y: 256, endPoint x: 639, endPoint y: 291, distance: 34.8
click at [634, 267] on div "General Edit Contractor type Individual First Name [PERSON_NAME] Middle Name La…" at bounding box center [437, 392] width 407 height 290
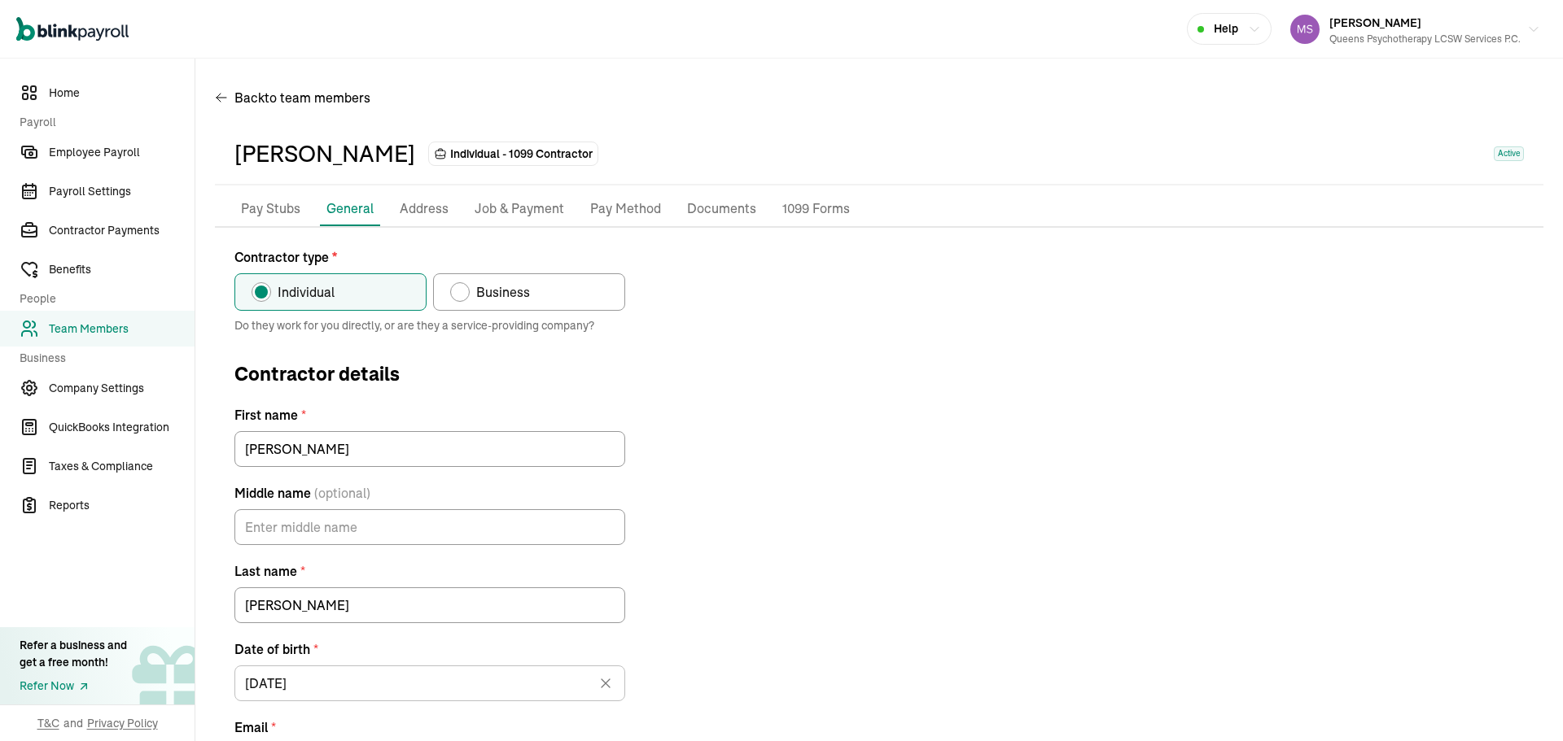
click at [628, 213] on p "Pay Method" at bounding box center [625, 209] width 71 height 21
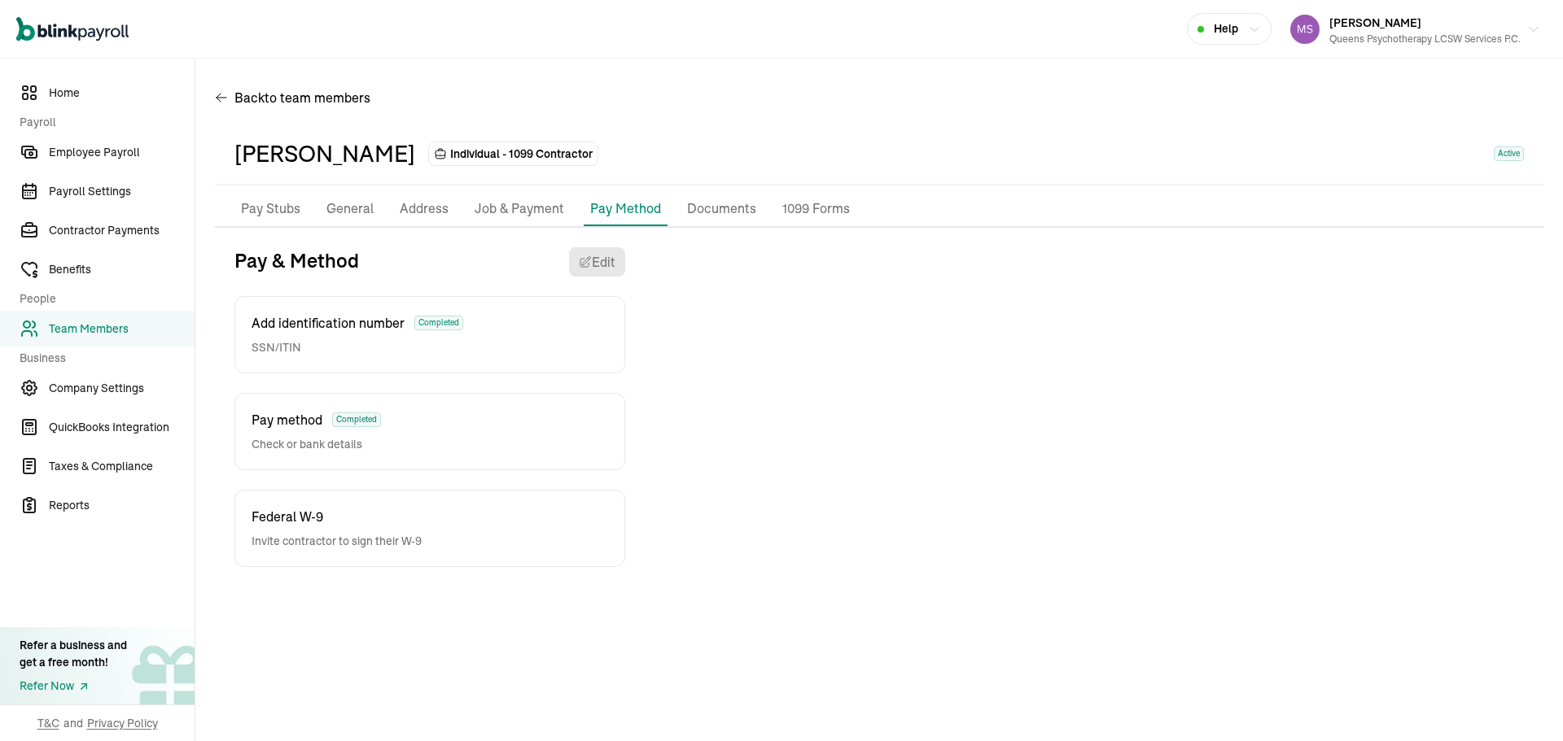
click at [521, 214] on p "Job & Payment" at bounding box center [520, 209] width 90 height 21
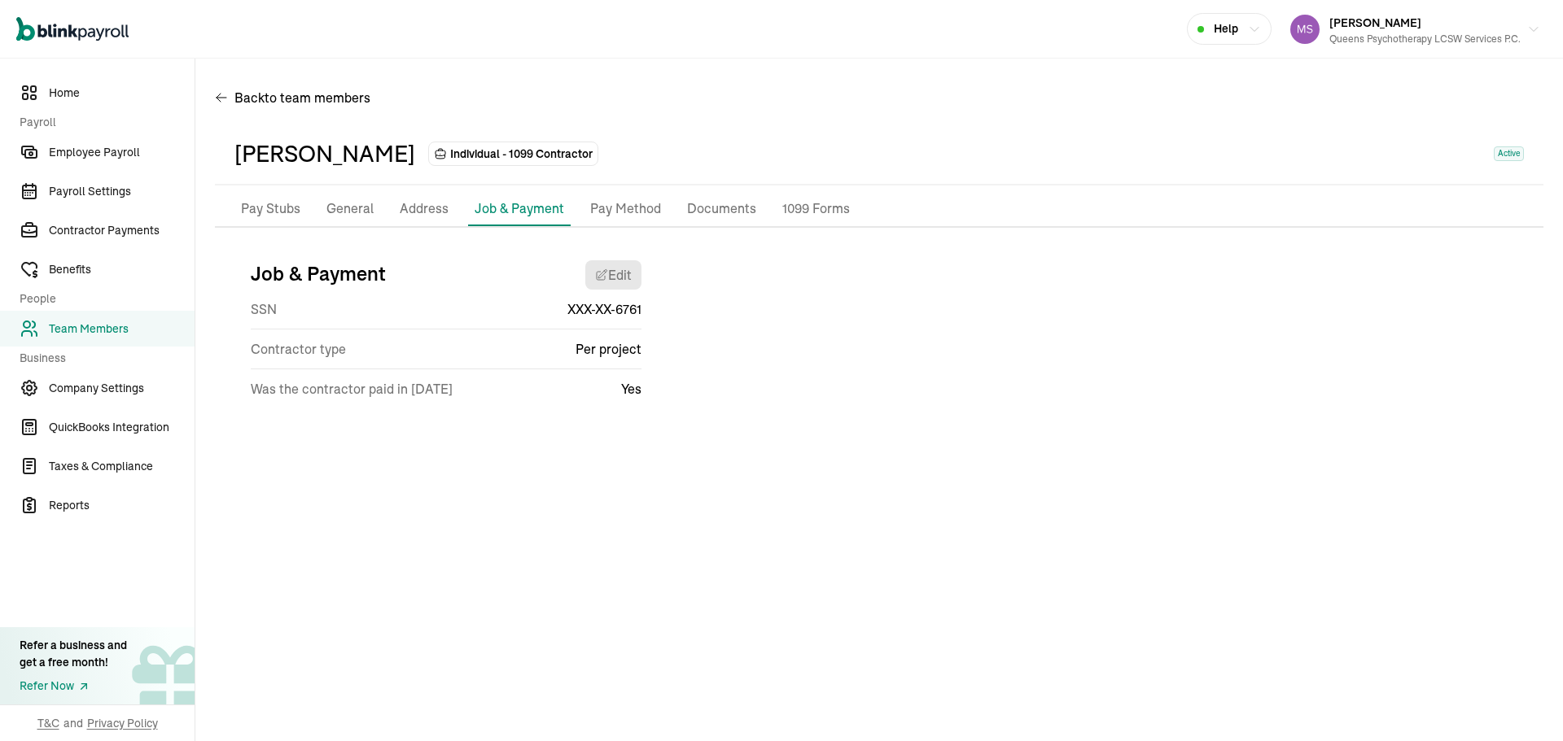
click at [903, 411] on div "Job & Payment Edit SSN XXX-XX-6761 Contractor type Per project Was the contract…" at bounding box center [878, 335] width 1289 height 177
click at [632, 201] on p "Pay Method" at bounding box center [625, 209] width 71 height 21
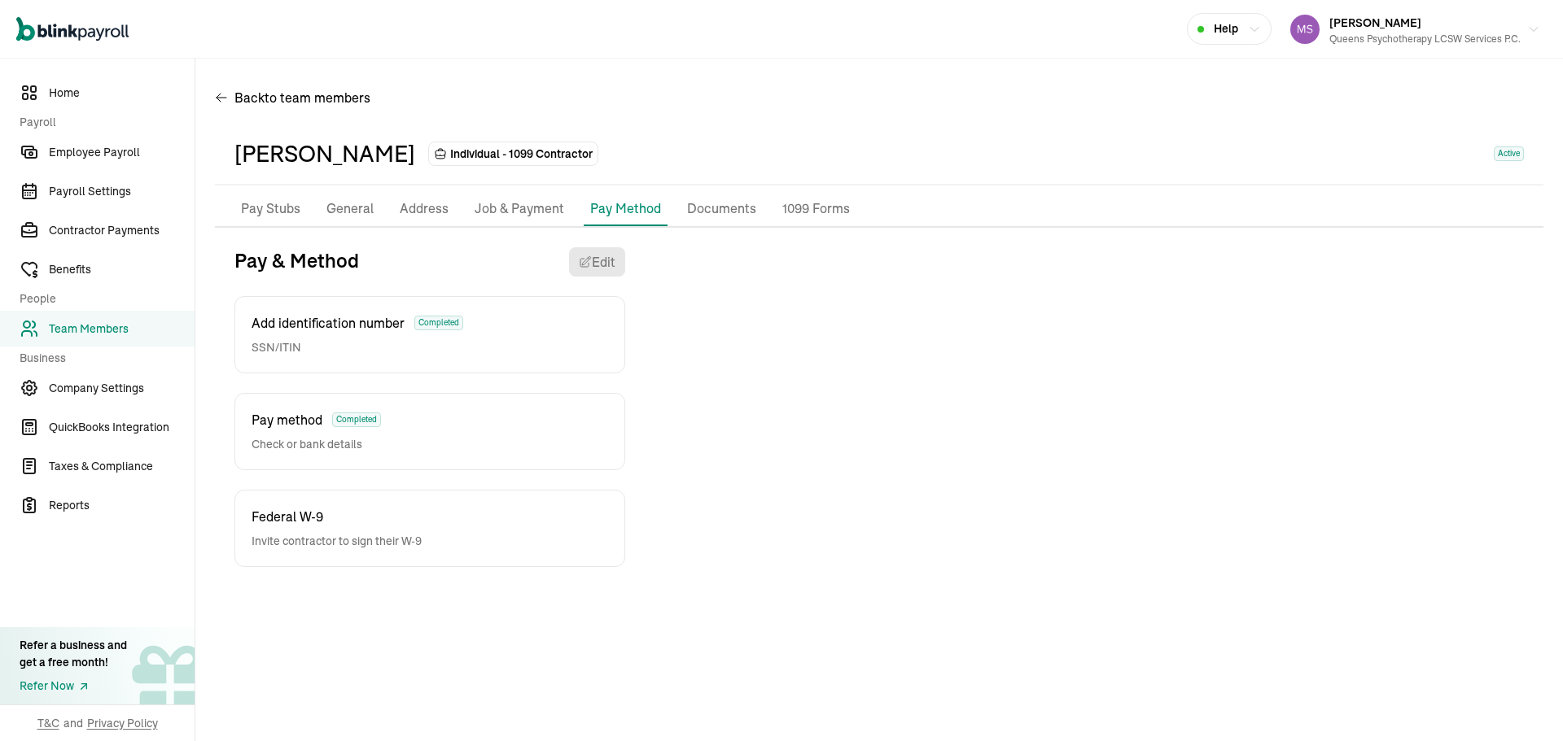
click at [540, 208] on p "Job & Payment" at bounding box center [520, 209] width 90 height 21
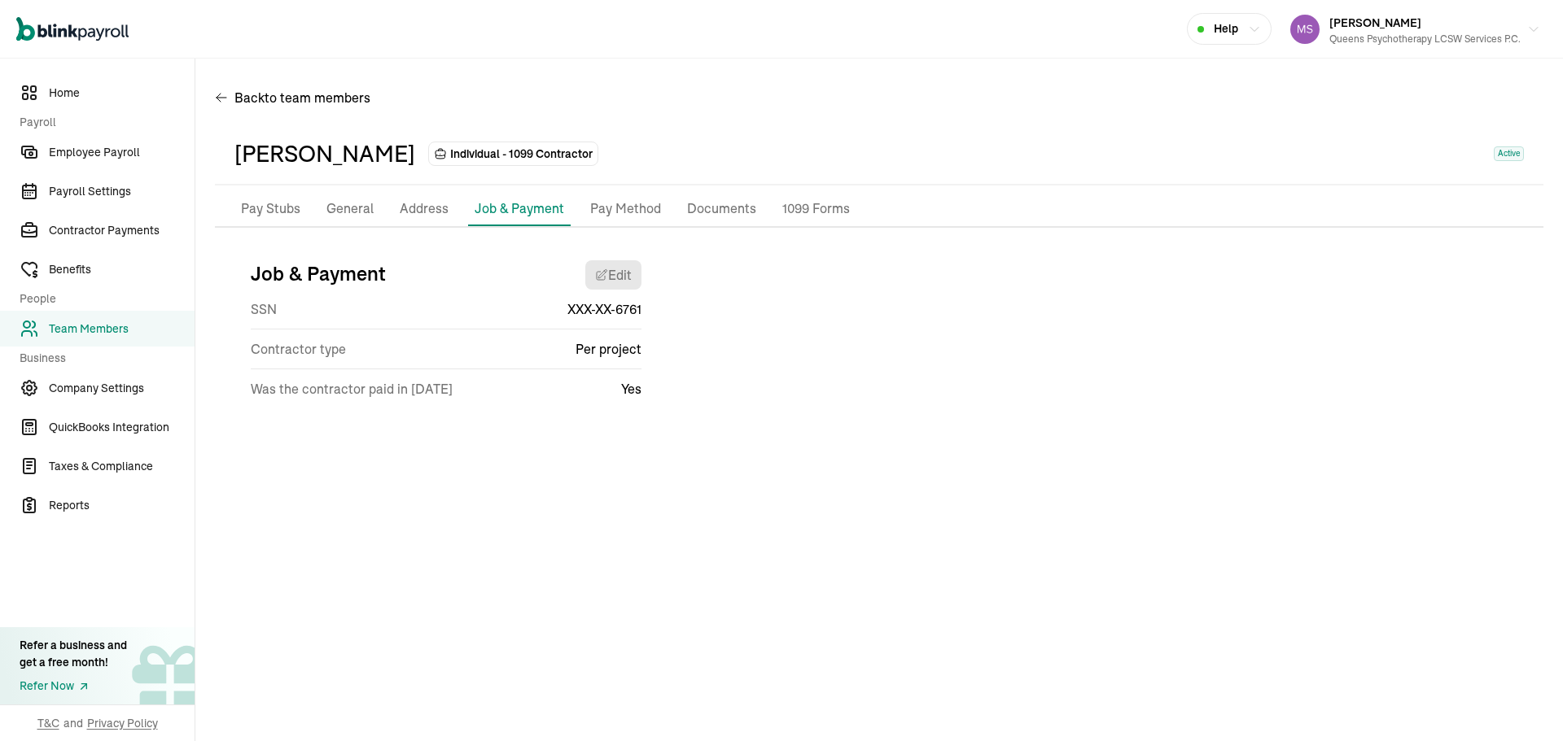
click at [405, 203] on p "Address" at bounding box center [424, 209] width 49 height 21
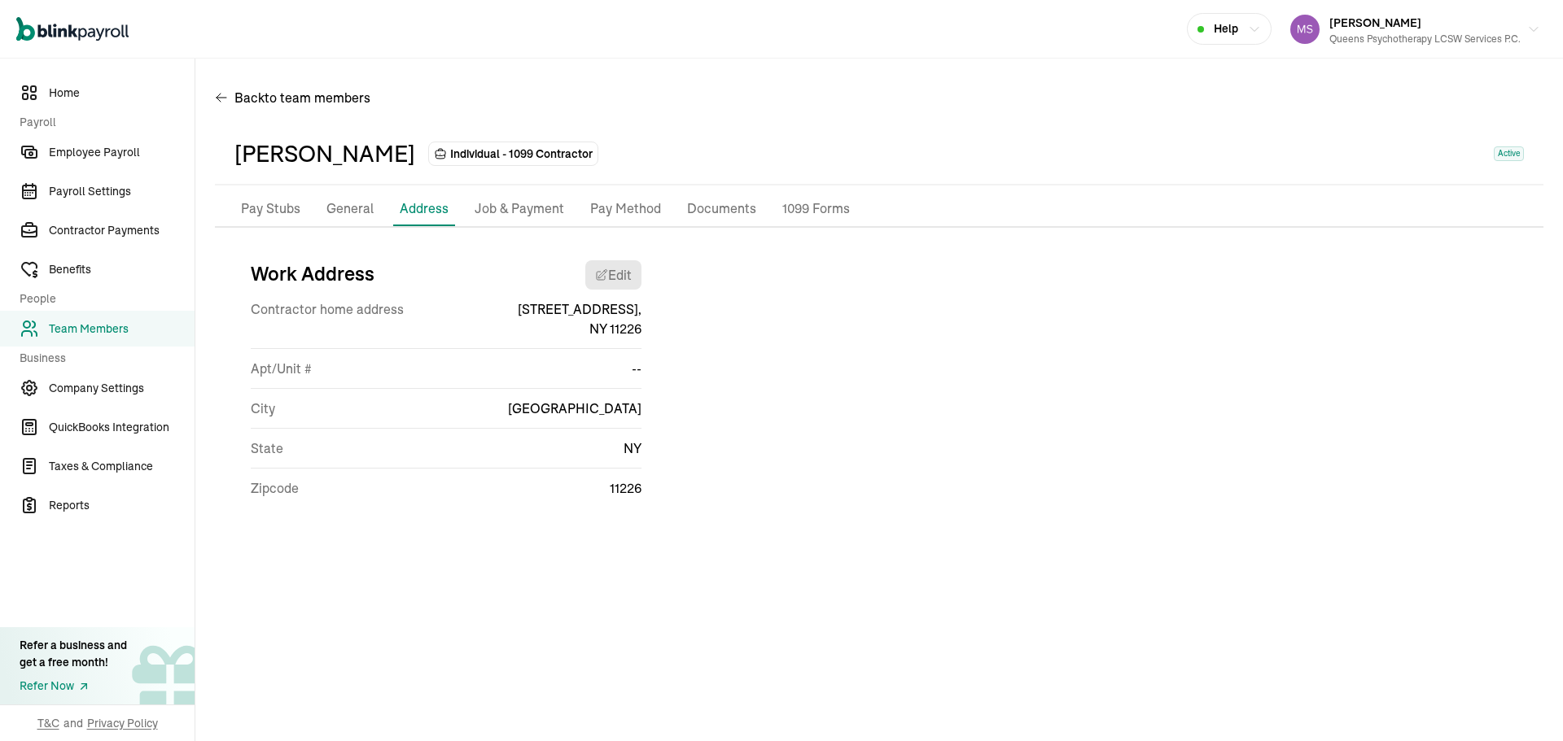
click at [367, 209] on p "General" at bounding box center [349, 209] width 47 height 21
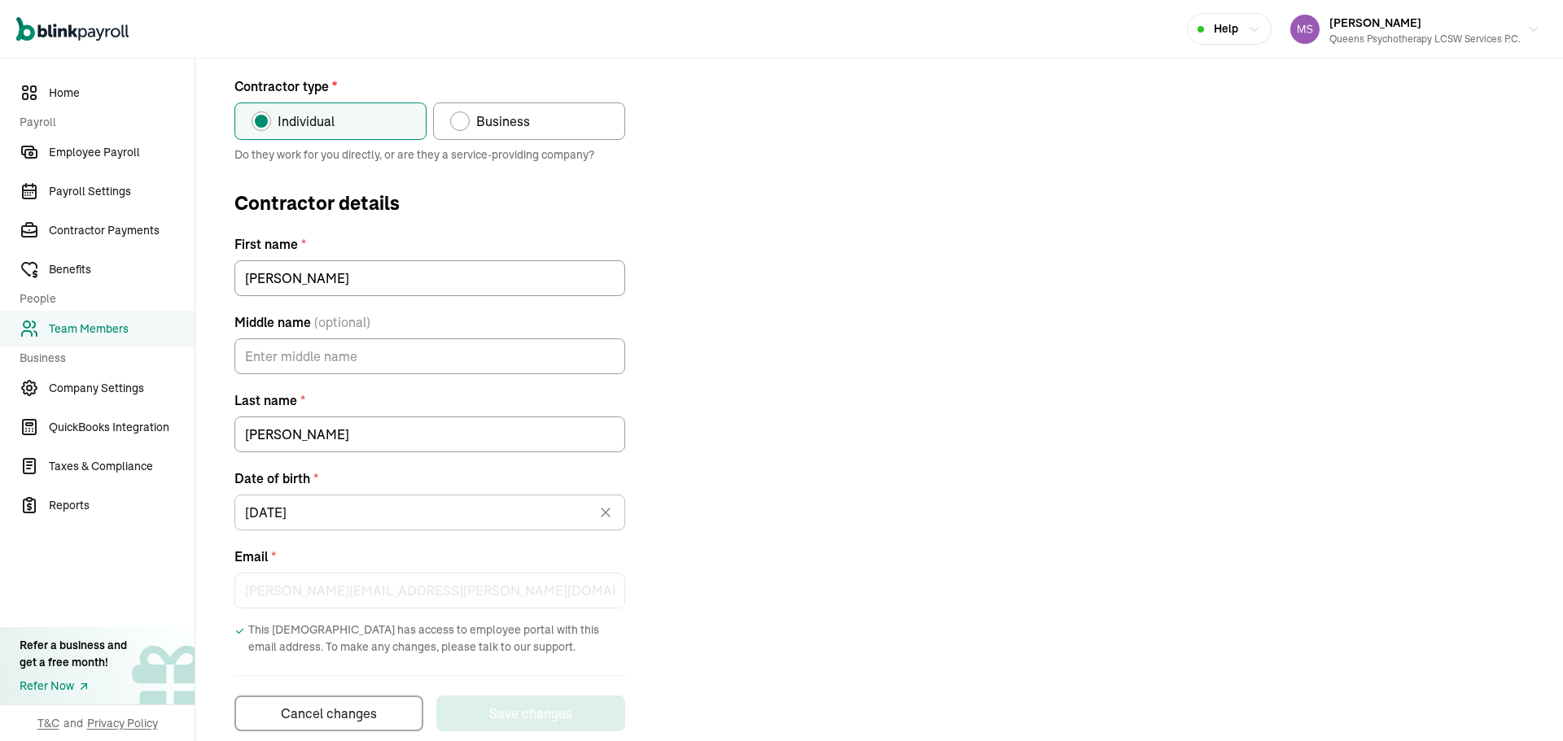
scroll to position [197, 0]
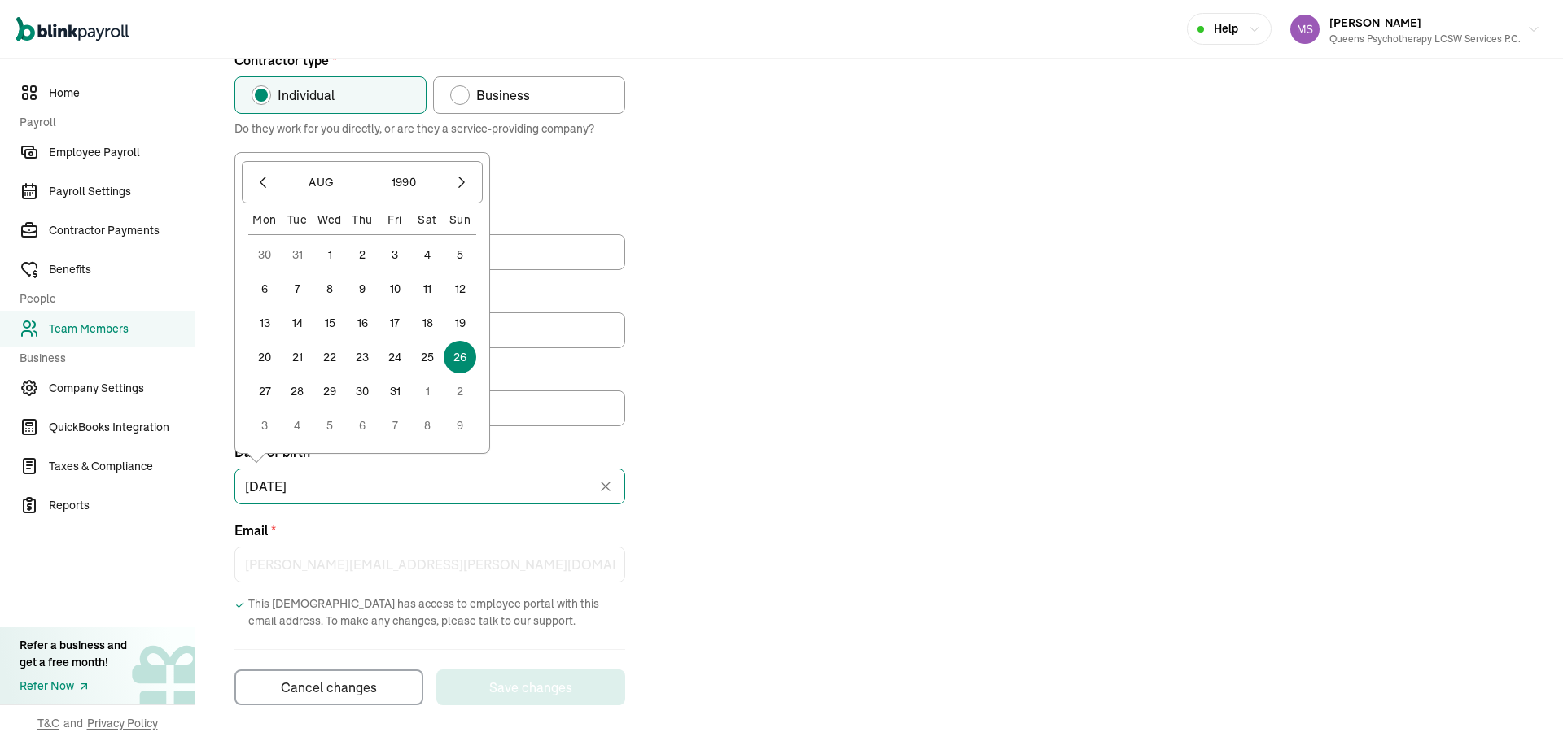
drag, startPoint x: 321, startPoint y: 486, endPoint x: 230, endPoint y: 492, distance: 91.4
click at [230, 492] on div "Contractor type * Individual Business Do they work for you directly, or are the…" at bounding box center [879, 377] width 1328 height 655
click at [833, 432] on div "Contractor type * Individual Business Do they work for you directly, or are the…" at bounding box center [879, 377] width 1328 height 655
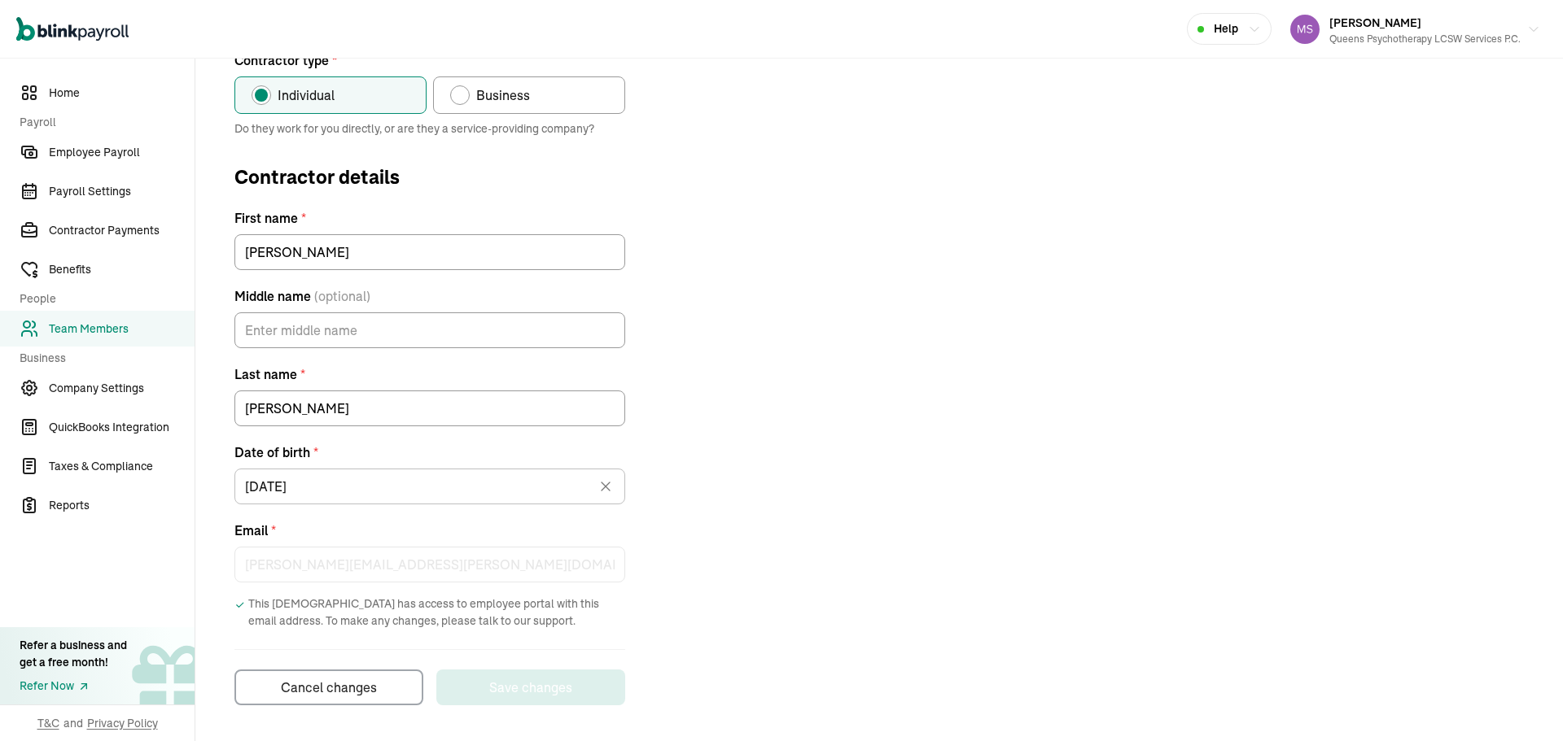
scroll to position [0, 0]
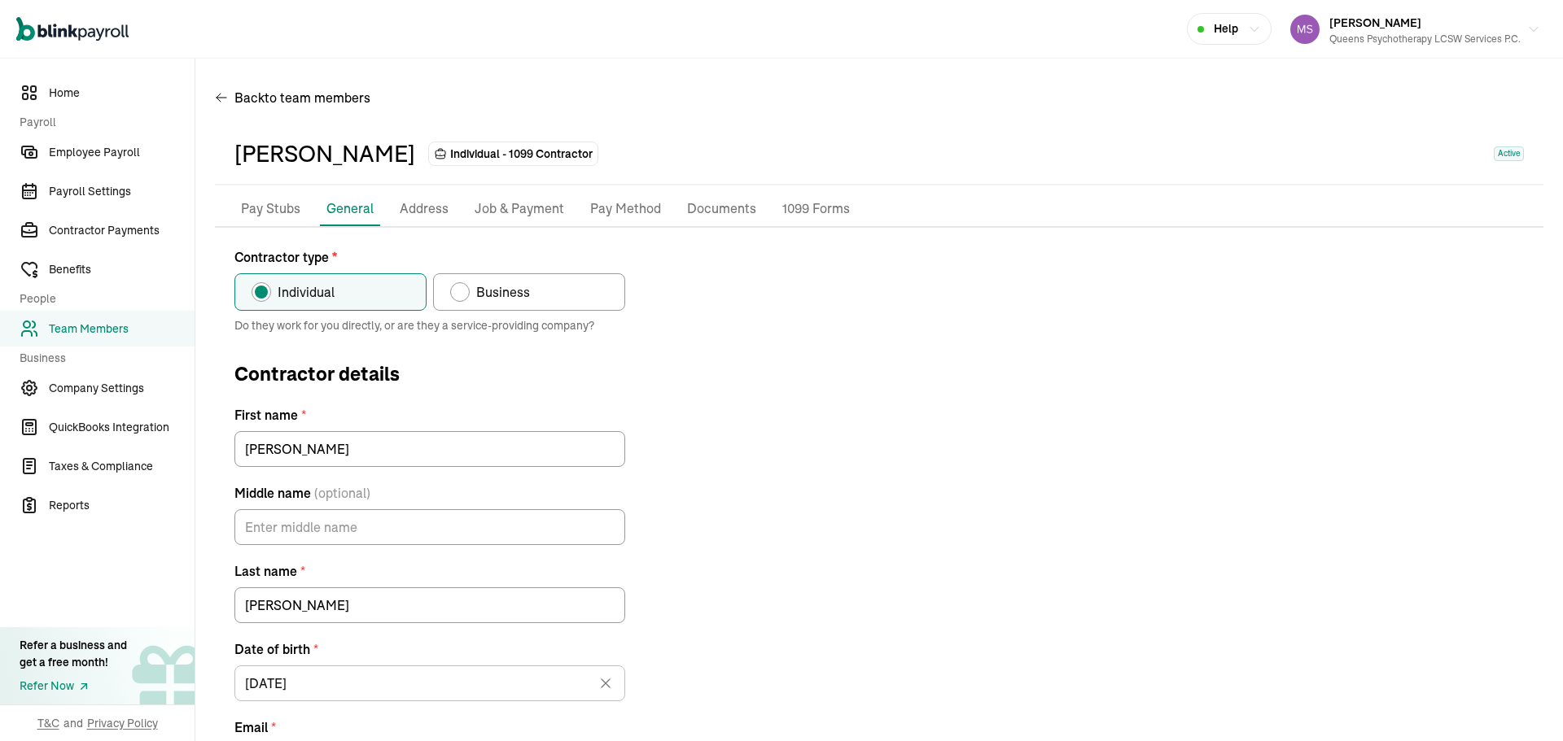
drag, startPoint x: 654, startPoint y: 211, endPoint x: 803, endPoint y: 300, distance: 173.8
click at [654, 211] on p "Pay Method" at bounding box center [625, 209] width 71 height 21
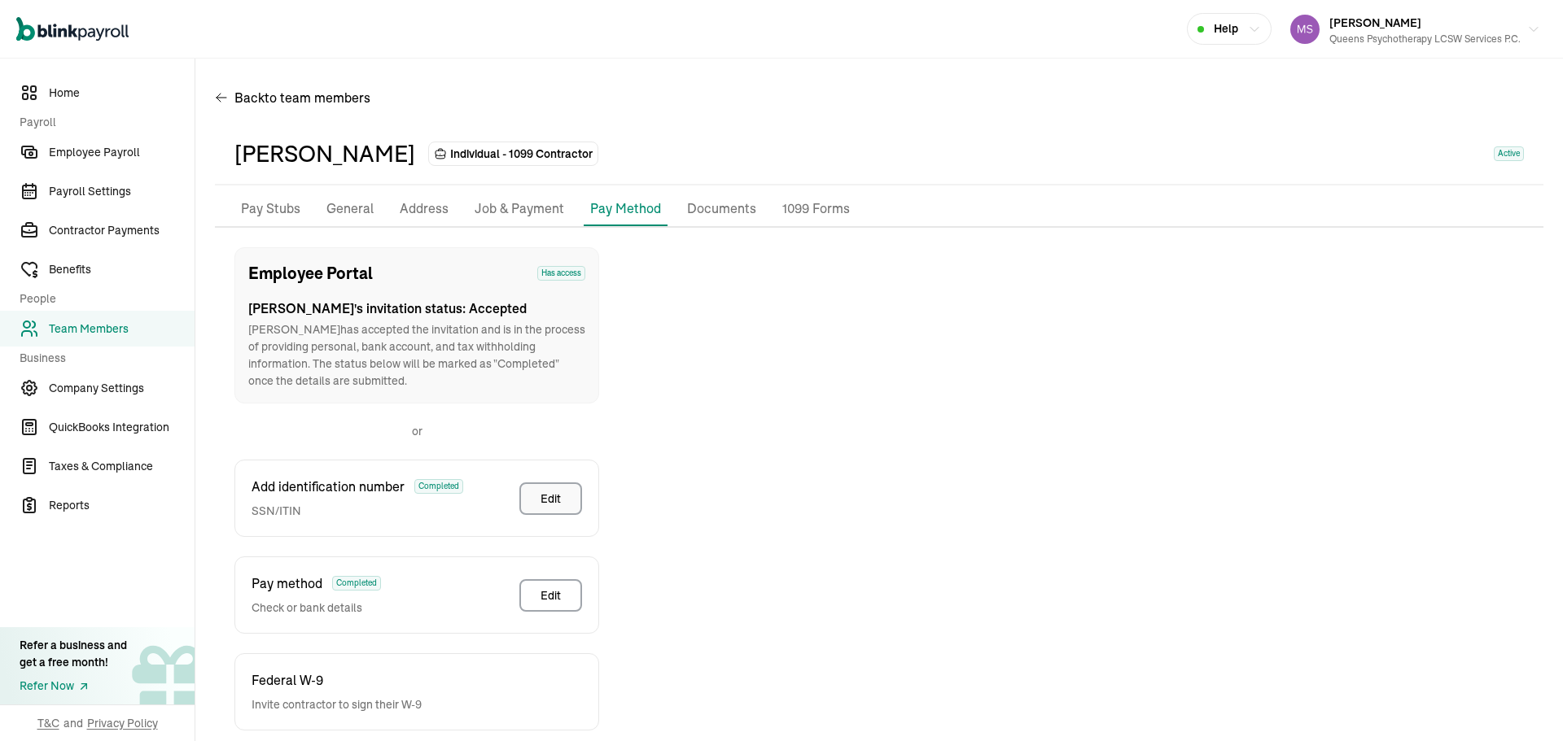
click at [562, 492] on button "Edit" at bounding box center [550, 499] width 63 height 33
